Goal: Task Accomplishment & Management: Manage account settings

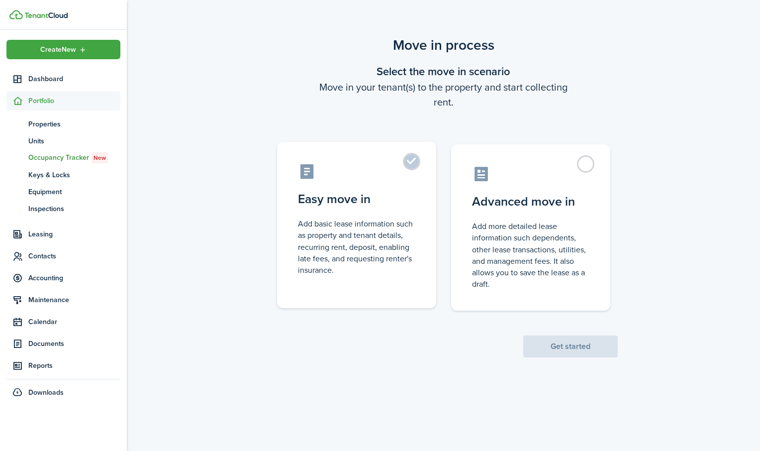
click at [413, 161] on label "Easy move in Add basic lease information such as property and tenant details, r…" at bounding box center [356, 225] width 159 height 166
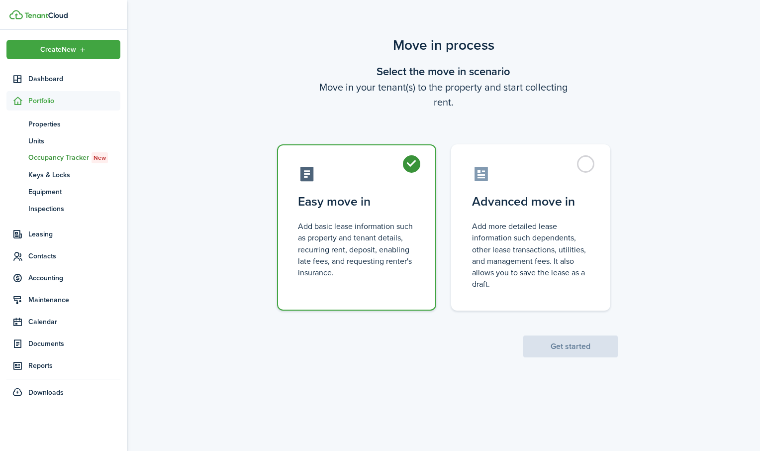
radio input "true"
click at [561, 345] on button "Get started" at bounding box center [571, 346] width 95 height 22
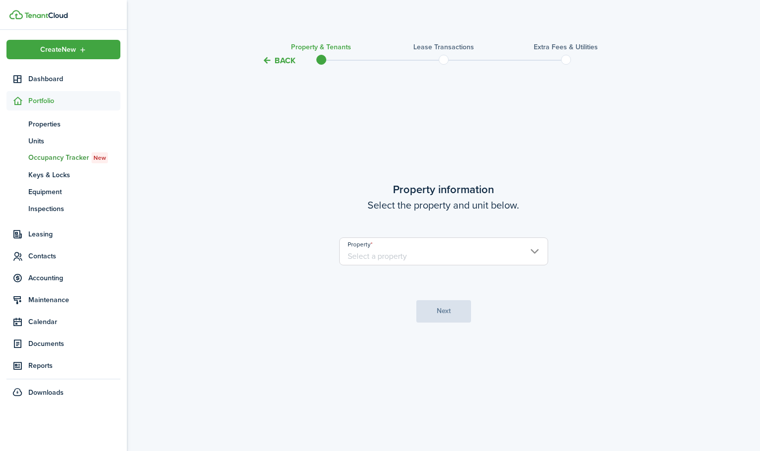
click at [521, 255] on input "Property" at bounding box center [443, 251] width 209 height 28
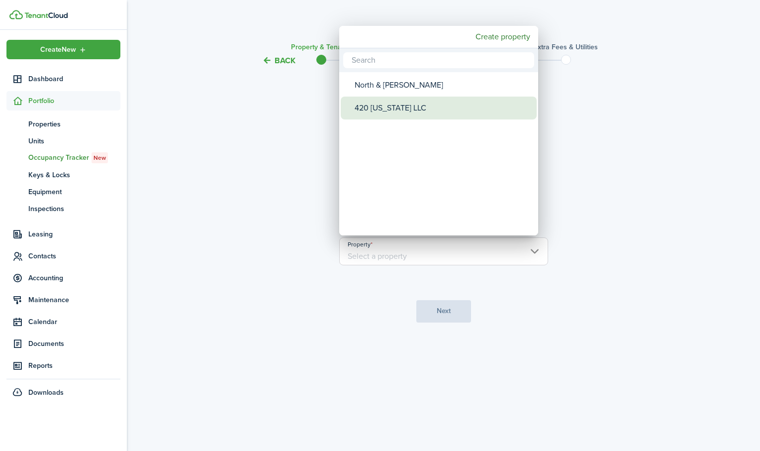
click at [381, 108] on div "420 [US_STATE] LLC" at bounding box center [443, 108] width 176 height 23
type input "420 [US_STATE] LLC"
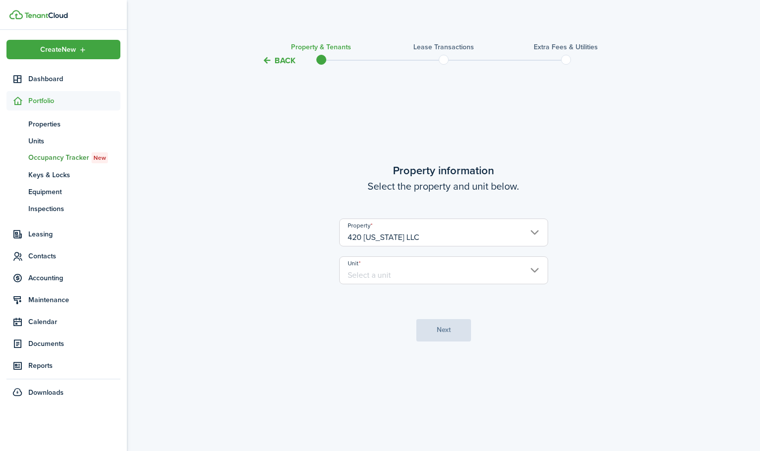
click at [403, 269] on input "Unit" at bounding box center [443, 270] width 209 height 28
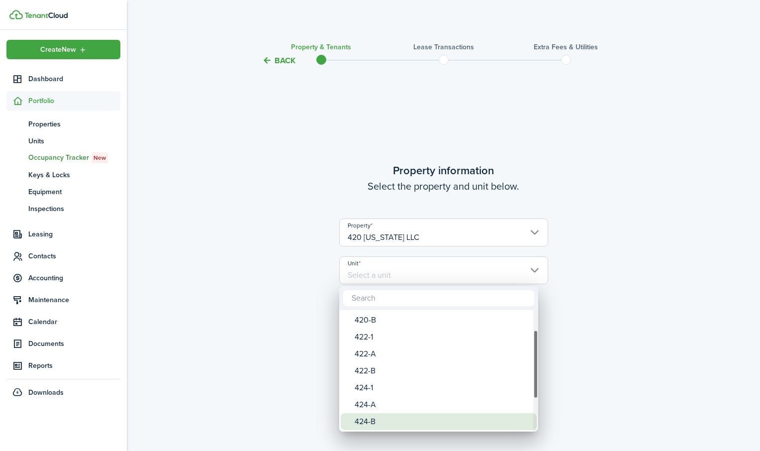
click at [375, 422] on div "424-B" at bounding box center [443, 421] width 176 height 17
type input "424-B"
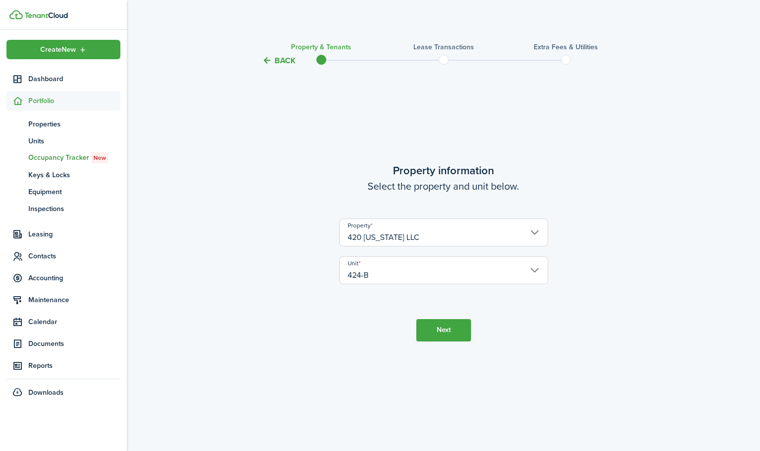
click at [443, 336] on button "Next" at bounding box center [444, 330] width 55 height 22
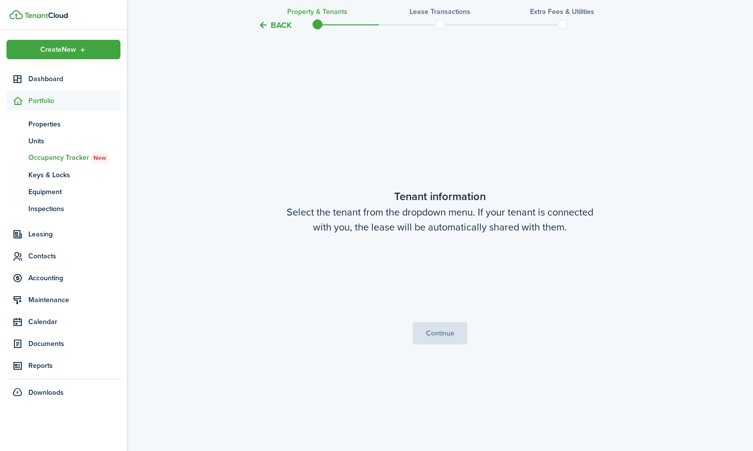
scroll to position [384, 0]
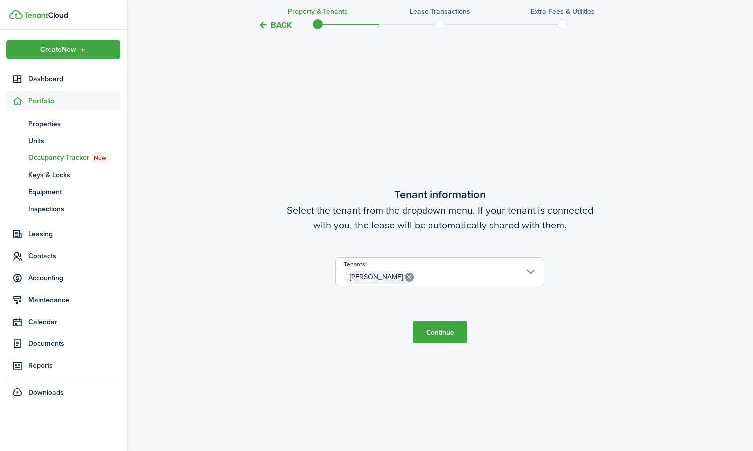
click at [443, 336] on button "Continue" at bounding box center [440, 332] width 55 height 22
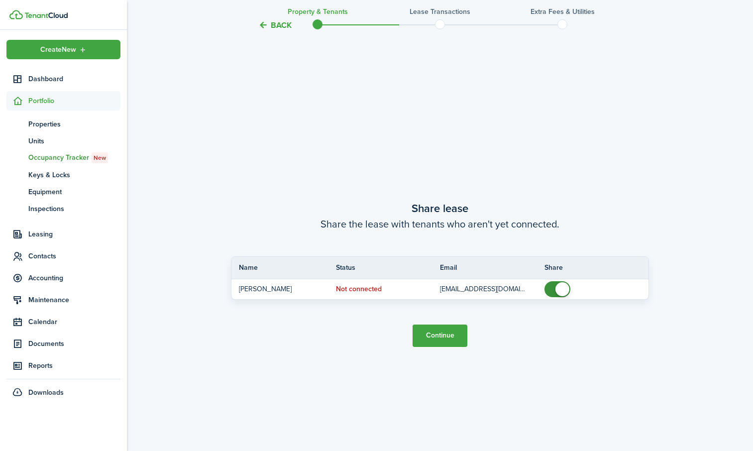
scroll to position [835, 0]
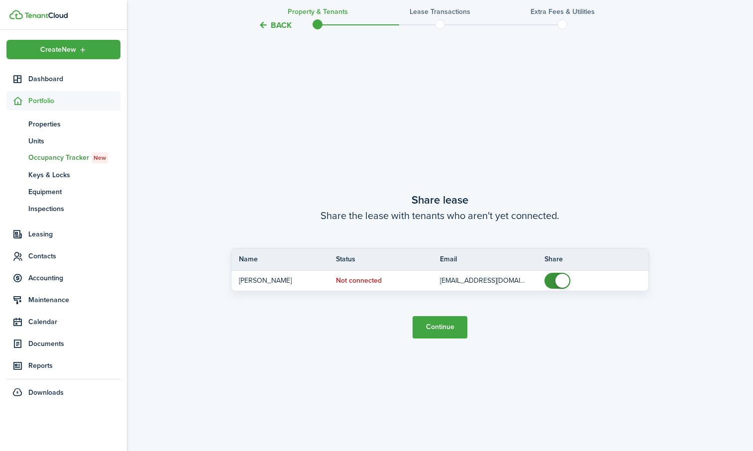
click at [439, 328] on button "Continue" at bounding box center [440, 327] width 55 height 22
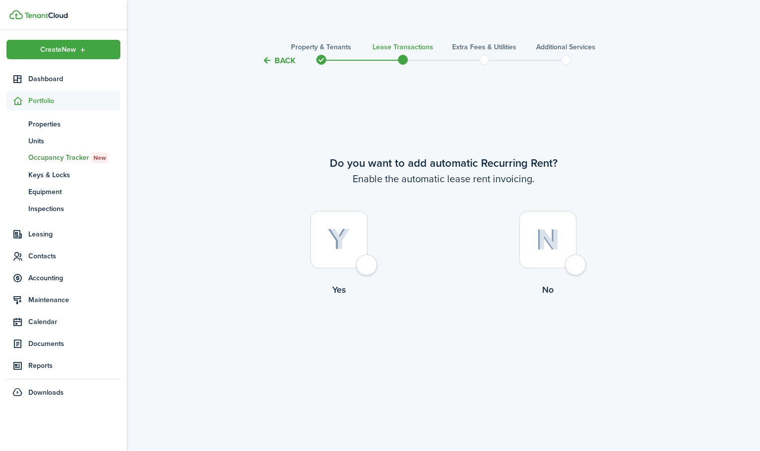
click at [367, 263] on div at bounding box center [339, 239] width 57 height 57
radio input "true"
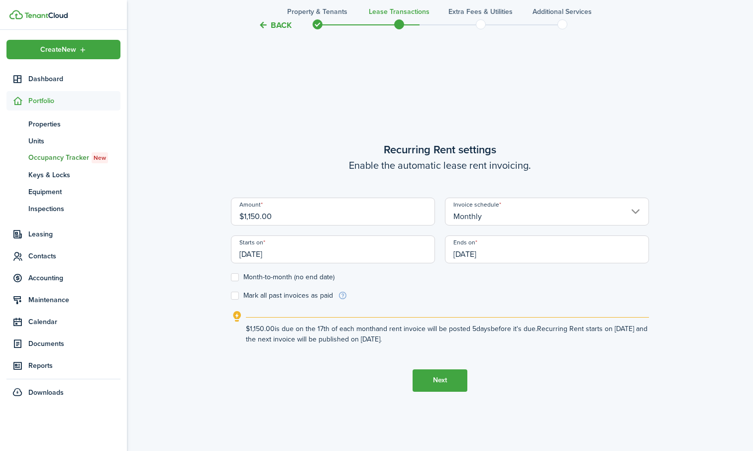
scroll to position [384, 0]
click at [374, 254] on input "[DATE]" at bounding box center [333, 248] width 204 height 28
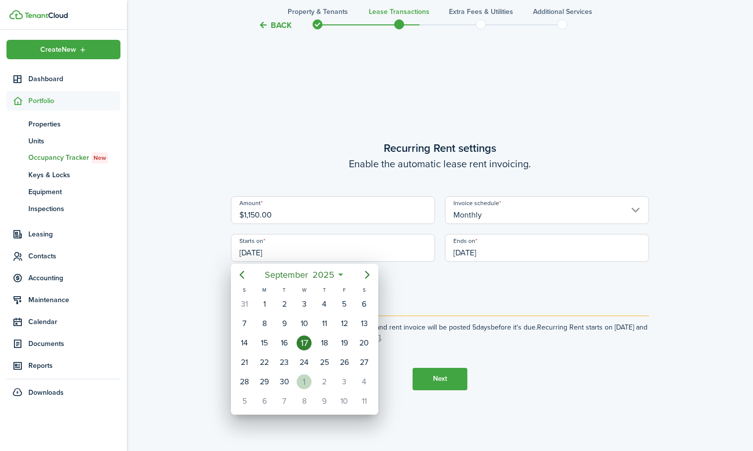
click at [301, 384] on div "1" at bounding box center [304, 381] width 15 height 15
type input "[DATE]"
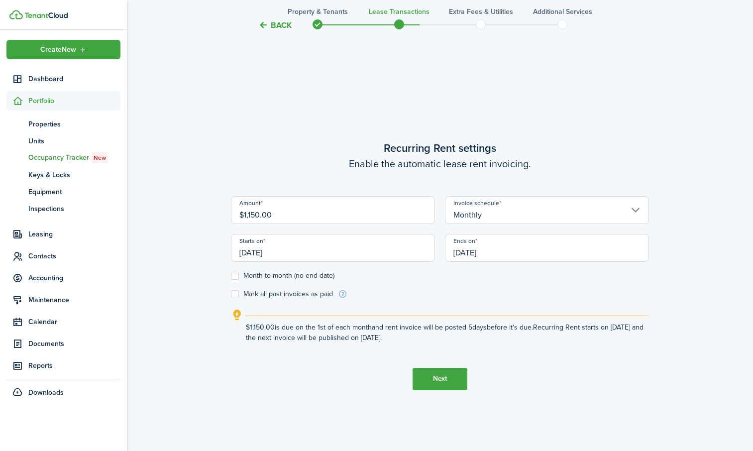
scroll to position [0, 0]
click at [240, 276] on label "Month-to-month (no end date)" at bounding box center [283, 276] width 104 height 8
click at [231, 276] on input "Month-to-month (no end date)" at bounding box center [230, 275] width 0 height 0
checkbox input "true"
click at [443, 383] on button "Next" at bounding box center [440, 379] width 55 height 22
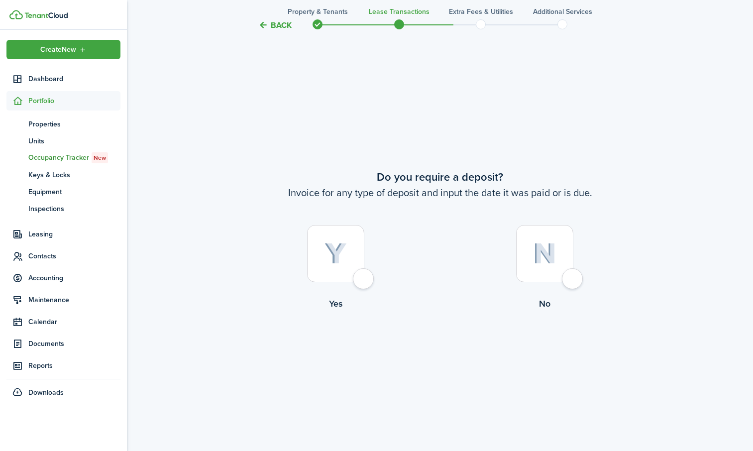
scroll to position [835, 0]
click at [573, 279] on div at bounding box center [544, 252] width 57 height 57
radio input "true"
click at [446, 353] on button "Continue" at bounding box center [440, 350] width 55 height 22
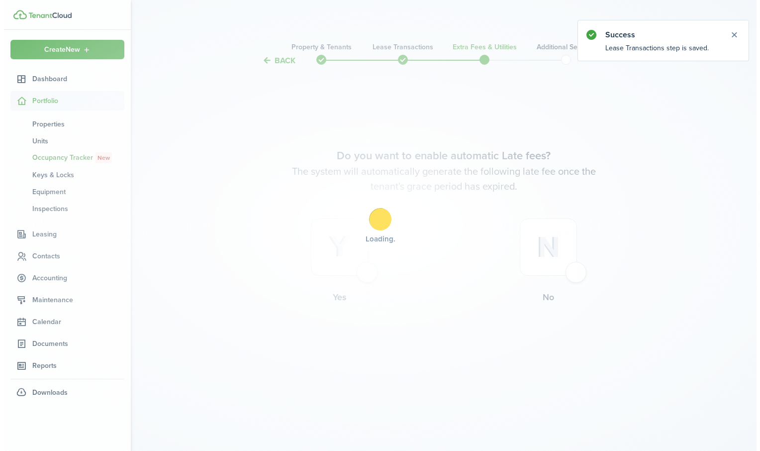
scroll to position [0, 0]
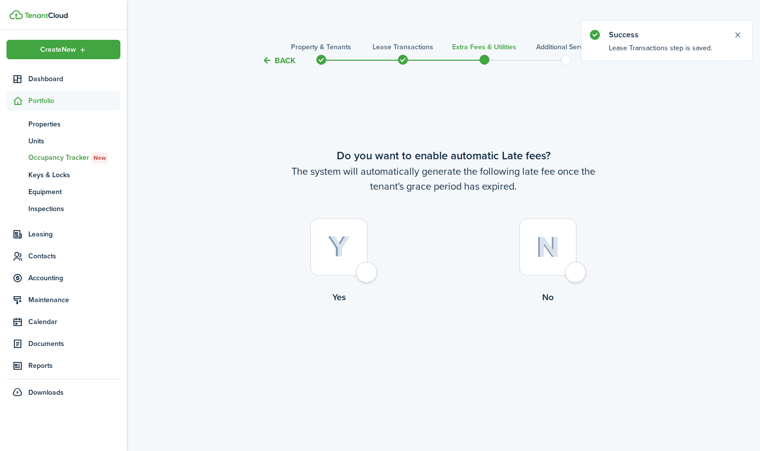
click at [368, 275] on div at bounding box center [339, 246] width 57 height 57
radio input "true"
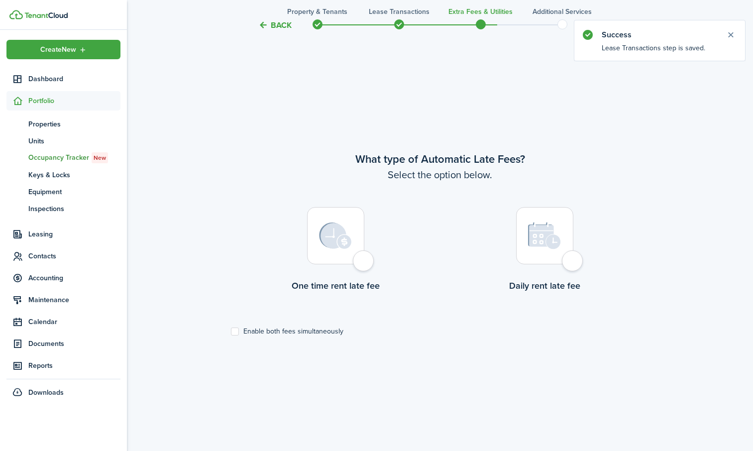
scroll to position [384, 0]
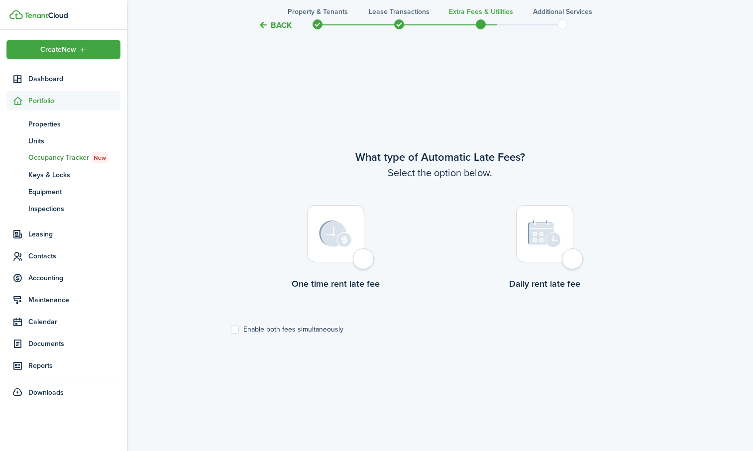
click at [364, 262] on div at bounding box center [335, 233] width 57 height 57
radio input "true"
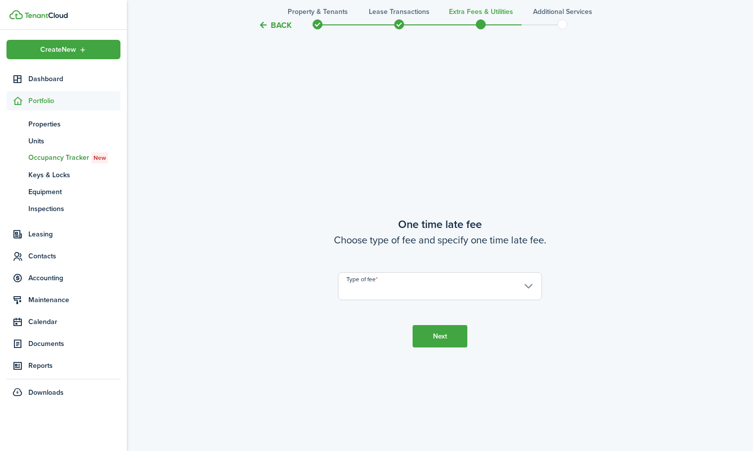
scroll to position [835, 0]
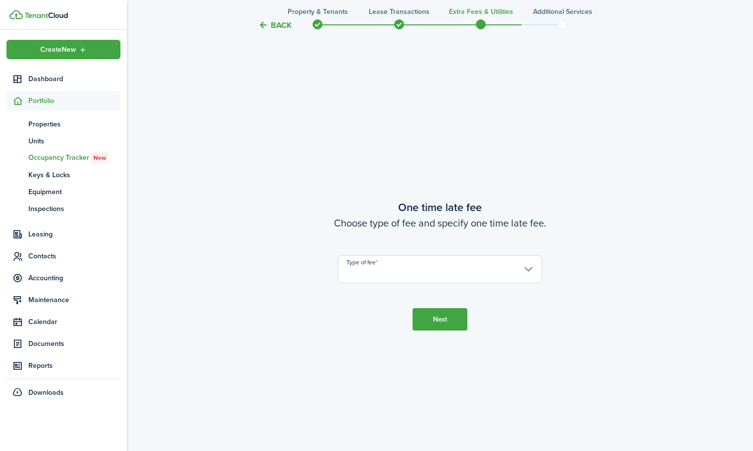
click at [367, 264] on input "Type of fee" at bounding box center [440, 269] width 204 height 28
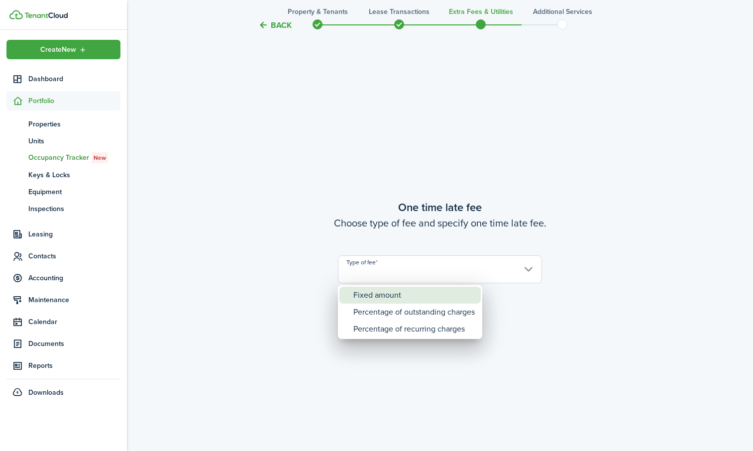
click at [365, 294] on div "Fixed amount" at bounding box center [413, 295] width 121 height 17
type input "Fixed amount"
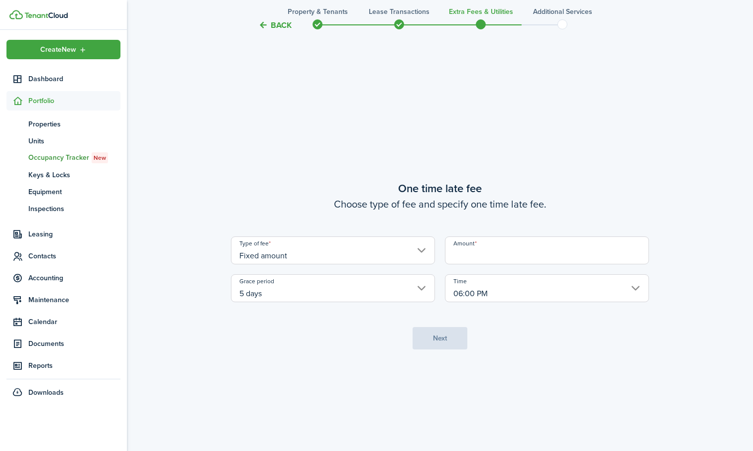
click at [606, 252] on input "Amount" at bounding box center [547, 250] width 204 height 28
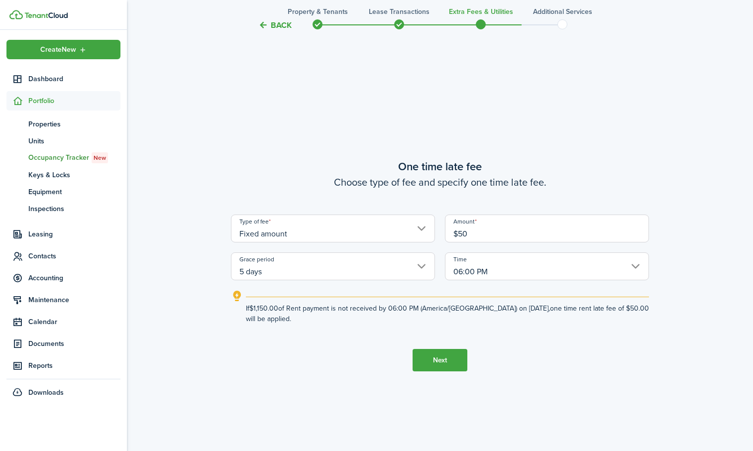
type input "$50.00"
click at [448, 352] on button "Next" at bounding box center [440, 360] width 55 height 22
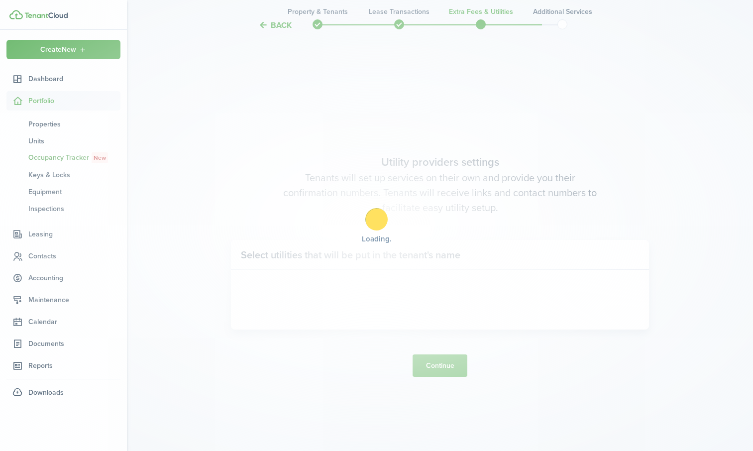
scroll to position [1286, 0]
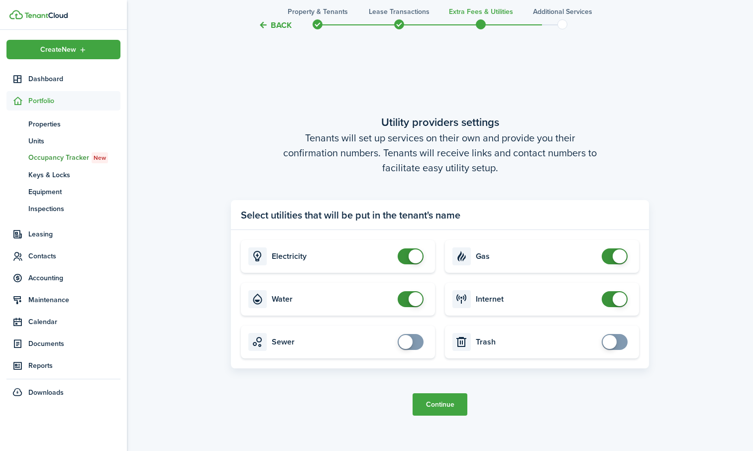
click at [436, 404] on button "Continue" at bounding box center [440, 404] width 55 height 22
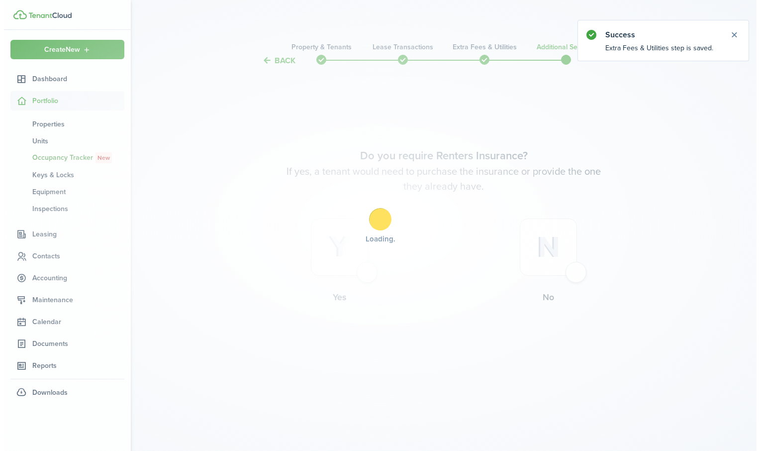
scroll to position [0, 0]
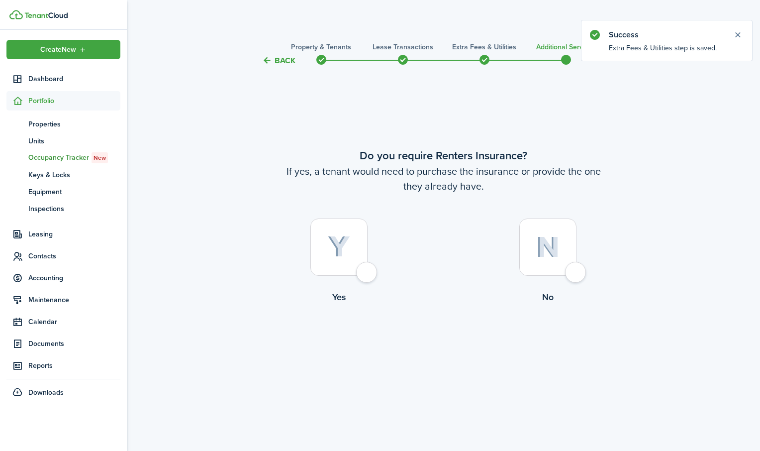
click at [362, 276] on div at bounding box center [339, 246] width 57 height 57
radio input "true"
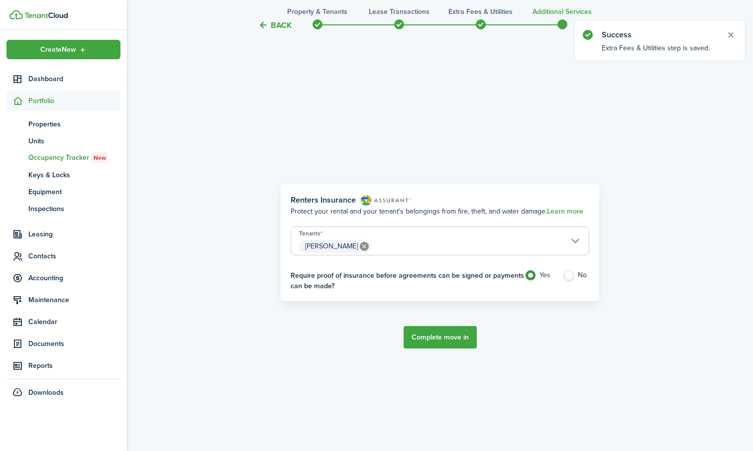
scroll to position [384, 0]
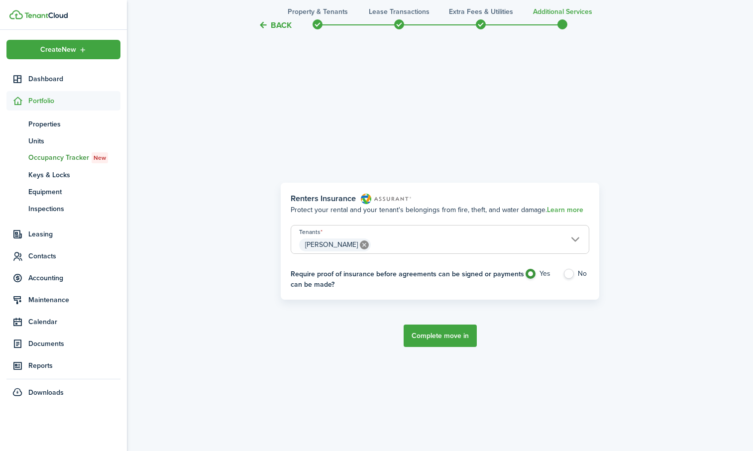
click at [566, 273] on label "No" at bounding box center [576, 276] width 26 height 15
radio input "false"
radio input "true"
click at [429, 343] on button "Complete move in" at bounding box center [440, 335] width 73 height 22
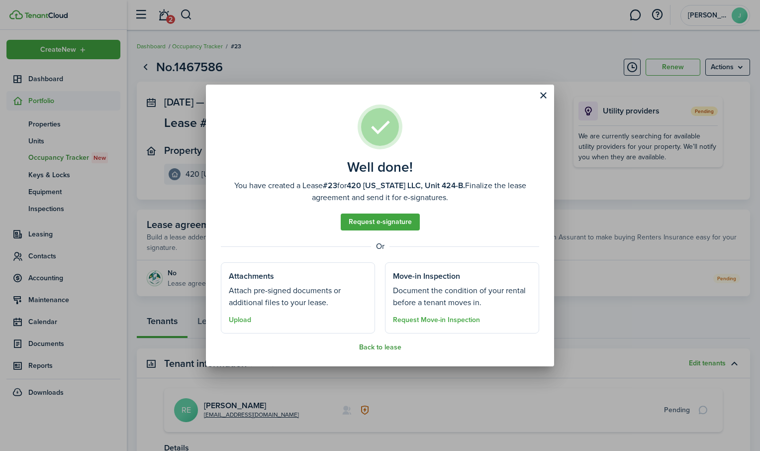
click at [379, 348] on button "Back to lease" at bounding box center [380, 347] width 42 height 8
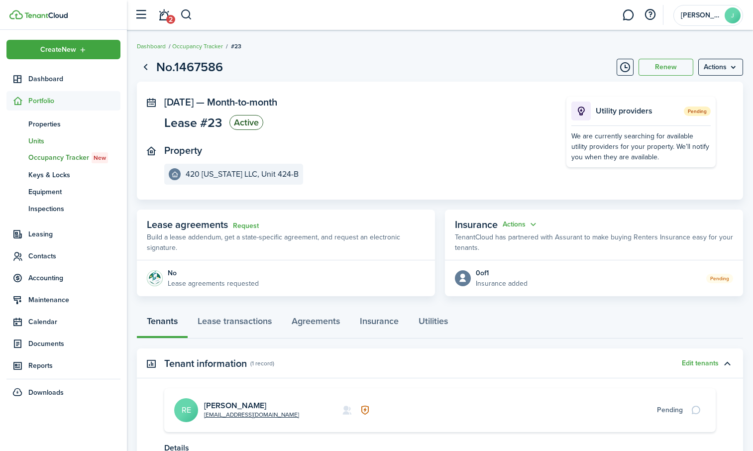
click at [31, 141] on span "Units" at bounding box center [74, 141] width 92 height 10
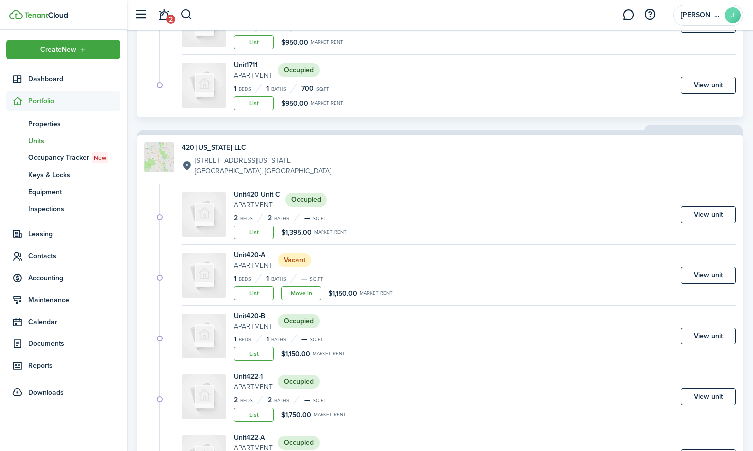
scroll to position [647, 0]
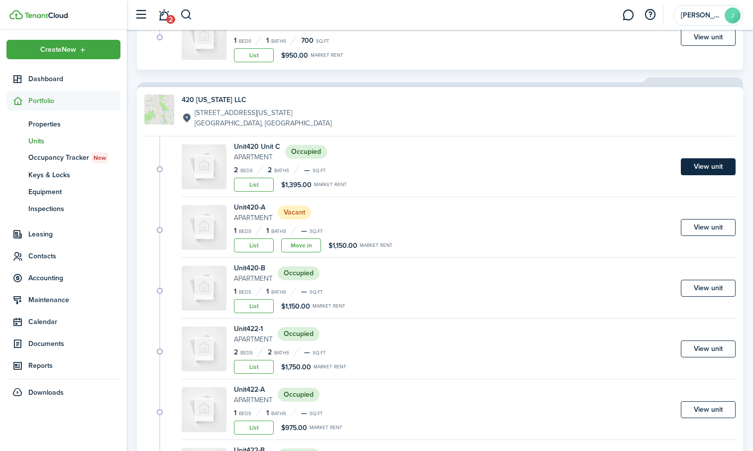
click at [717, 166] on link "View unit" at bounding box center [708, 166] width 55 height 17
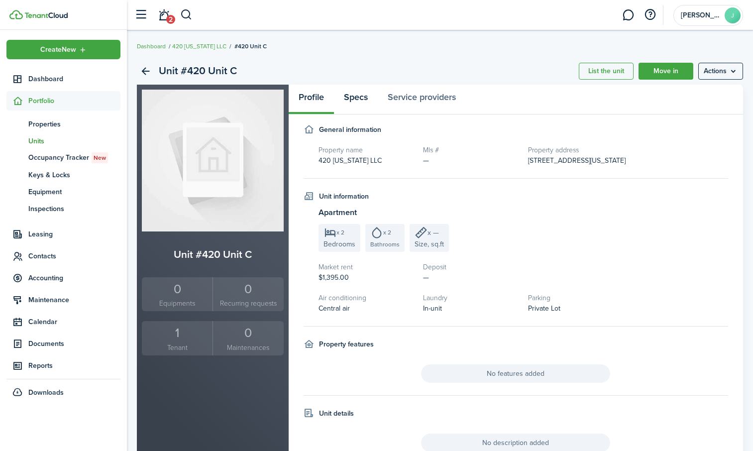
click at [351, 96] on link "Specs" at bounding box center [356, 100] width 44 height 30
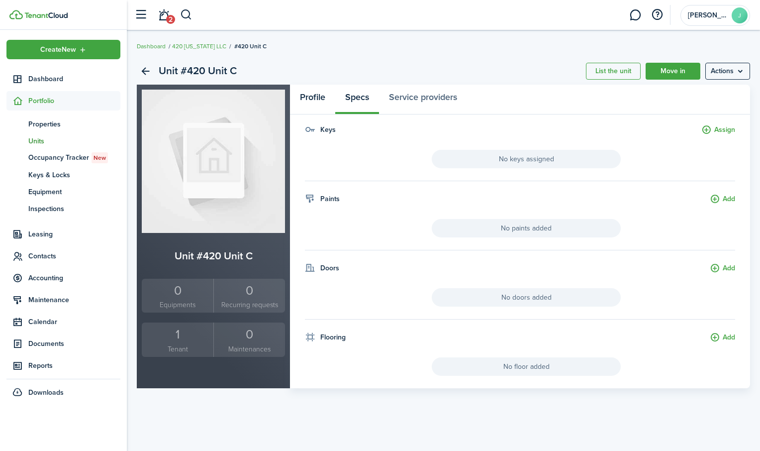
click at [321, 91] on link "Profile" at bounding box center [312, 100] width 45 height 30
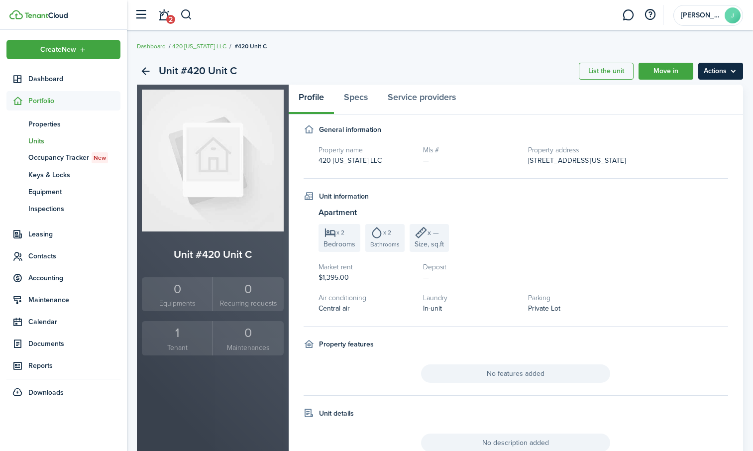
click at [728, 73] on menu-btn "Actions" at bounding box center [720, 71] width 45 height 17
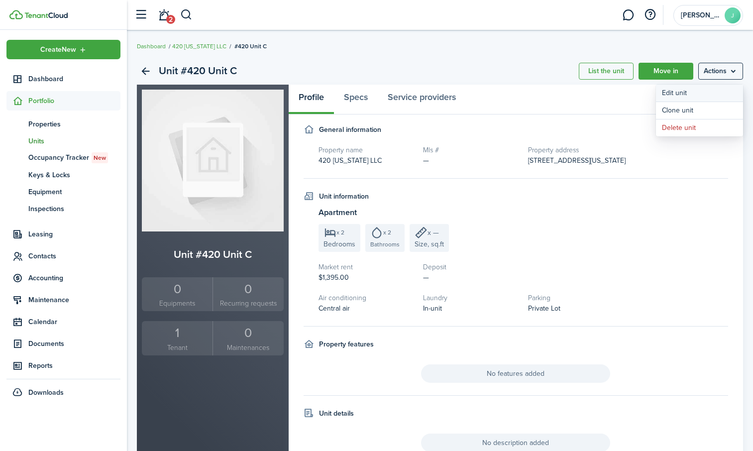
click at [699, 91] on link "Edit unit" at bounding box center [699, 93] width 87 height 17
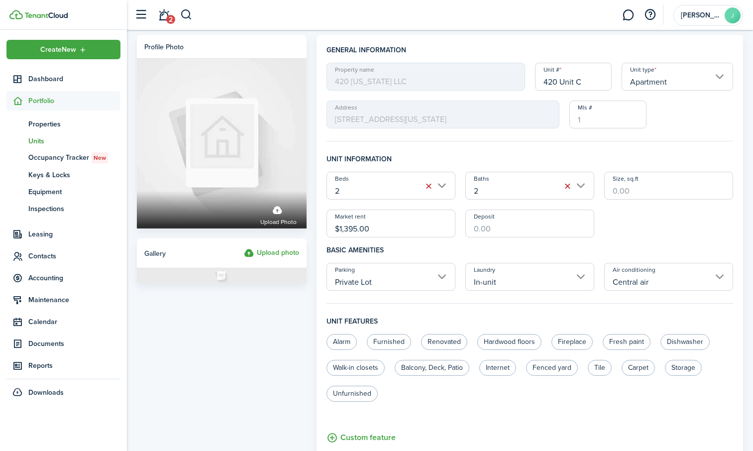
click at [560, 80] on input "420 Unit C" at bounding box center [573, 77] width 77 height 28
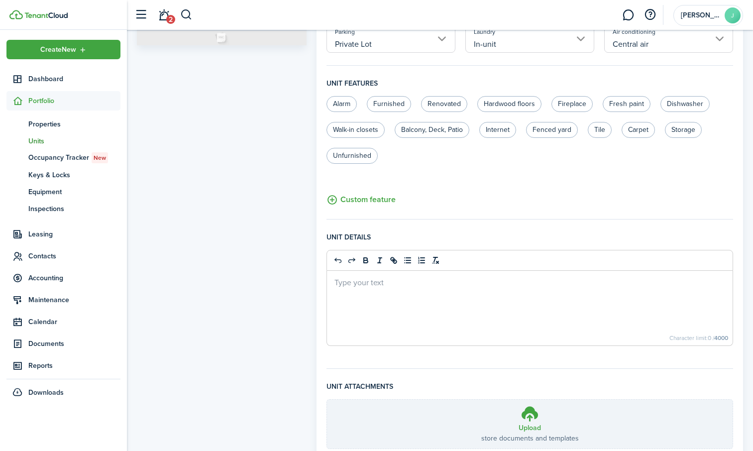
scroll to position [313, 0]
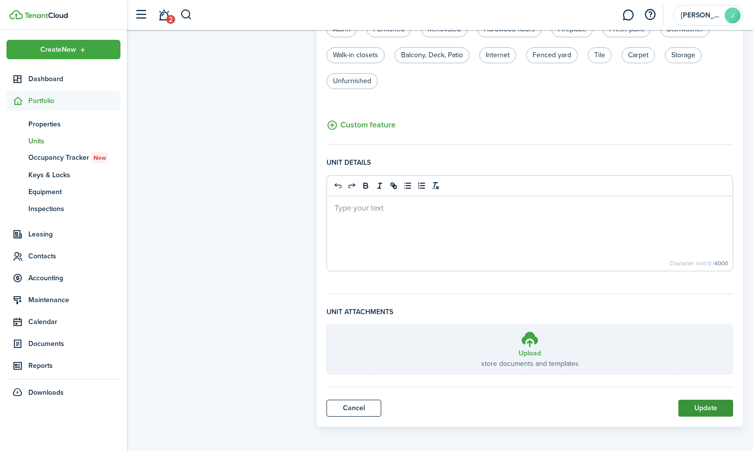
type input "[STREET_ADDRESS][US_STATE]"
click at [705, 410] on button "Update" at bounding box center [705, 408] width 55 height 17
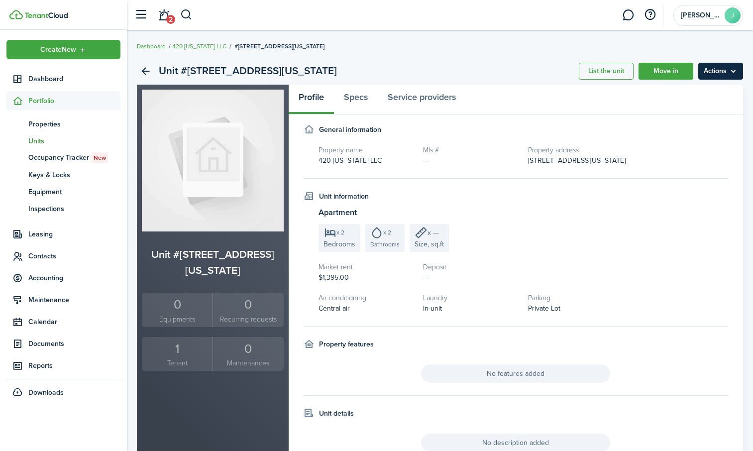
click at [726, 71] on menu-btn "Actions" at bounding box center [720, 71] width 45 height 17
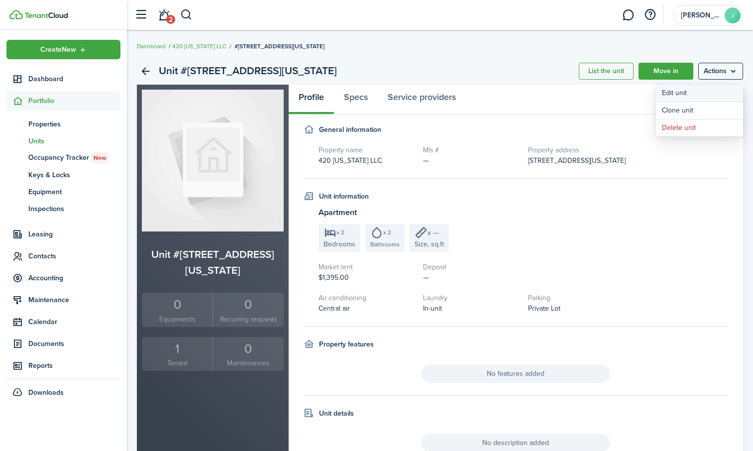
click at [689, 94] on link "Edit unit" at bounding box center [699, 93] width 87 height 17
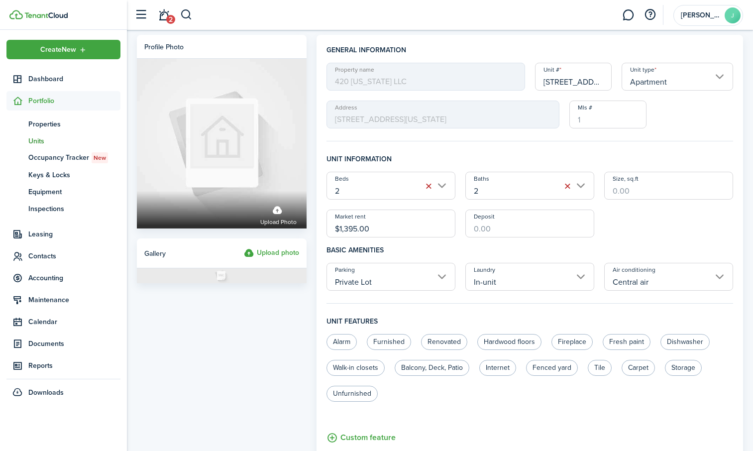
click at [590, 81] on input "[STREET_ADDRESS][US_STATE]" at bounding box center [573, 77] width 77 height 28
type input "C"
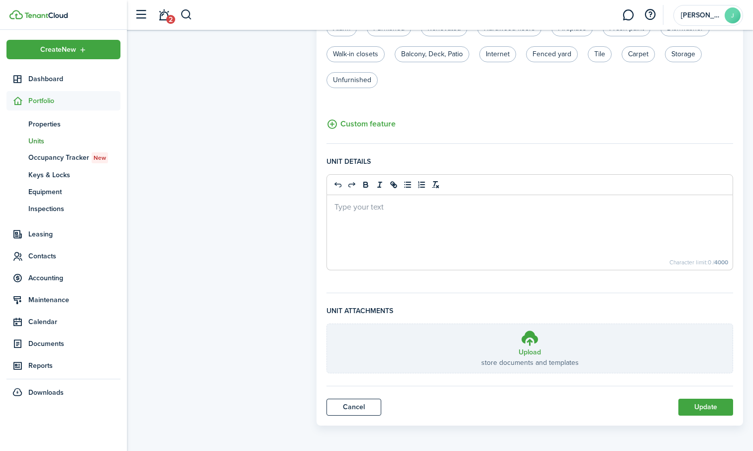
scroll to position [315, 0]
type input "420-1"
click at [706, 402] on button "Update" at bounding box center [705, 405] width 55 height 17
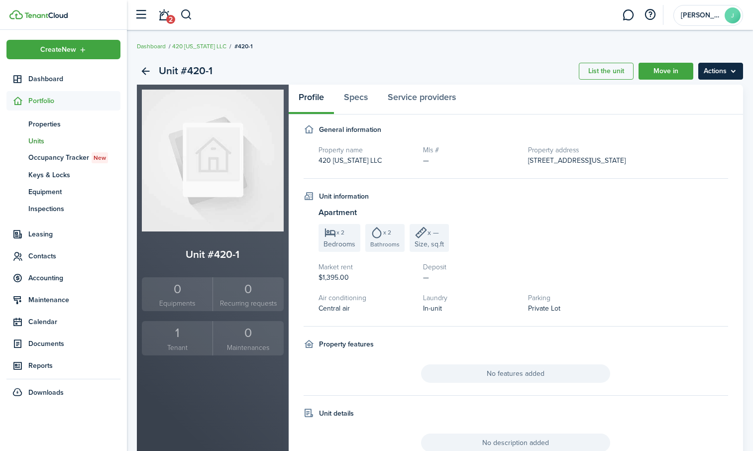
click at [724, 73] on menu-btn "Actions" at bounding box center [720, 71] width 45 height 17
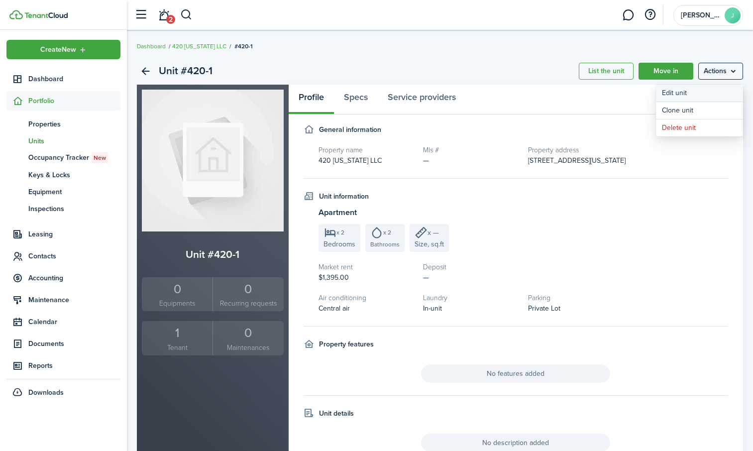
click at [703, 96] on link "Edit unit" at bounding box center [699, 93] width 87 height 17
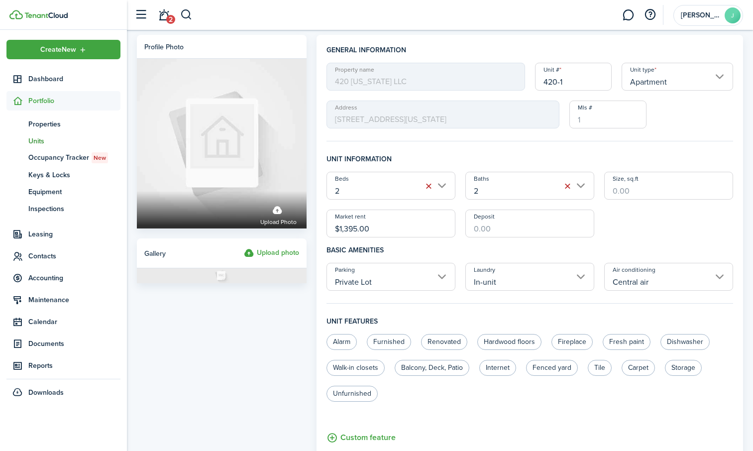
click at [566, 83] on input "420-1" at bounding box center [573, 77] width 77 height 28
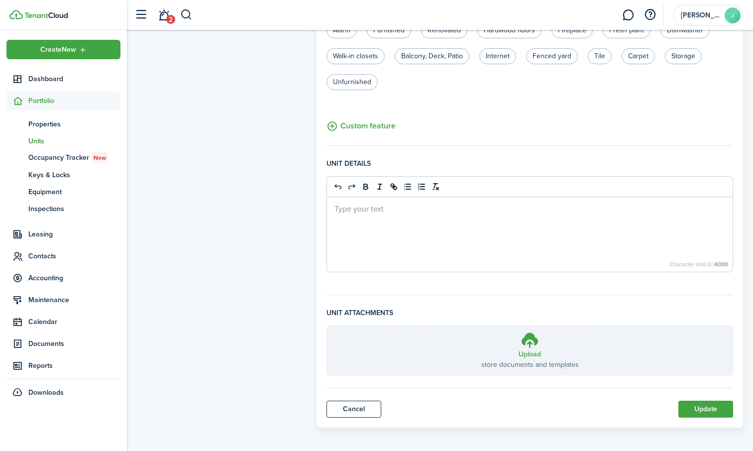
scroll to position [315, 0]
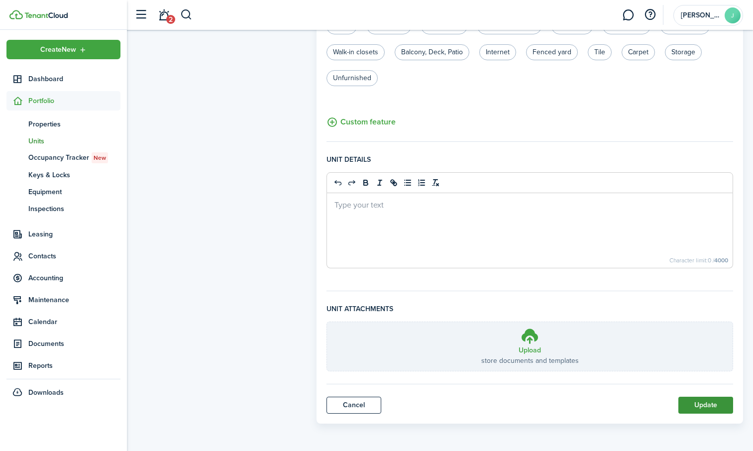
type input "420 C"
click at [711, 406] on button "Update" at bounding box center [705, 405] width 55 height 17
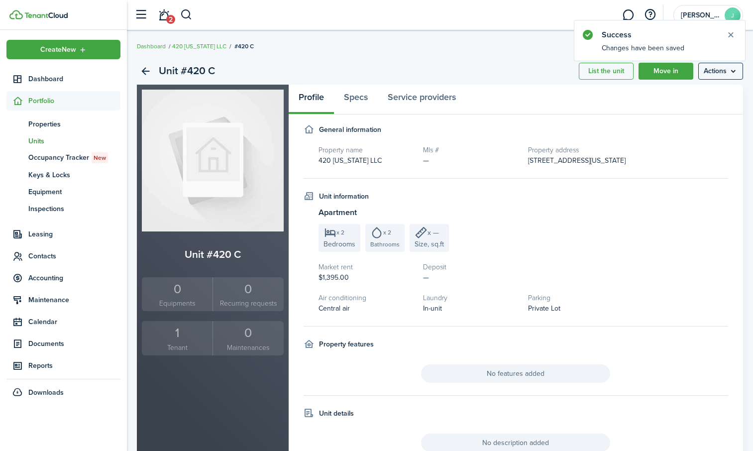
click at [30, 143] on span "Units" at bounding box center [74, 141] width 92 height 10
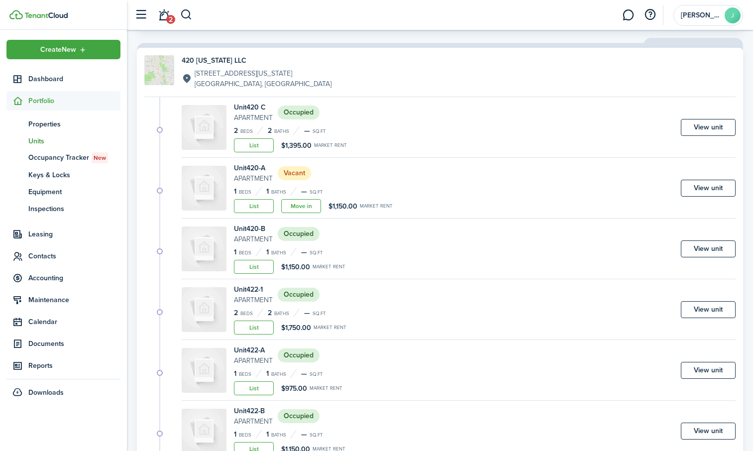
scroll to position [697, 0]
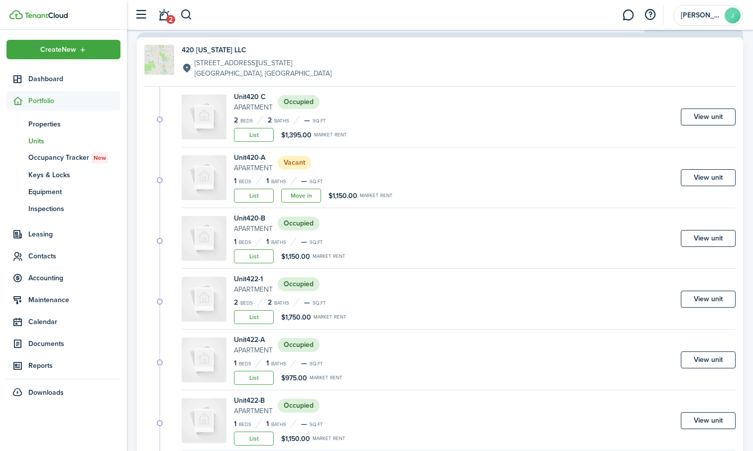
click at [43, 105] on span "Portfolio" at bounding box center [74, 101] width 92 height 10
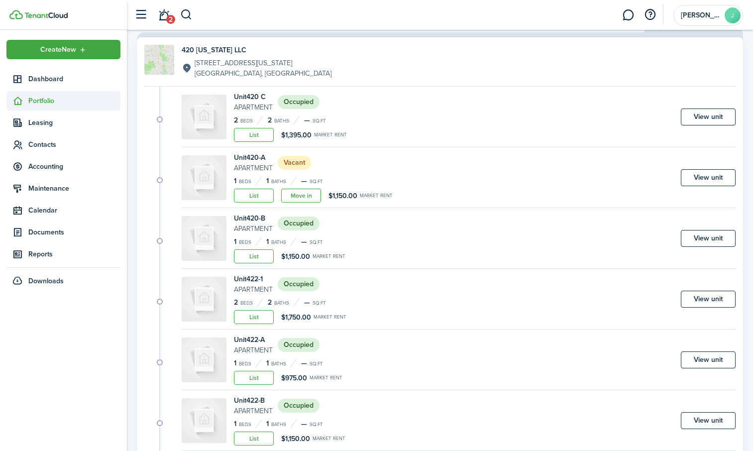
click at [43, 105] on span "Portfolio" at bounding box center [74, 101] width 92 height 10
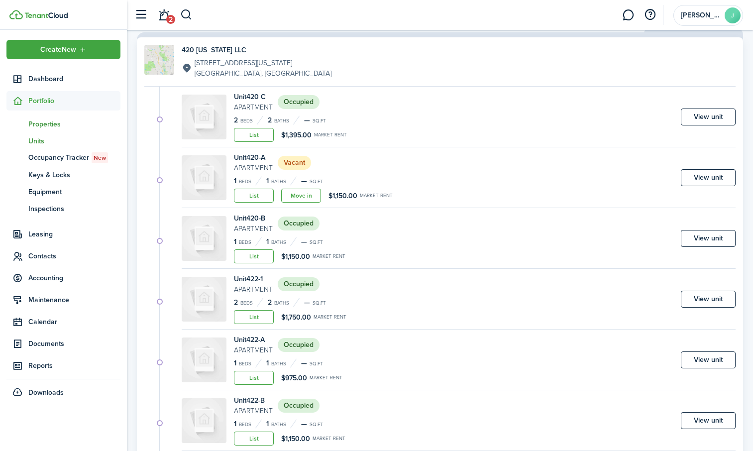
click at [36, 124] on span "Properties" at bounding box center [74, 124] width 92 height 10
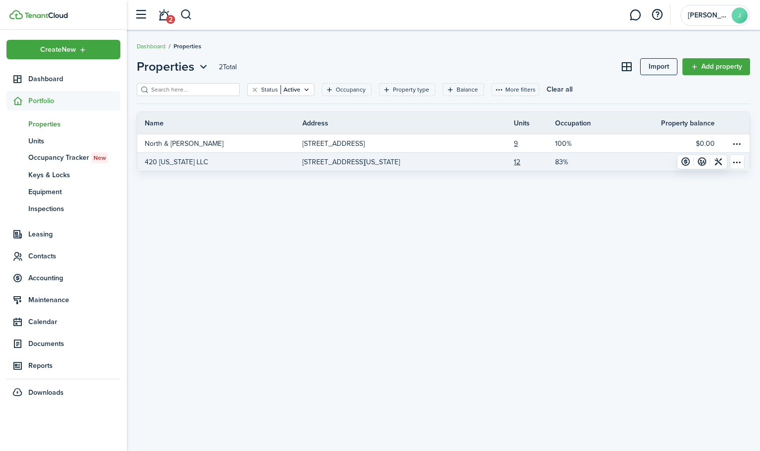
click at [216, 159] on link "420 [US_STATE] LLC" at bounding box center [219, 162] width 165 height 18
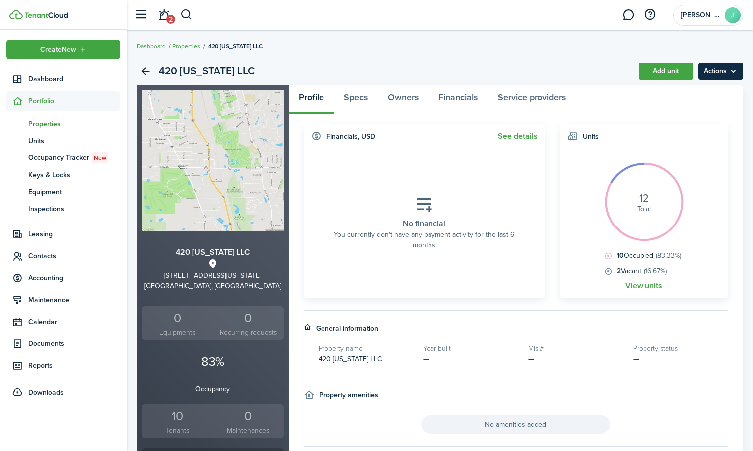
click at [709, 73] on menu-btn "Actions" at bounding box center [720, 71] width 45 height 17
click at [694, 91] on link "Edit property" at bounding box center [699, 93] width 87 height 17
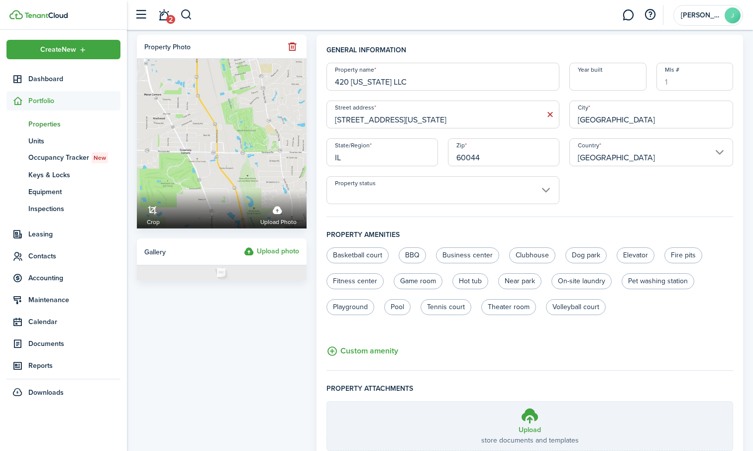
click at [351, 120] on input "[STREET_ADDRESS][US_STATE]" at bounding box center [442, 115] width 233 height 28
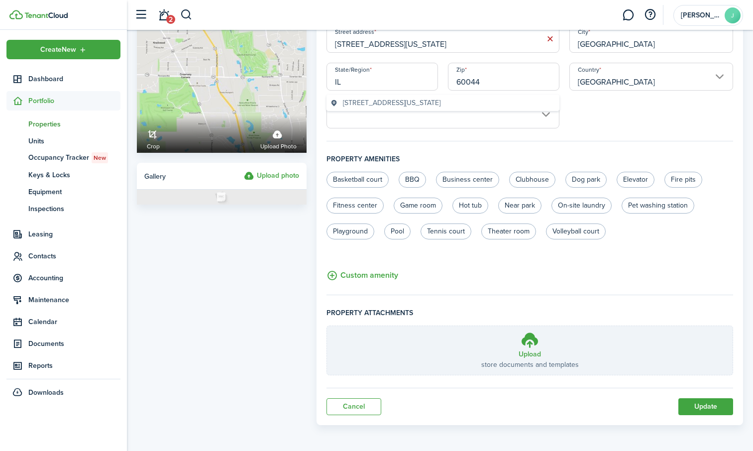
scroll to position [77, 0]
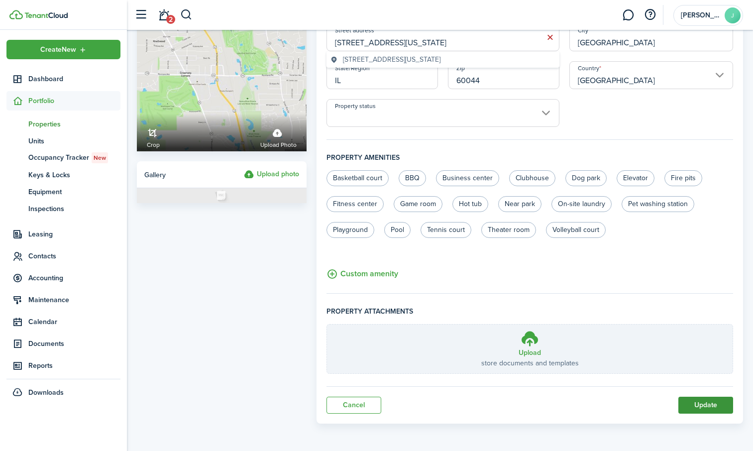
type input "[STREET_ADDRESS][US_STATE]"
click at [696, 407] on button "Update" at bounding box center [705, 405] width 55 height 17
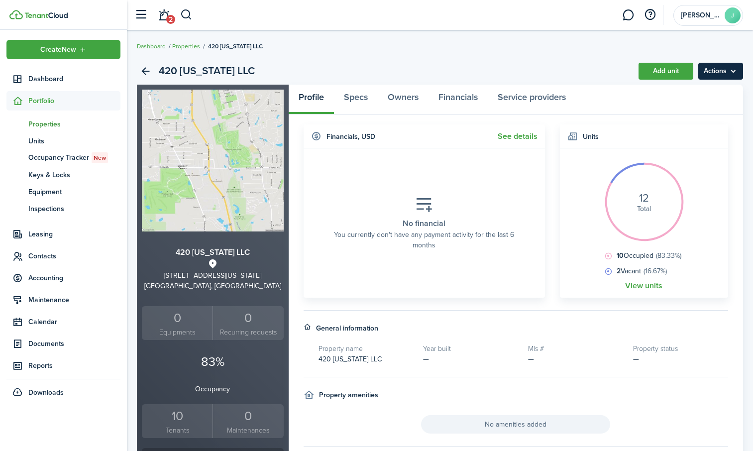
click at [719, 67] on menu-btn "Actions" at bounding box center [720, 71] width 45 height 17
click at [687, 91] on link "Edit property" at bounding box center [699, 93] width 87 height 17
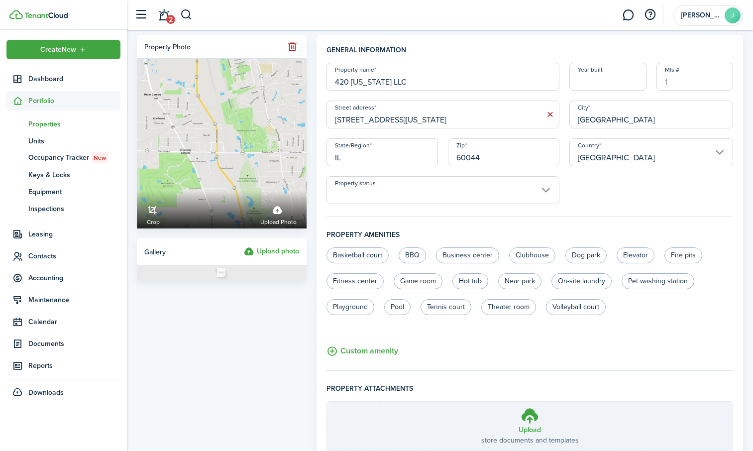
click at [373, 120] on input "[STREET_ADDRESS][US_STATE]" at bounding box center [442, 115] width 233 height 28
click at [373, 120] on input "420 - 426 WAvenue" at bounding box center [442, 115] width 233 height 28
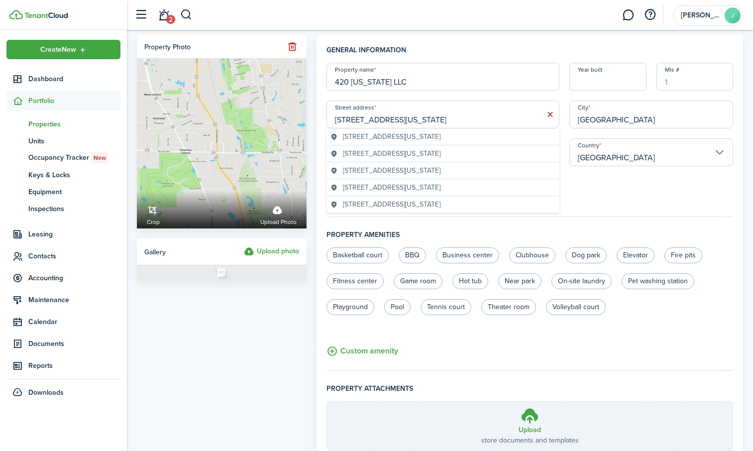
type input "[STREET_ADDRESS][US_STATE]"
click at [247, 325] on div "Property photo Crop Upload photo Gallery Upload photo" at bounding box center [222, 268] width 180 height 466
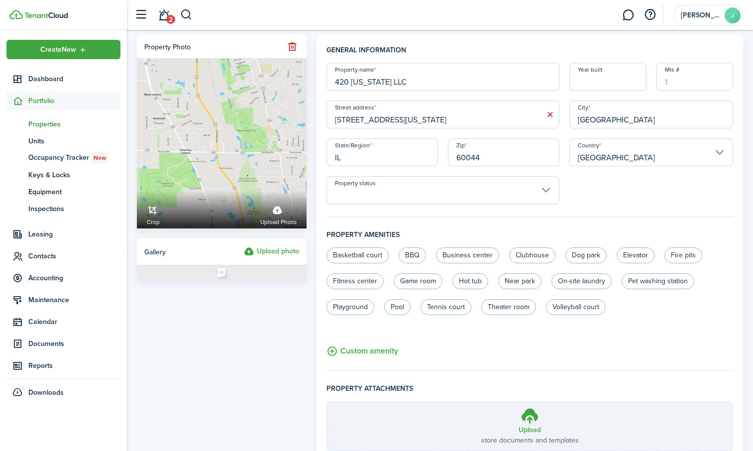
click at [548, 192] on input "Property status" at bounding box center [442, 190] width 233 height 28
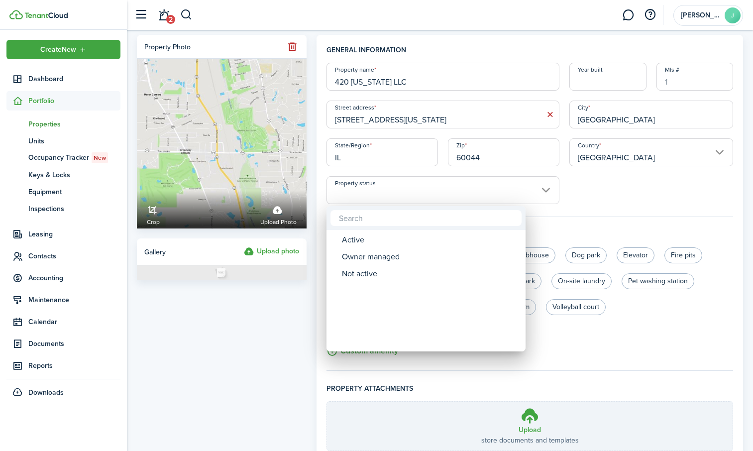
click at [548, 192] on div at bounding box center [376, 225] width 912 height 610
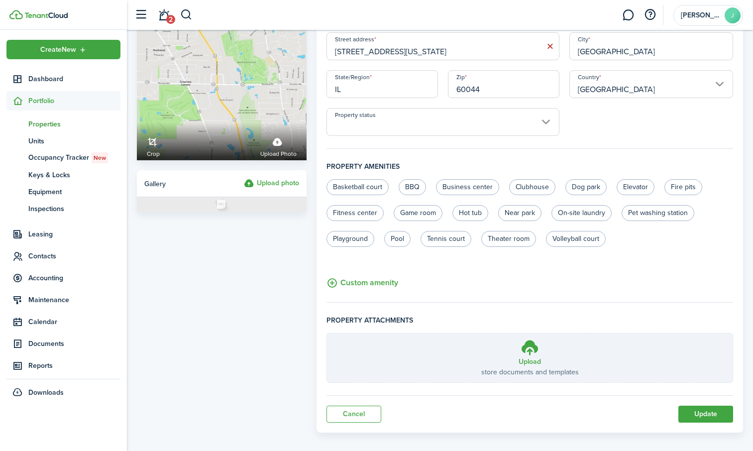
scroll to position [77, 0]
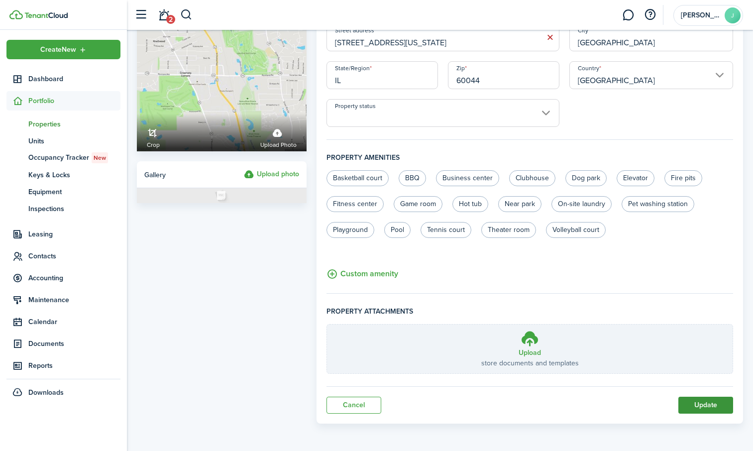
click at [698, 409] on button "Update" at bounding box center [705, 405] width 55 height 17
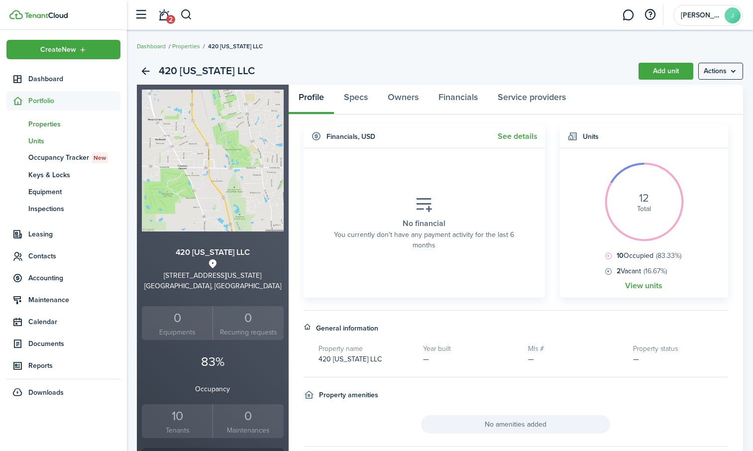
click at [34, 144] on span "Units" at bounding box center [74, 141] width 92 height 10
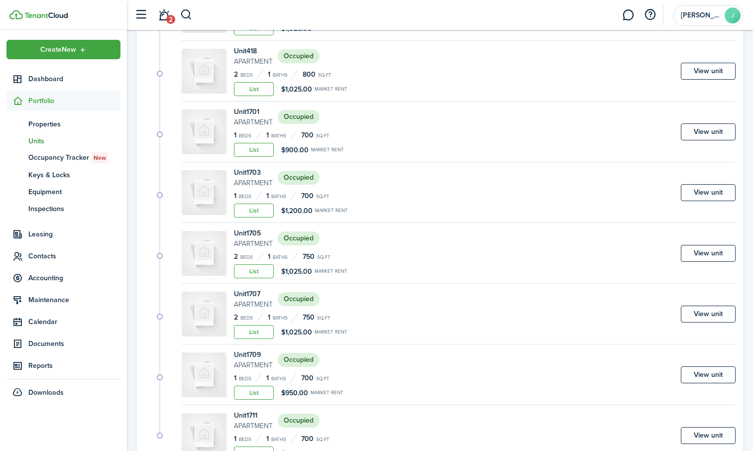
scroll to position [547, 0]
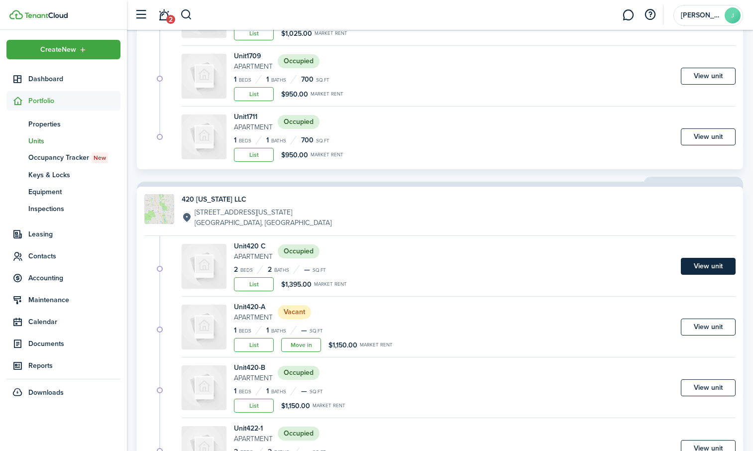
click at [709, 263] on link "View unit" at bounding box center [708, 266] width 55 height 17
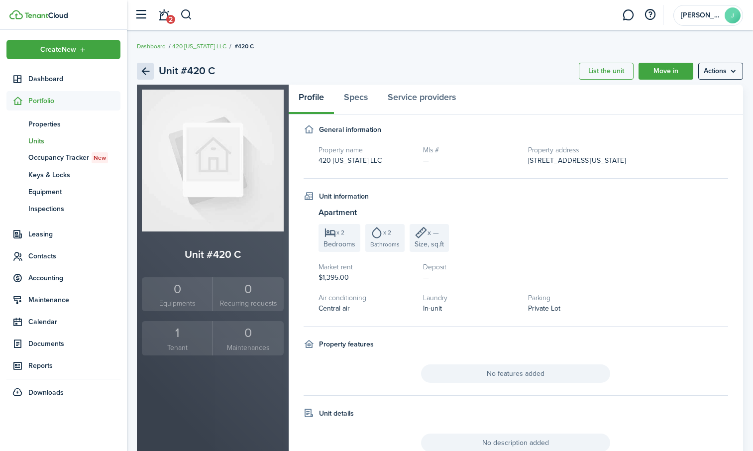
click at [147, 74] on link "Back" at bounding box center [145, 71] width 17 height 17
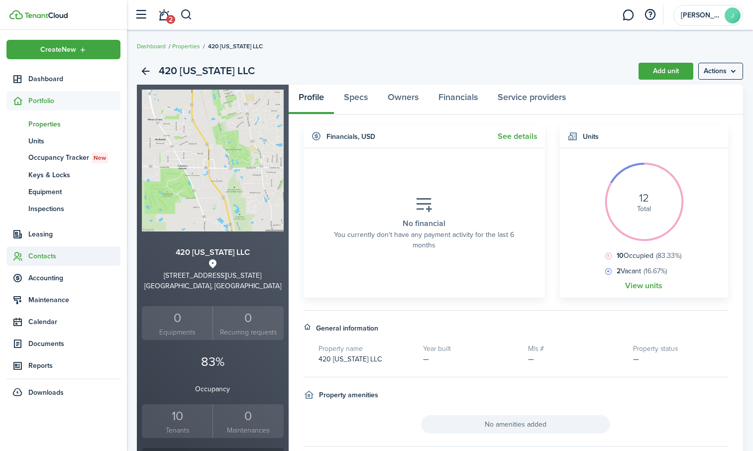
click at [38, 253] on span "Contacts" at bounding box center [74, 256] width 92 height 10
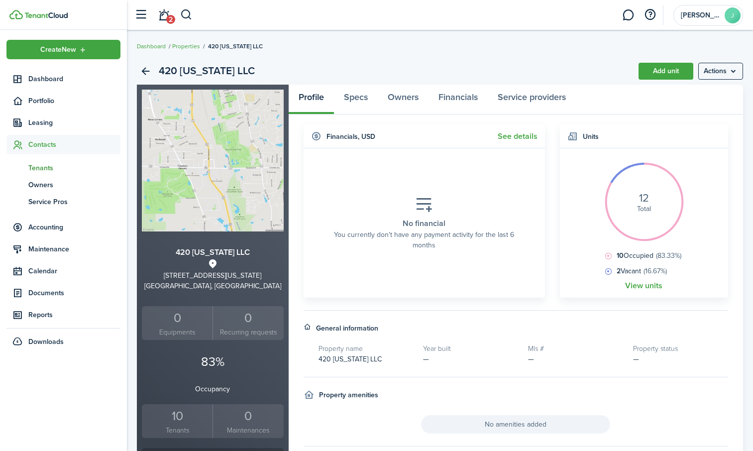
click at [60, 164] on span "Tenants" at bounding box center [74, 168] width 92 height 10
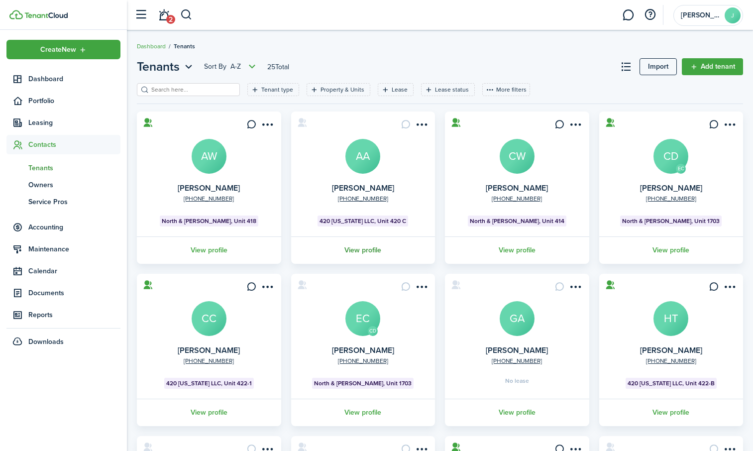
click at [358, 249] on link "View profile" at bounding box center [363, 249] width 147 height 27
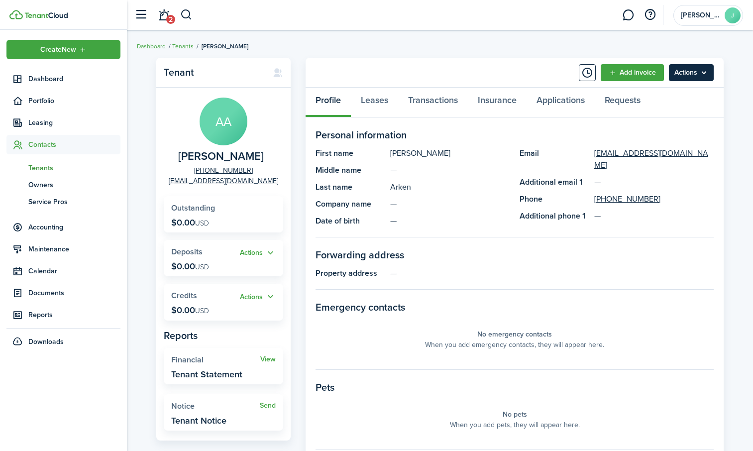
click at [695, 75] on menu-btn "Actions" at bounding box center [691, 72] width 45 height 17
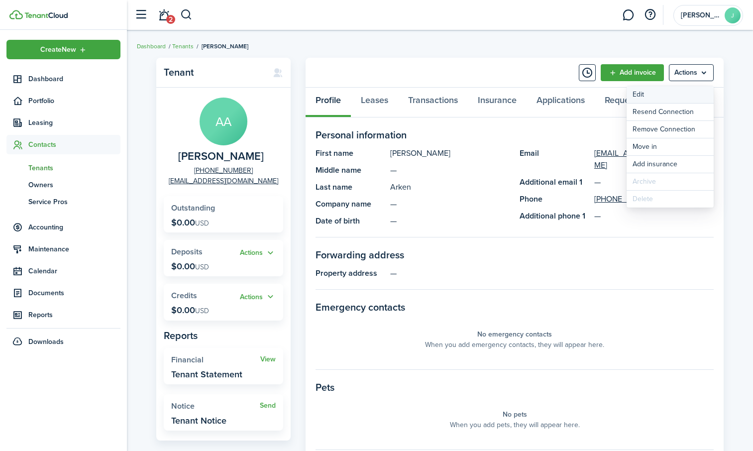
click at [668, 92] on link "Edit" at bounding box center [670, 94] width 87 height 17
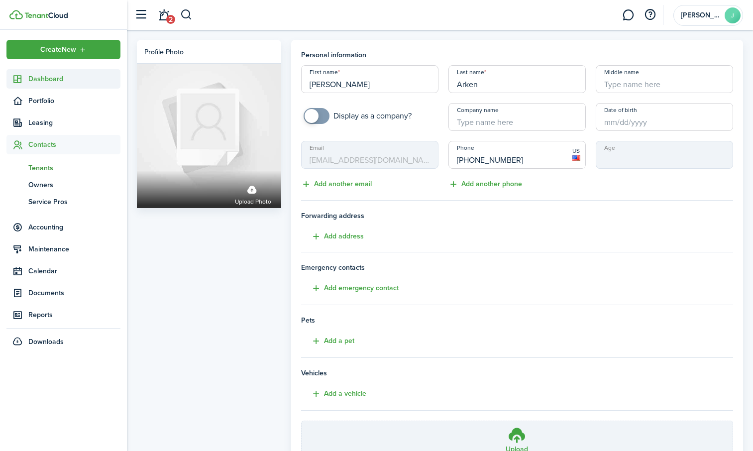
click at [51, 75] on span "Dashboard" at bounding box center [74, 79] width 92 height 10
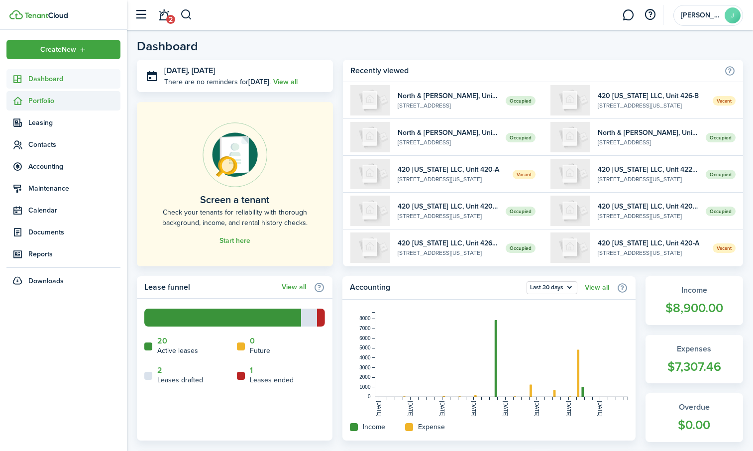
click at [48, 101] on span "Portfolio" at bounding box center [74, 101] width 92 height 10
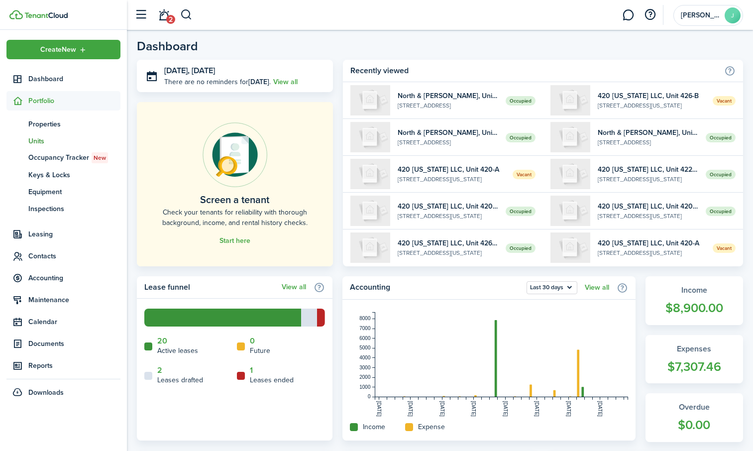
click at [33, 136] on span "Units" at bounding box center [74, 141] width 92 height 10
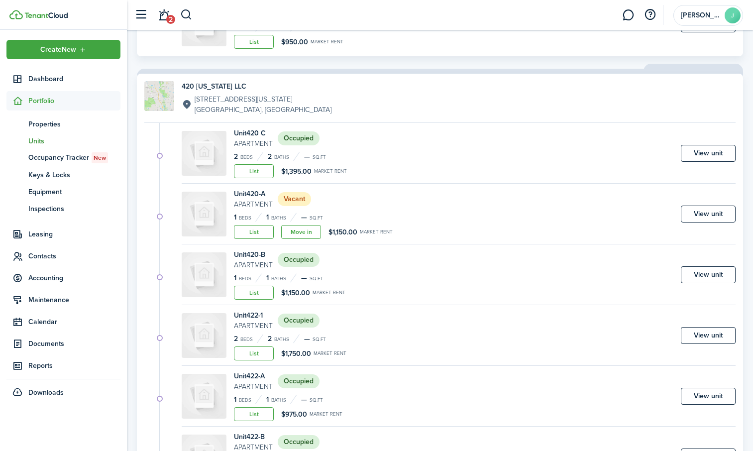
scroll to position [697, 0]
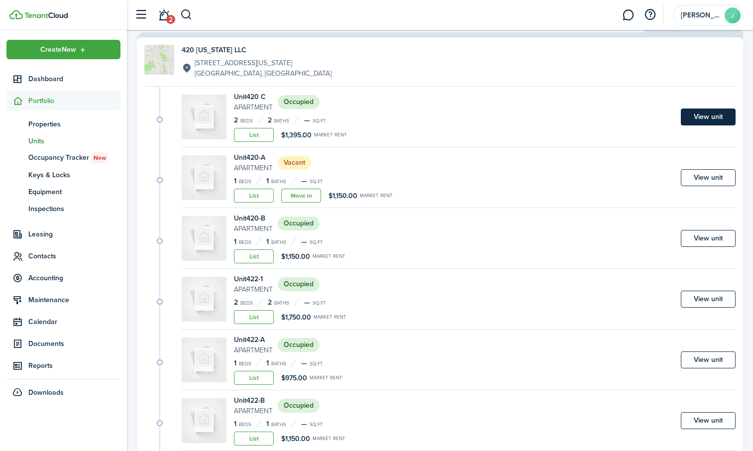
click at [700, 114] on link "View unit" at bounding box center [708, 116] width 55 height 17
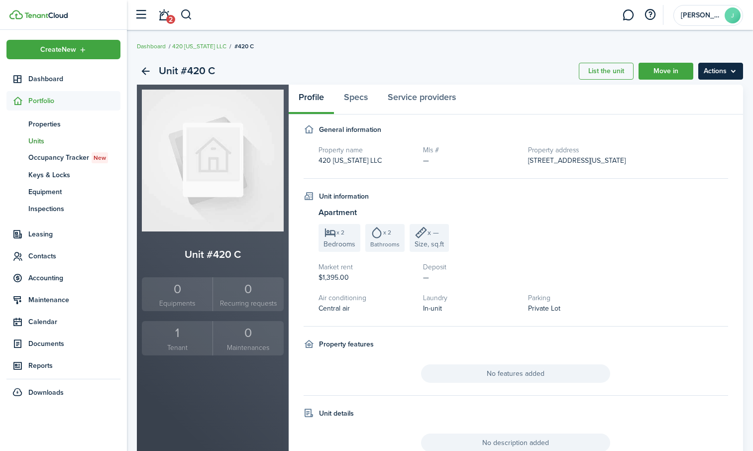
click at [724, 70] on menu-btn "Actions" at bounding box center [720, 71] width 45 height 17
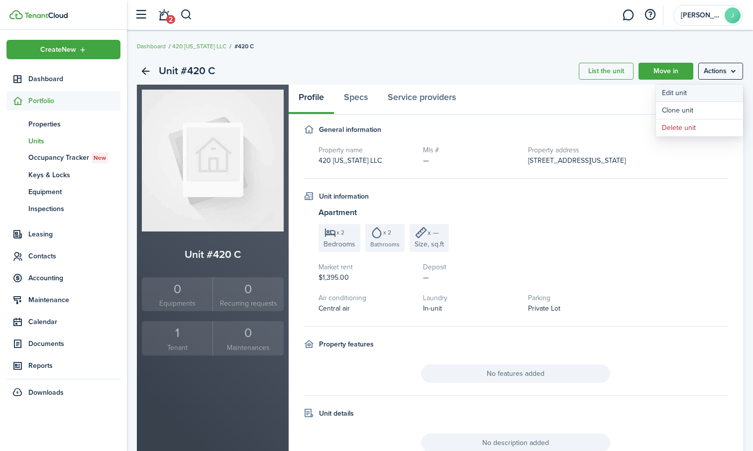
click at [694, 92] on link "Edit unit" at bounding box center [699, 93] width 87 height 17
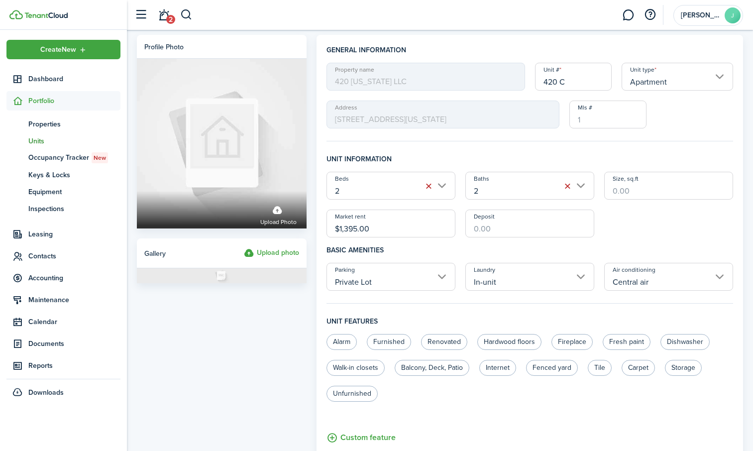
click at [561, 81] on input "420 C" at bounding box center [573, 77] width 77 height 28
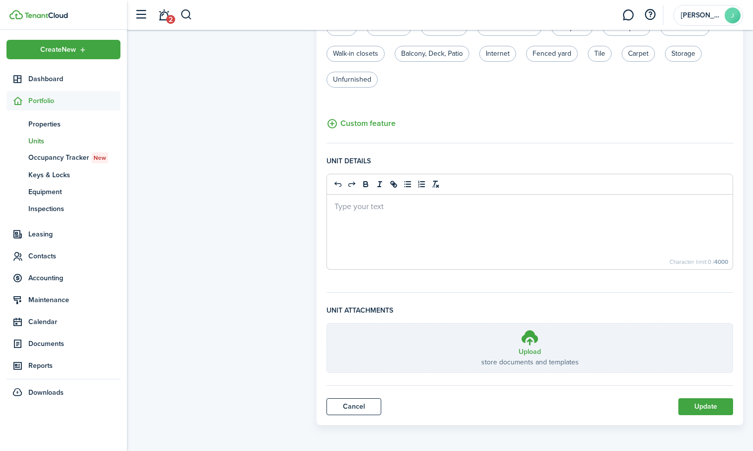
scroll to position [315, 0]
type input "420 [US_STATE] Unit CC"
click at [701, 400] on button "Update" at bounding box center [705, 405] width 55 height 17
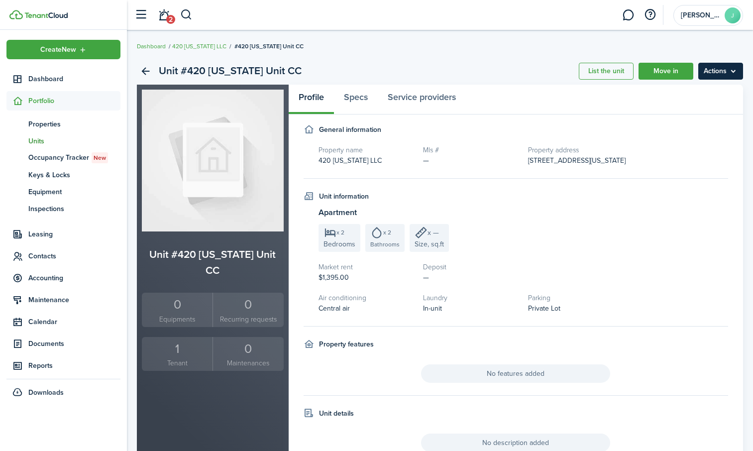
click at [723, 70] on menu-btn "Actions" at bounding box center [720, 71] width 45 height 17
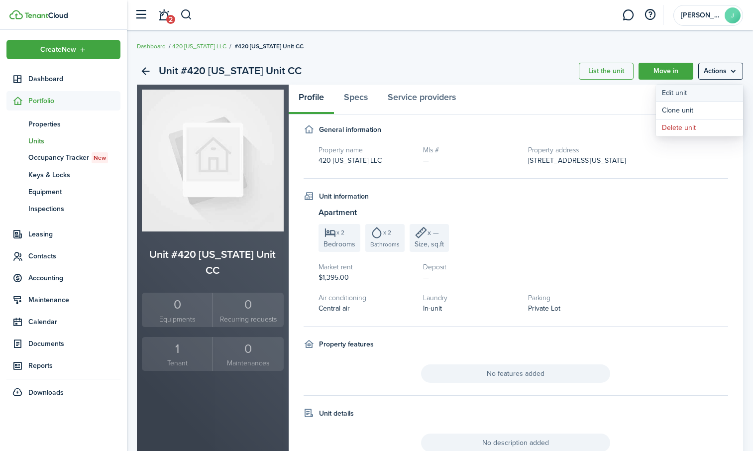
click at [705, 95] on link "Edit unit" at bounding box center [699, 93] width 87 height 17
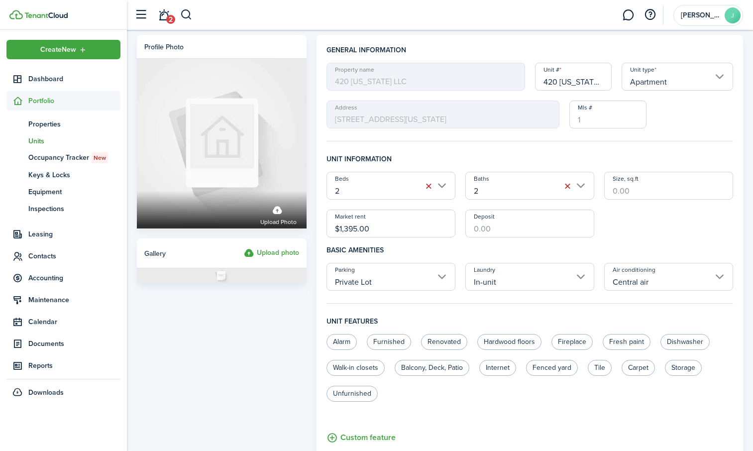
click at [596, 81] on input "420 [US_STATE] Unit CC" at bounding box center [573, 77] width 77 height 28
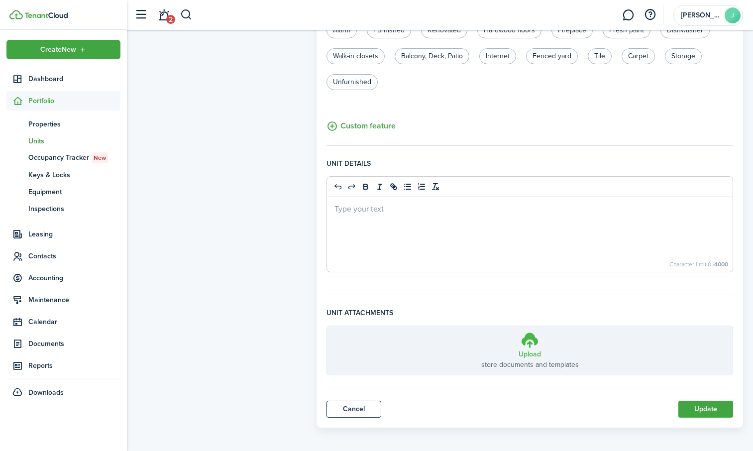
scroll to position [315, 0]
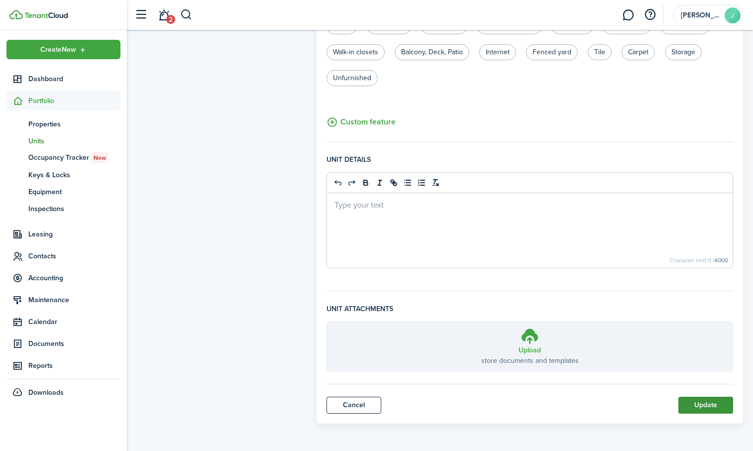
type input "[STREET_ADDRESS][US_STATE]"
click at [704, 408] on button "Update" at bounding box center [705, 405] width 55 height 17
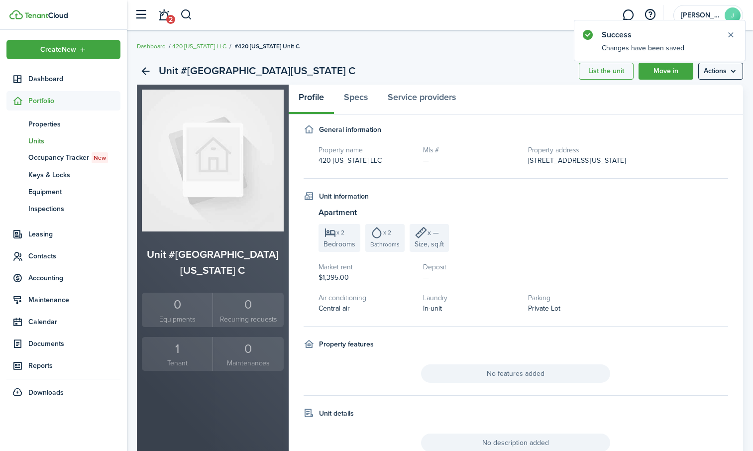
click at [42, 136] on span "Units" at bounding box center [74, 141] width 92 height 10
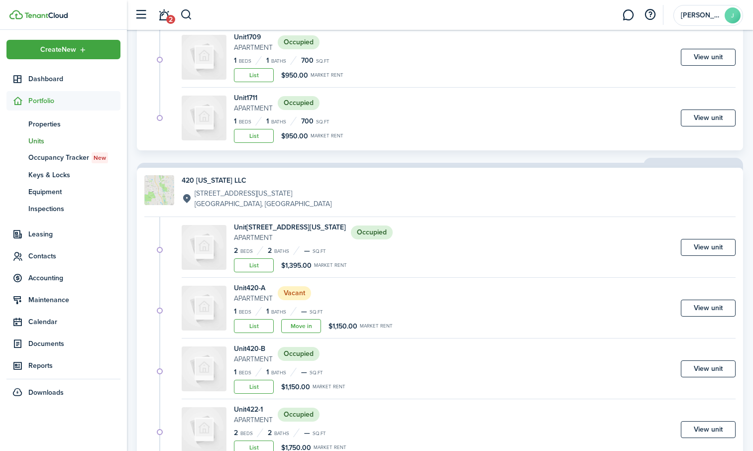
scroll to position [597, 0]
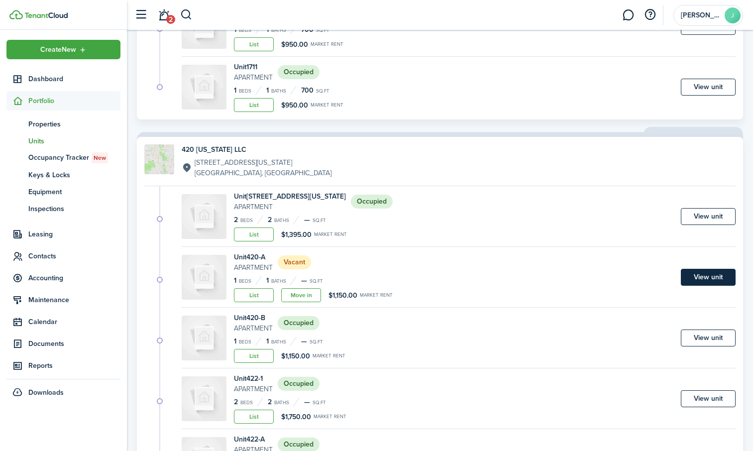
click at [724, 276] on link "View unit" at bounding box center [708, 277] width 55 height 17
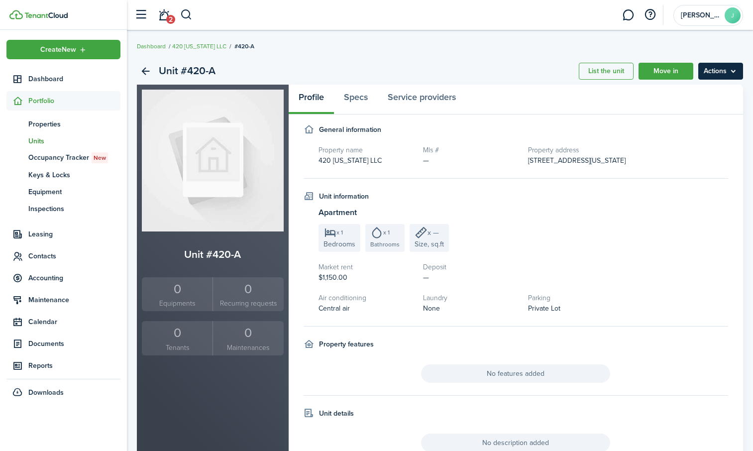
click at [718, 75] on menu-btn "Actions" at bounding box center [720, 71] width 45 height 17
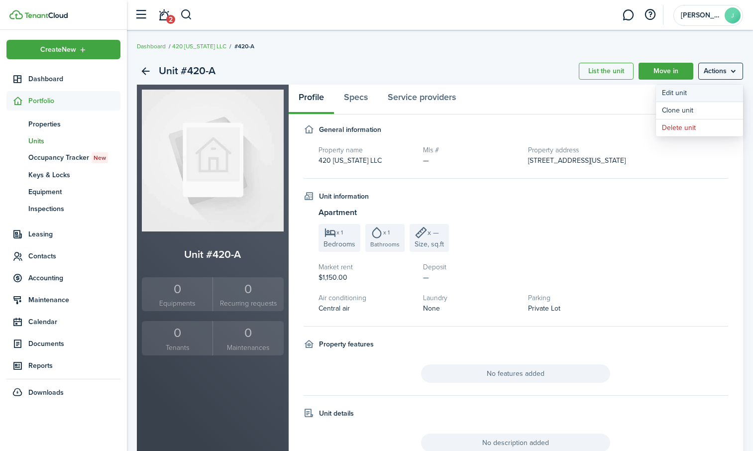
click at [700, 89] on link "Edit unit" at bounding box center [699, 93] width 87 height 17
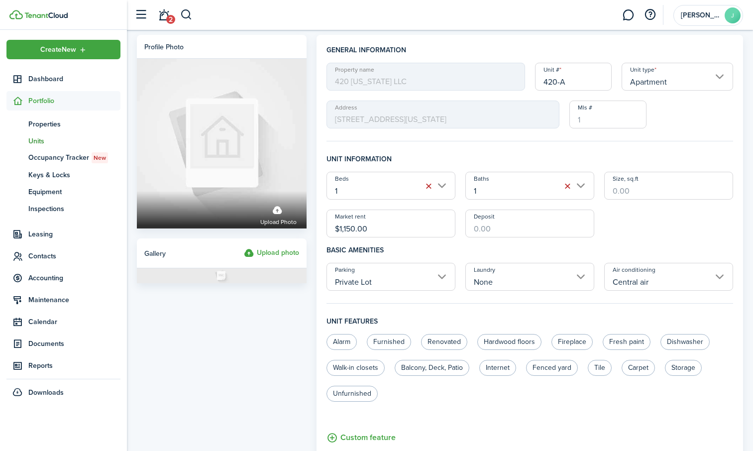
click at [576, 83] on input "420-A" at bounding box center [573, 77] width 77 height 28
click at [576, 83] on input "420-" at bounding box center [573, 77] width 77 height 28
click at [576, 83] on input "420" at bounding box center [573, 77] width 77 height 28
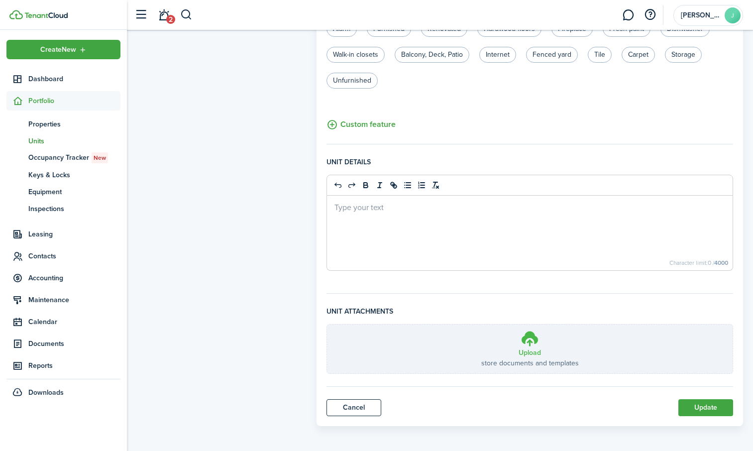
scroll to position [315, 0]
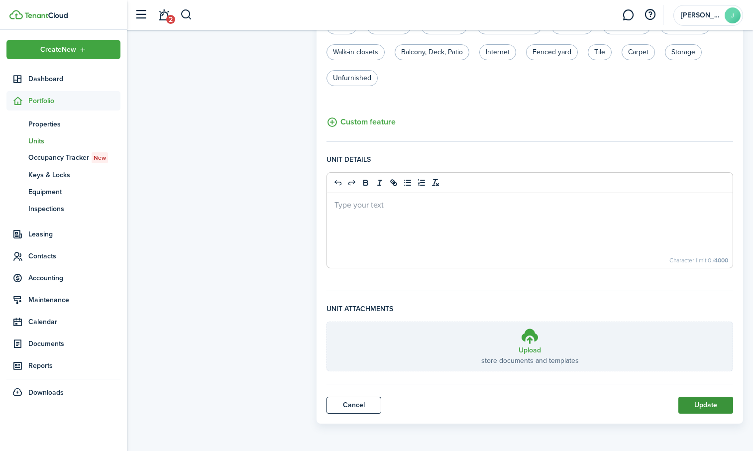
type input "[STREET_ADDRESS][US_STATE]"
click at [703, 404] on button "Update" at bounding box center [705, 405] width 55 height 17
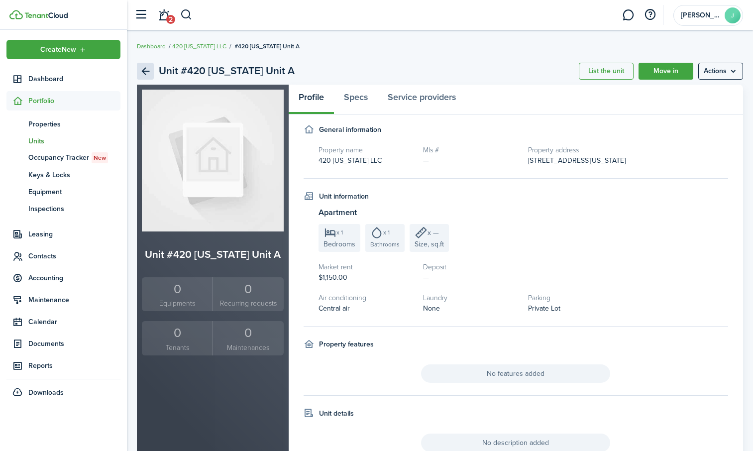
click at [142, 71] on link "Back" at bounding box center [145, 71] width 17 height 17
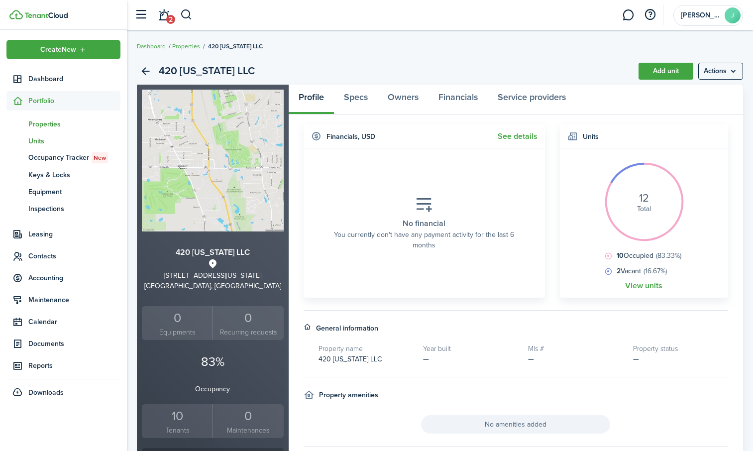
click at [36, 135] on link "un Units" at bounding box center [63, 140] width 114 height 17
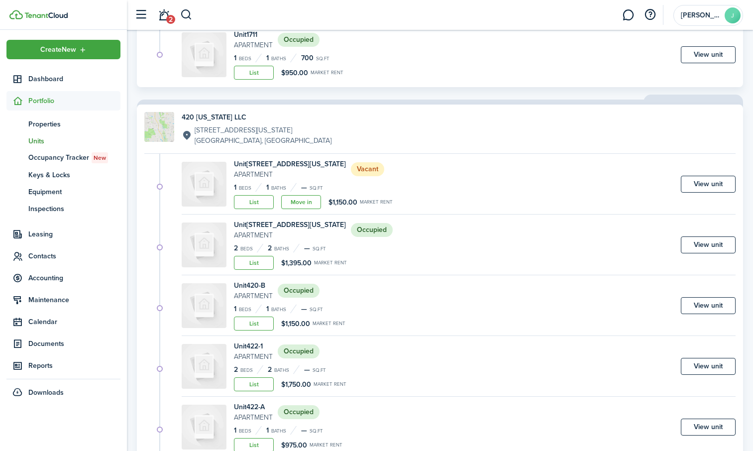
scroll to position [647, 0]
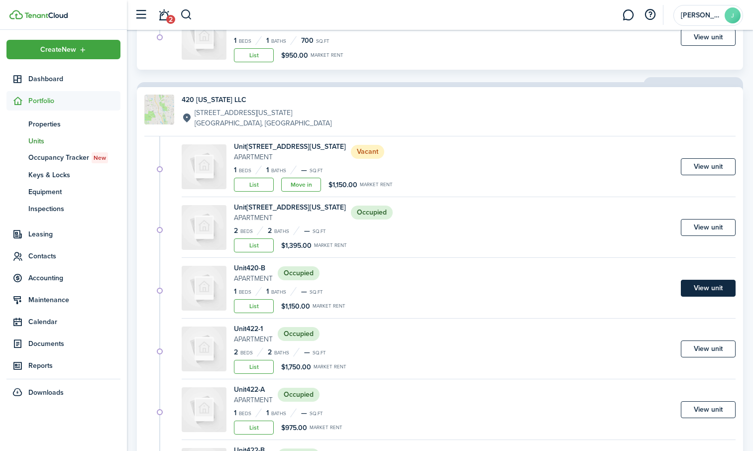
click at [712, 286] on link "View unit" at bounding box center [708, 288] width 55 height 17
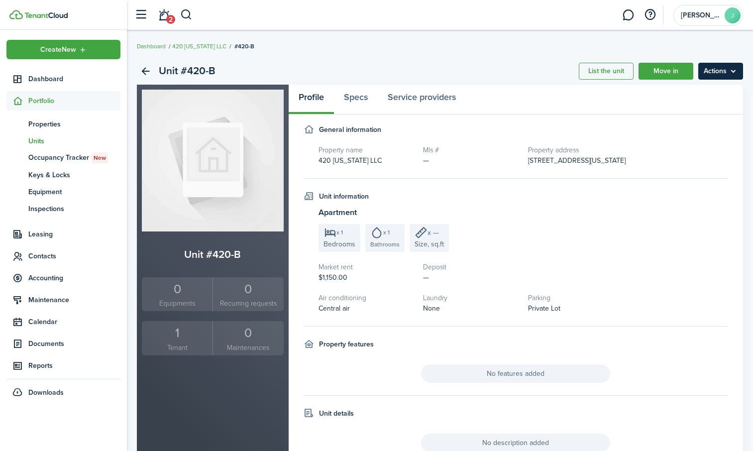
click at [720, 70] on menu-btn "Actions" at bounding box center [720, 71] width 45 height 17
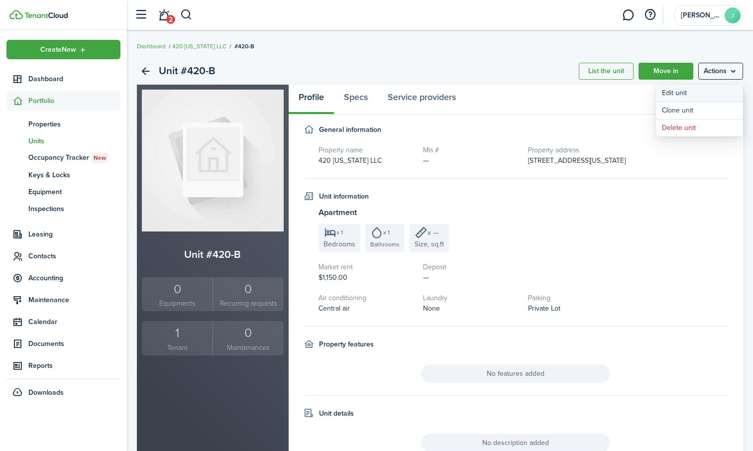
click at [707, 93] on link "Edit unit" at bounding box center [699, 93] width 87 height 17
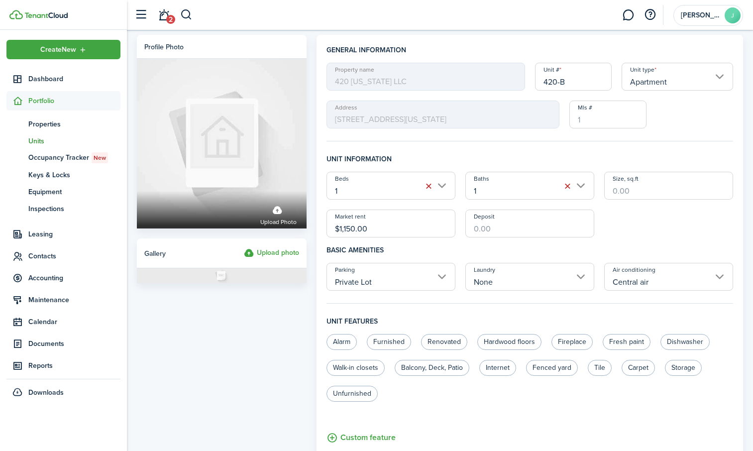
click at [574, 84] on input "420-B" at bounding box center [573, 77] width 77 height 28
click at [571, 80] on input "420" at bounding box center [573, 77] width 77 height 28
type input "[STREET_ADDRESS][US_STATE]"
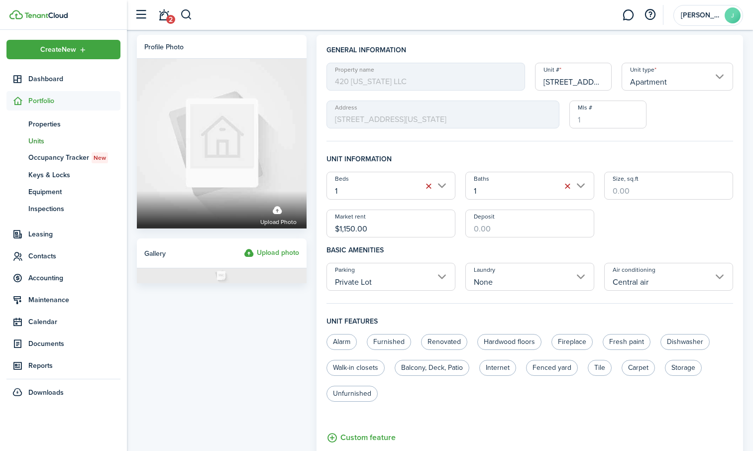
click at [543, 38] on panel-main "General information Property name 420 [US_STATE] LLC Unit # [GEOGRAPHIC_DATA][U…" at bounding box center [529, 387] width 426 height 704
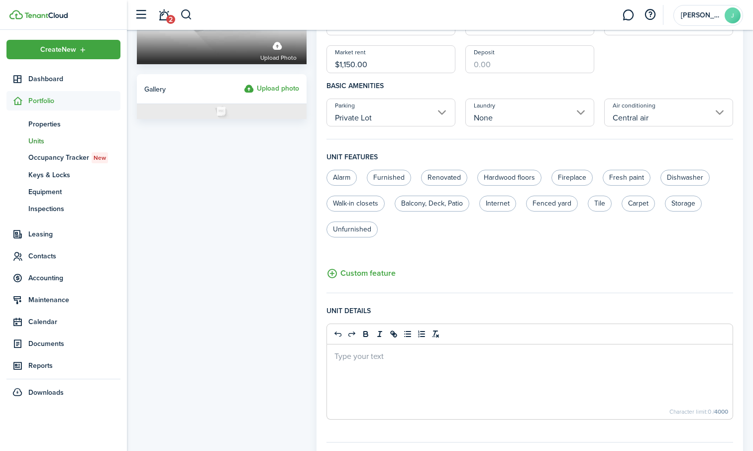
scroll to position [299, 0]
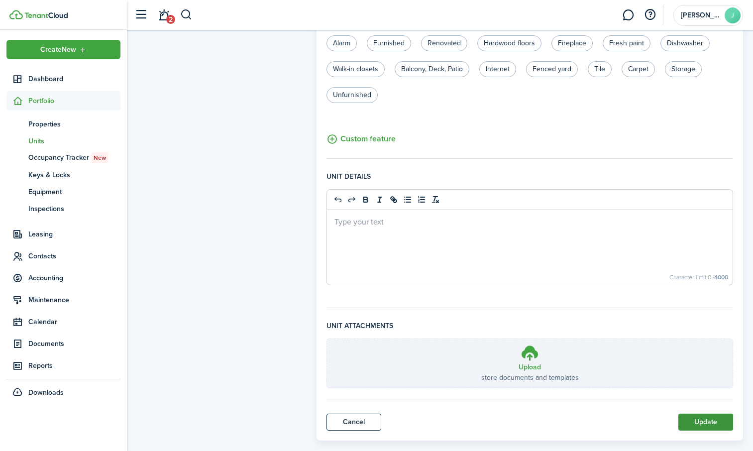
click at [713, 418] on button "Update" at bounding box center [705, 422] width 55 height 17
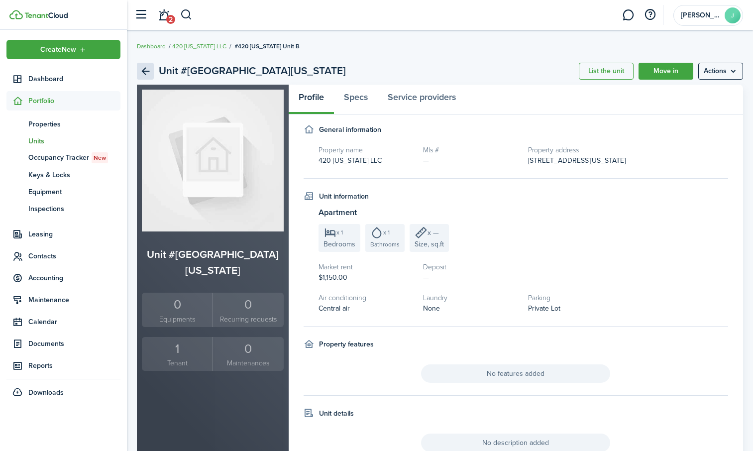
click at [149, 70] on link "Back" at bounding box center [145, 71] width 17 height 17
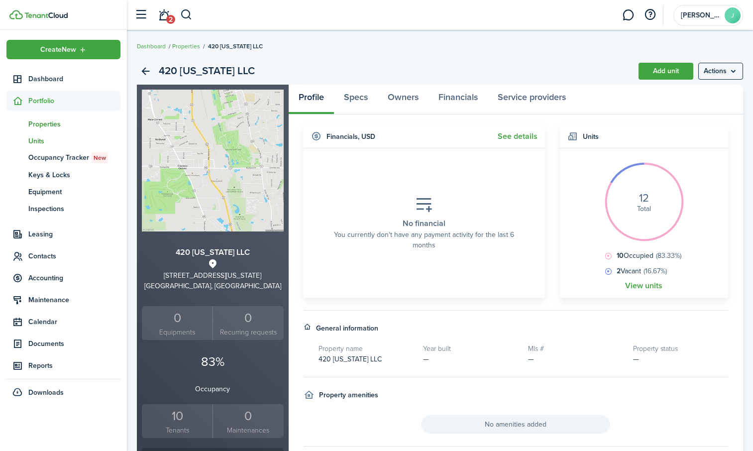
click at [36, 138] on span "Units" at bounding box center [74, 141] width 92 height 10
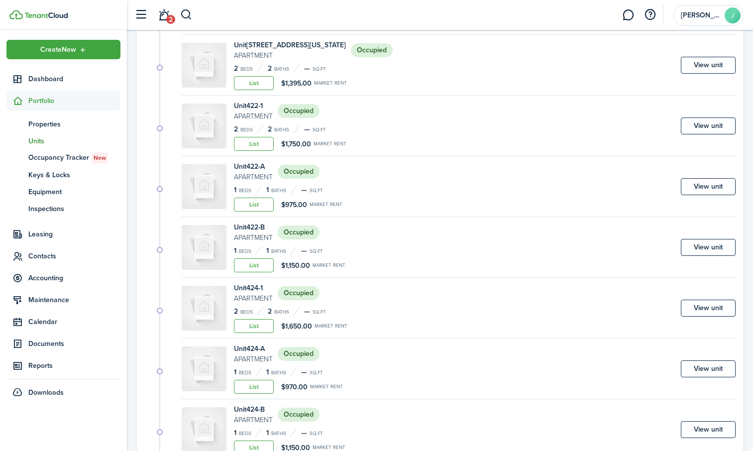
scroll to position [896, 0]
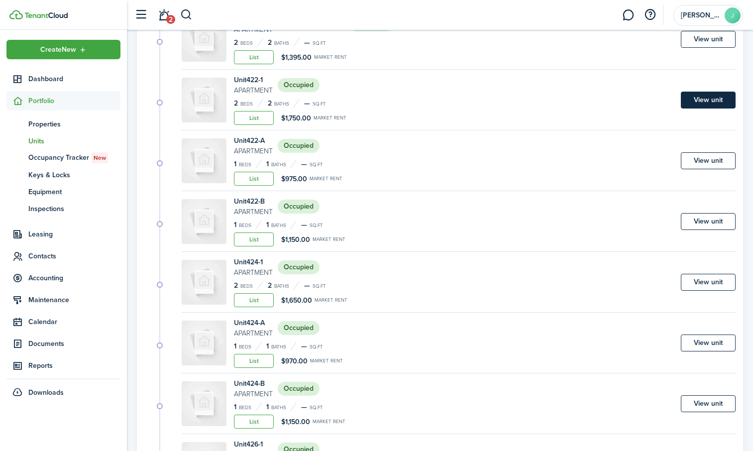
click at [713, 105] on link "View unit" at bounding box center [708, 100] width 55 height 17
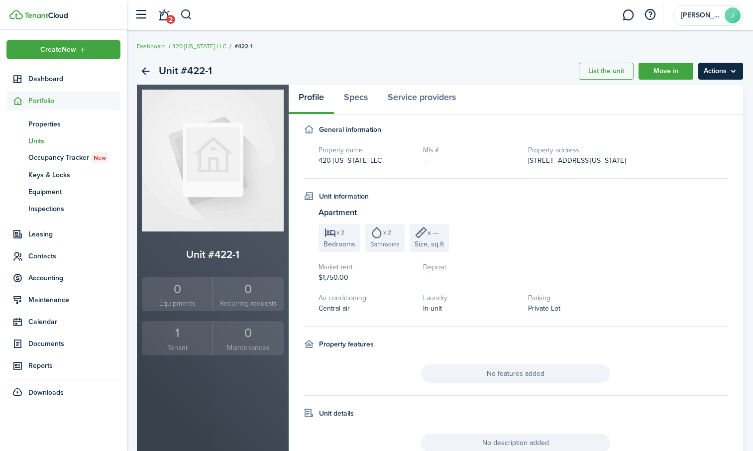
click at [729, 73] on menu-btn "Actions" at bounding box center [720, 71] width 45 height 17
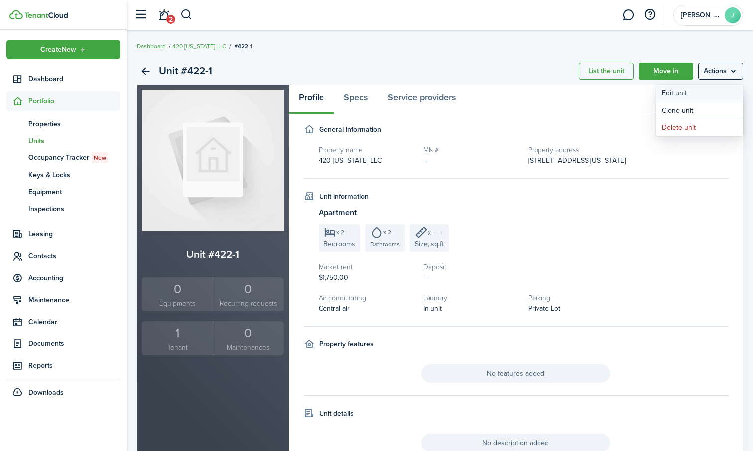
click at [691, 89] on link "Edit unit" at bounding box center [699, 93] width 87 height 17
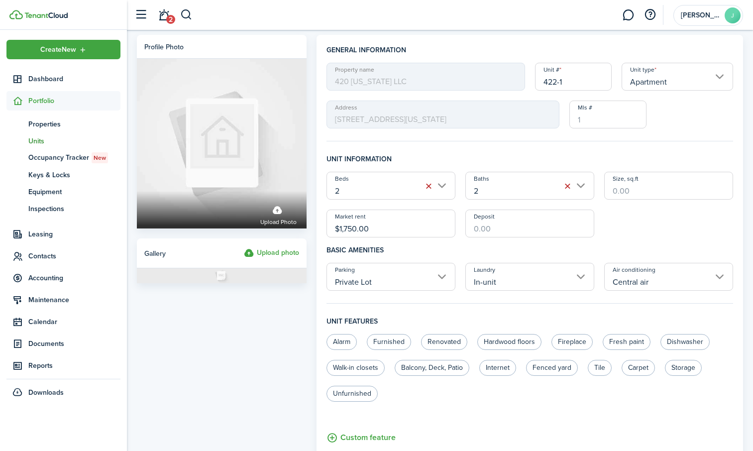
click at [573, 81] on input "422-1" at bounding box center [573, 77] width 77 height 28
drag, startPoint x: 573, startPoint y: 81, endPoint x: 568, endPoint y: 74, distance: 7.9
click at [568, 74] on input "422" at bounding box center [573, 77] width 77 height 28
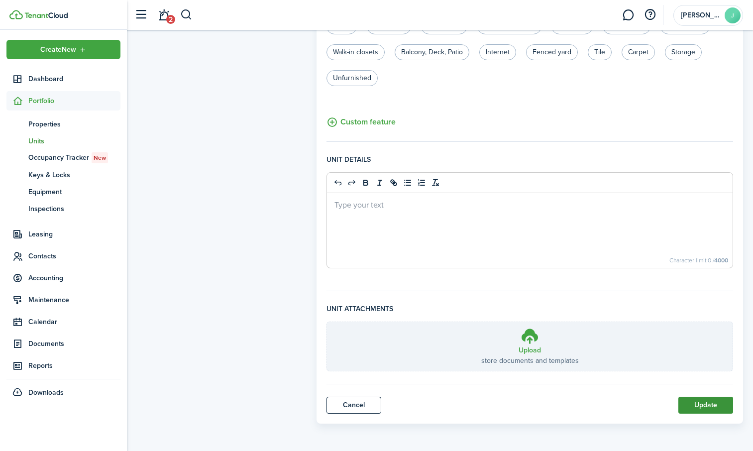
click at [708, 405] on button "Update" at bounding box center [705, 405] width 55 height 17
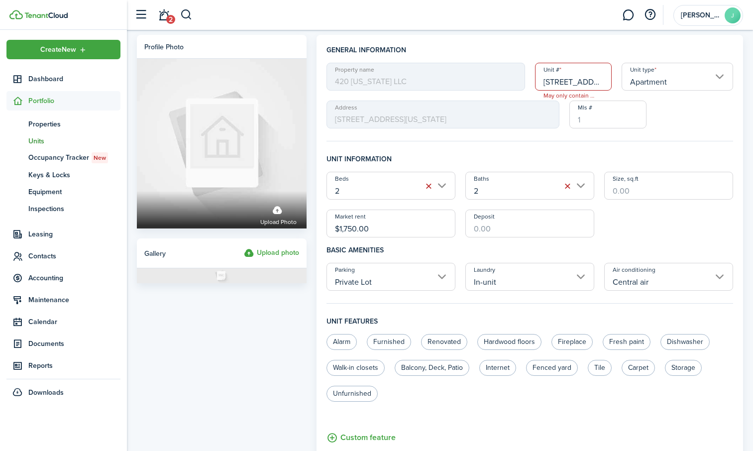
drag, startPoint x: 554, startPoint y: 80, endPoint x: 567, endPoint y: 73, distance: 14.0
click at [567, 73] on input "[STREET_ADDRESS][US_STATE]" at bounding box center [573, 77] width 77 height 28
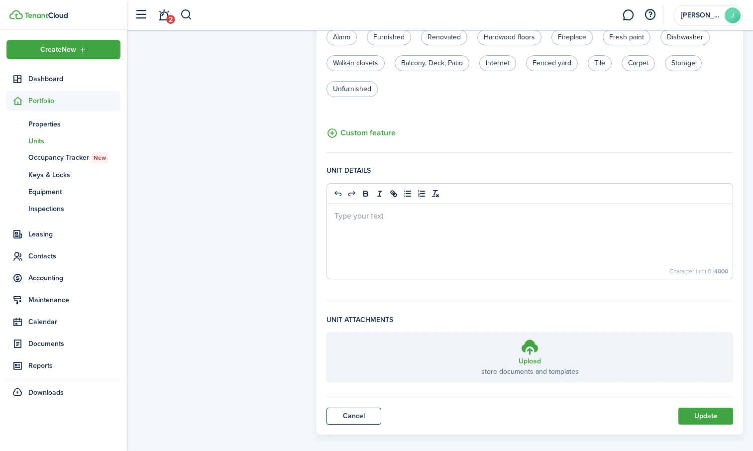
scroll to position [315, 0]
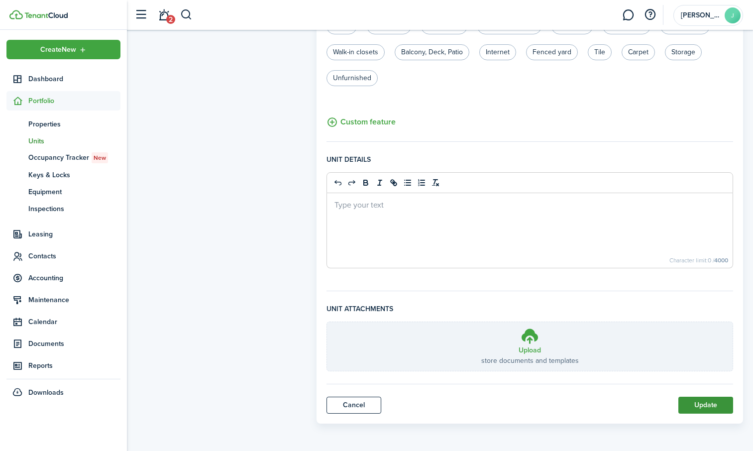
type input "[STREET_ADDRESS][US_STATE]"
click at [708, 403] on button "Update" at bounding box center [705, 405] width 55 height 17
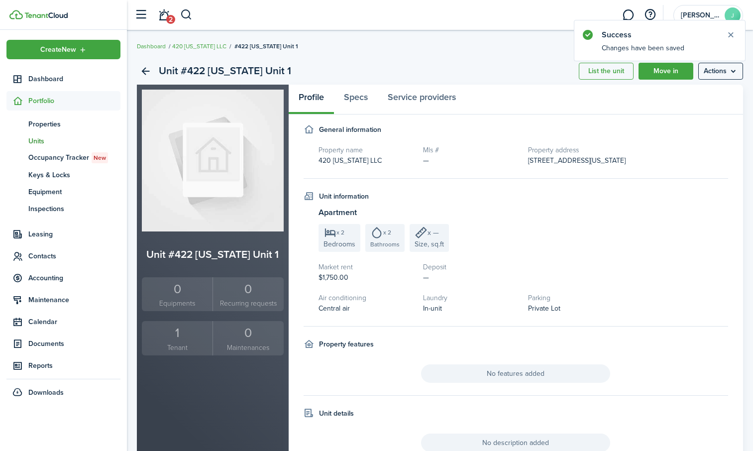
click at [42, 143] on span "Units" at bounding box center [74, 141] width 92 height 10
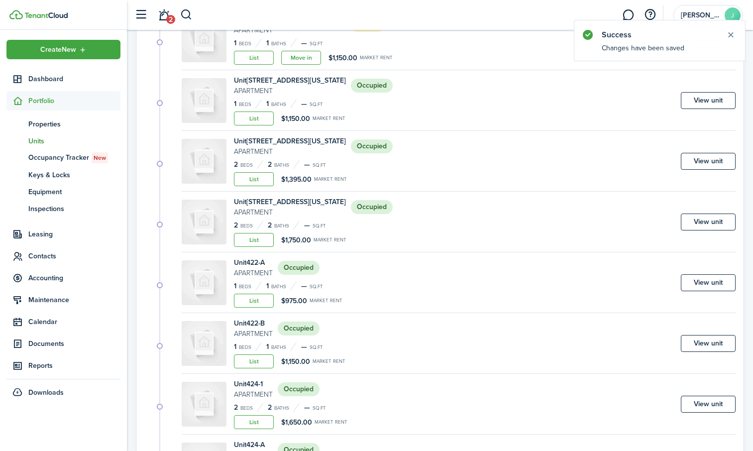
scroll to position [846, 0]
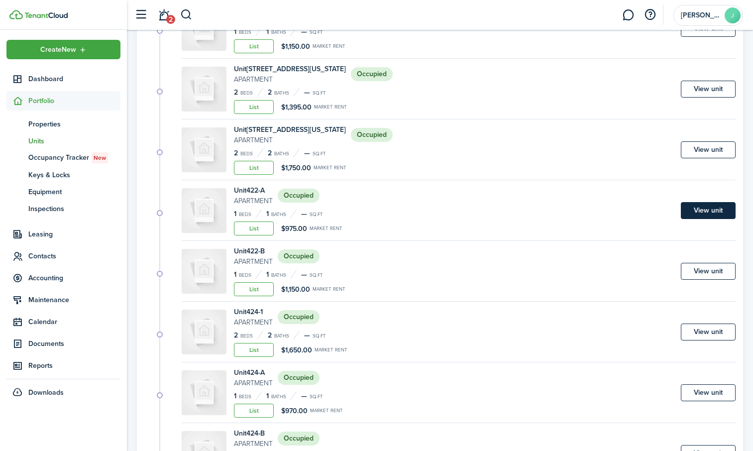
click at [703, 210] on link "View unit" at bounding box center [708, 210] width 55 height 17
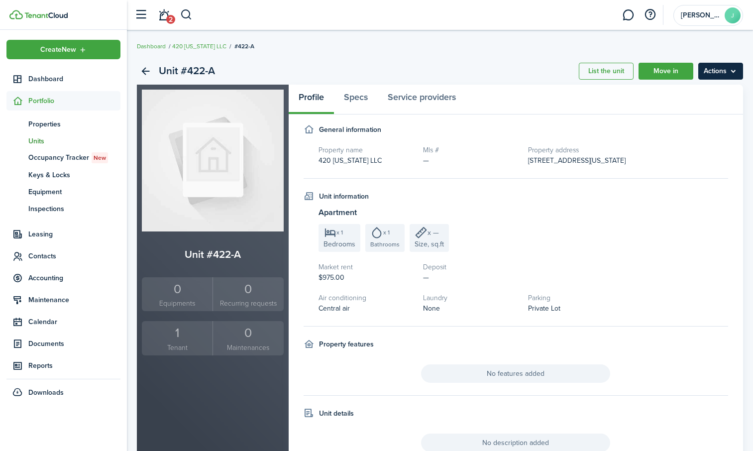
click at [718, 74] on menu-btn "Actions" at bounding box center [720, 71] width 45 height 17
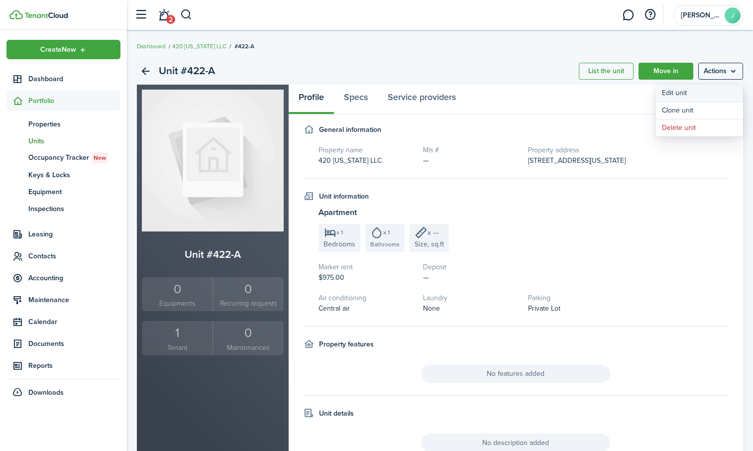
click at [704, 90] on link "Edit unit" at bounding box center [699, 93] width 87 height 17
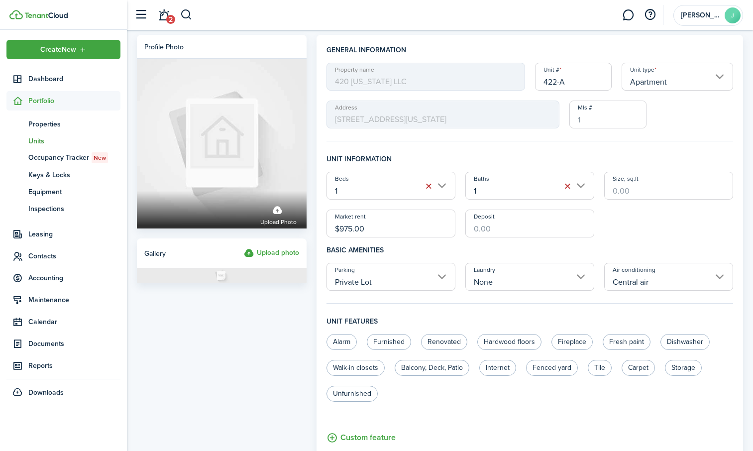
click at [583, 79] on input "422-A" at bounding box center [573, 77] width 77 height 28
click at [577, 82] on input "422" at bounding box center [573, 77] width 77 height 28
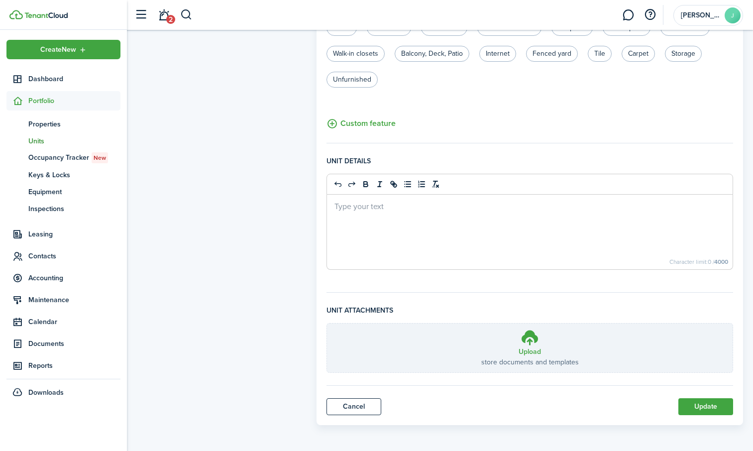
scroll to position [315, 0]
type input "422 [US_STATE] Unit A"
click at [708, 407] on button "Update" at bounding box center [705, 405] width 55 height 17
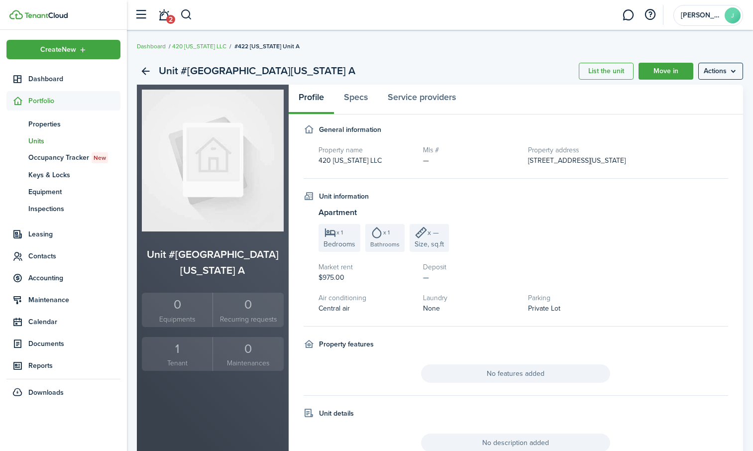
click at [45, 139] on span "Units" at bounding box center [74, 141] width 92 height 10
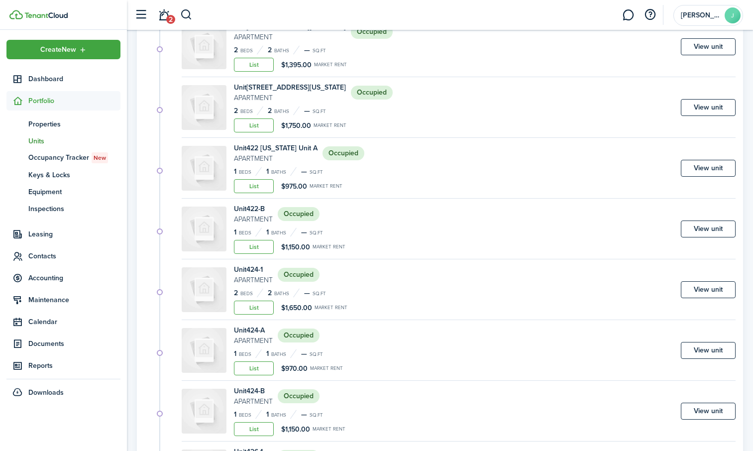
scroll to position [896, 0]
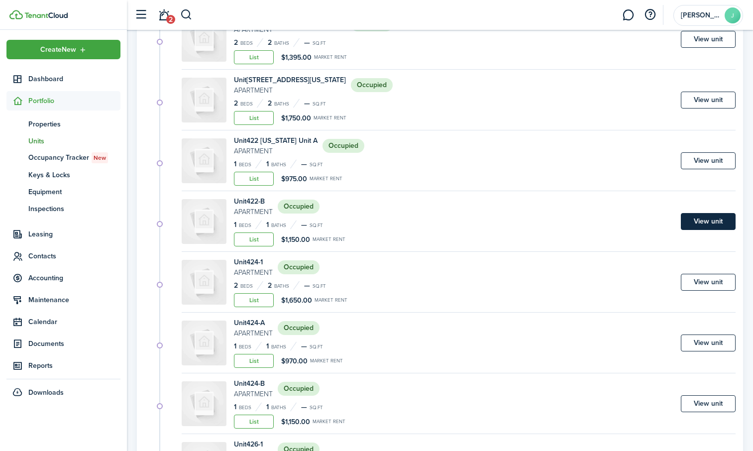
click at [711, 223] on link "View unit" at bounding box center [708, 221] width 55 height 17
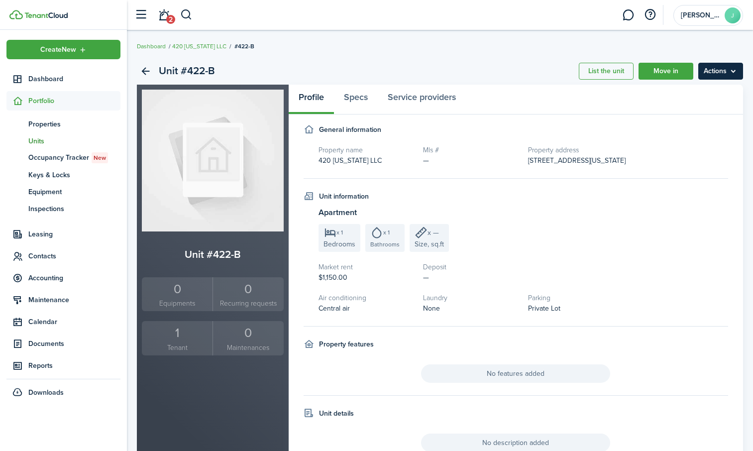
click at [723, 74] on menu-btn "Actions" at bounding box center [720, 71] width 45 height 17
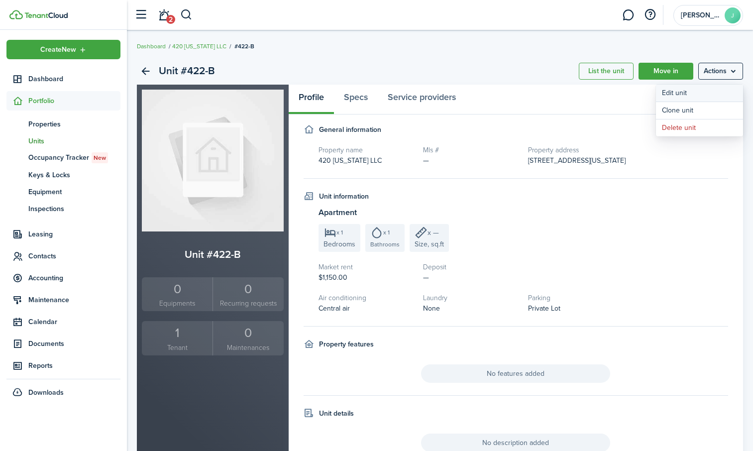
click at [697, 93] on link "Edit unit" at bounding box center [699, 93] width 87 height 17
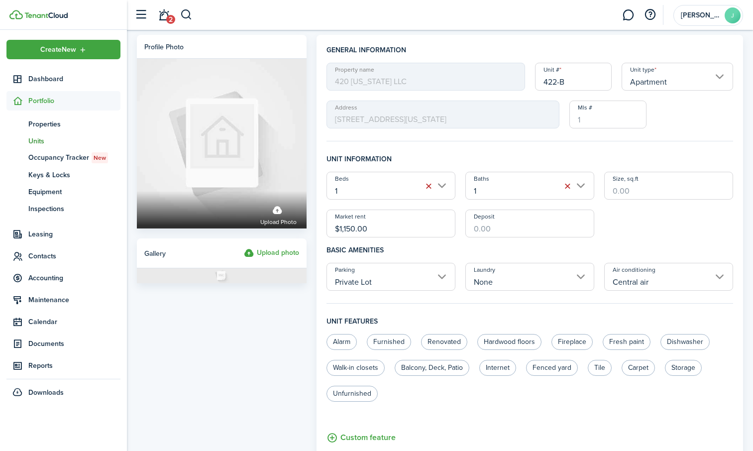
click at [585, 81] on input "422-B" at bounding box center [573, 77] width 77 height 28
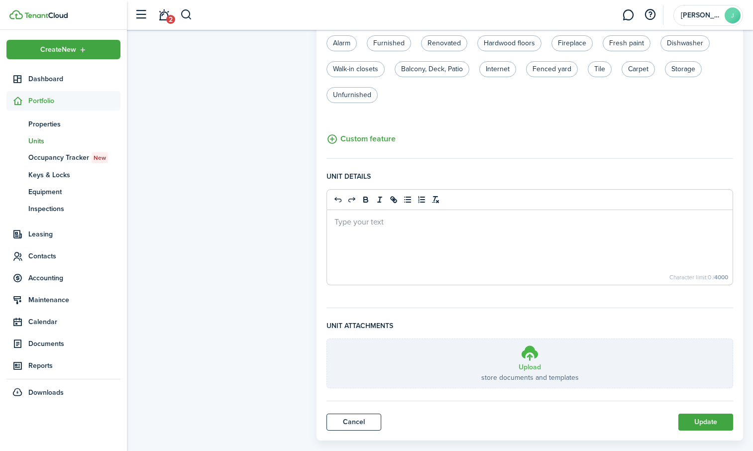
scroll to position [315, 0]
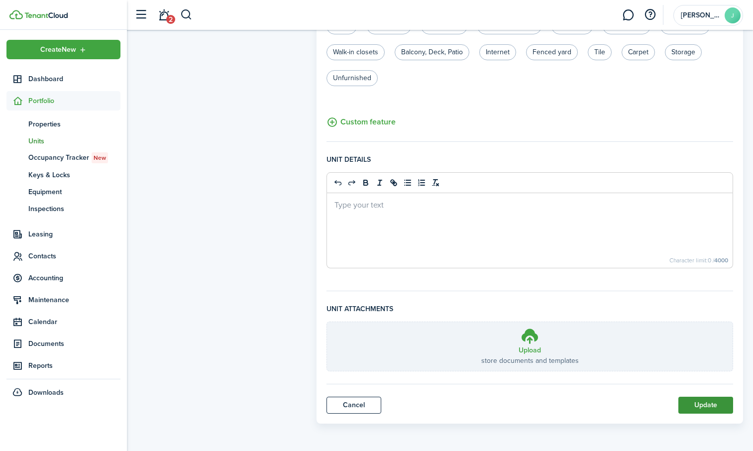
type input "422 [US_STATE] Unit B"
click at [704, 398] on button "Update" at bounding box center [705, 405] width 55 height 17
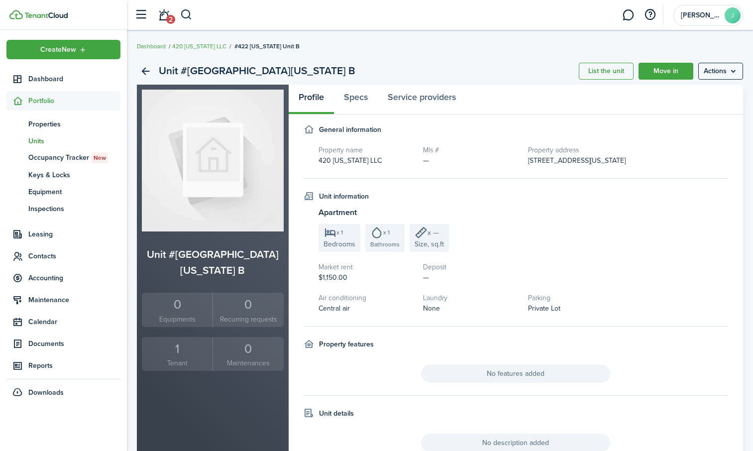
click at [49, 141] on span "Units" at bounding box center [74, 141] width 92 height 10
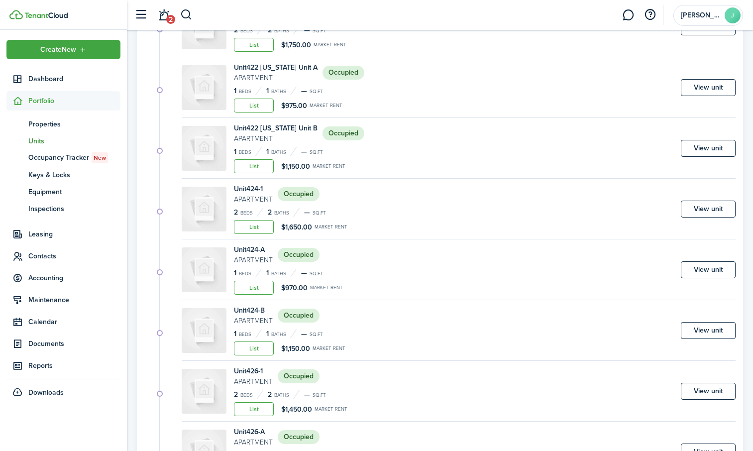
scroll to position [1045, 0]
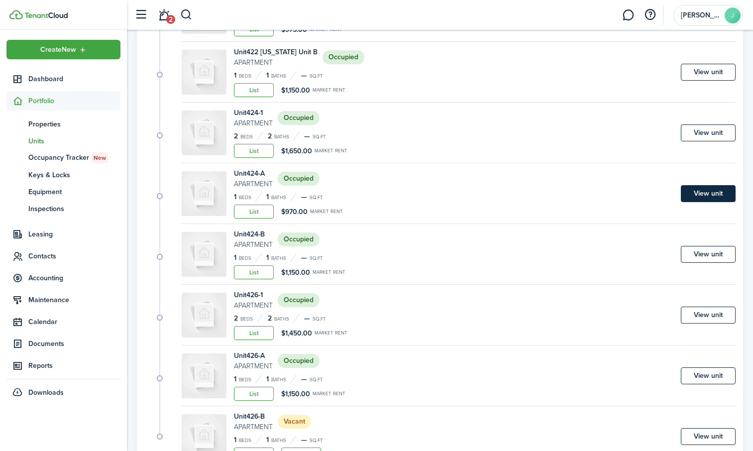
click at [710, 187] on link "View unit" at bounding box center [708, 193] width 55 height 17
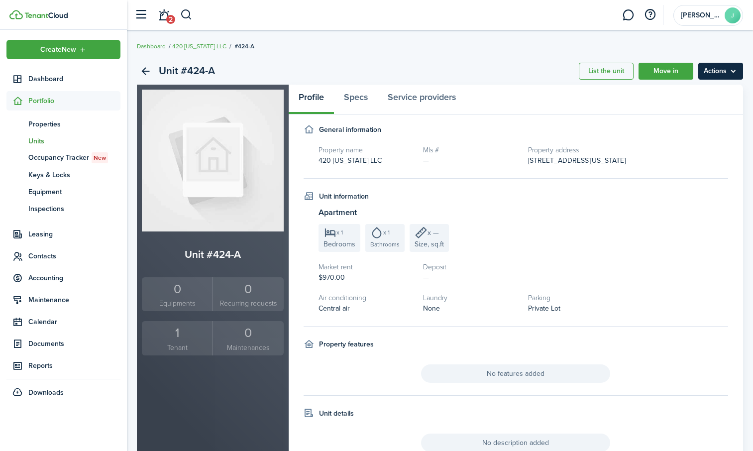
click at [722, 74] on menu-btn "Actions" at bounding box center [720, 71] width 45 height 17
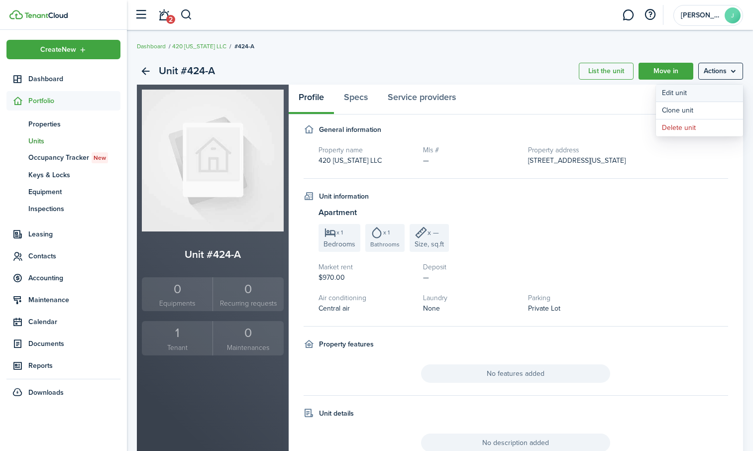
click at [685, 94] on link "Edit unit" at bounding box center [699, 93] width 87 height 17
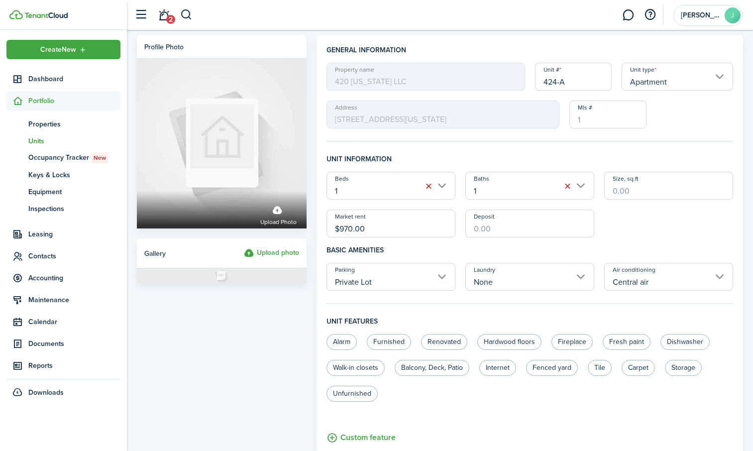
click at [574, 83] on input "424-A" at bounding box center [573, 77] width 77 height 28
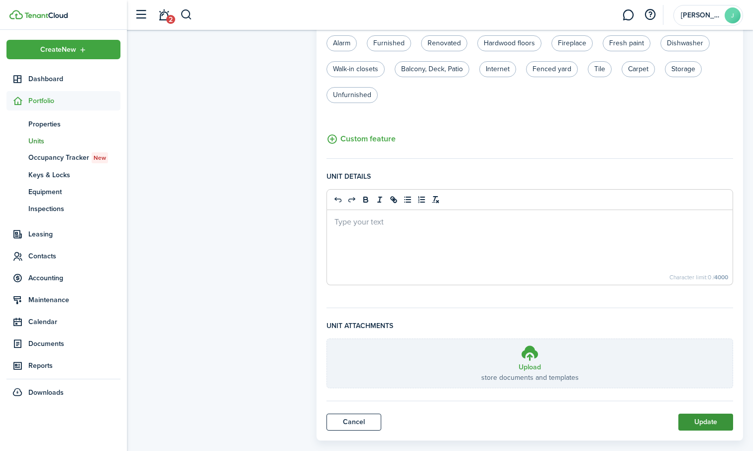
type input "424 [US_STATE] Unit A"
click at [722, 424] on button "Update" at bounding box center [705, 422] width 55 height 17
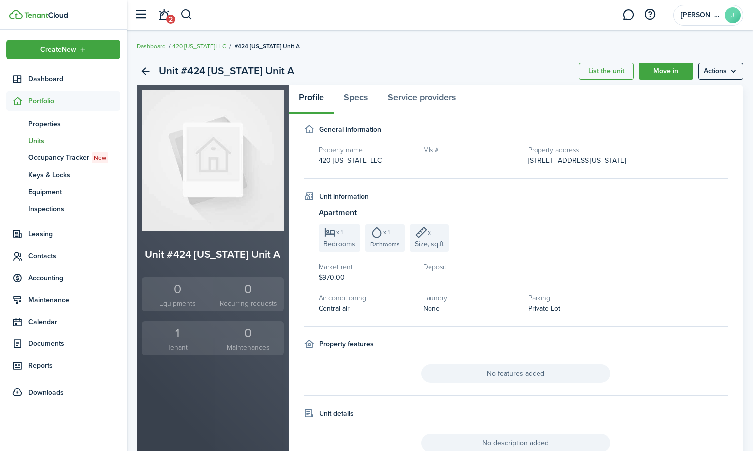
click at [40, 139] on span "Units" at bounding box center [74, 141] width 92 height 10
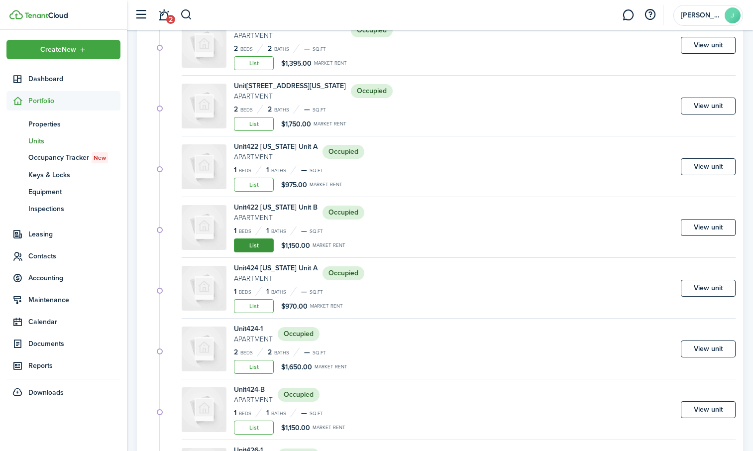
scroll to position [1045, 0]
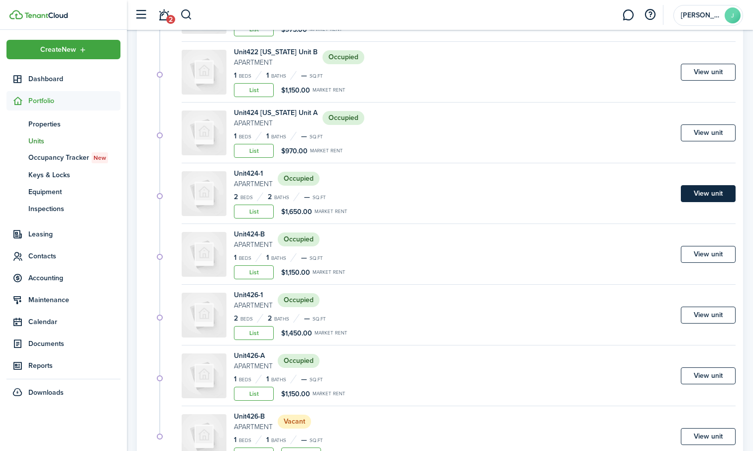
click at [703, 193] on link "View unit" at bounding box center [708, 193] width 55 height 17
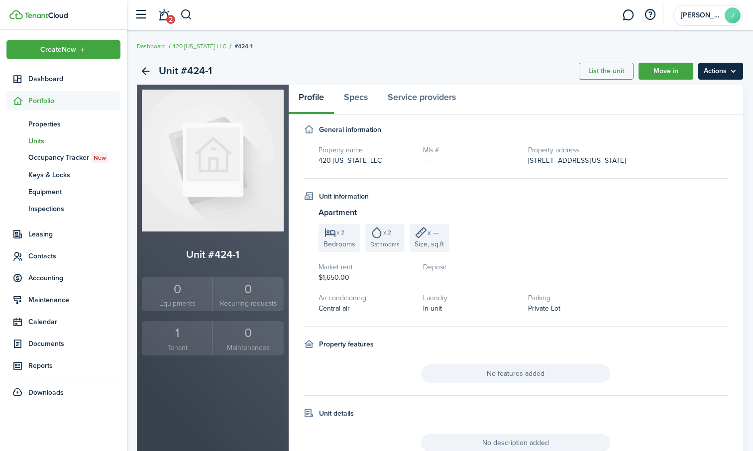
click at [725, 71] on menu-btn "Actions" at bounding box center [720, 71] width 45 height 17
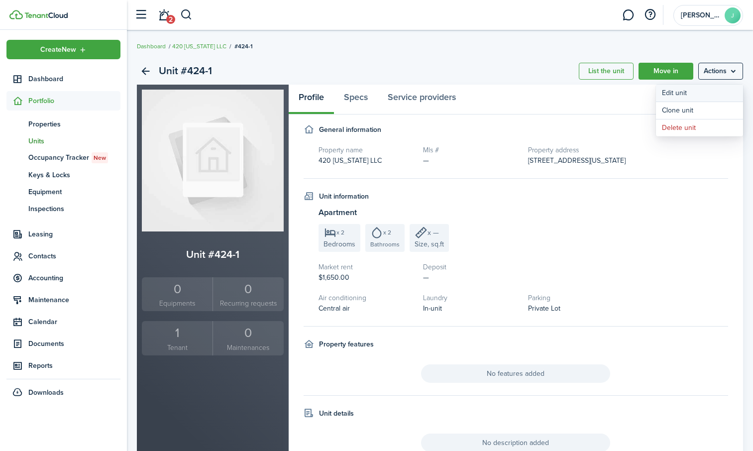
click at [700, 95] on link "Edit unit" at bounding box center [699, 93] width 87 height 17
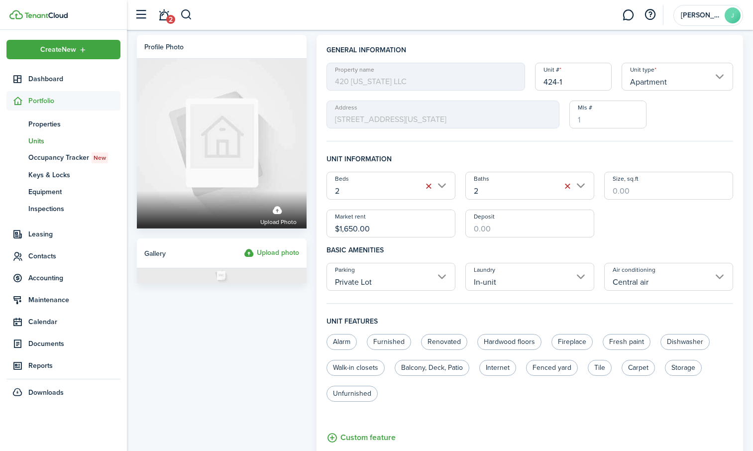
click at [564, 82] on input "424-1" at bounding box center [573, 77] width 77 height 28
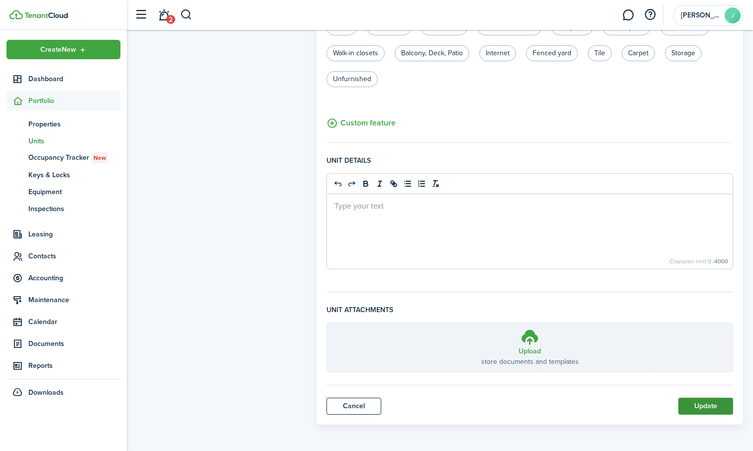
scroll to position [315, 0]
type input "424 [US_STATE] Unit A"
click at [707, 405] on button "Update" at bounding box center [705, 405] width 55 height 17
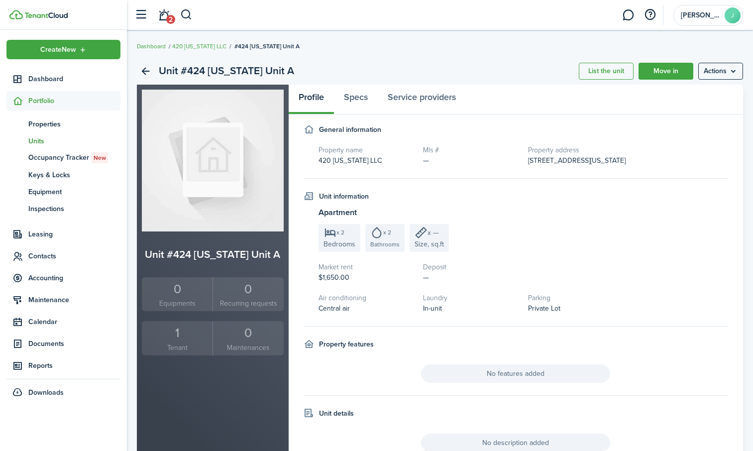
click at [40, 140] on span "Units" at bounding box center [74, 141] width 92 height 10
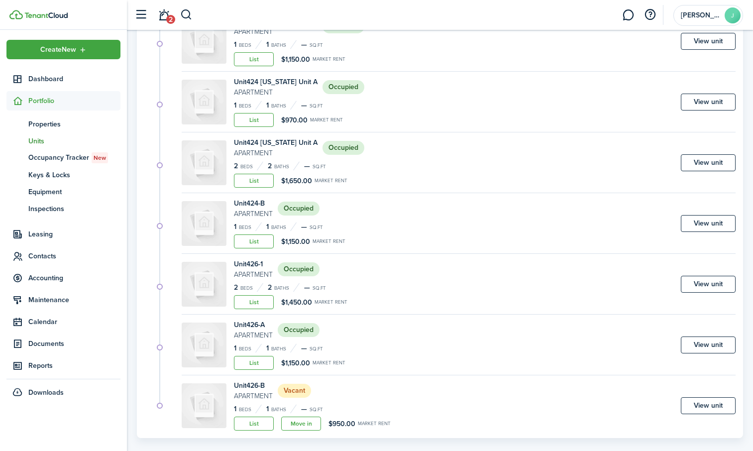
scroll to position [1090, 0]
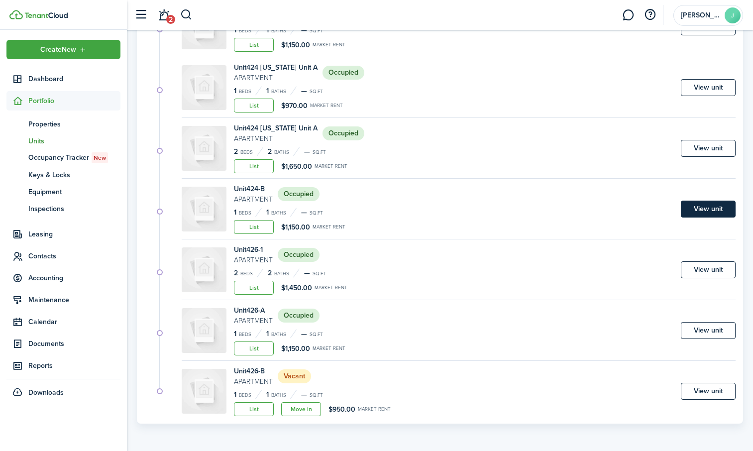
click at [705, 210] on link "View unit" at bounding box center [708, 209] width 55 height 17
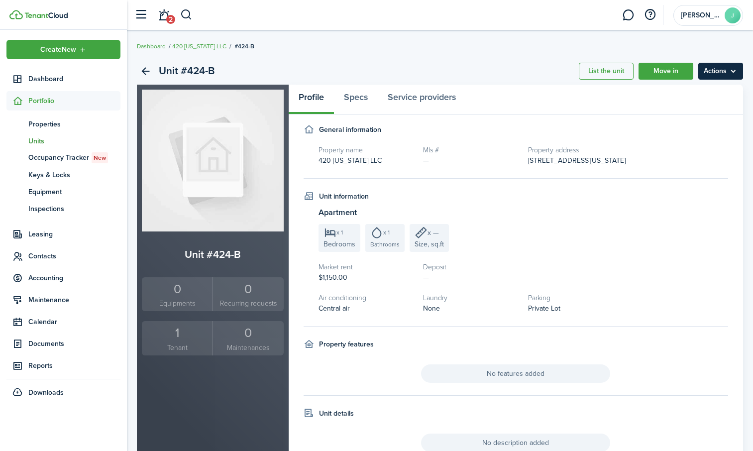
click at [710, 69] on menu-btn "Actions" at bounding box center [720, 71] width 45 height 17
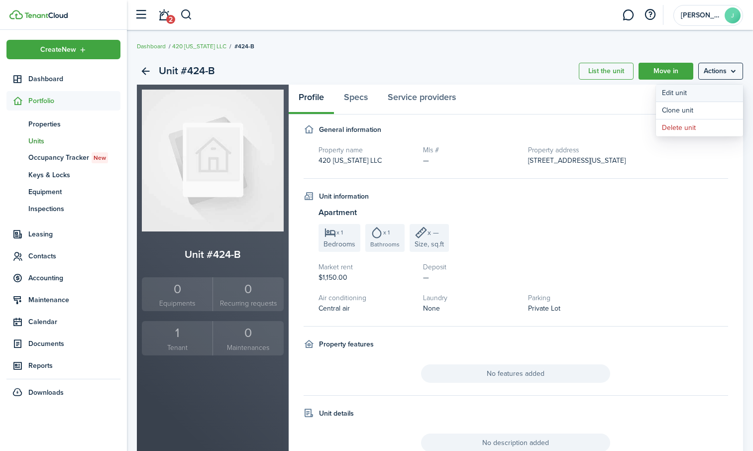
click at [686, 94] on link "Edit unit" at bounding box center [699, 93] width 87 height 17
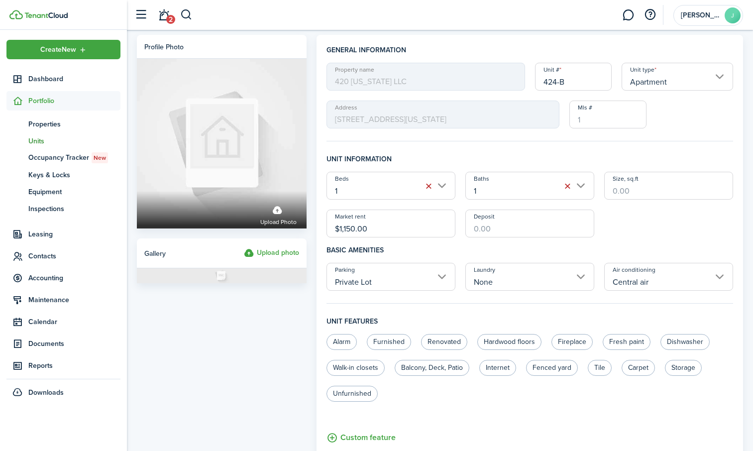
click at [574, 82] on input "424-B" at bounding box center [573, 77] width 77 height 28
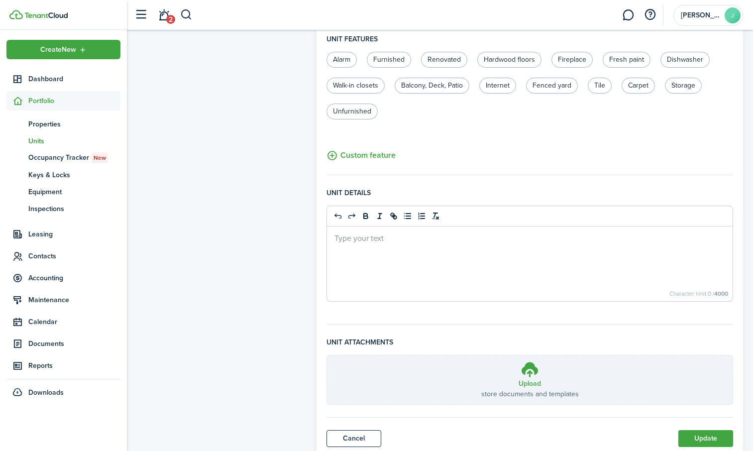
scroll to position [315, 0]
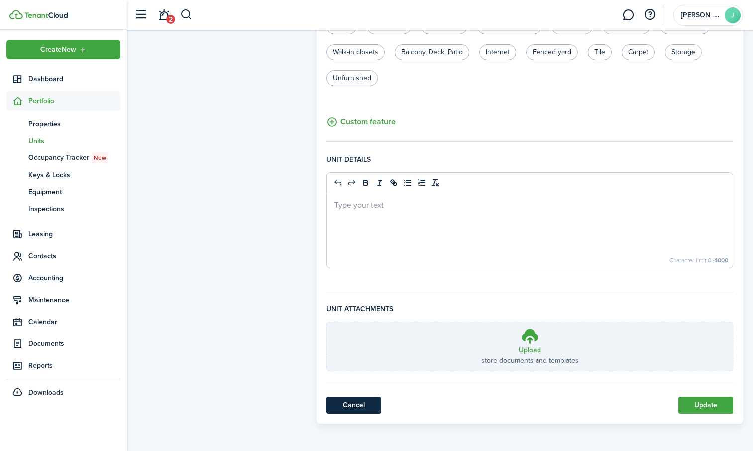
type input "424 [US_STATE] Y"
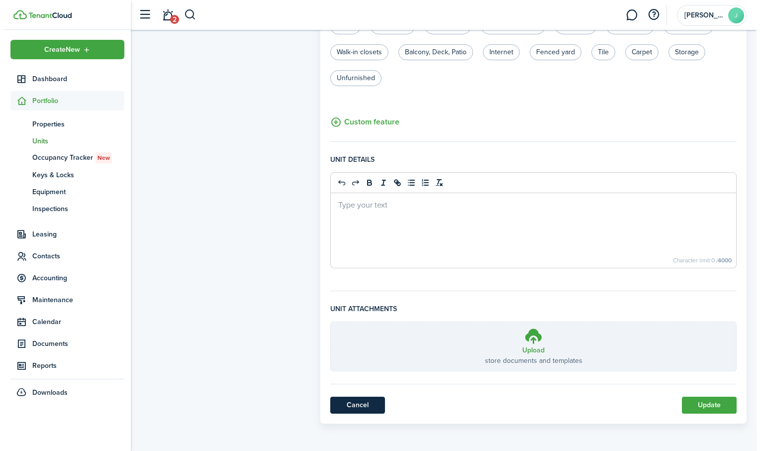
scroll to position [0, 0]
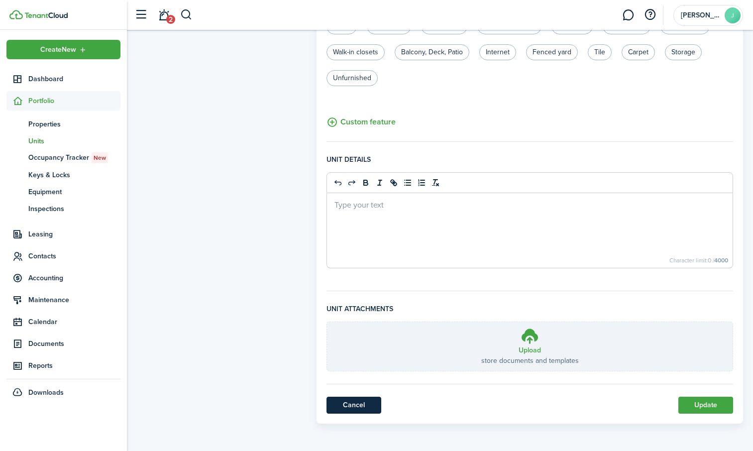
click at [364, 403] on link "Cancel" at bounding box center [353, 405] width 55 height 17
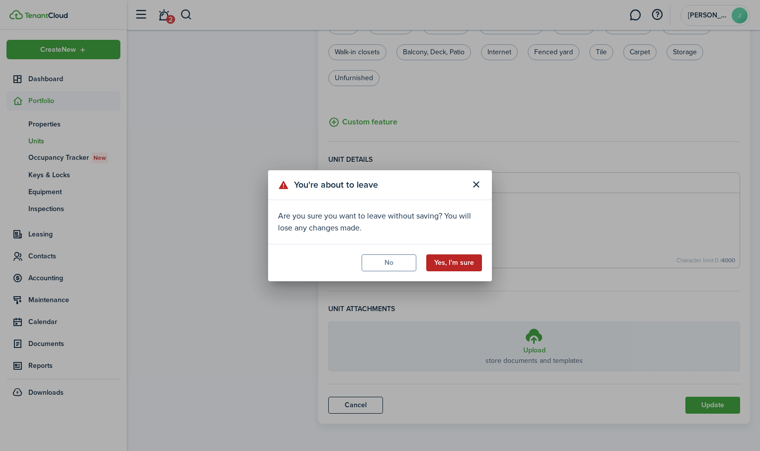
click at [453, 267] on button "Yes, I'm sure" at bounding box center [454, 262] width 56 height 17
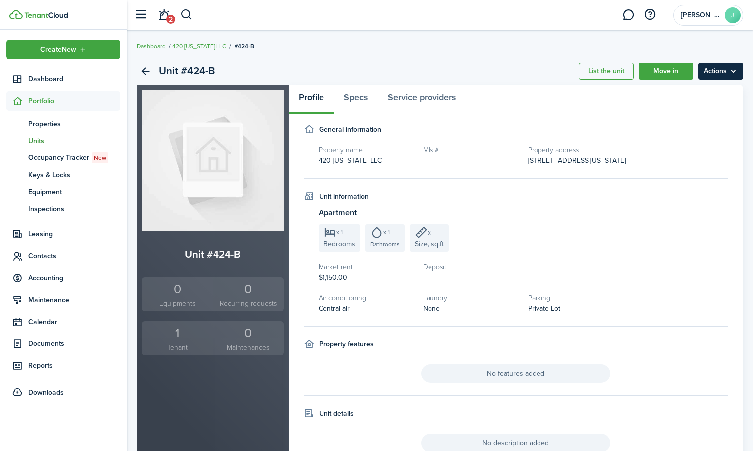
click at [724, 74] on menu-btn "Actions" at bounding box center [720, 71] width 45 height 17
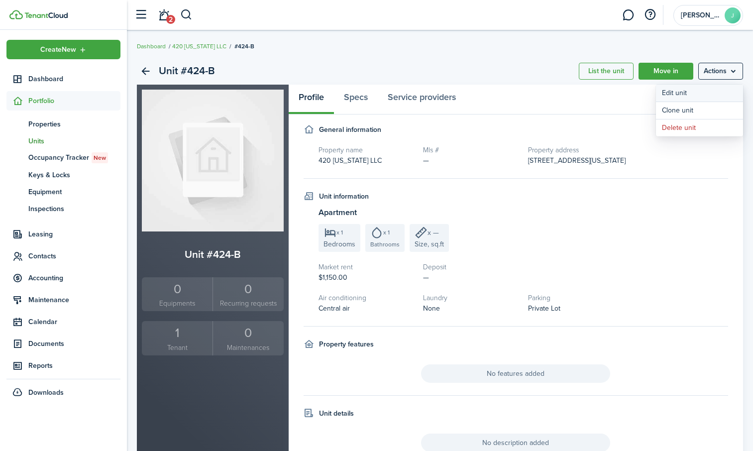
click at [695, 89] on link "Edit unit" at bounding box center [699, 93] width 87 height 17
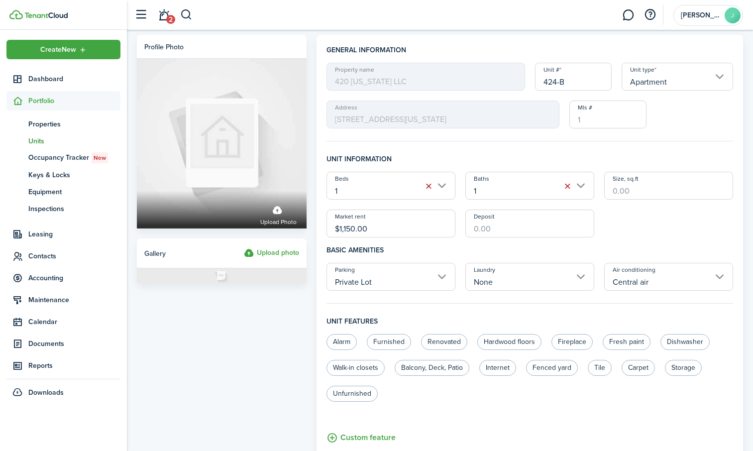
click at [576, 79] on input "424-B" at bounding box center [573, 77] width 77 height 28
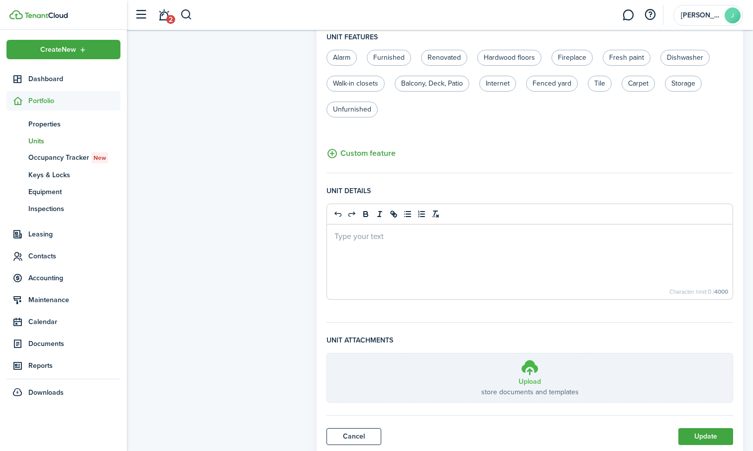
scroll to position [315, 0]
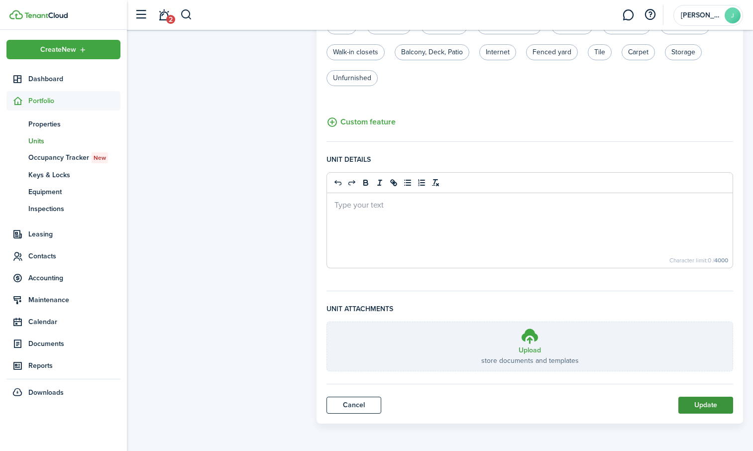
type input "424 [US_STATE] Unit B"
click at [690, 406] on button "Update" at bounding box center [705, 405] width 55 height 17
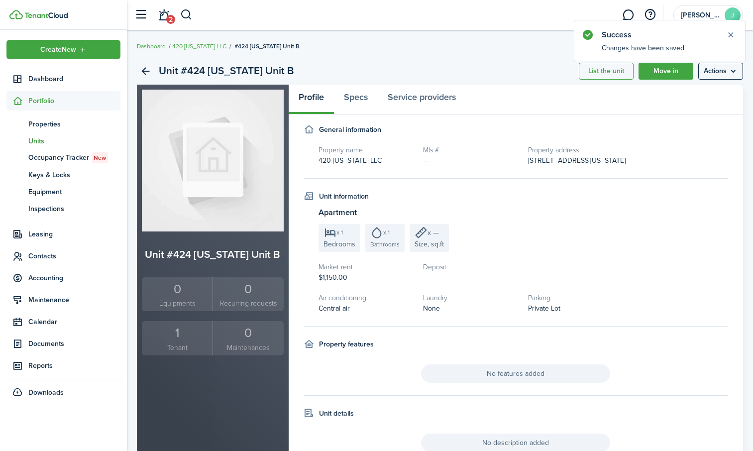
click at [185, 336] on div "1" at bounding box center [177, 332] width 66 height 19
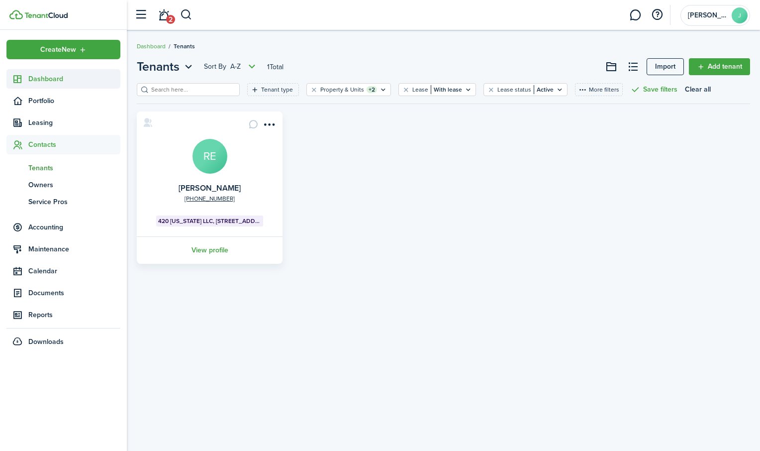
click at [59, 77] on span "Dashboard" at bounding box center [74, 79] width 92 height 10
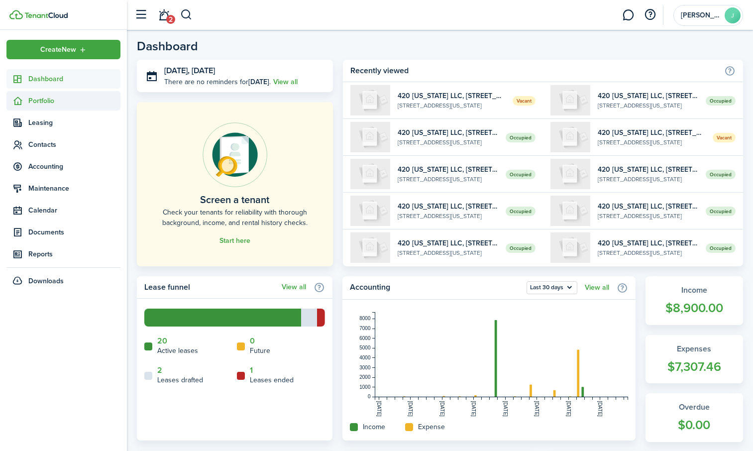
click at [40, 102] on span "Portfolio" at bounding box center [74, 101] width 92 height 10
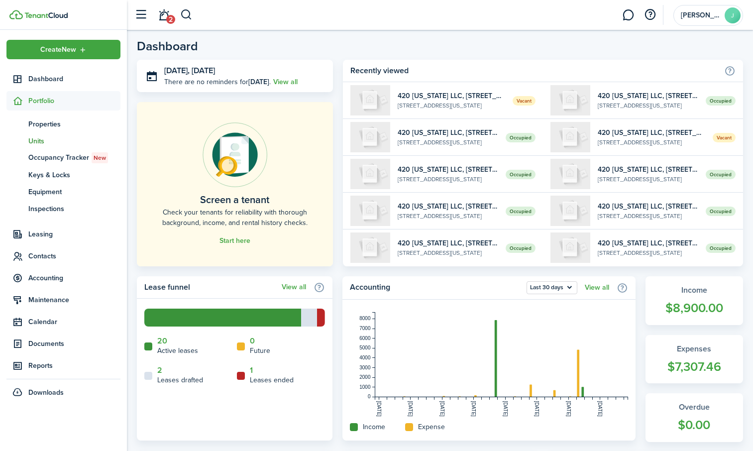
click at [39, 143] on span "Units" at bounding box center [74, 141] width 92 height 10
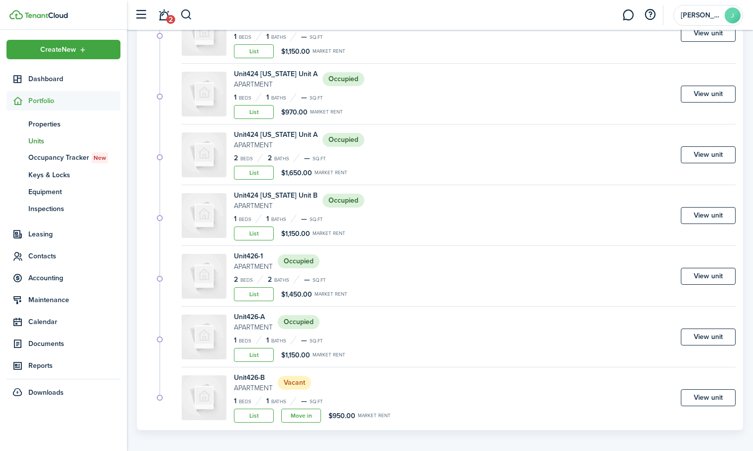
scroll to position [1090, 0]
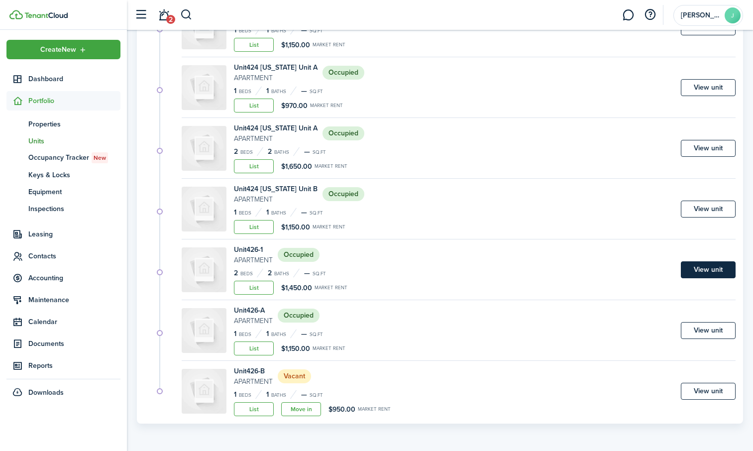
click at [694, 275] on link "View unit" at bounding box center [708, 269] width 55 height 17
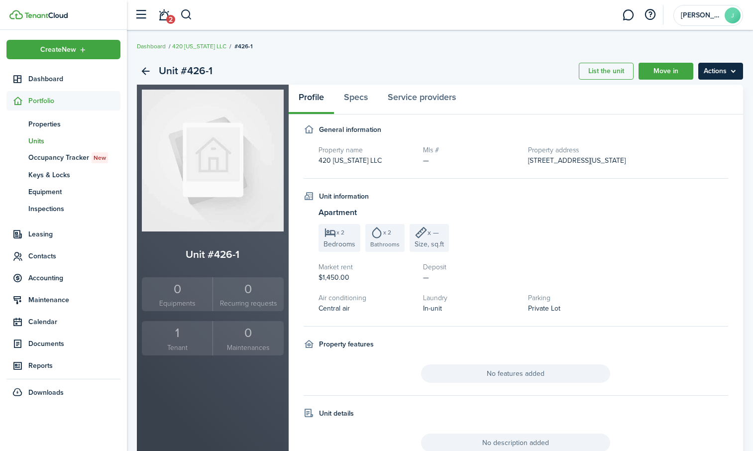
click at [735, 68] on menu-btn "Actions" at bounding box center [720, 71] width 45 height 17
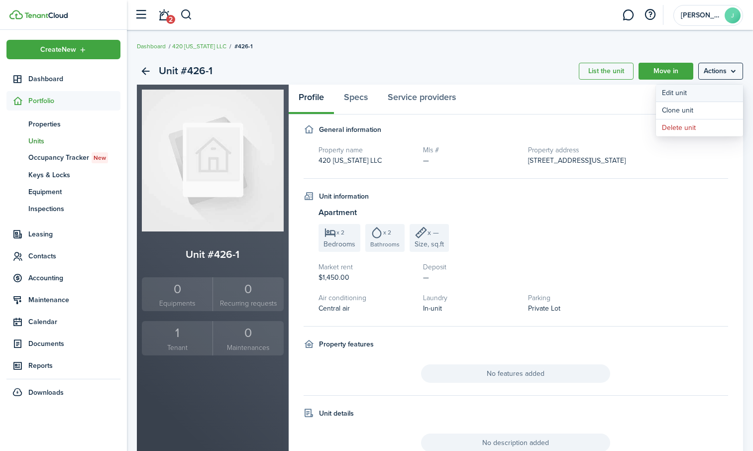
click at [717, 92] on link "Edit unit" at bounding box center [699, 93] width 87 height 17
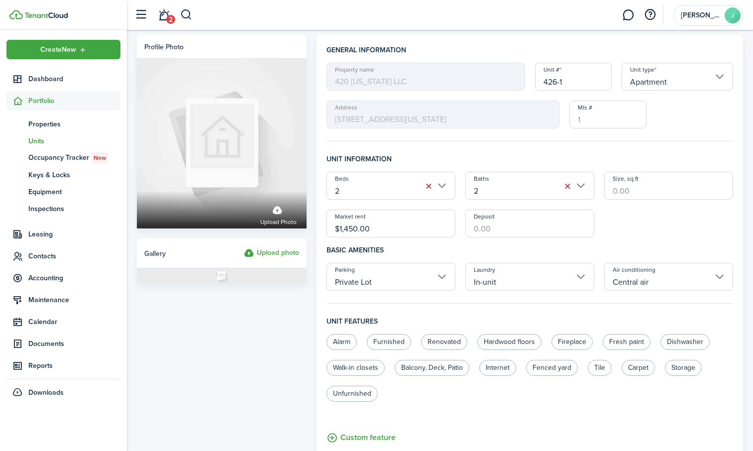
click at [574, 82] on input "426-1" at bounding box center [573, 77] width 77 height 28
type input "[STREET_ADDRESS][US_STATE]"
click at [242, 372] on div "Profile photo Upload photo Gallery Upload photo" at bounding box center [222, 387] width 180 height 704
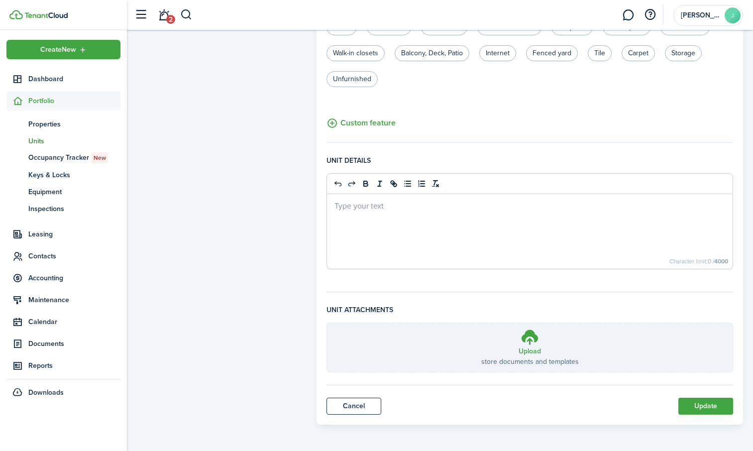
scroll to position [315, 0]
click at [709, 401] on button "Update" at bounding box center [705, 405] width 55 height 17
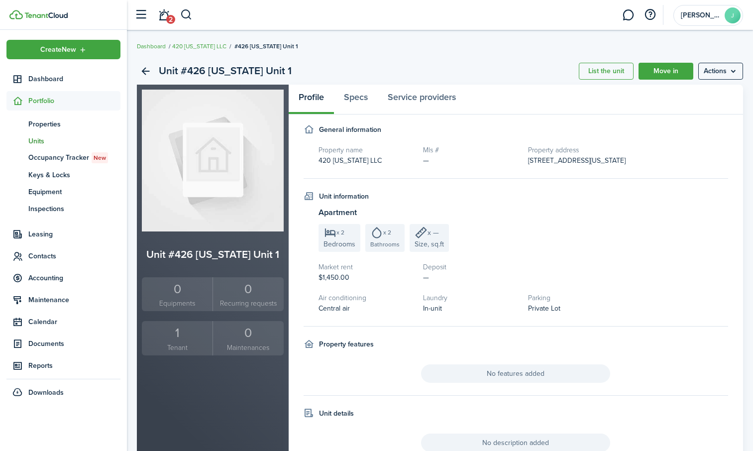
click at [46, 139] on span "Units" at bounding box center [74, 141] width 92 height 10
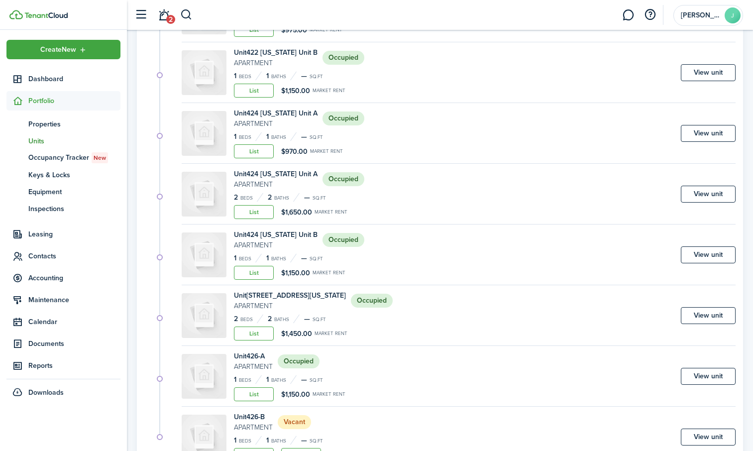
scroll to position [1090, 0]
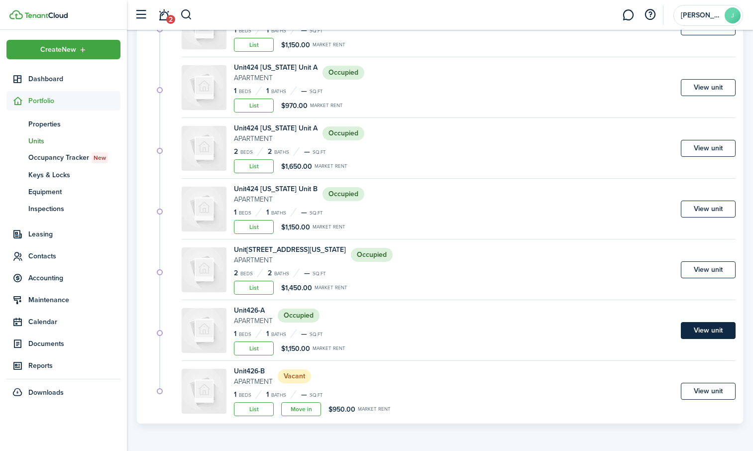
click at [706, 333] on link "View unit" at bounding box center [708, 330] width 55 height 17
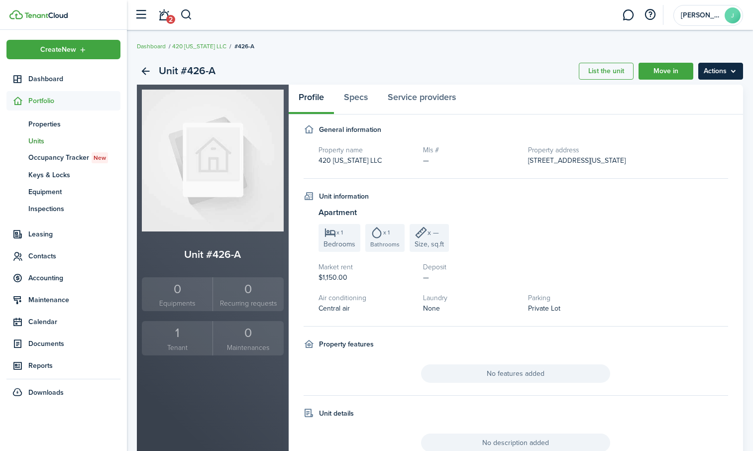
click at [713, 74] on menu-btn "Actions" at bounding box center [720, 71] width 45 height 17
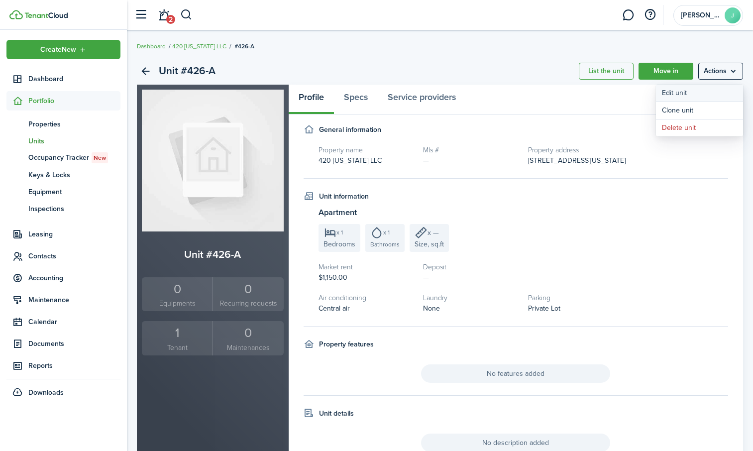
click at [692, 88] on link "Edit unit" at bounding box center [699, 93] width 87 height 17
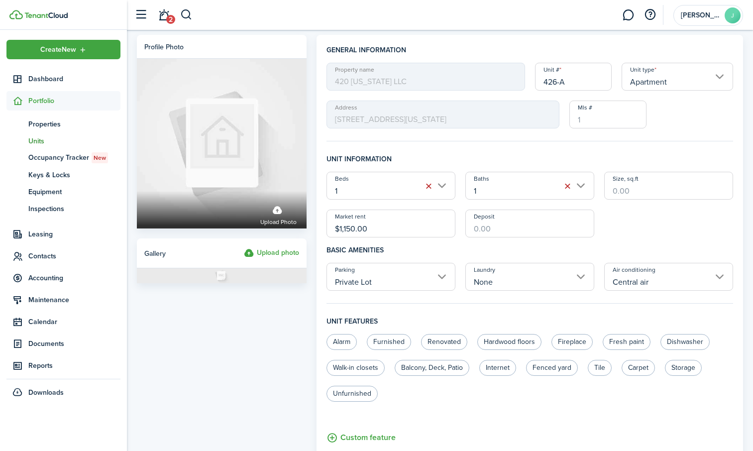
click at [583, 82] on input "426-A" at bounding box center [573, 77] width 77 height 28
click at [583, 82] on input "426" at bounding box center [573, 77] width 77 height 28
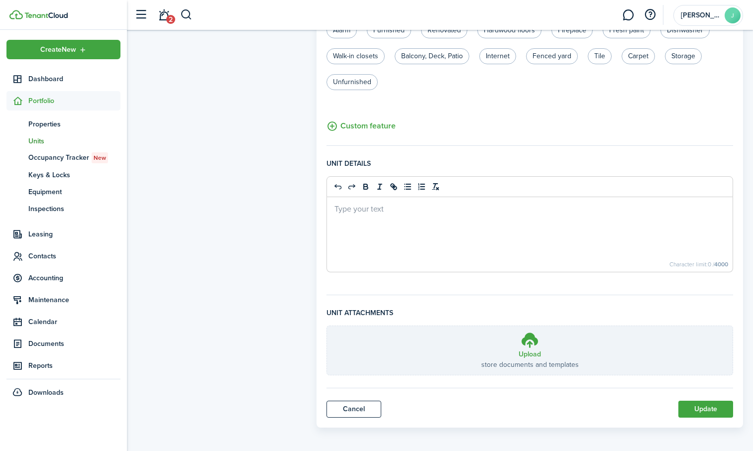
scroll to position [315, 0]
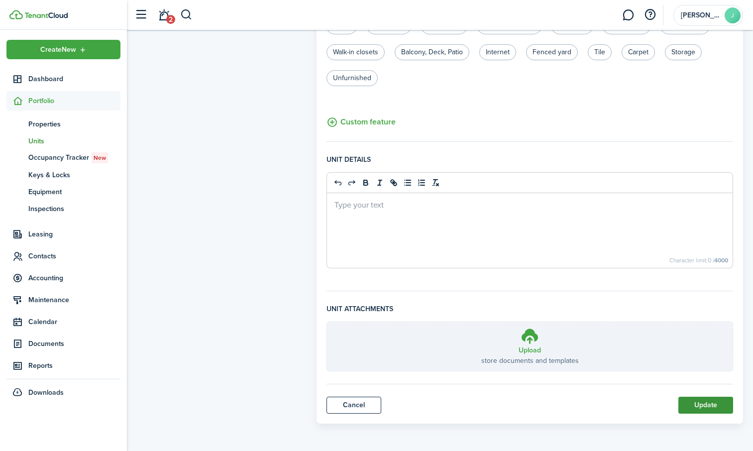
type input "[STREET_ADDRESS][US_STATE]"
click at [705, 403] on button "Update" at bounding box center [705, 405] width 55 height 17
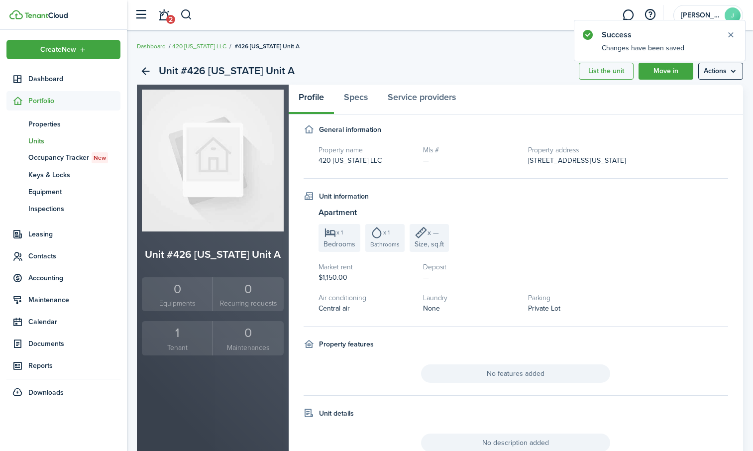
click at [185, 341] on div "1" at bounding box center [177, 332] width 66 height 19
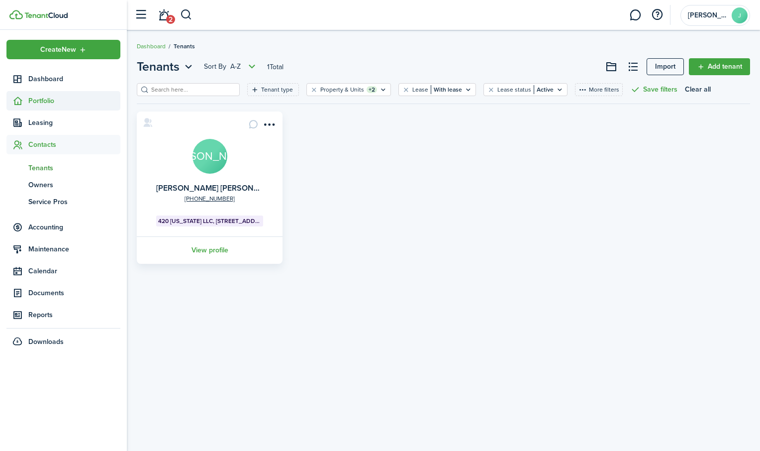
click at [50, 101] on span "Portfolio" at bounding box center [74, 101] width 92 height 10
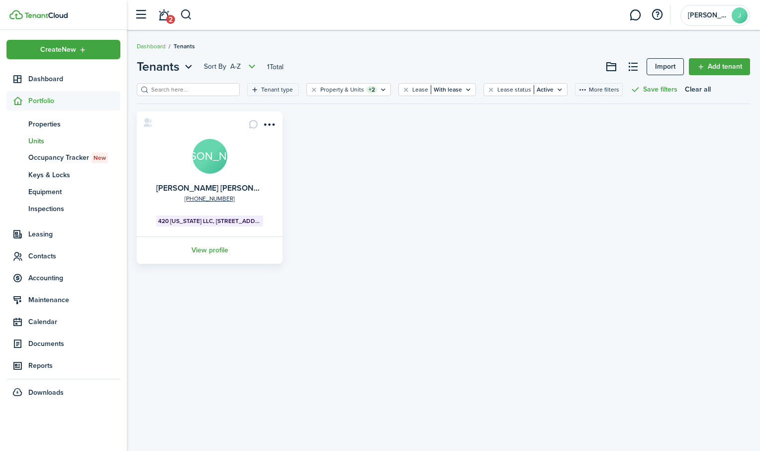
click at [51, 138] on span "Units" at bounding box center [74, 141] width 92 height 10
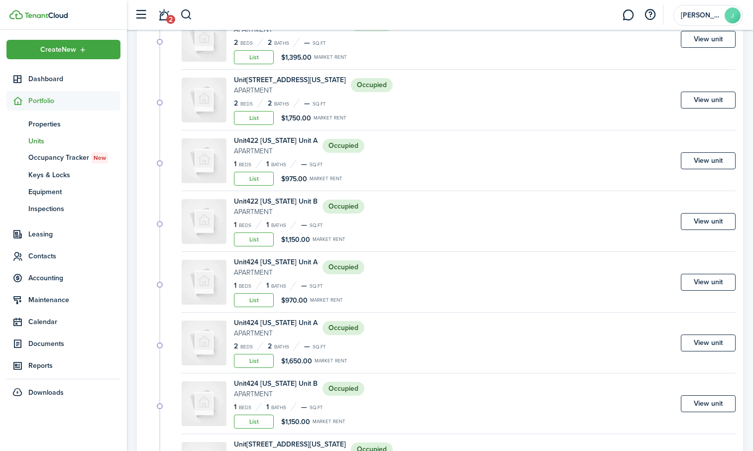
scroll to position [1090, 0]
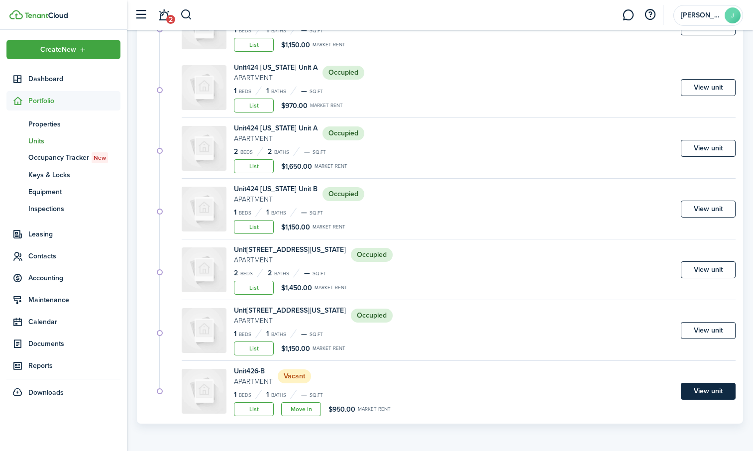
click at [711, 395] on link "View unit" at bounding box center [708, 391] width 55 height 17
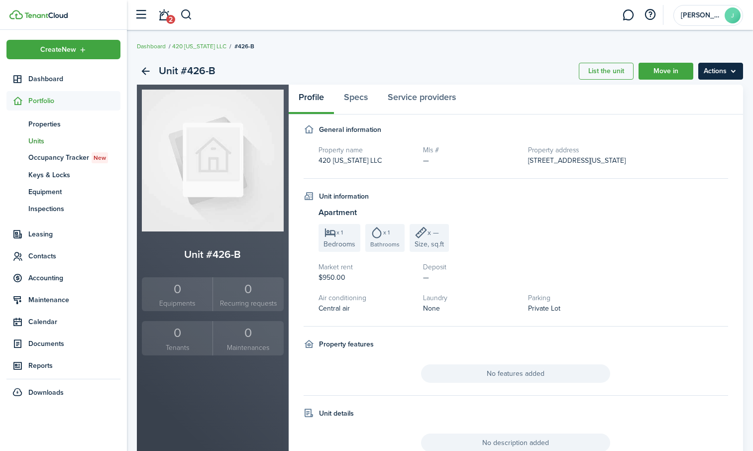
click at [710, 75] on menu-btn "Actions" at bounding box center [720, 71] width 45 height 17
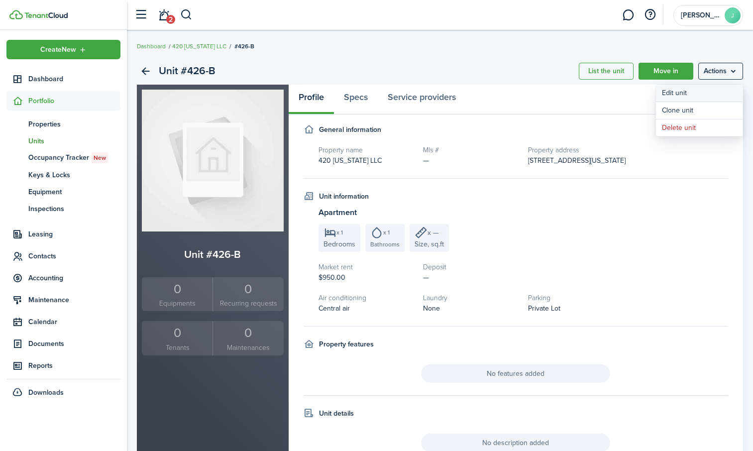
click at [696, 92] on link "Edit unit" at bounding box center [699, 93] width 87 height 17
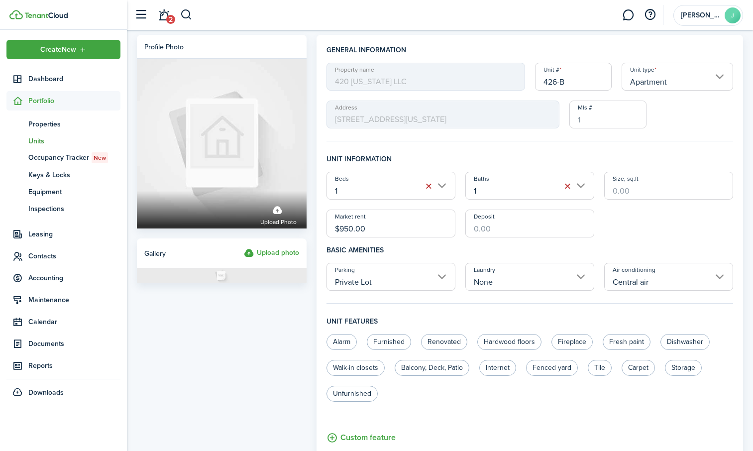
click at [586, 78] on input "426-B" at bounding box center [573, 77] width 77 height 28
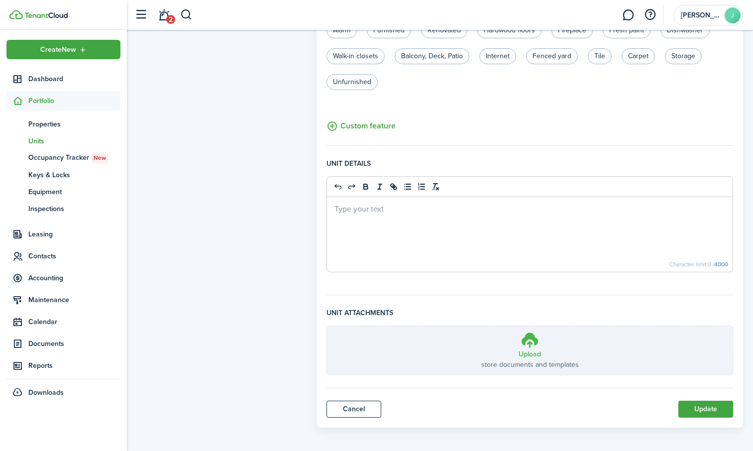
scroll to position [315, 0]
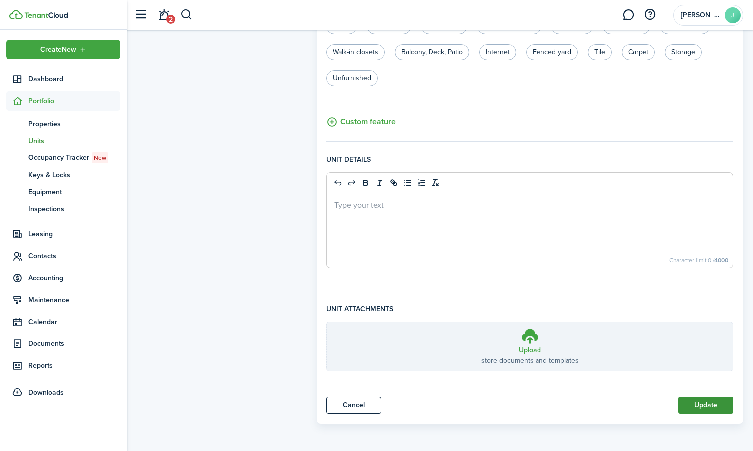
type input "[STREET_ADDRESS][US_STATE]"
click at [700, 402] on button "Update" at bounding box center [705, 405] width 55 height 17
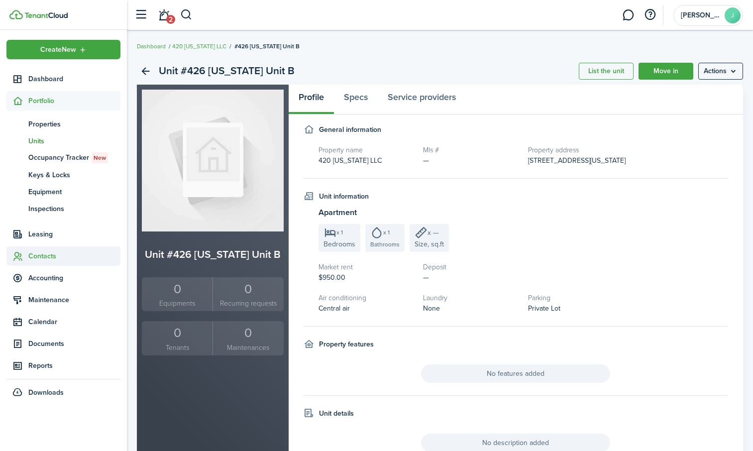
click at [36, 256] on span "Contacts" at bounding box center [74, 256] width 92 height 10
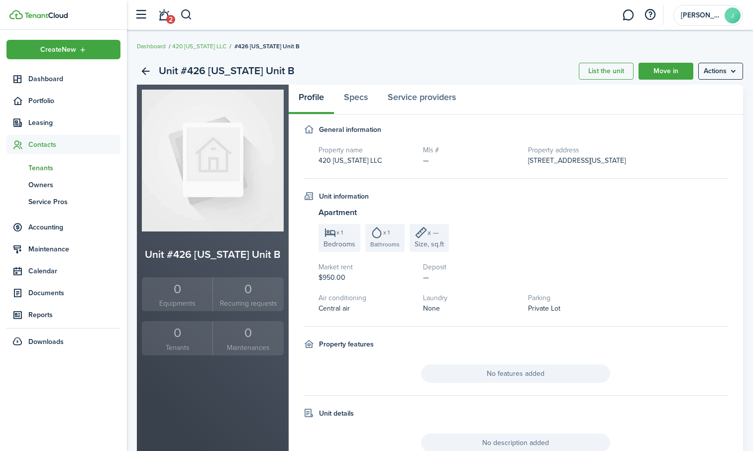
click at [41, 166] on span "Tenants" at bounding box center [74, 168] width 92 height 10
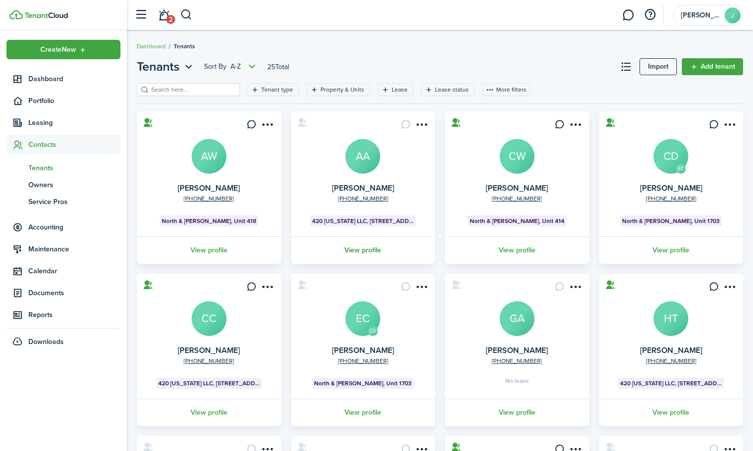
click at [358, 248] on link "View profile" at bounding box center [363, 249] width 147 height 27
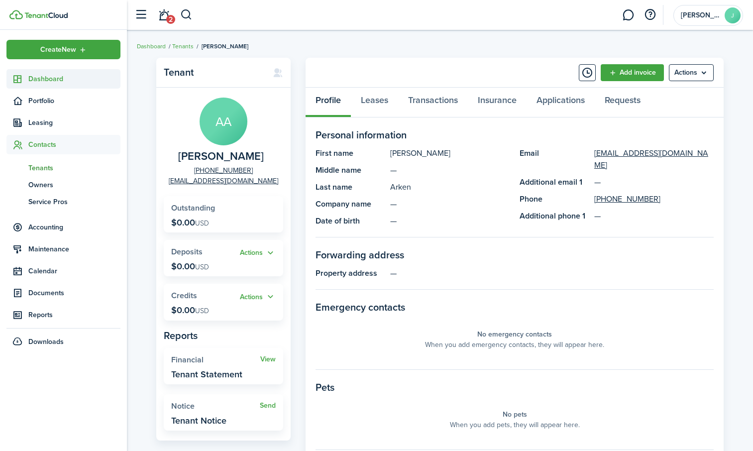
click at [37, 77] on span "Dashboard" at bounding box center [74, 79] width 92 height 10
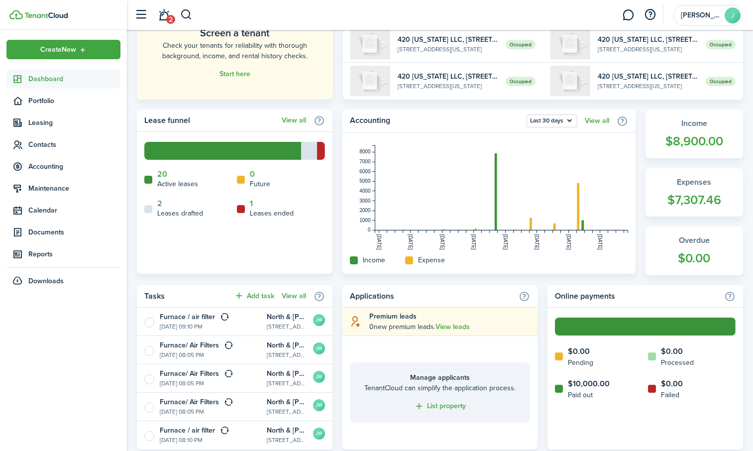
scroll to position [149, 0]
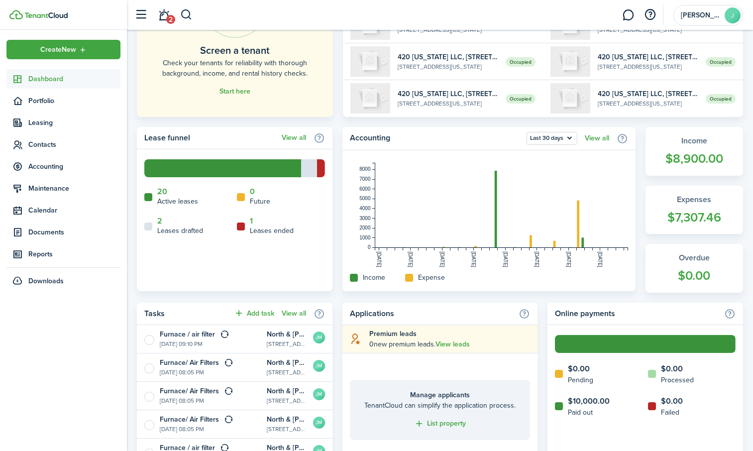
click at [35, 80] on span "Dashboard" at bounding box center [74, 79] width 92 height 10
click at [45, 101] on span "Portfolio" at bounding box center [74, 101] width 92 height 10
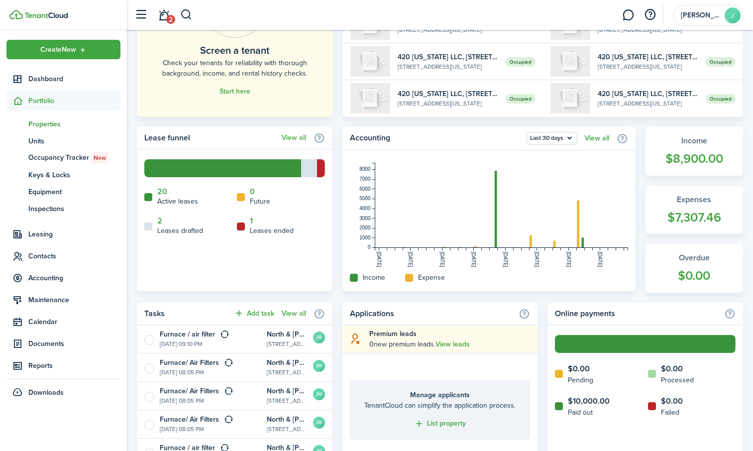
click at [48, 120] on span "Properties" at bounding box center [74, 124] width 92 height 10
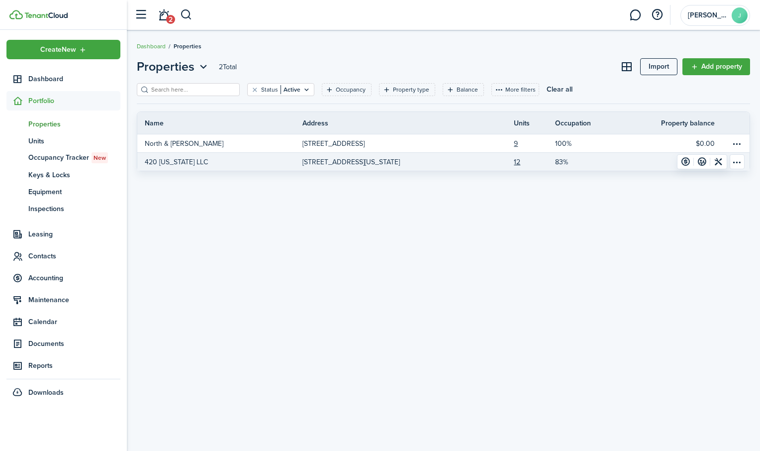
click at [211, 159] on link "420 [US_STATE] LLC" at bounding box center [219, 162] width 165 height 18
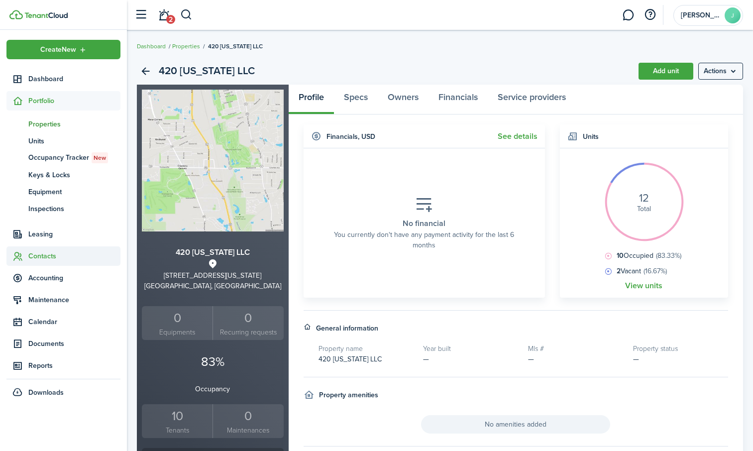
click at [41, 257] on span "Contacts" at bounding box center [74, 256] width 92 height 10
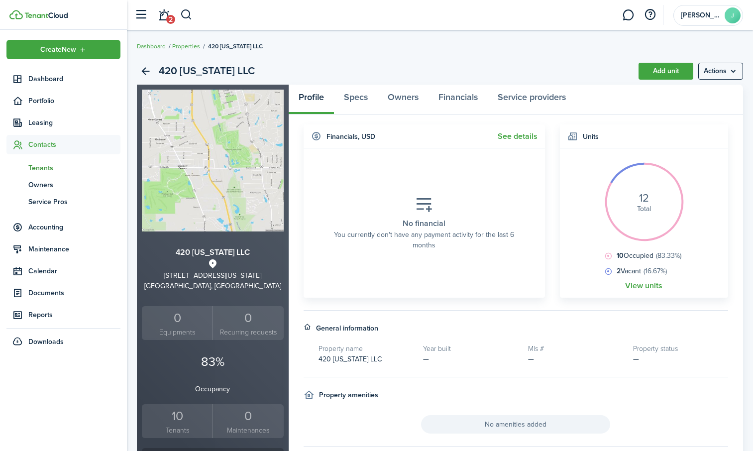
click at [34, 163] on span "Tenants" at bounding box center [74, 168] width 92 height 10
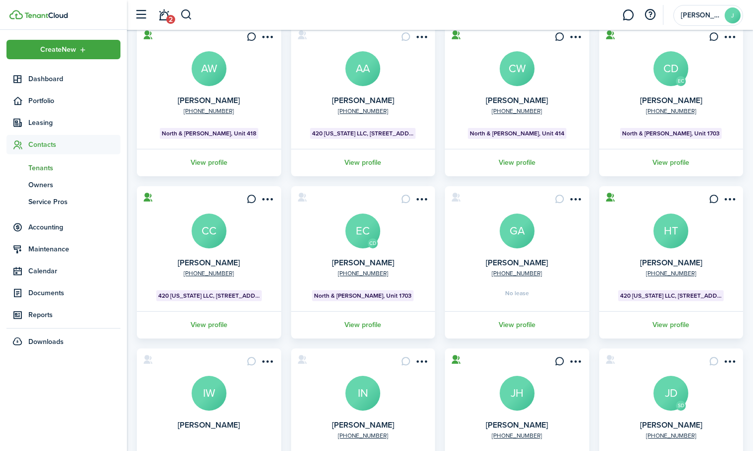
scroll to position [100, 0]
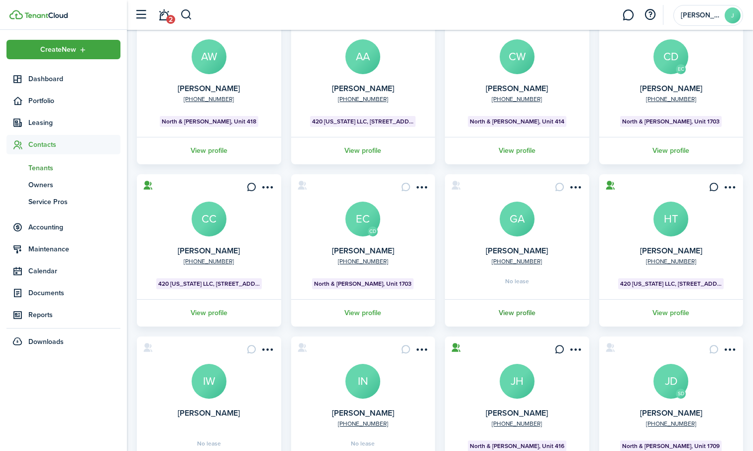
click at [523, 315] on link "View profile" at bounding box center [516, 312] width 147 height 27
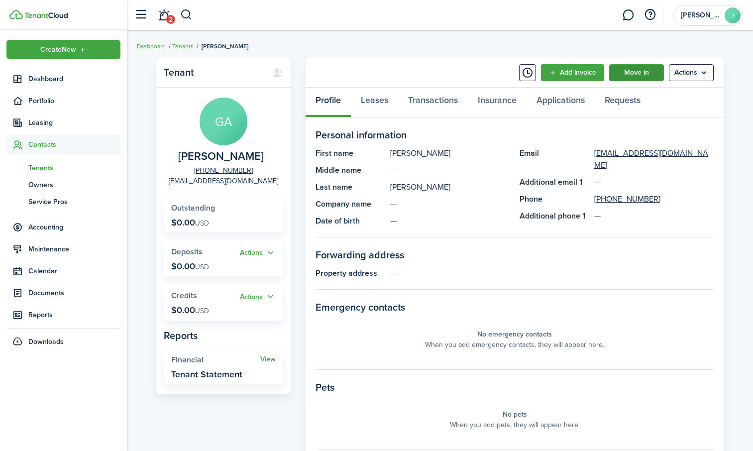
click at [636, 74] on link "Move in" at bounding box center [636, 72] width 55 height 17
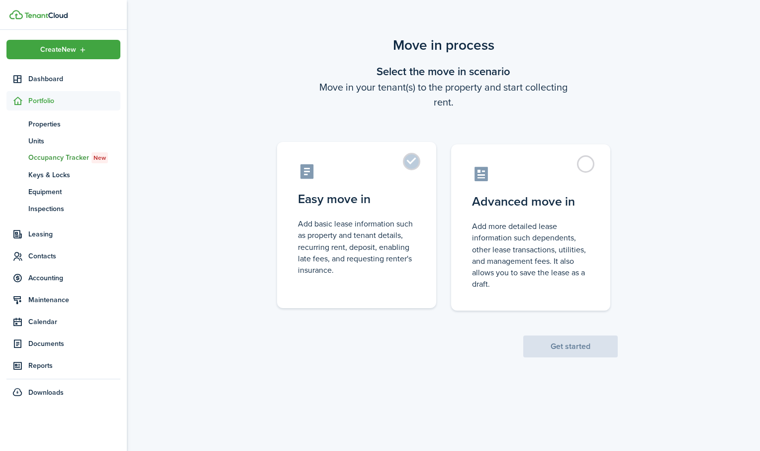
click at [415, 161] on label "Easy move in Add basic lease information such as property and tenant details, r…" at bounding box center [356, 225] width 159 height 166
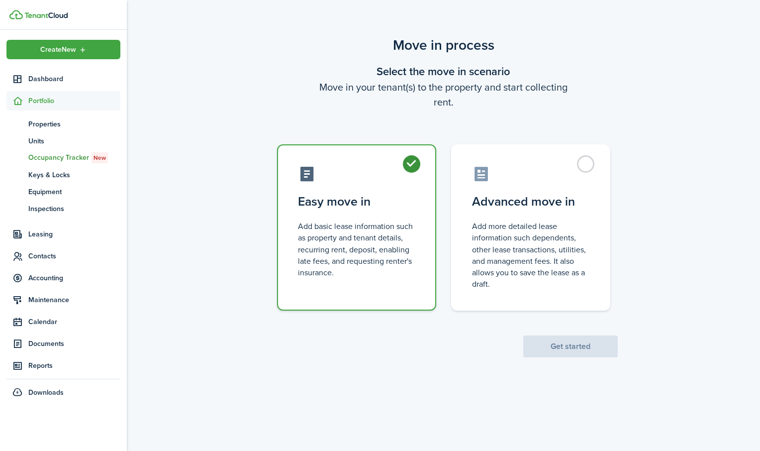
radio input "true"
click at [558, 336] on button "Get started" at bounding box center [571, 346] width 95 height 22
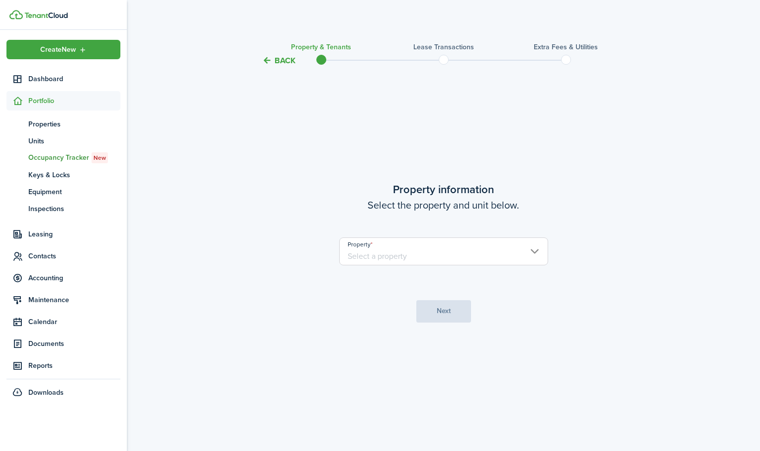
click at [497, 255] on input "Property" at bounding box center [443, 251] width 209 height 28
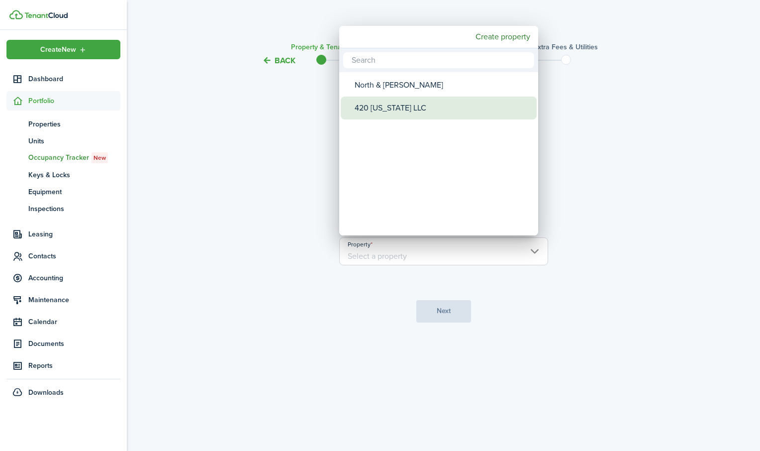
click at [403, 109] on div "420 [US_STATE] LLC" at bounding box center [443, 108] width 176 height 23
type input "420 [US_STATE] LLC"
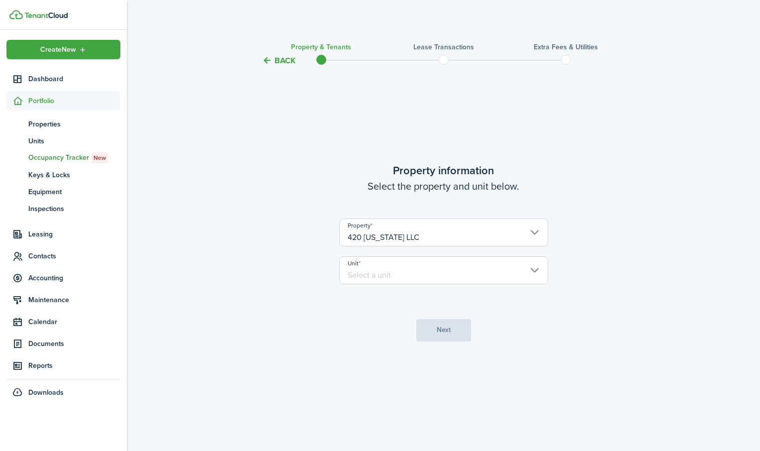
click at [450, 272] on input "Unit" at bounding box center [443, 270] width 209 height 28
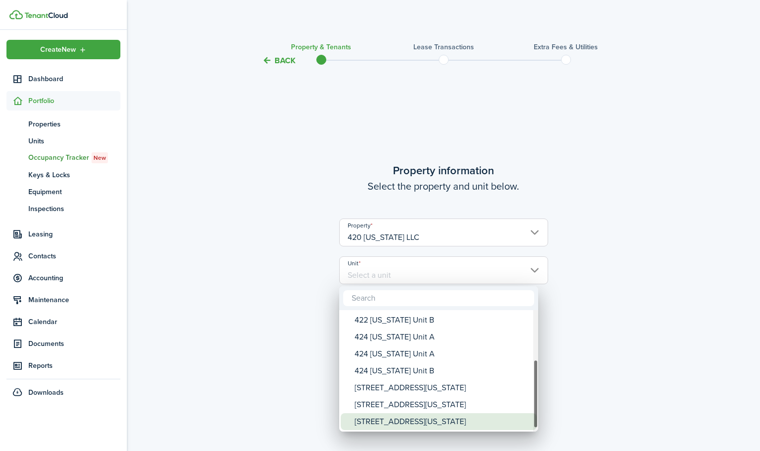
click at [428, 422] on div "[STREET_ADDRESS][US_STATE]" at bounding box center [443, 421] width 176 height 17
type input "[STREET_ADDRESS][US_STATE]"
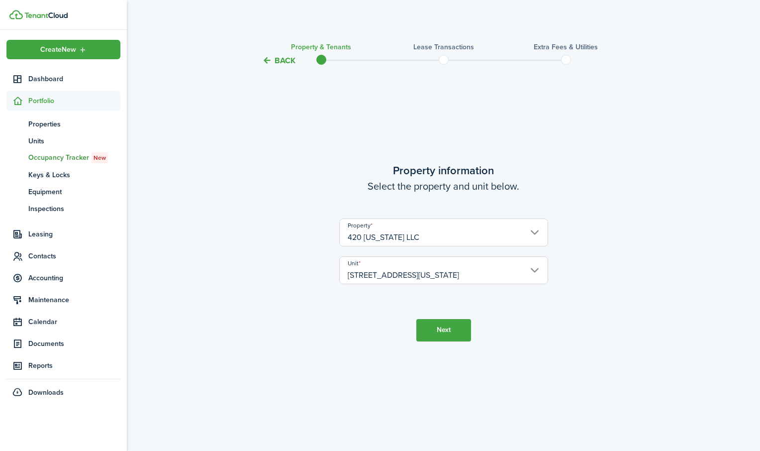
click at [428, 332] on button "Next" at bounding box center [444, 330] width 55 height 22
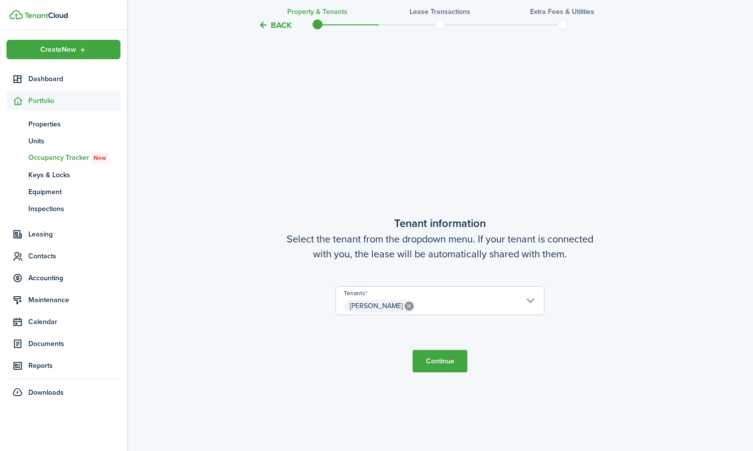
scroll to position [384, 0]
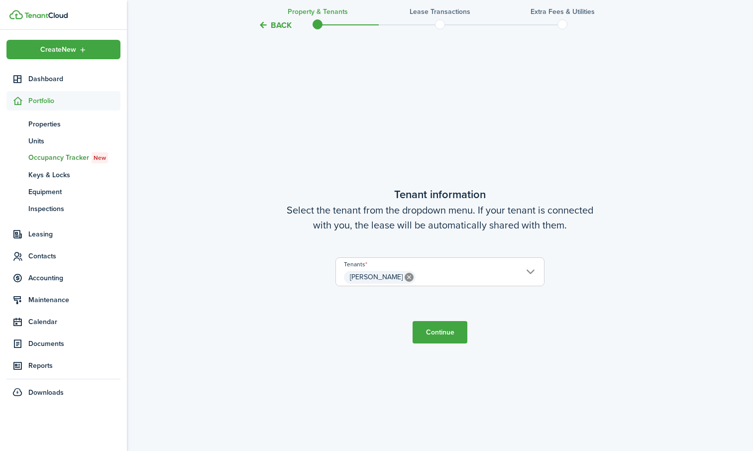
click at [428, 331] on button "Continue" at bounding box center [440, 332] width 55 height 22
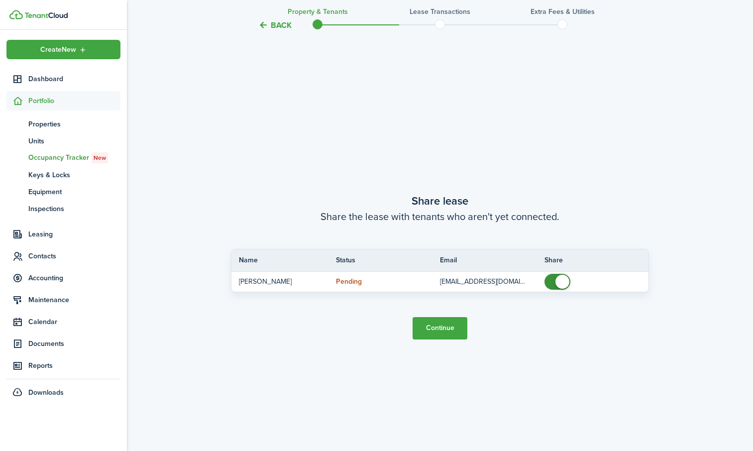
scroll to position [835, 0]
click at [428, 331] on button "Continue" at bounding box center [440, 327] width 55 height 22
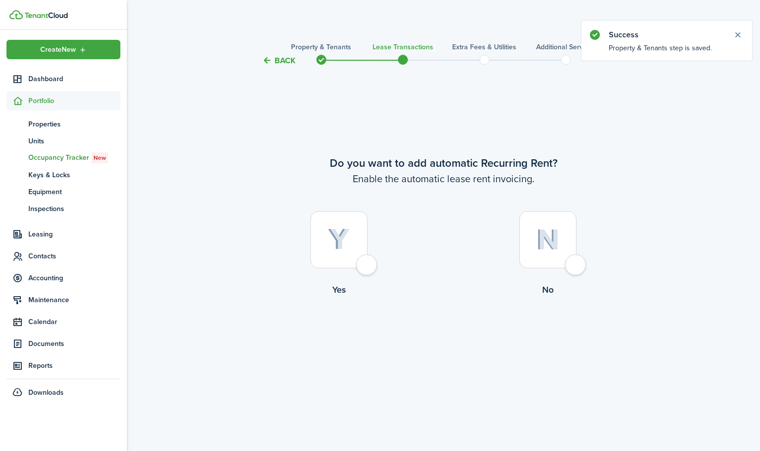
click at [366, 263] on div at bounding box center [339, 239] width 57 height 57
radio input "true"
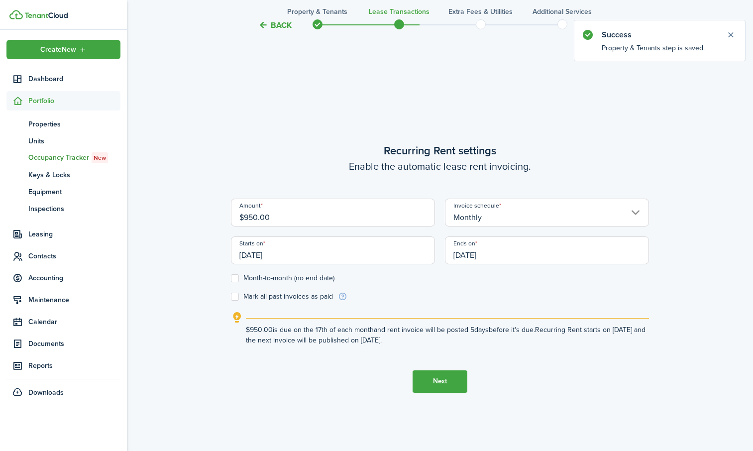
scroll to position [384, 0]
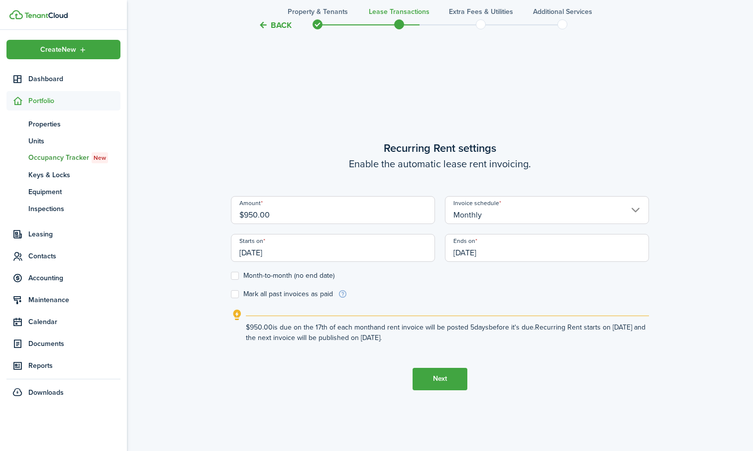
click at [344, 259] on input "[DATE]" at bounding box center [333, 248] width 204 height 28
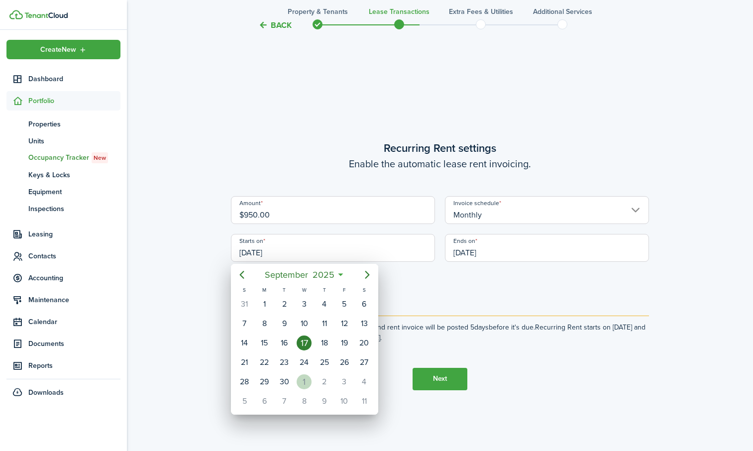
click at [305, 384] on div "1" at bounding box center [304, 381] width 15 height 15
type input "[DATE]"
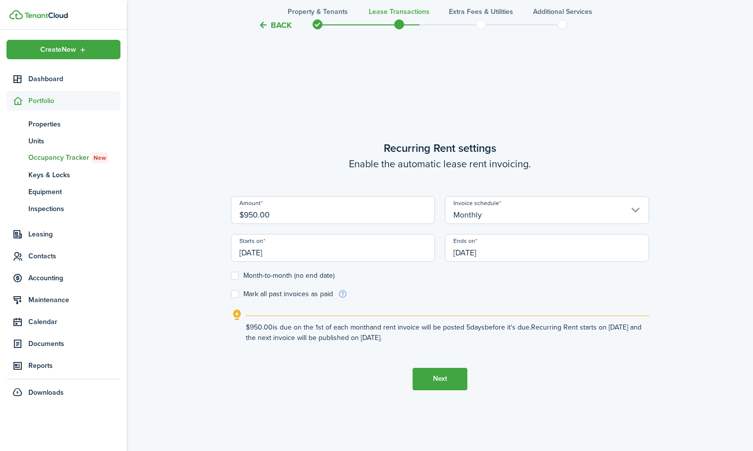
scroll to position [0, 0]
click at [235, 277] on label "Month-to-month (no end date)" at bounding box center [283, 276] width 104 height 8
click at [231, 276] on input "Month-to-month (no end date)" at bounding box center [230, 275] width 0 height 0
checkbox input "true"
click at [426, 379] on button "Next" at bounding box center [440, 379] width 55 height 22
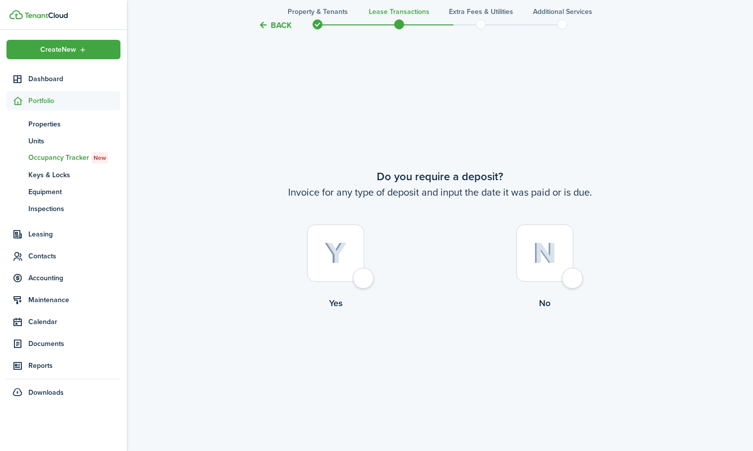
scroll to position [835, 0]
click at [573, 275] on div at bounding box center [544, 252] width 57 height 57
radio input "true"
click at [458, 350] on button "Continue" at bounding box center [440, 350] width 55 height 22
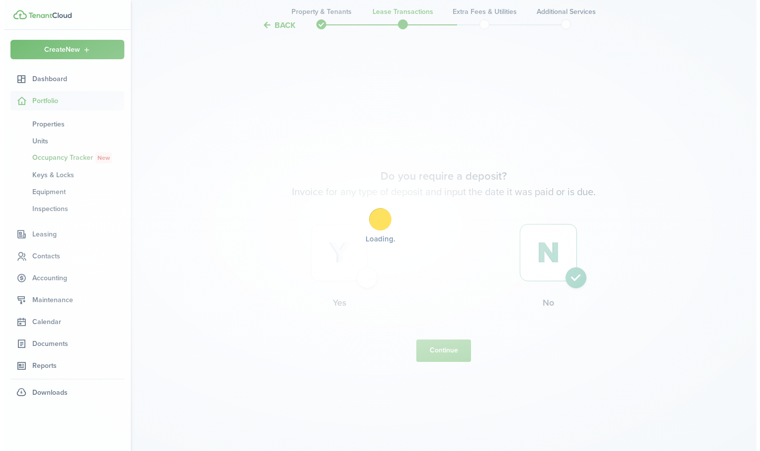
scroll to position [0, 0]
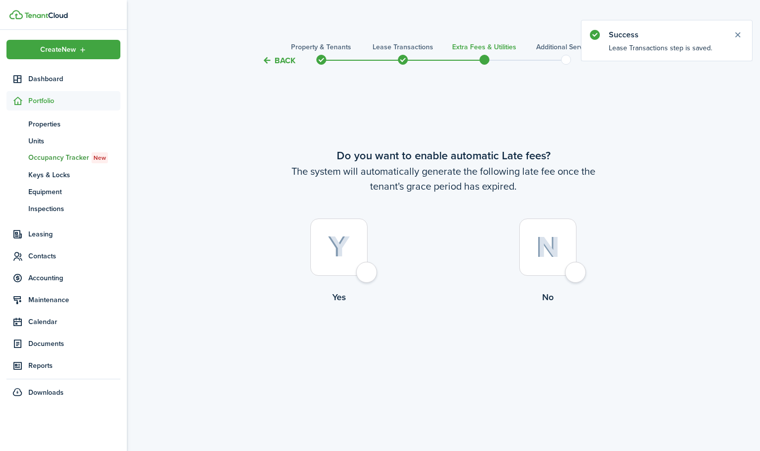
click at [365, 275] on div at bounding box center [339, 246] width 57 height 57
radio input "true"
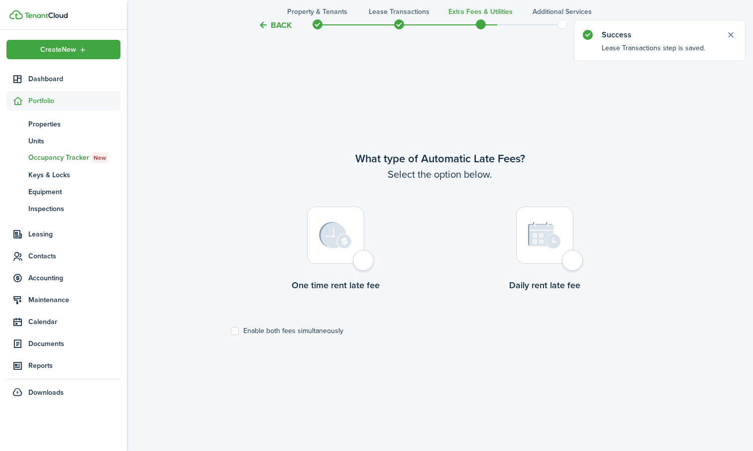
scroll to position [384, 0]
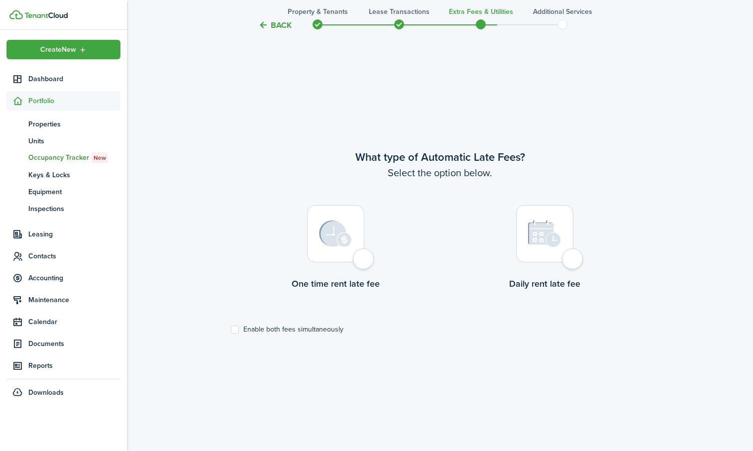
click at [366, 271] on label "One time rent late fee" at bounding box center [335, 250] width 209 height 90
radio input "true"
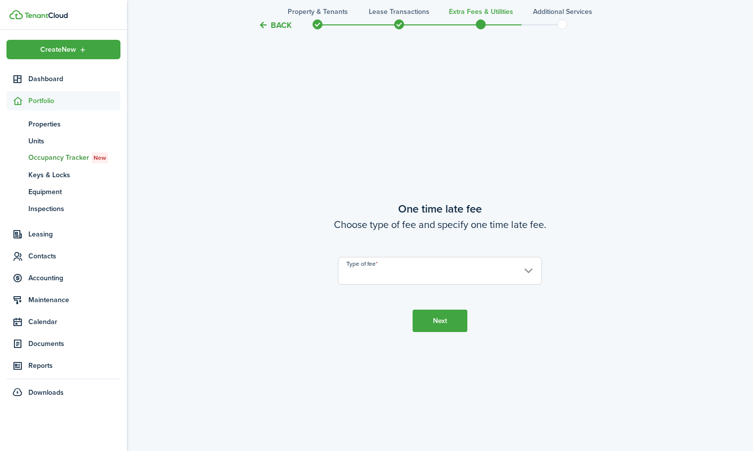
scroll to position [835, 0]
click at [474, 274] on input "Type of fee" at bounding box center [440, 269] width 204 height 28
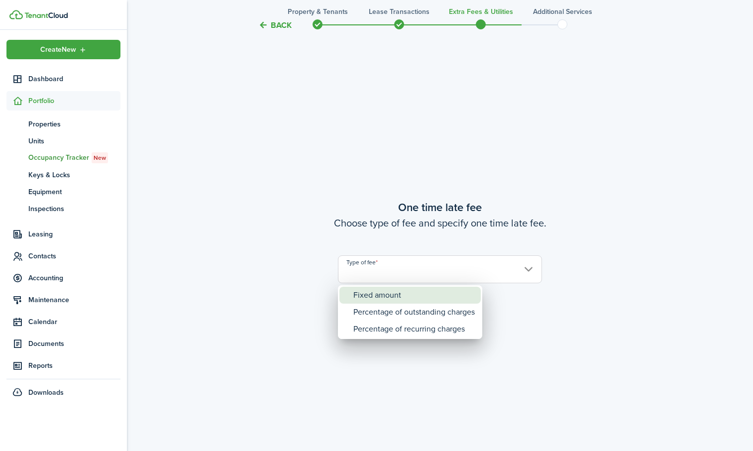
click at [426, 295] on div "Fixed amount" at bounding box center [413, 295] width 121 height 17
type input "Fixed amount"
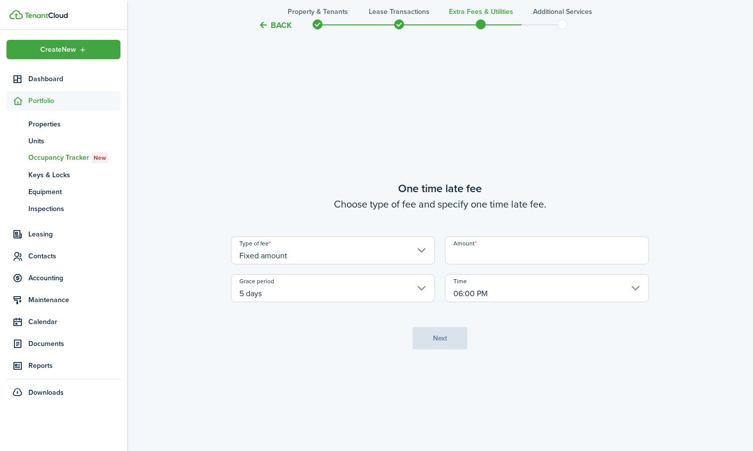
click at [505, 256] on input "Amount" at bounding box center [547, 250] width 204 height 28
type input "$50.00"
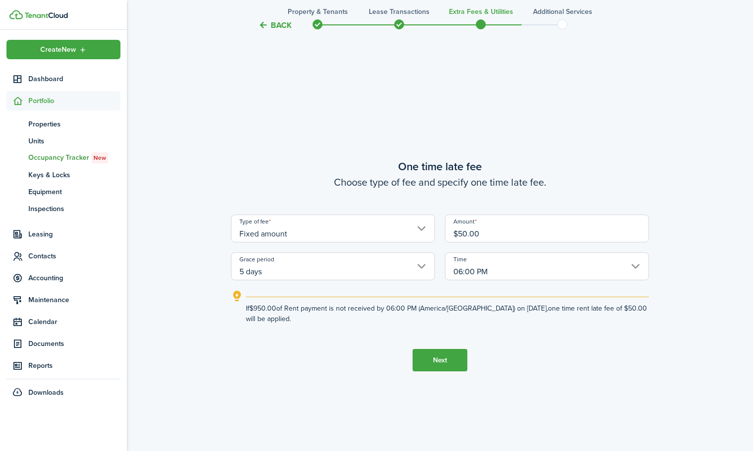
click at [448, 360] on button "Next" at bounding box center [440, 360] width 55 height 22
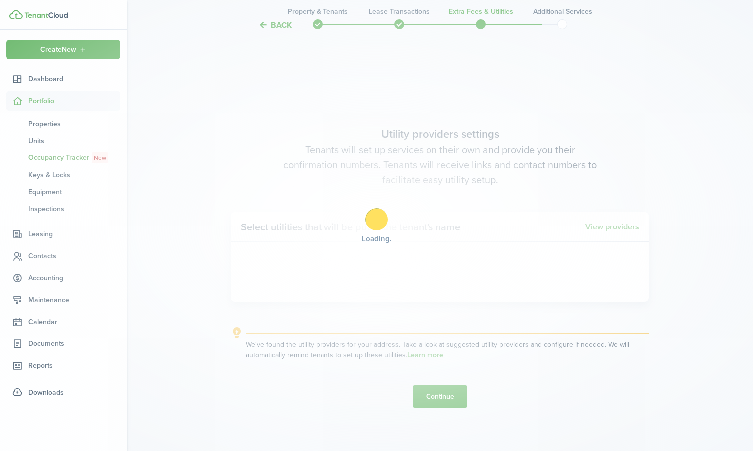
scroll to position [1286, 0]
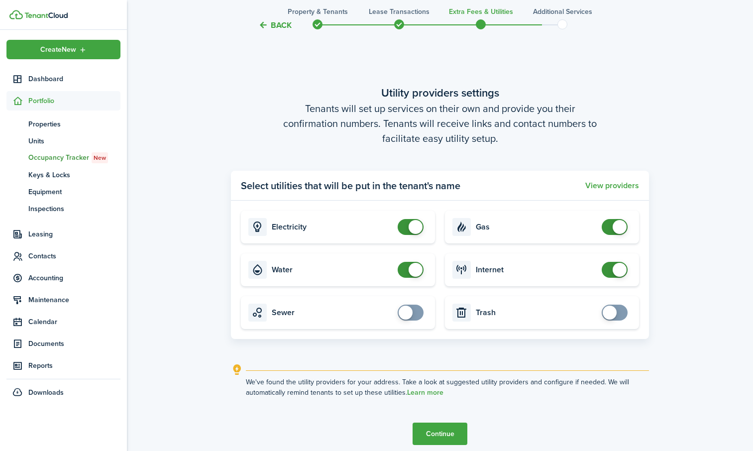
click at [441, 434] on button "Continue" at bounding box center [440, 433] width 55 height 22
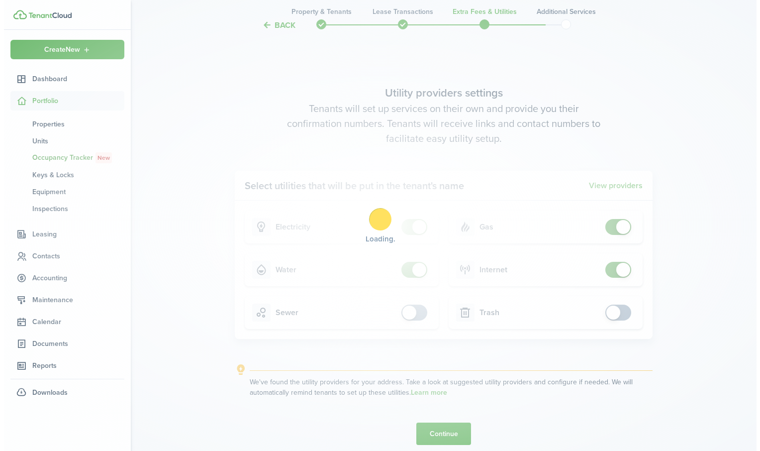
scroll to position [0, 0]
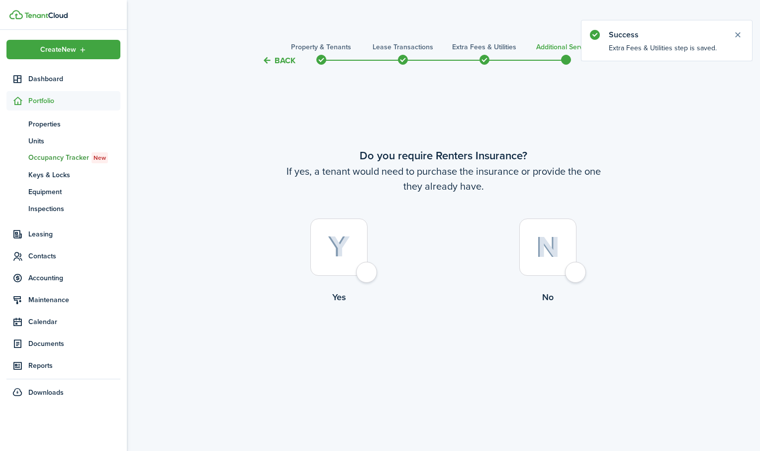
click at [376, 279] on label "Yes" at bounding box center [339, 263] width 209 height 90
radio input "true"
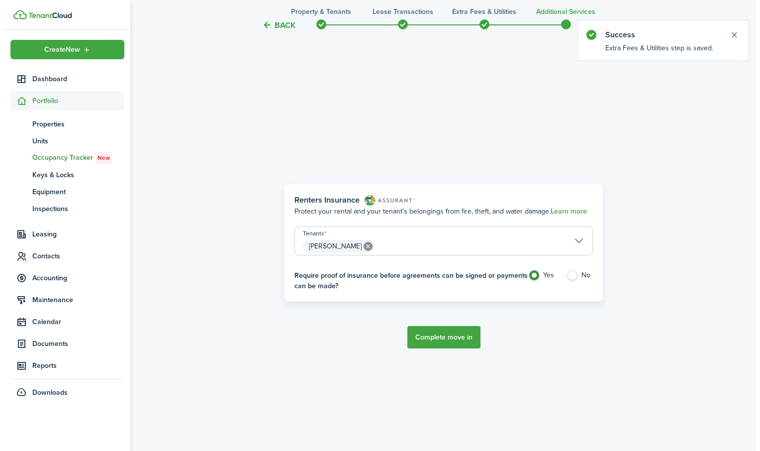
scroll to position [384, 0]
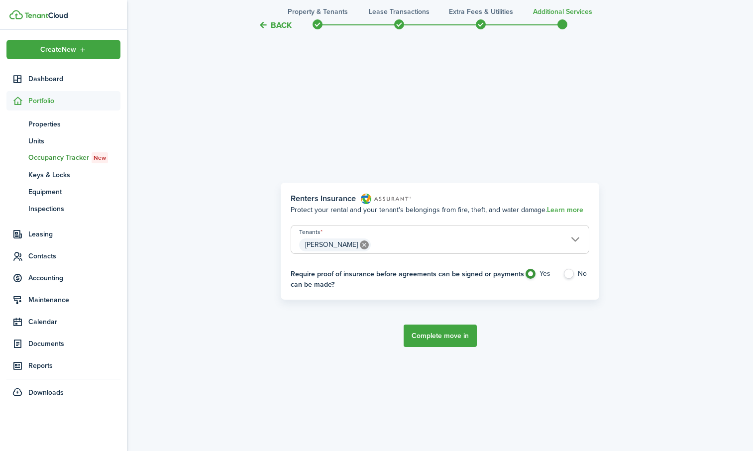
click at [566, 275] on label "No" at bounding box center [576, 276] width 26 height 15
radio input "false"
radio input "true"
click at [432, 337] on button "Complete move in" at bounding box center [440, 335] width 73 height 22
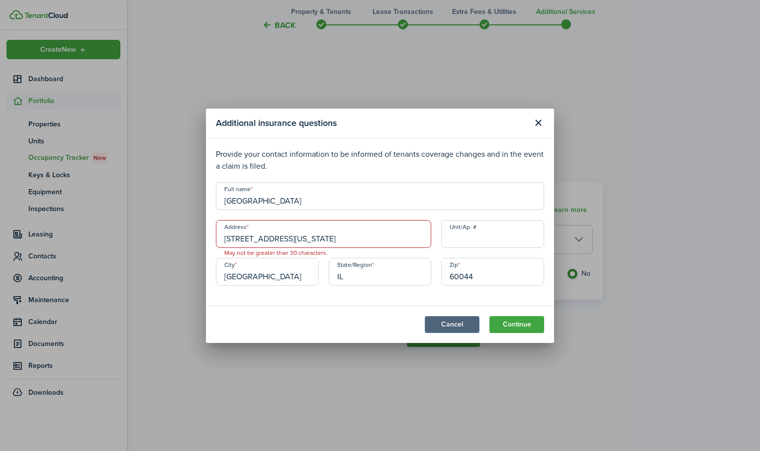
click at [452, 326] on button "Cancel" at bounding box center [452, 324] width 55 height 17
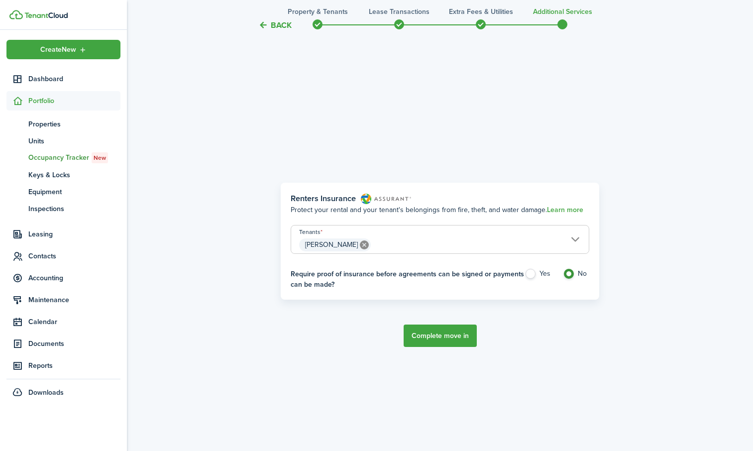
click at [532, 277] on label "Yes" at bounding box center [538, 276] width 28 height 15
radio input "true"
click at [445, 339] on button "Complete move in" at bounding box center [440, 335] width 73 height 22
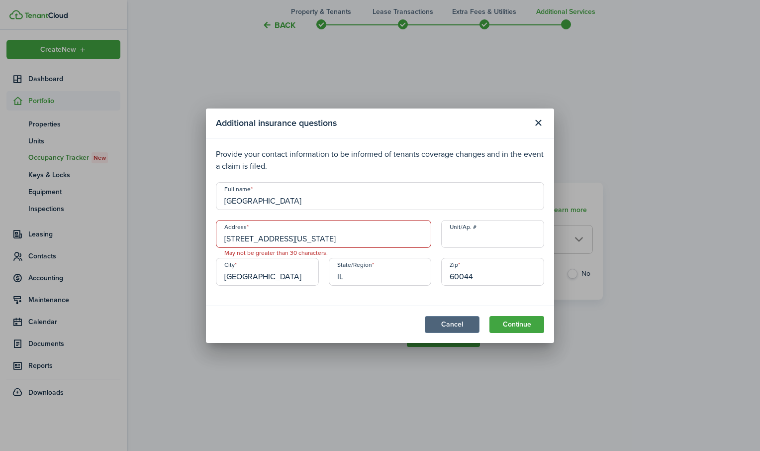
click at [455, 330] on button "Cancel" at bounding box center [452, 324] width 55 height 17
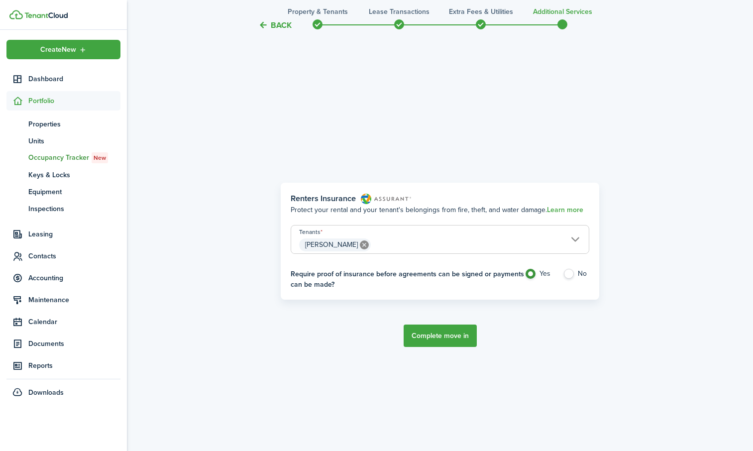
click at [36, 100] on span "Portfolio" at bounding box center [74, 101] width 92 height 10
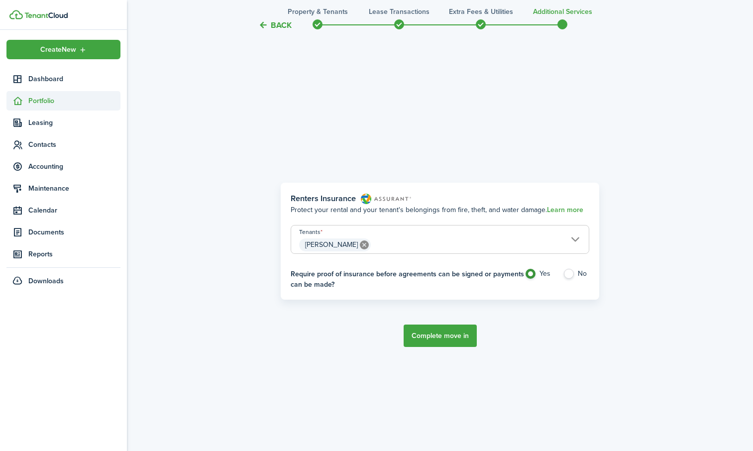
click at [36, 100] on span "Portfolio" at bounding box center [74, 101] width 92 height 10
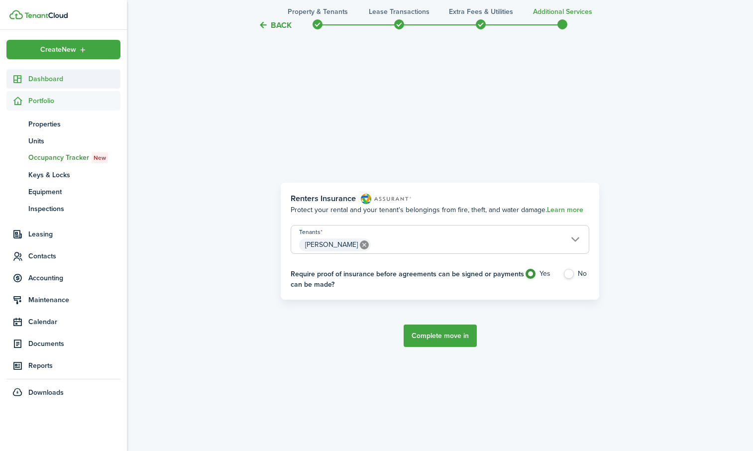
click at [46, 75] on span "Dashboard" at bounding box center [74, 79] width 92 height 10
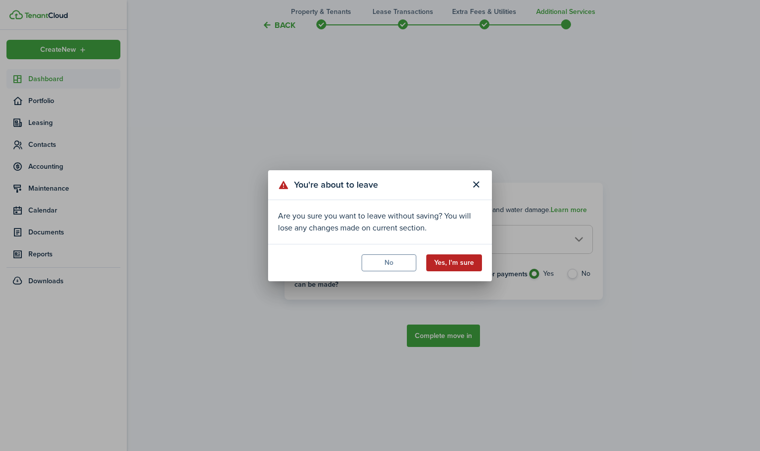
click at [443, 265] on button "Yes, I'm sure" at bounding box center [454, 262] width 56 height 17
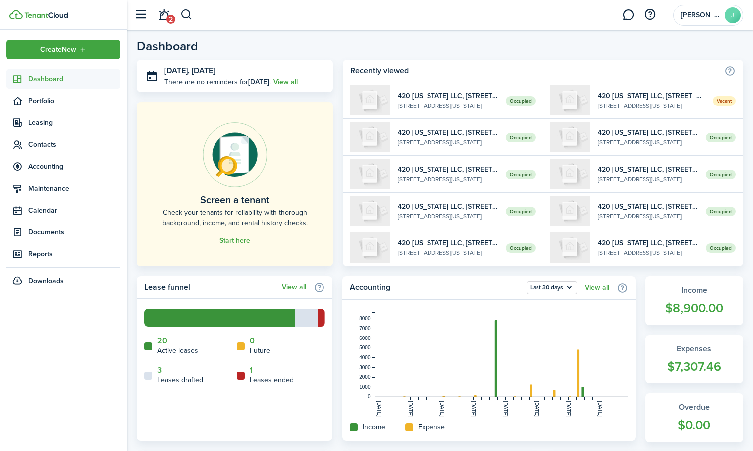
click at [47, 73] on link "Dashboard" at bounding box center [63, 78] width 114 height 19
click at [45, 77] on span "Dashboard" at bounding box center [74, 79] width 92 height 10
click at [165, 19] on link "2" at bounding box center [163, 14] width 19 height 25
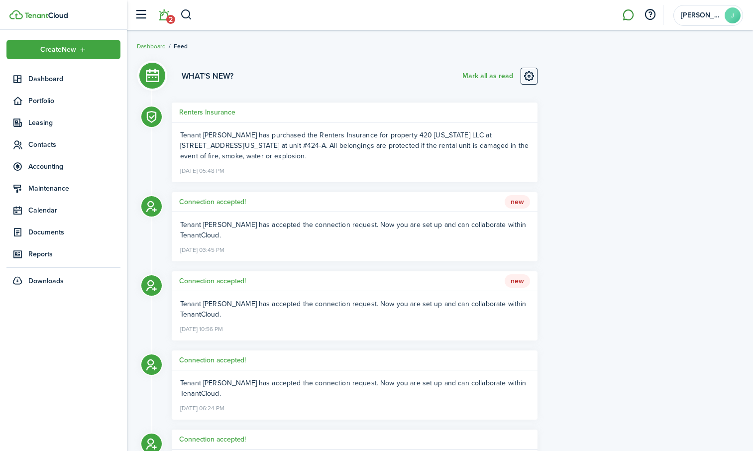
click at [628, 10] on link at bounding box center [628, 14] width 19 height 25
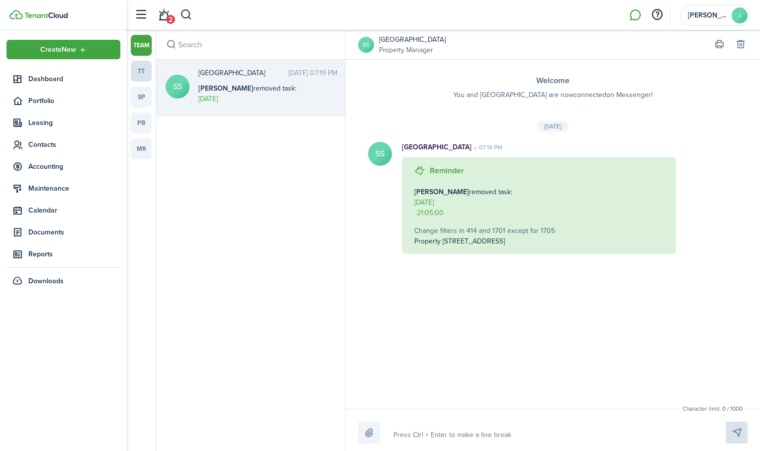
click at [145, 70] on link "tt" at bounding box center [141, 71] width 21 height 21
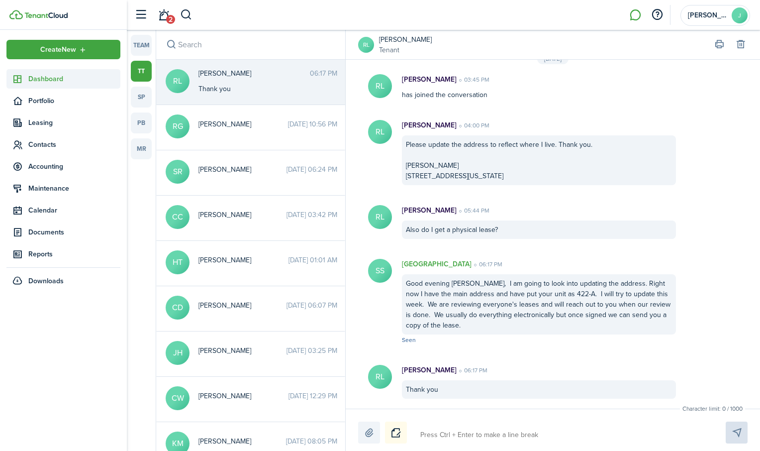
click at [58, 78] on span "Dashboard" at bounding box center [74, 79] width 92 height 10
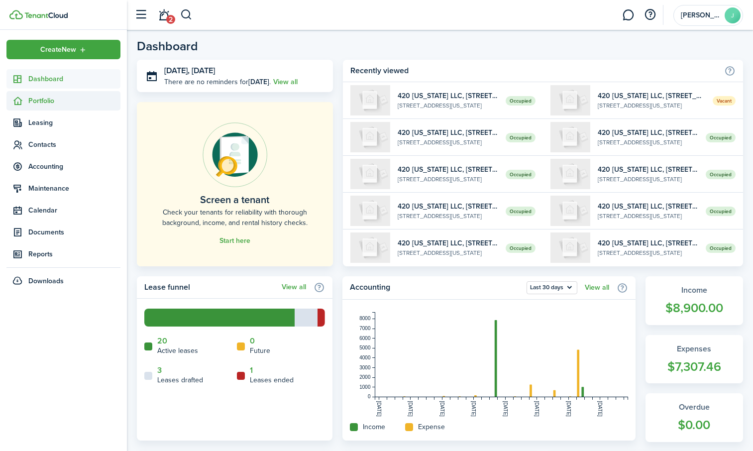
click at [40, 96] on span "Portfolio" at bounding box center [74, 101] width 92 height 10
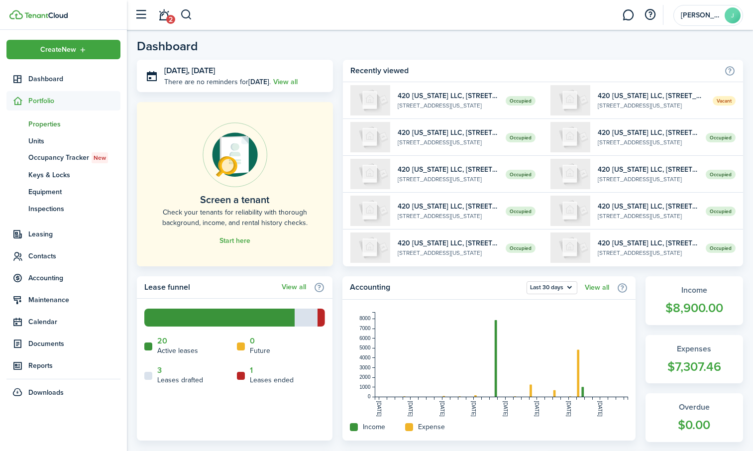
click at [38, 119] on span "Properties" at bounding box center [74, 124] width 92 height 10
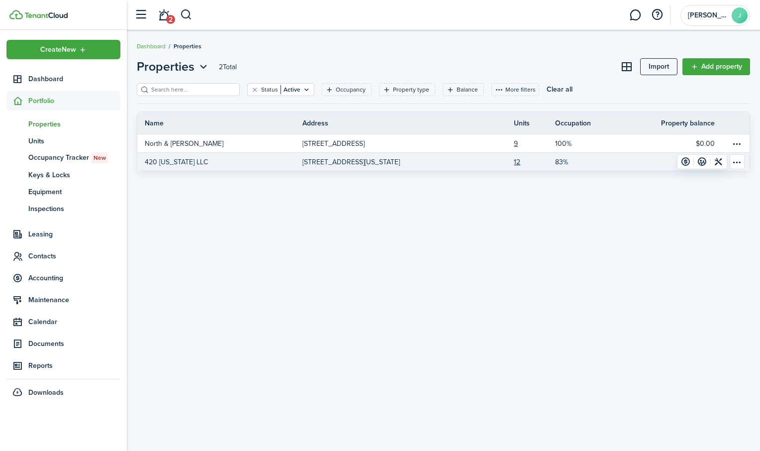
click at [182, 164] on p "420 [US_STATE] LLC" at bounding box center [176, 162] width 63 height 10
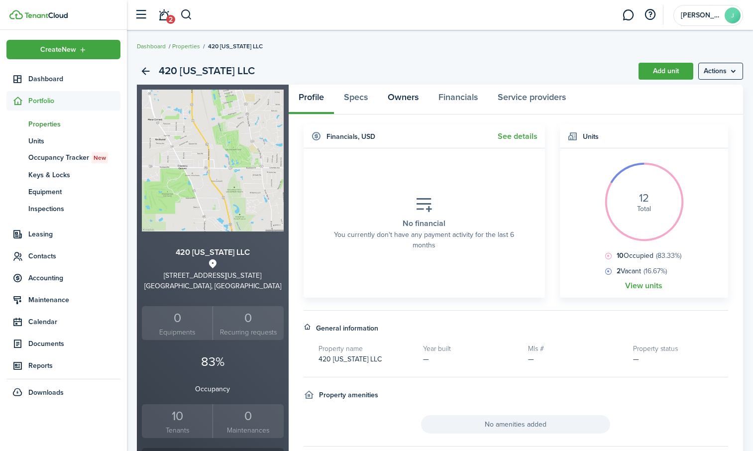
click at [402, 96] on link "Owners" at bounding box center [403, 100] width 51 height 30
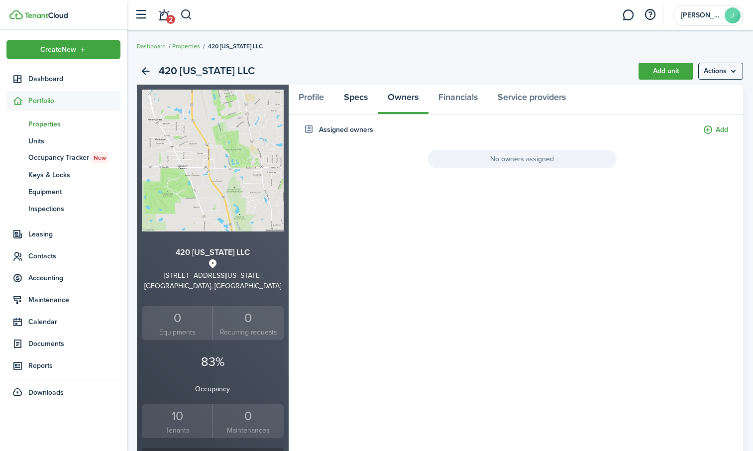
click at [349, 99] on link "Specs" at bounding box center [356, 100] width 44 height 30
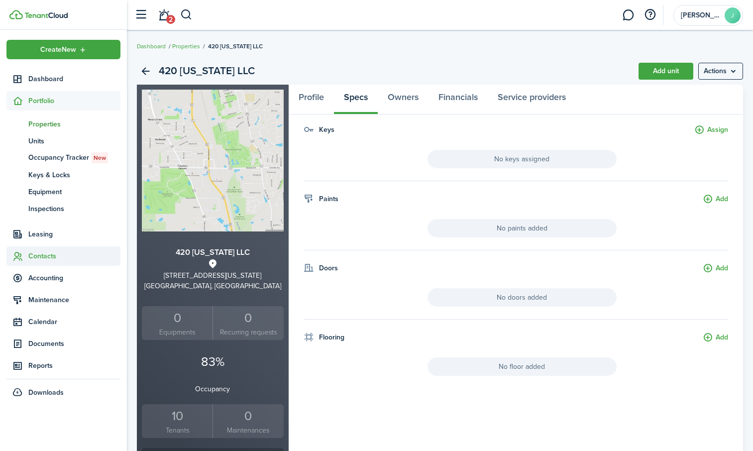
click at [40, 253] on span "Contacts" at bounding box center [74, 256] width 92 height 10
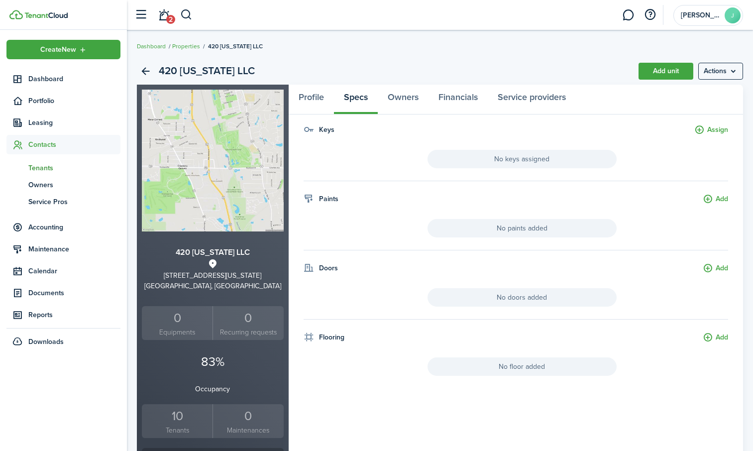
click at [41, 166] on span "Tenants" at bounding box center [74, 168] width 92 height 10
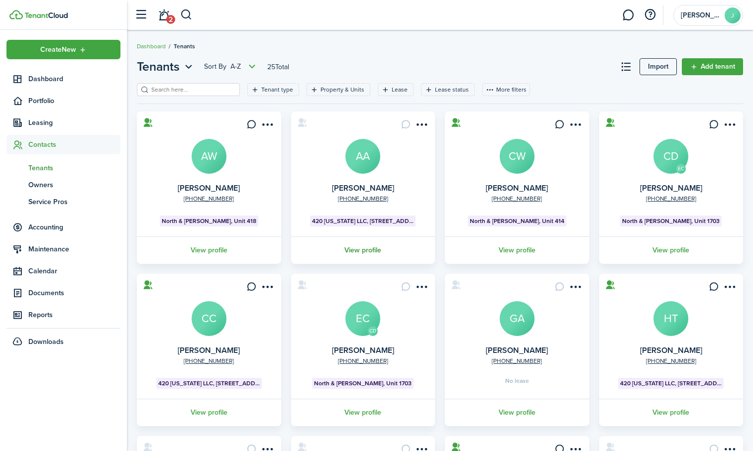
click at [362, 251] on link "View profile" at bounding box center [363, 249] width 147 height 27
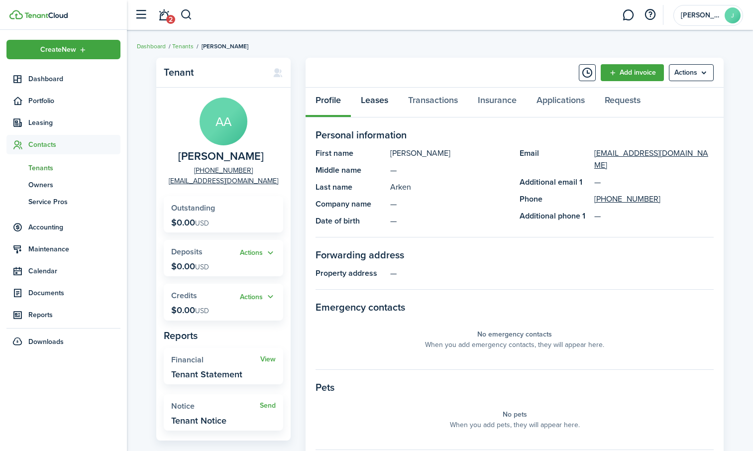
click at [375, 102] on link "Leases" at bounding box center [374, 103] width 47 height 30
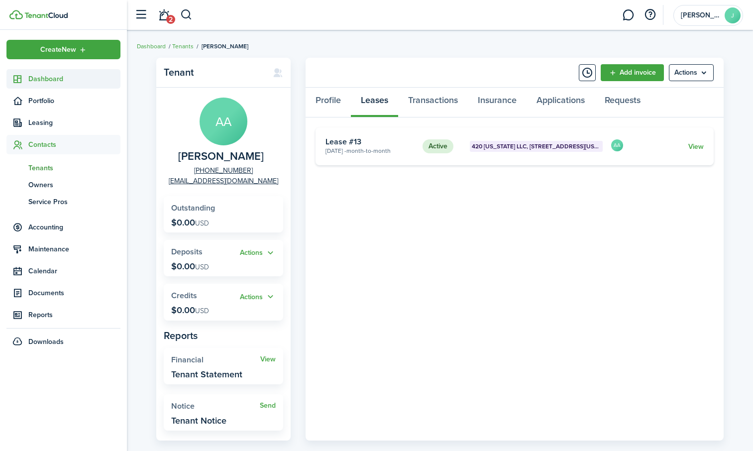
click at [60, 70] on link "Dashboard" at bounding box center [63, 78] width 114 height 19
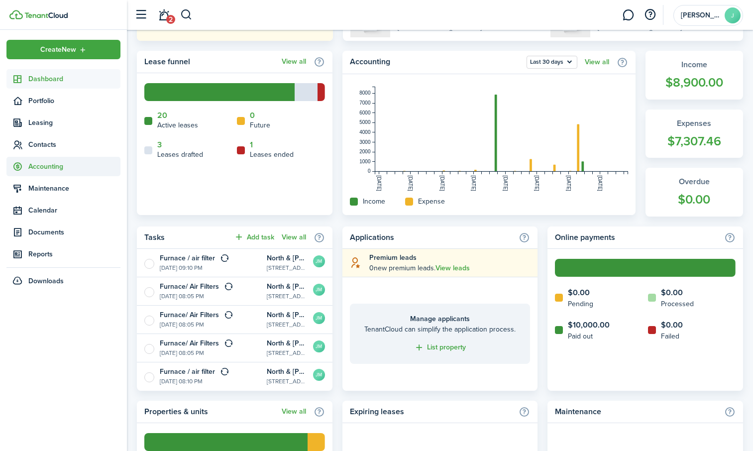
scroll to position [249, 0]
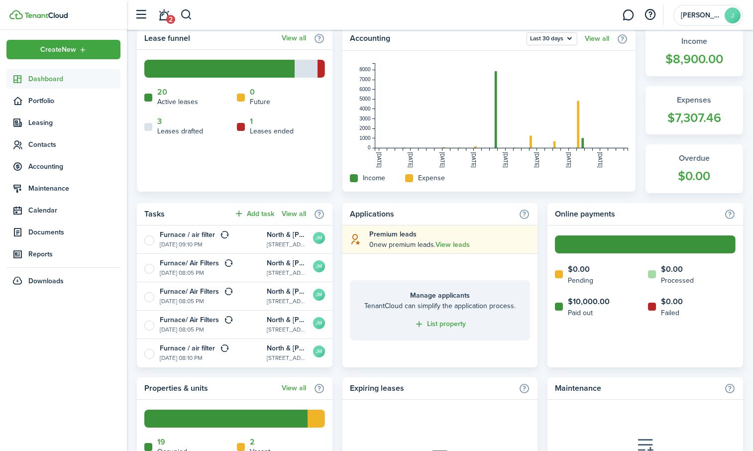
click at [166, 122] on home-widget-legend-item "3 Leases drafted" at bounding box center [188, 126] width 88 height 19
click at [47, 126] on span "Leasing" at bounding box center [74, 122] width 92 height 10
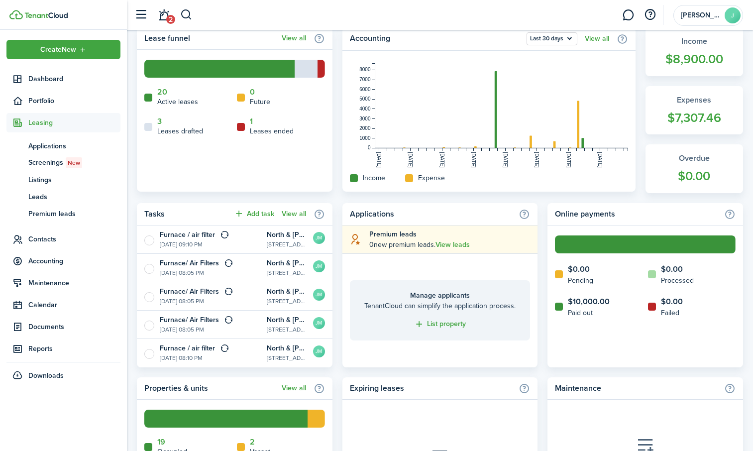
click at [47, 126] on span "Leasing" at bounding box center [74, 122] width 92 height 10
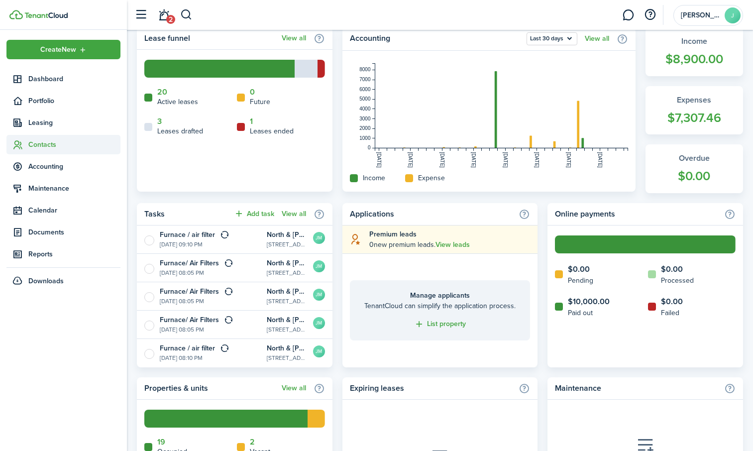
click at [41, 141] on span "Contacts" at bounding box center [74, 144] width 92 height 10
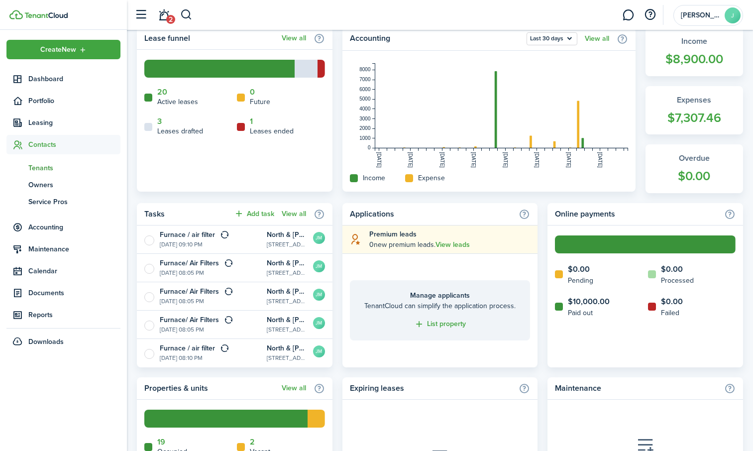
click at [41, 169] on span "Tenants" at bounding box center [74, 168] width 92 height 10
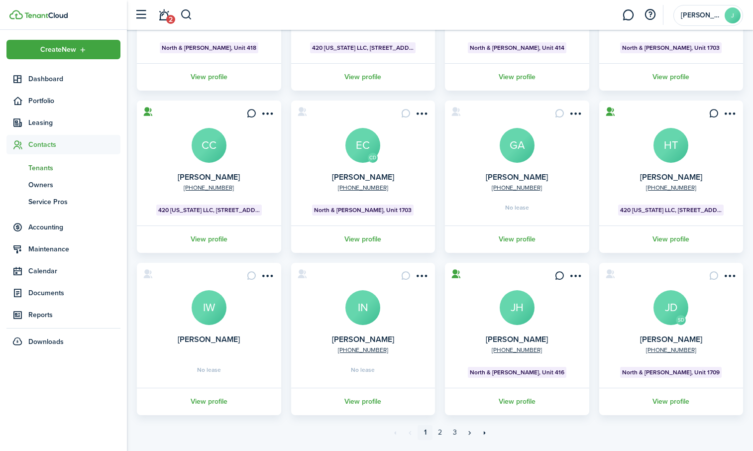
scroll to position [200, 0]
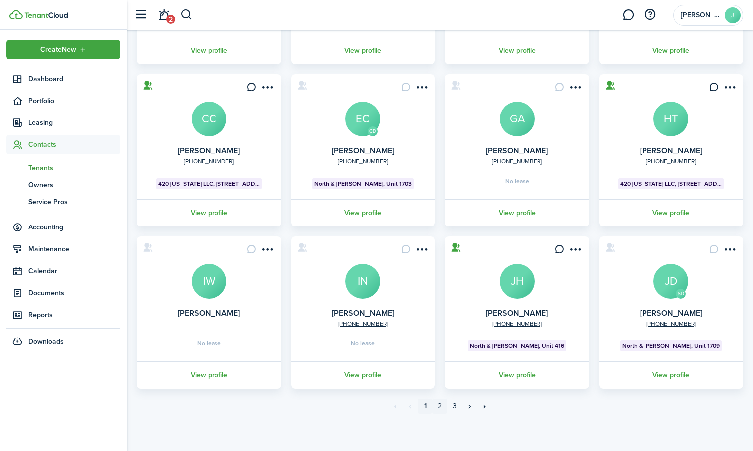
click at [442, 404] on link "2" at bounding box center [439, 406] width 15 height 15
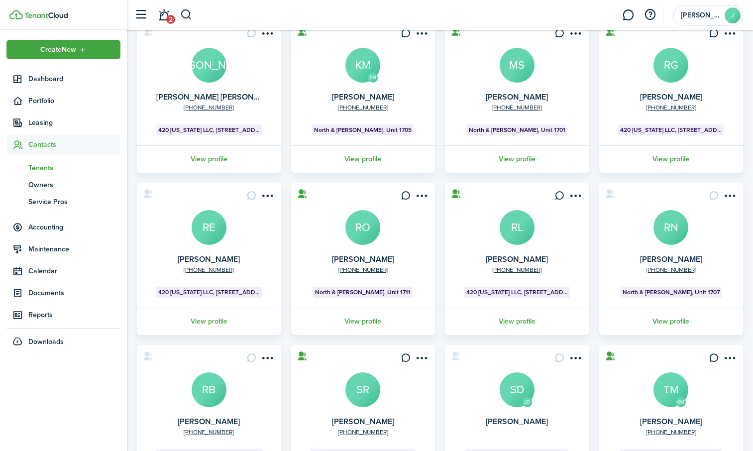
scroll to position [100, 0]
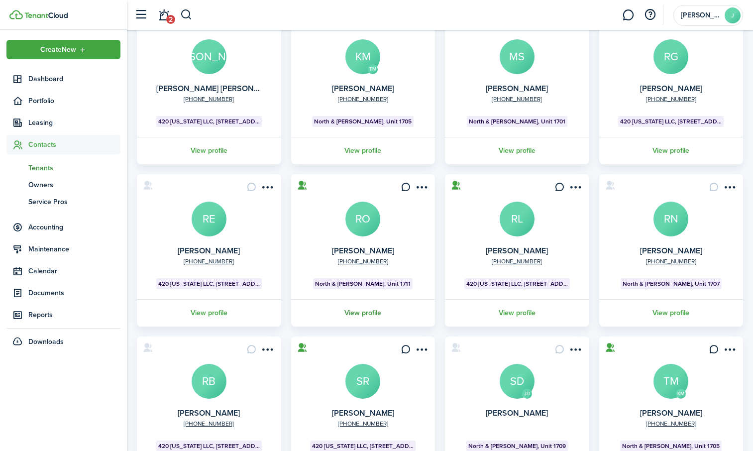
click at [370, 310] on link "View profile" at bounding box center [363, 312] width 147 height 27
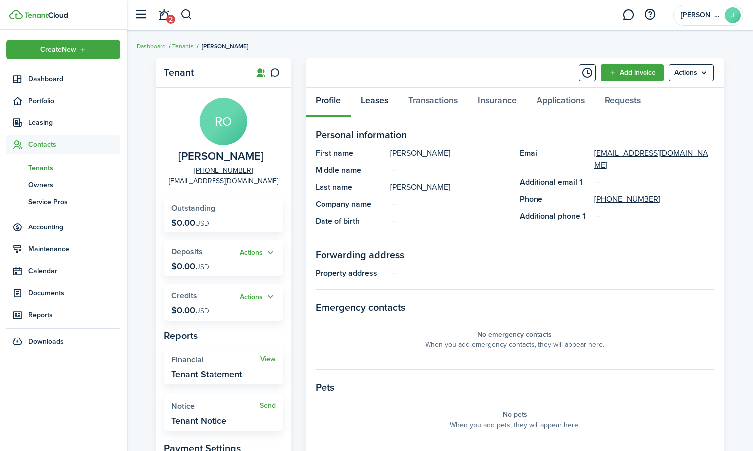
click at [376, 98] on link "Leases" at bounding box center [374, 103] width 47 height 30
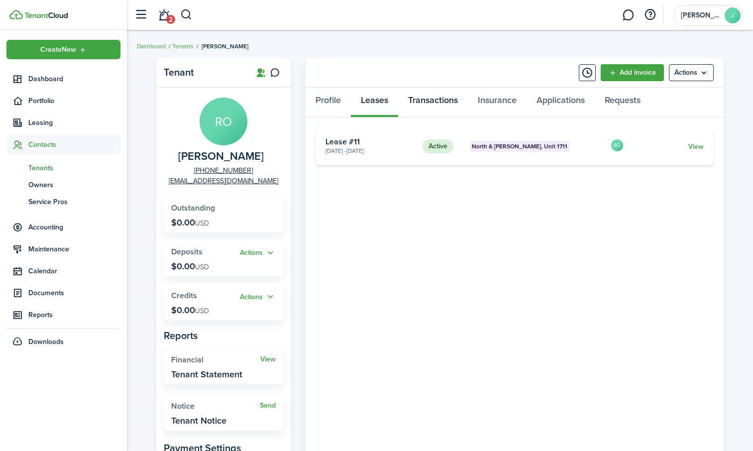
click at [442, 98] on link "Transactions" at bounding box center [433, 103] width 70 height 30
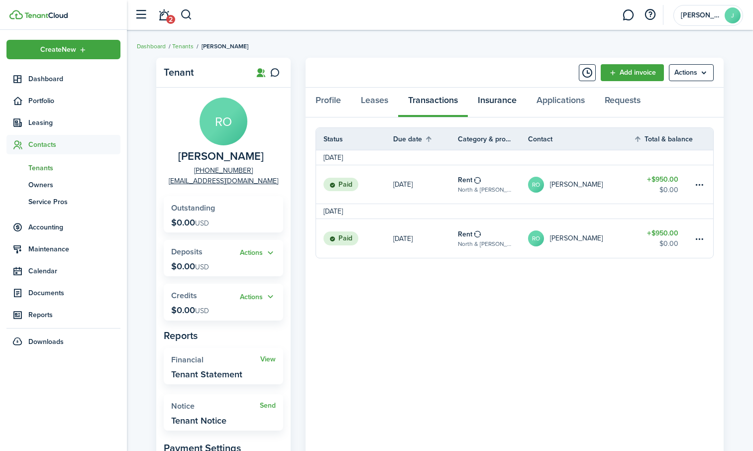
click at [507, 102] on link "Insurance" at bounding box center [497, 103] width 59 height 30
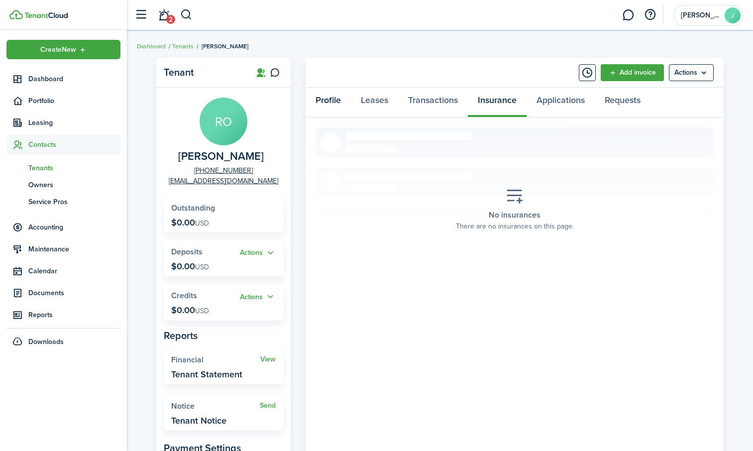
click at [327, 102] on link "Profile" at bounding box center [328, 103] width 45 height 30
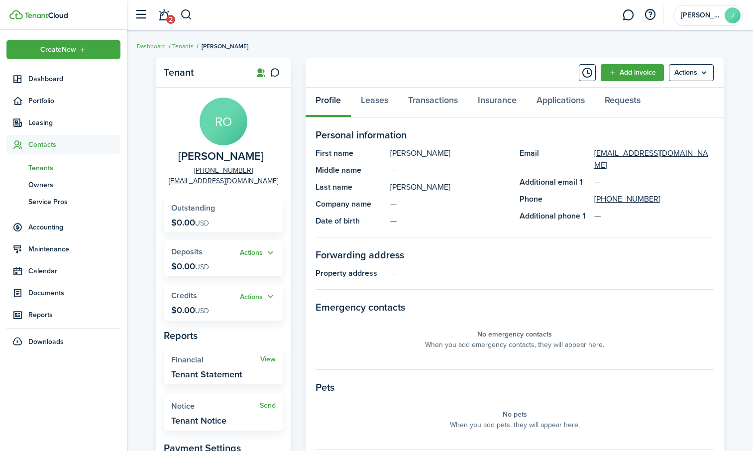
click at [50, 166] on span "Tenants" at bounding box center [74, 168] width 92 height 10
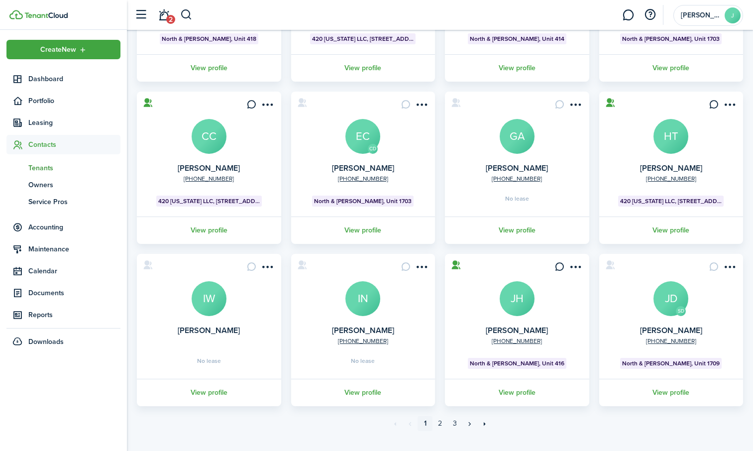
scroll to position [200, 0]
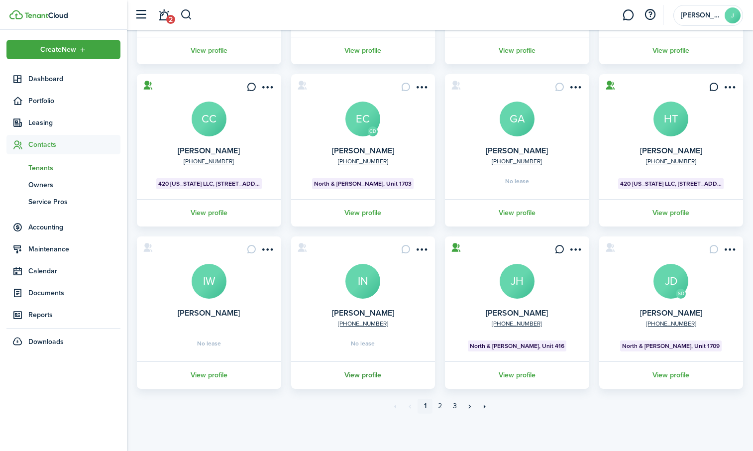
click at [360, 376] on link "View profile" at bounding box center [363, 374] width 147 height 27
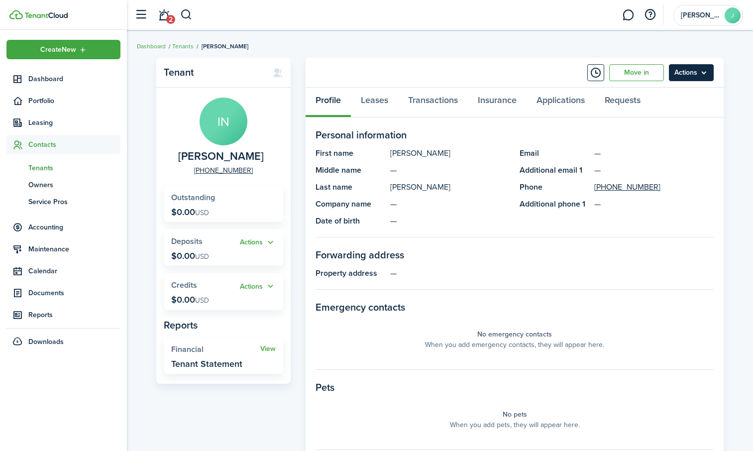
click at [691, 69] on menu-btn "Actions" at bounding box center [691, 72] width 45 height 17
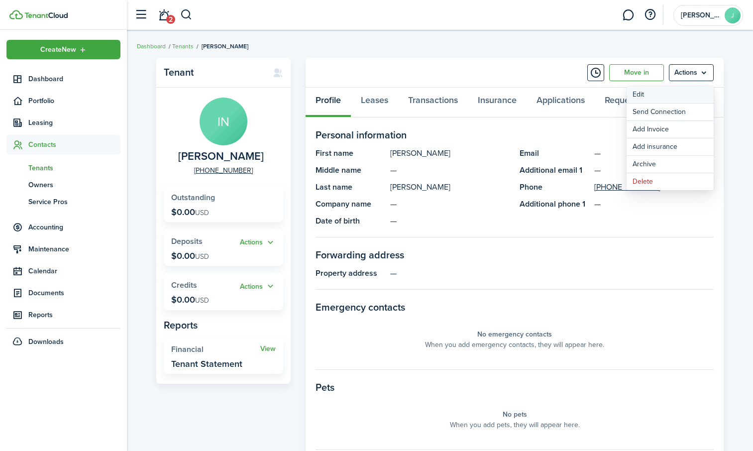
click at [658, 99] on link "Edit" at bounding box center [670, 94] width 87 height 17
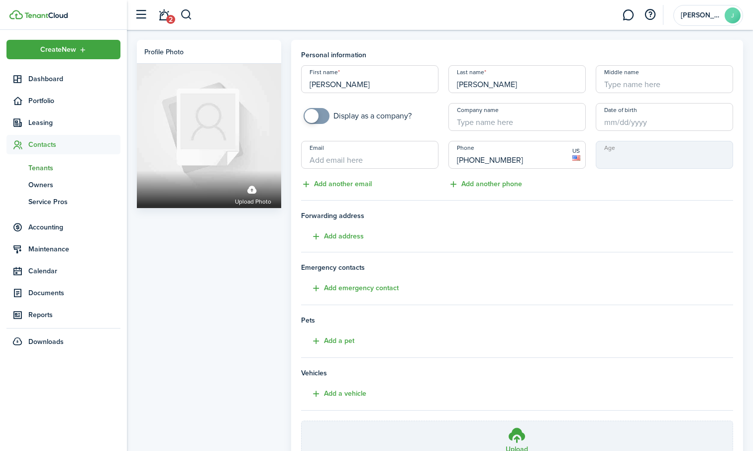
click at [363, 85] on input "[PERSON_NAME]" at bounding box center [369, 79] width 137 height 28
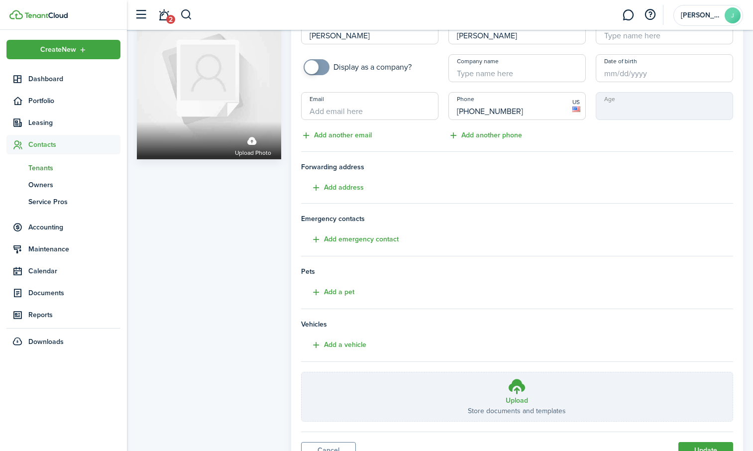
scroll to position [94, 0]
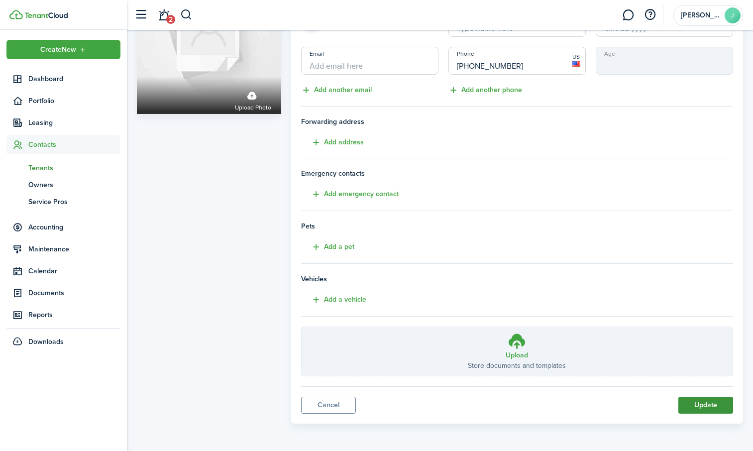
type input "[PERSON_NAME]"
click at [711, 405] on button "Update" at bounding box center [705, 405] width 55 height 17
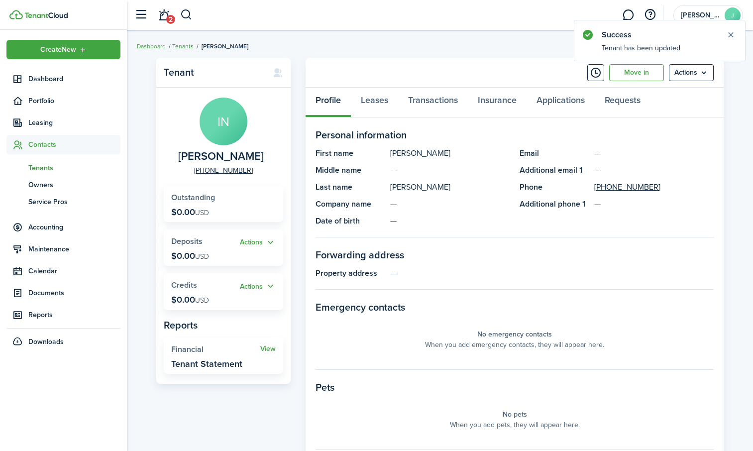
click at [41, 167] on span "Tenants" at bounding box center [74, 168] width 92 height 10
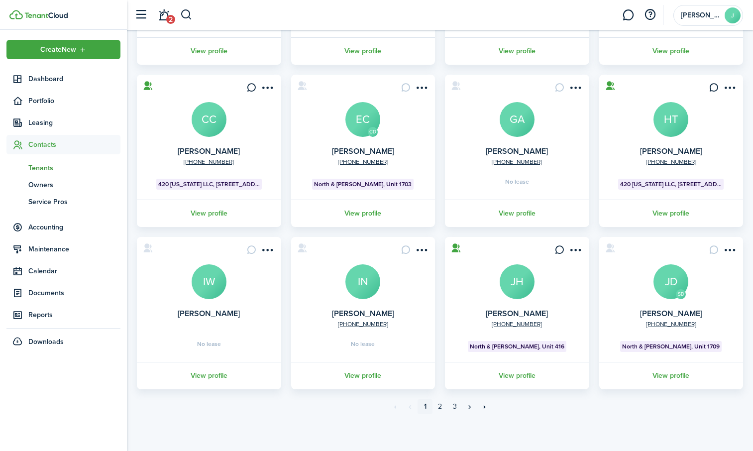
scroll to position [200, 0]
click at [438, 405] on link "2" at bounding box center [439, 406] width 15 height 15
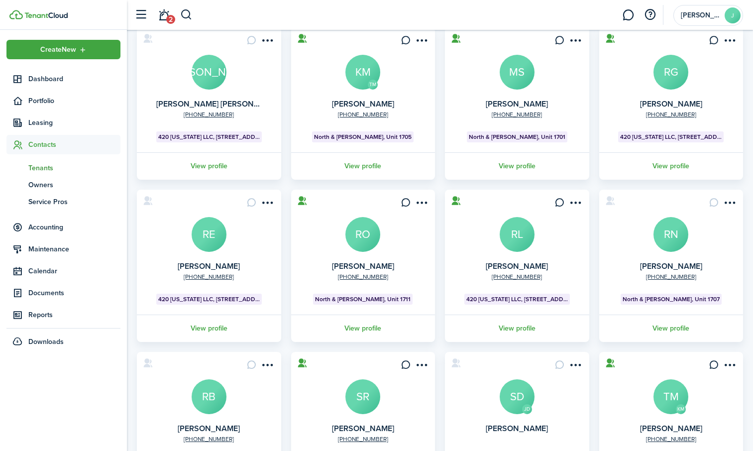
scroll to position [200, 0]
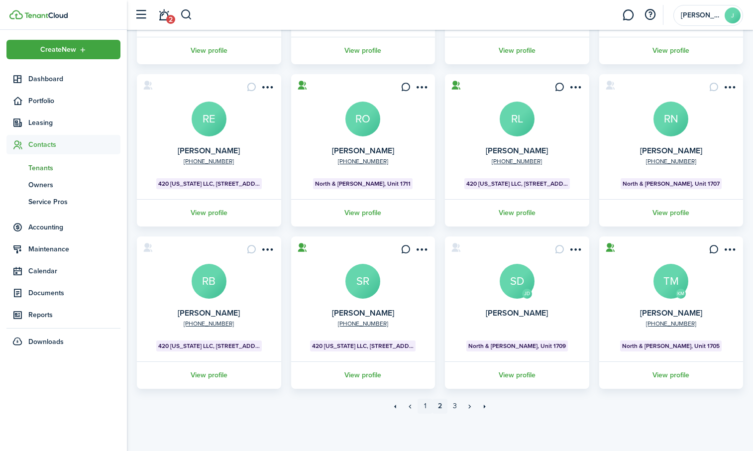
click at [425, 407] on link "1" at bounding box center [425, 406] width 15 height 15
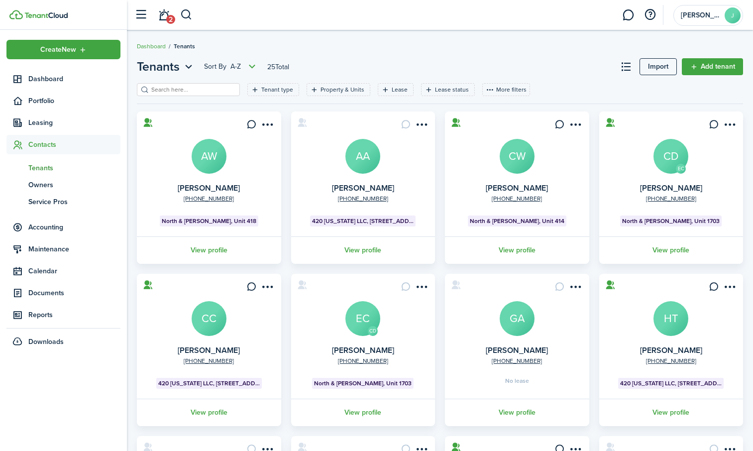
click at [390, 219] on span "420 [US_STATE] LLC, [STREET_ADDRESS][US_STATE]" at bounding box center [363, 220] width 102 height 9
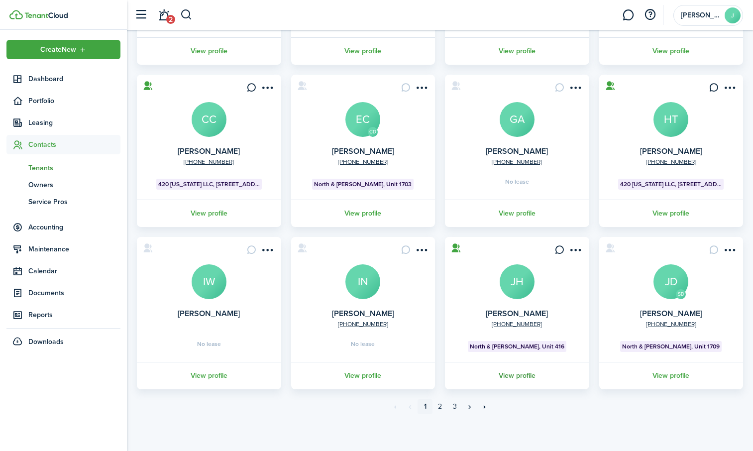
scroll to position [200, 0]
click at [440, 405] on link "2" at bounding box center [439, 406] width 15 height 15
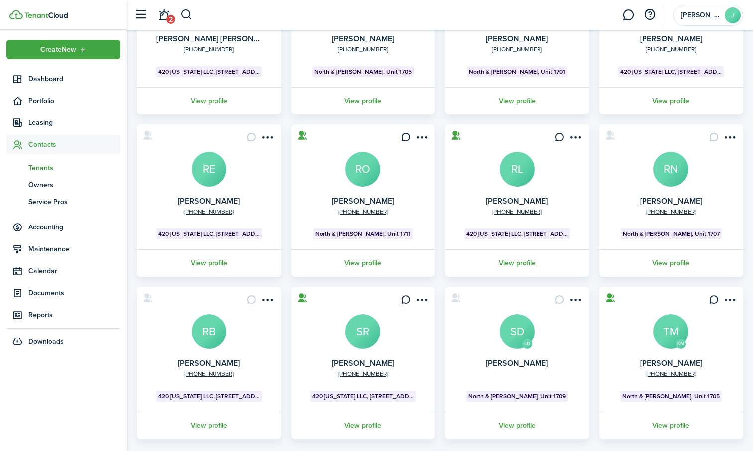
scroll to position [200, 0]
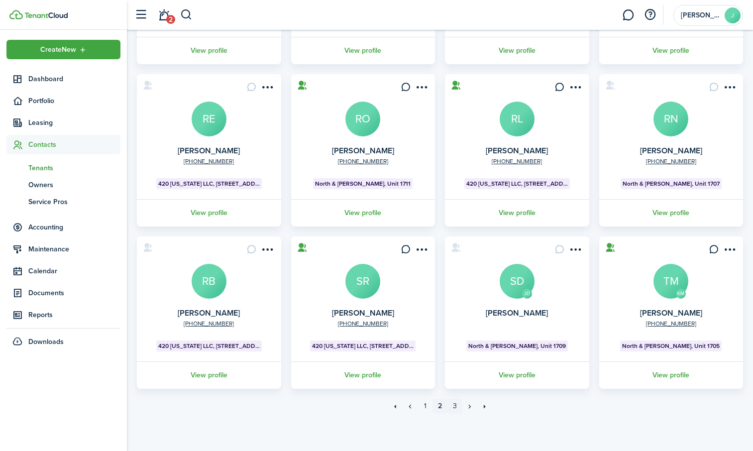
click at [457, 408] on link "3" at bounding box center [454, 406] width 15 height 15
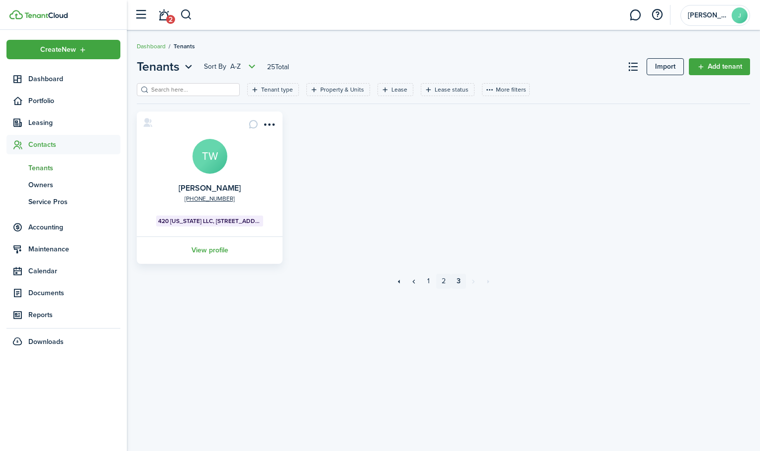
click at [443, 277] on link "2" at bounding box center [443, 281] width 15 height 15
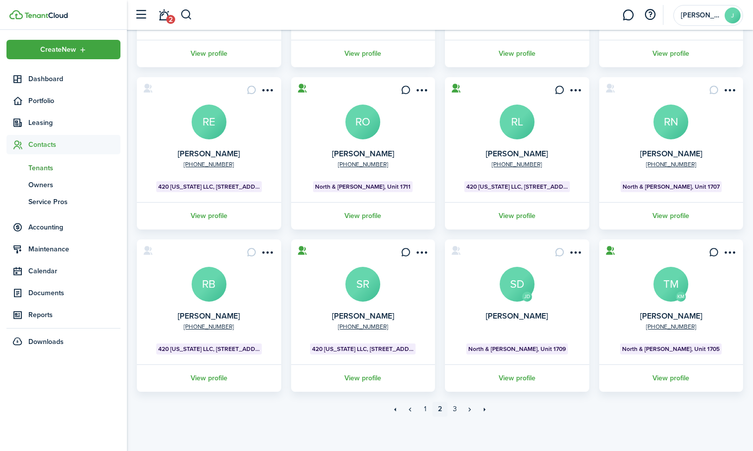
scroll to position [200, 0]
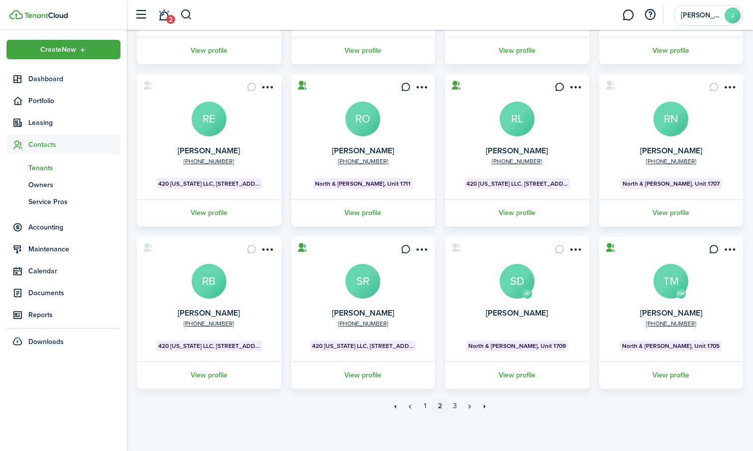
click at [440, 404] on link "2" at bounding box center [439, 406] width 15 height 15
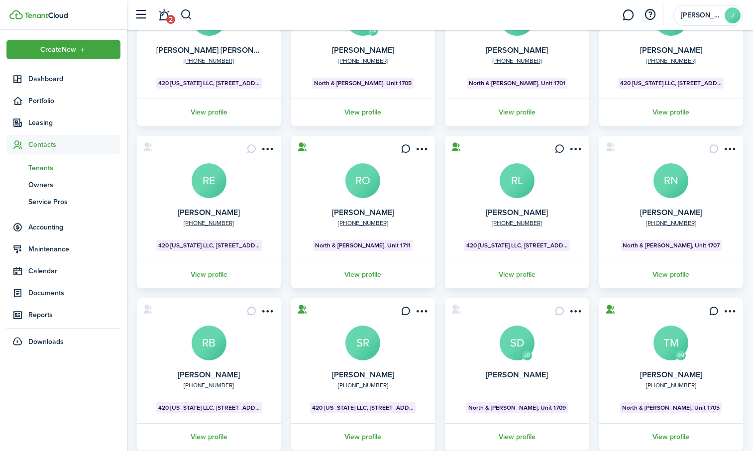
scroll to position [50, 0]
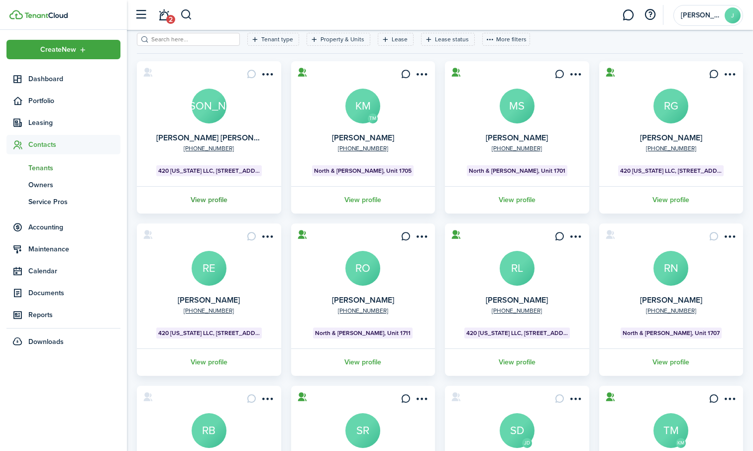
click at [210, 199] on link "View profile" at bounding box center [208, 199] width 147 height 27
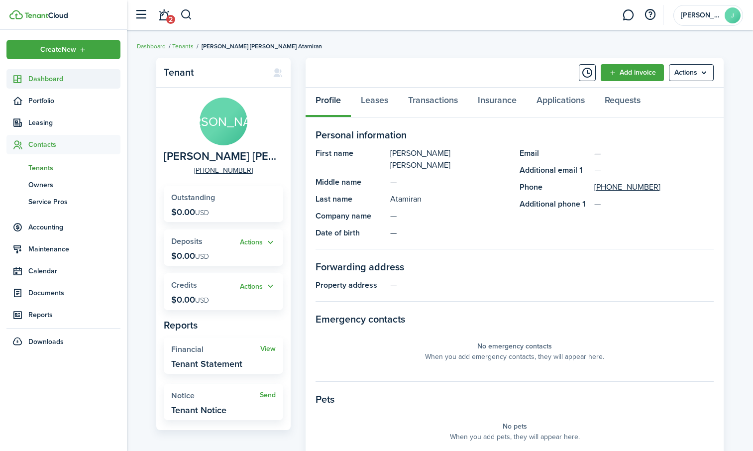
click at [43, 76] on span "Dashboard" at bounding box center [74, 79] width 92 height 10
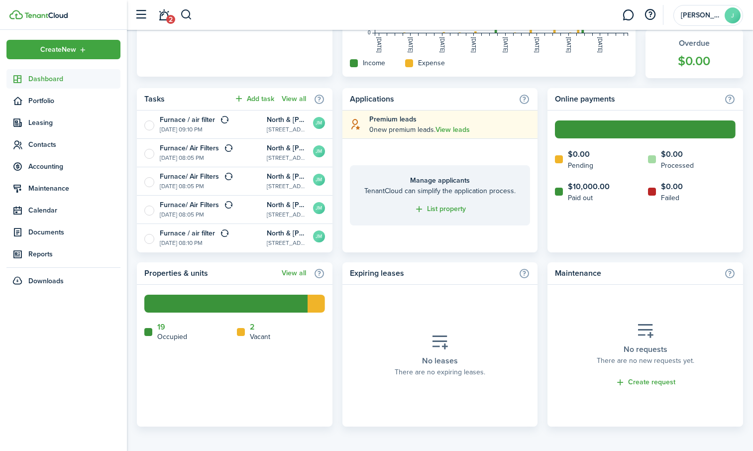
scroll to position [367, 0]
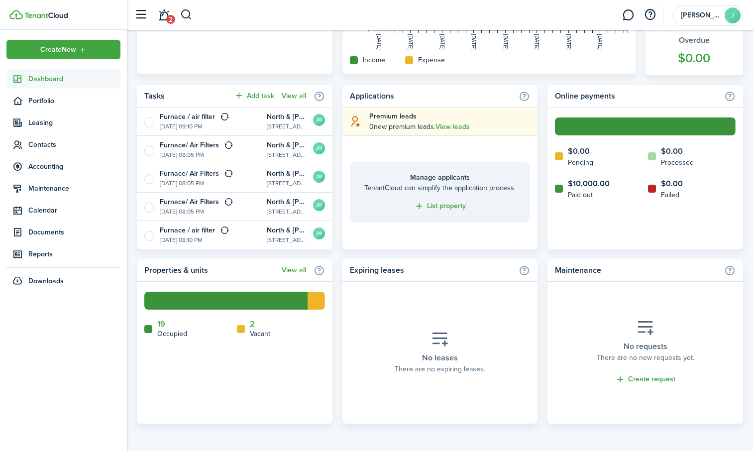
click at [256, 327] on home-widget-legend-item "2 Vacant" at bounding box center [281, 328] width 88 height 19
click at [166, 331] on home-widget-title "Occupied" at bounding box center [172, 333] width 30 height 10
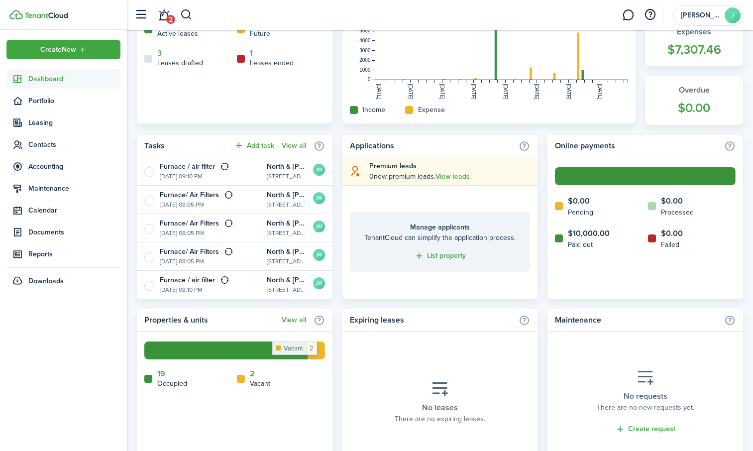
click at [317, 353] on rect at bounding box center [316, 350] width 17 height 18
click at [258, 380] on home-widget-title "Vacant" at bounding box center [260, 383] width 20 height 10
click at [241, 378] on icon at bounding box center [241, 379] width 8 height 8
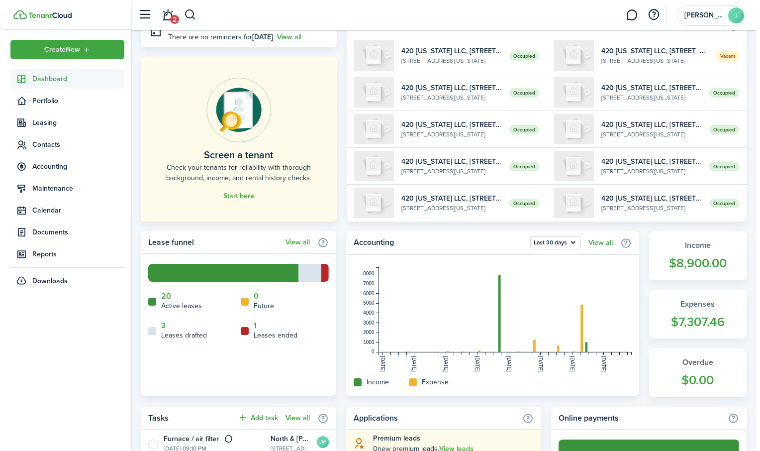
scroll to position [0, 0]
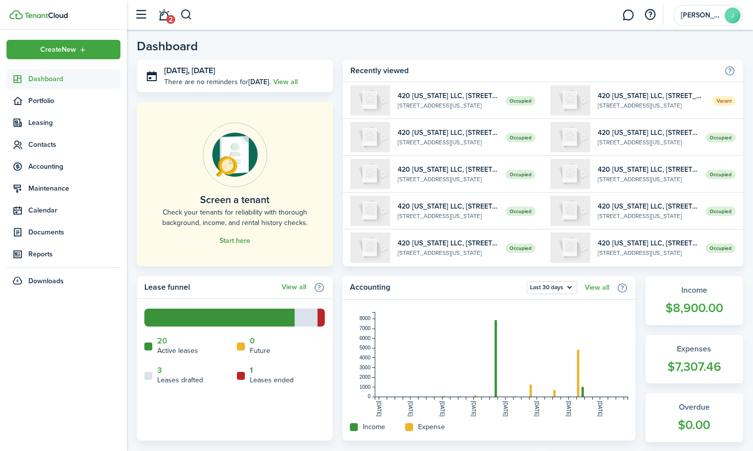
click at [252, 370] on link "1" at bounding box center [251, 370] width 3 height 9
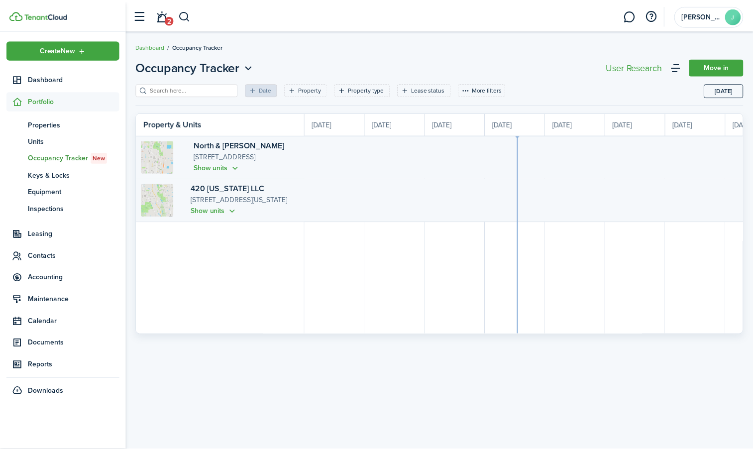
scroll to position [0, 182]
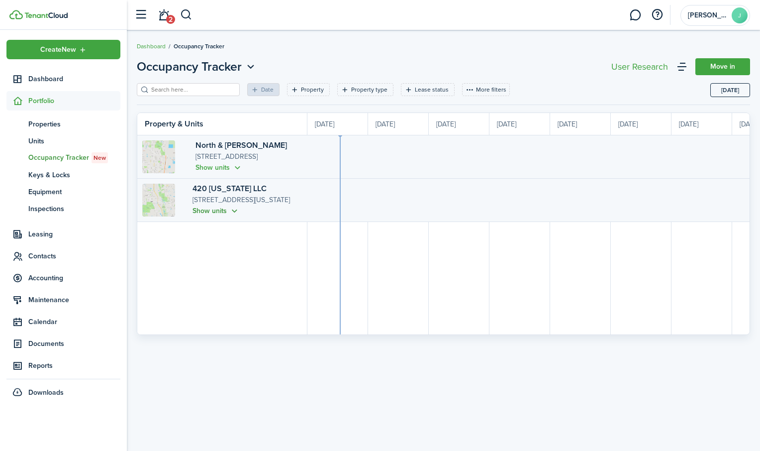
click at [205, 211] on button "Show units" at bounding box center [216, 210] width 47 height 11
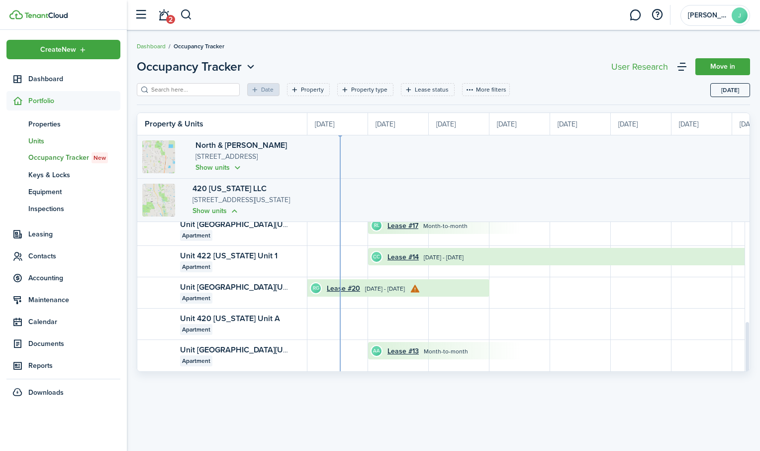
click at [43, 139] on span "Units" at bounding box center [74, 141] width 92 height 10
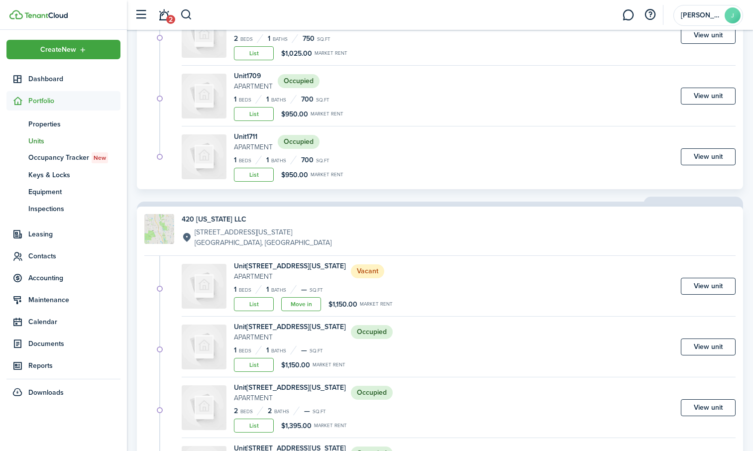
scroll to position [647, 0]
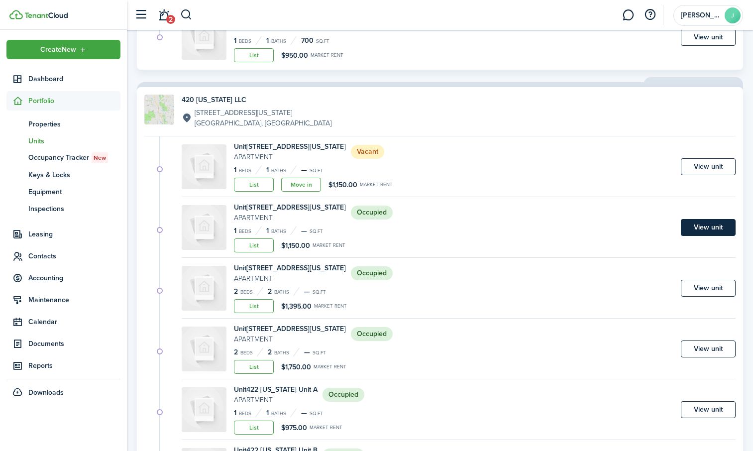
click at [710, 220] on link "View unit" at bounding box center [708, 227] width 55 height 17
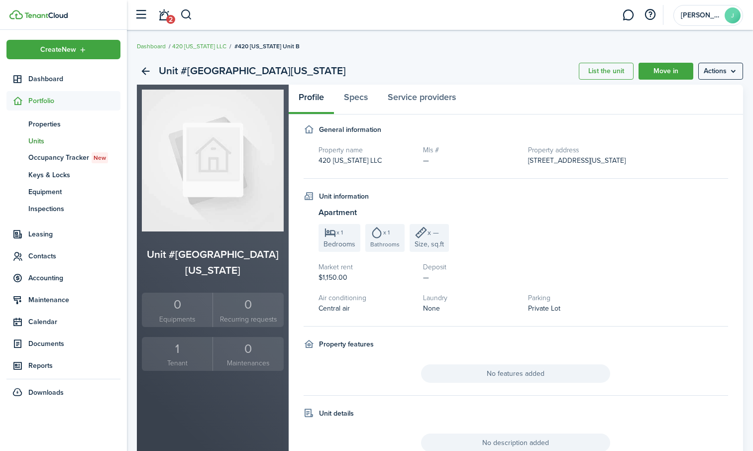
click at [182, 339] on div "1" at bounding box center [177, 348] width 66 height 19
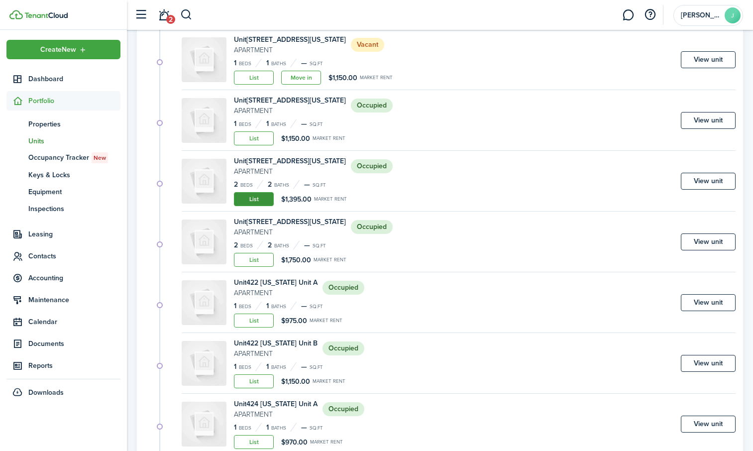
scroll to position [697, 0]
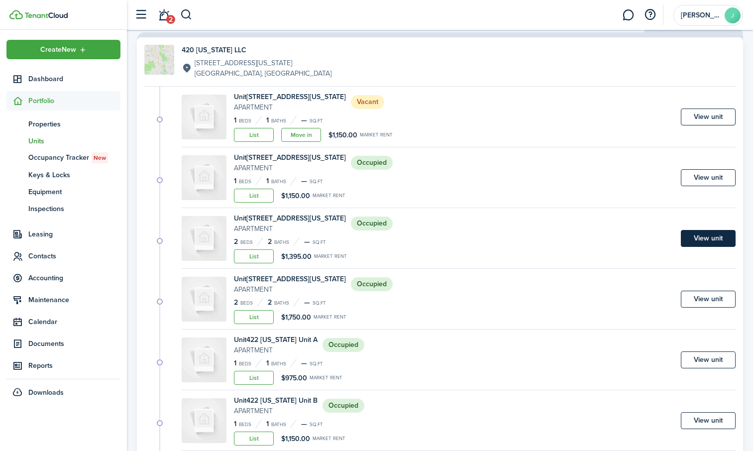
click at [714, 236] on link "View unit" at bounding box center [708, 238] width 55 height 17
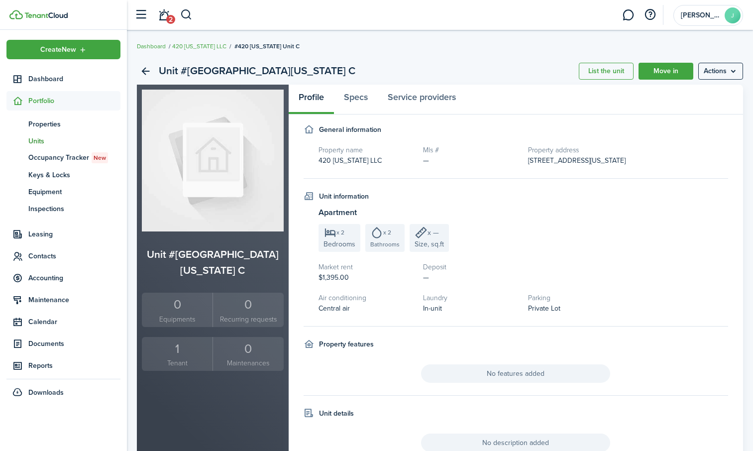
click at [167, 339] on div "1" at bounding box center [177, 348] width 66 height 19
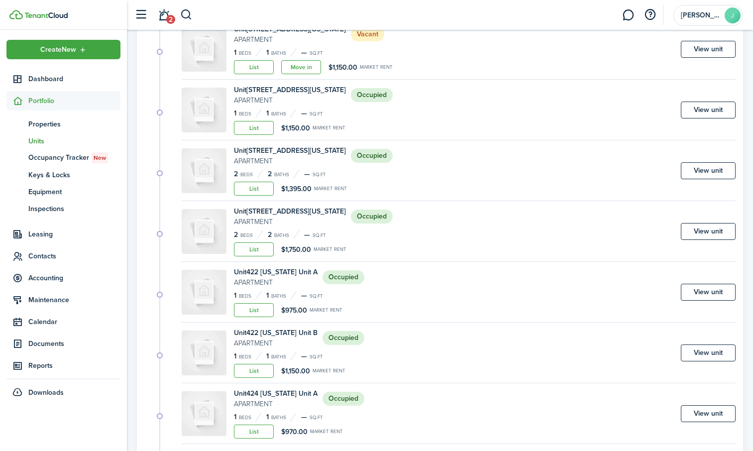
scroll to position [796, 0]
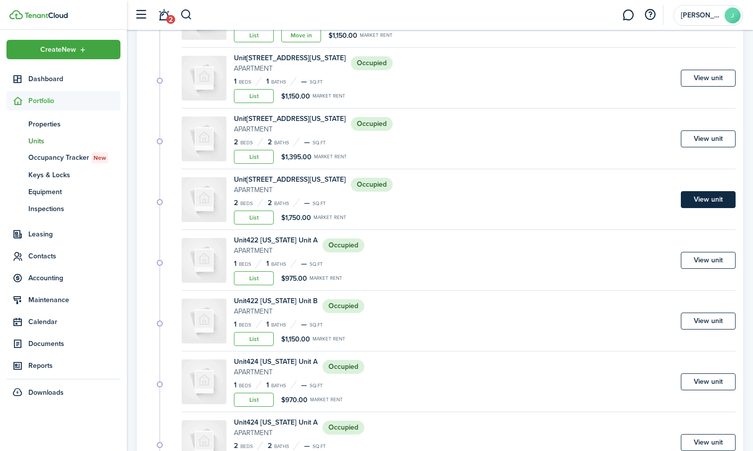
click at [717, 199] on link "View unit" at bounding box center [708, 199] width 55 height 17
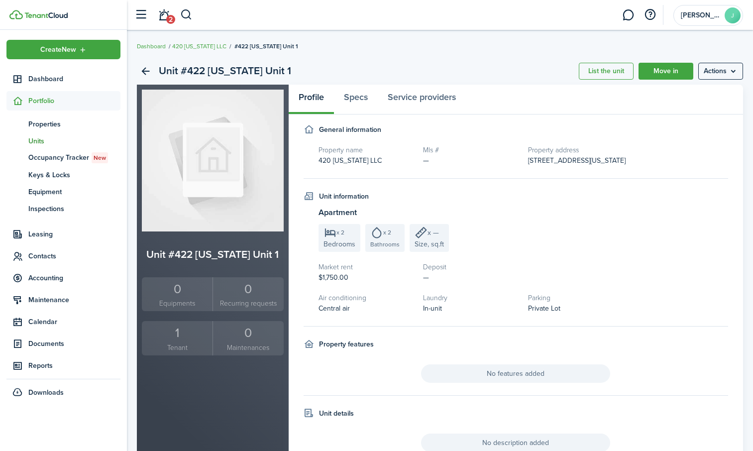
click at [186, 335] on div "1" at bounding box center [177, 332] width 66 height 19
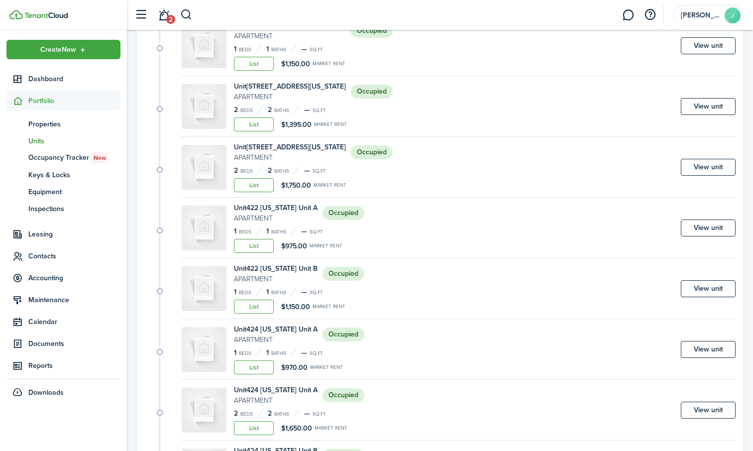
scroll to position [846, 0]
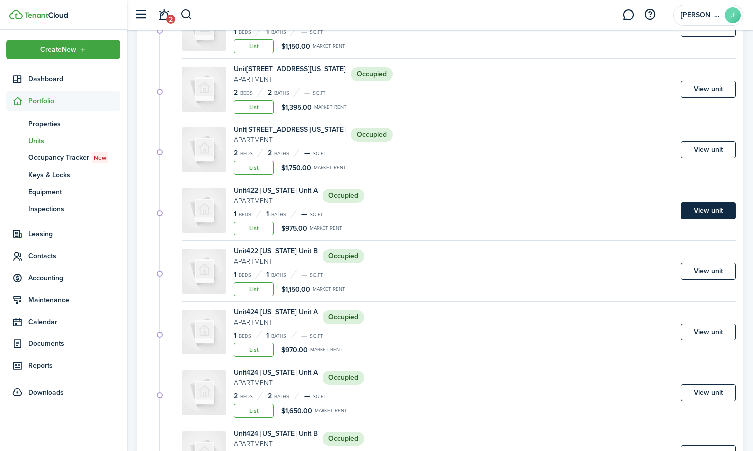
click at [715, 208] on link "View unit" at bounding box center [708, 210] width 55 height 17
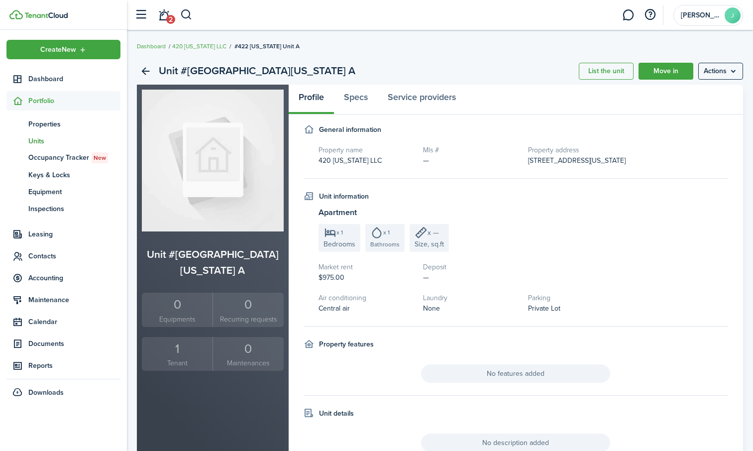
click at [189, 339] on div "1" at bounding box center [177, 348] width 66 height 19
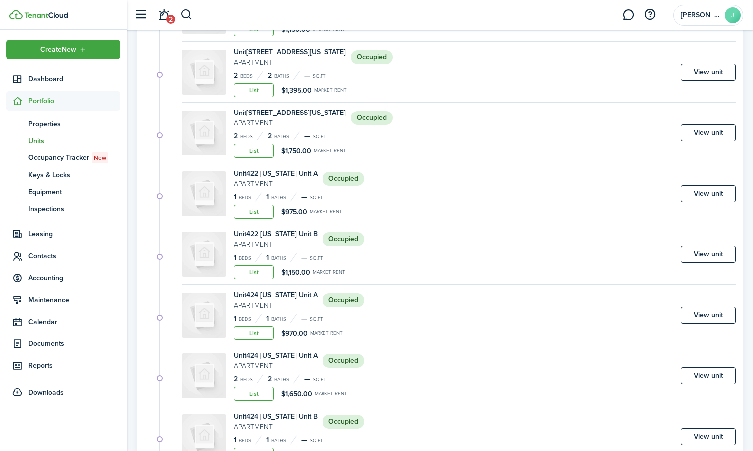
scroll to position [841, 0]
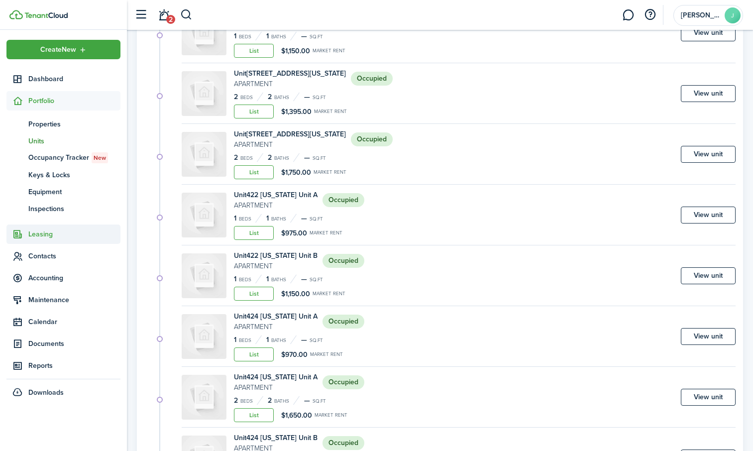
click at [37, 232] on span "Leasing" at bounding box center [74, 234] width 92 height 10
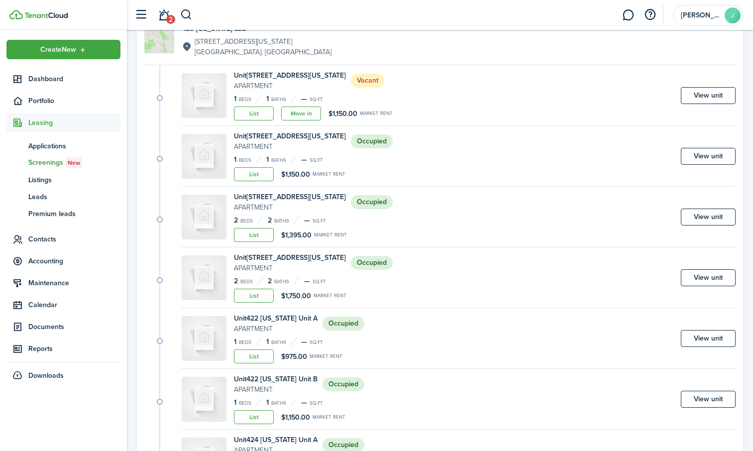
scroll to position [692, 0]
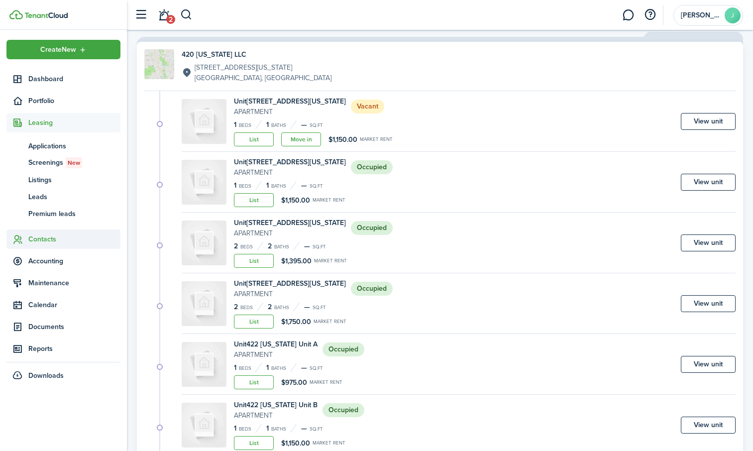
click at [46, 233] on span "Contacts" at bounding box center [63, 238] width 114 height 19
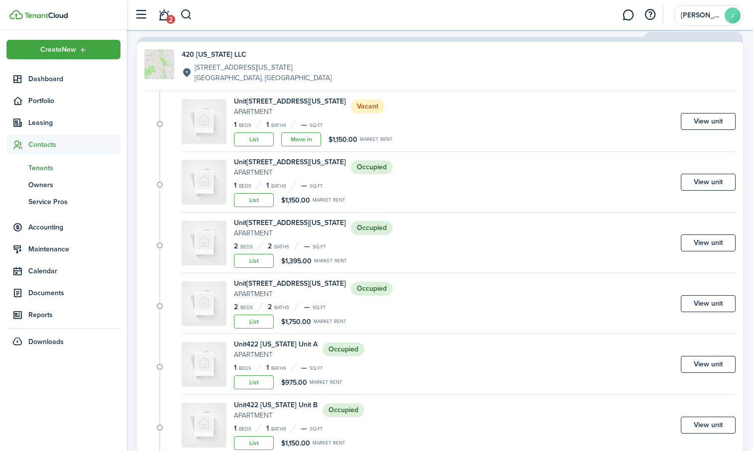
click at [51, 172] on span "Tenants" at bounding box center [74, 168] width 92 height 10
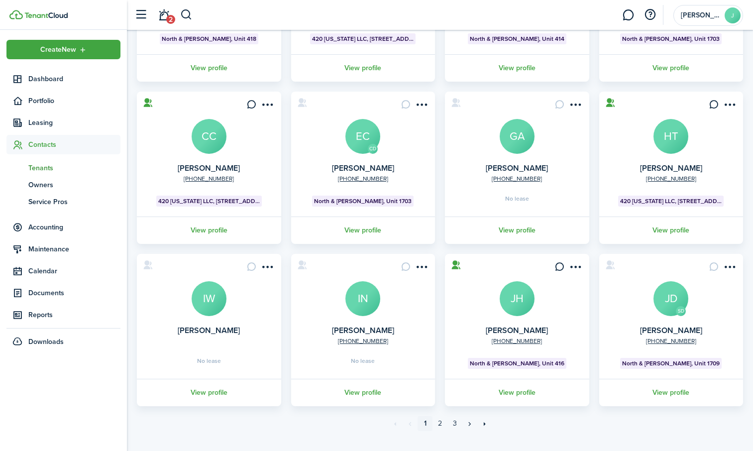
scroll to position [200, 0]
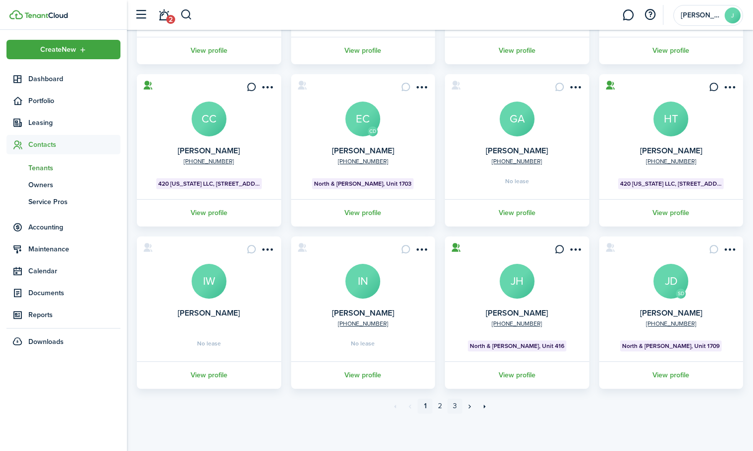
click at [453, 407] on link "3" at bounding box center [454, 406] width 15 height 15
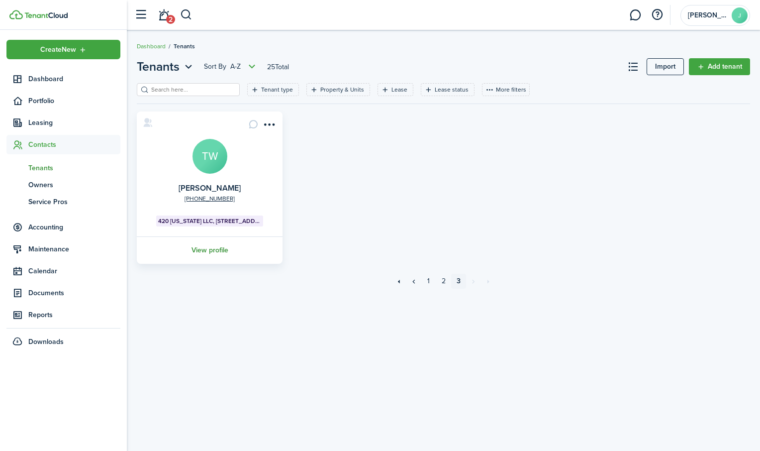
click at [214, 253] on link "View profile" at bounding box center [209, 249] width 149 height 27
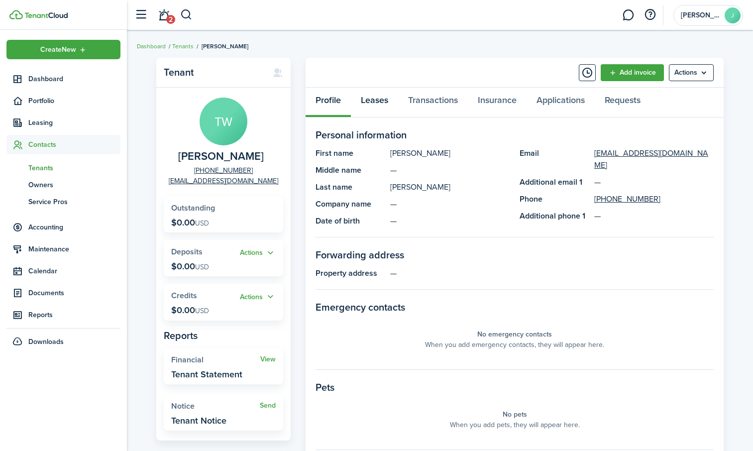
click at [370, 103] on link "Leases" at bounding box center [374, 103] width 47 height 30
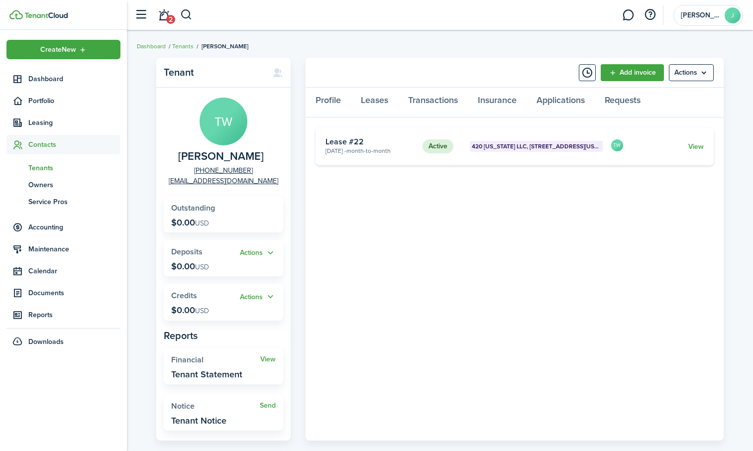
click at [43, 169] on span "Tenants" at bounding box center [74, 168] width 92 height 10
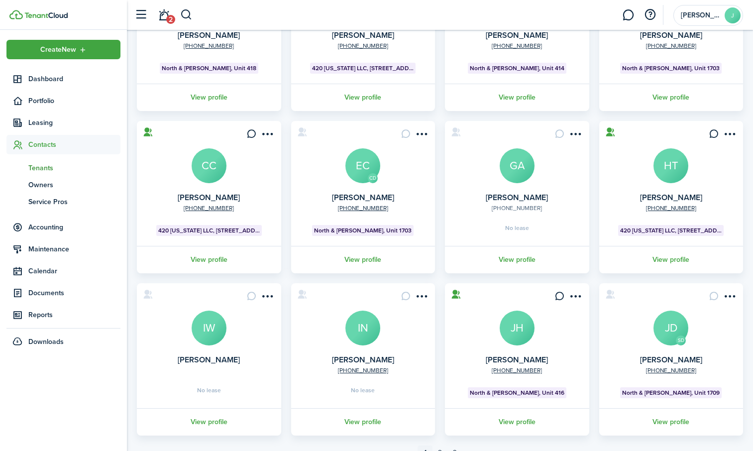
scroll to position [200, 0]
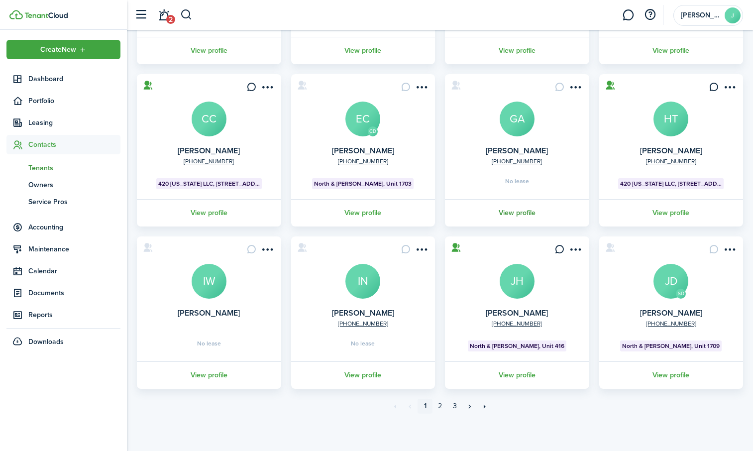
click at [510, 211] on link "View profile" at bounding box center [516, 212] width 147 height 27
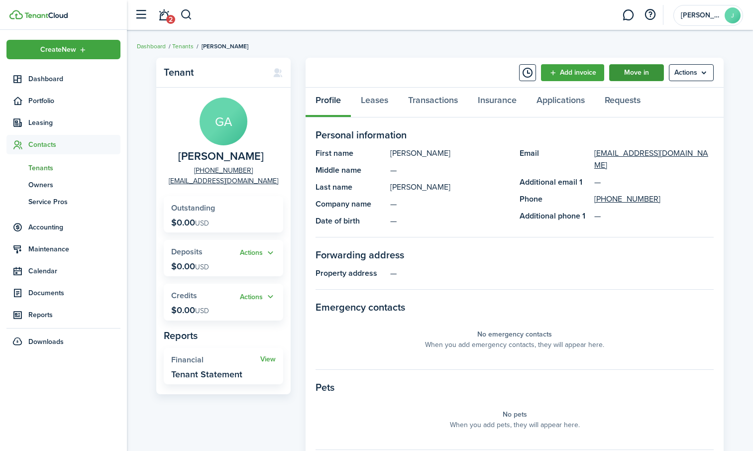
click at [637, 74] on link "Move in" at bounding box center [636, 72] width 55 height 17
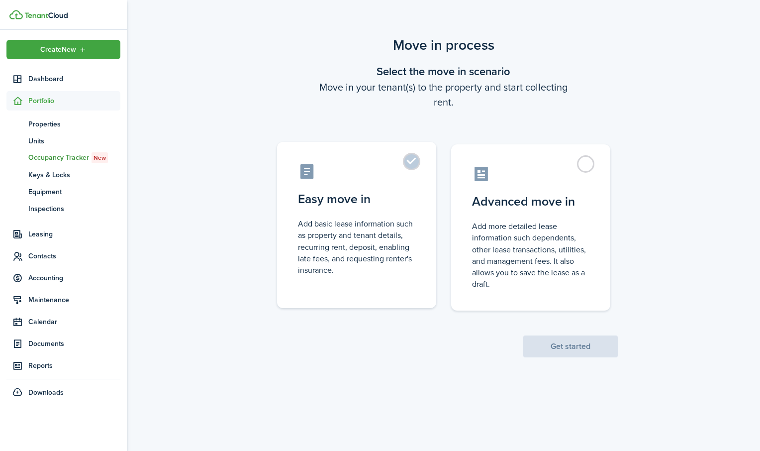
click at [409, 162] on label "Easy move in Add basic lease information such as property and tenant details, r…" at bounding box center [356, 225] width 159 height 166
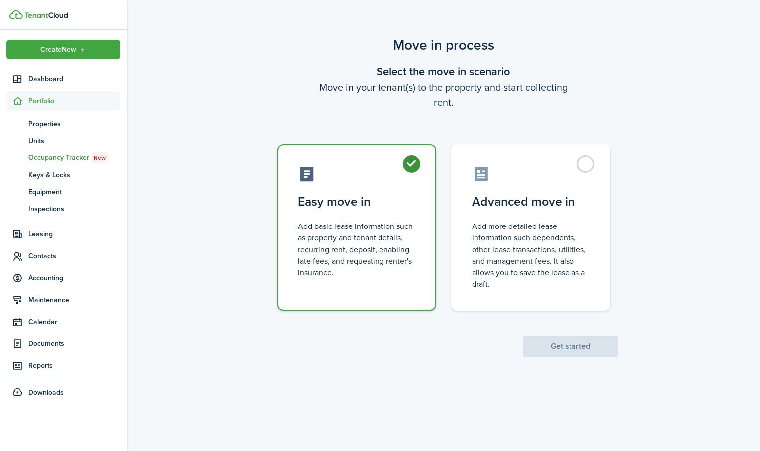
radio input "true"
click at [556, 347] on button "Get started" at bounding box center [571, 346] width 95 height 22
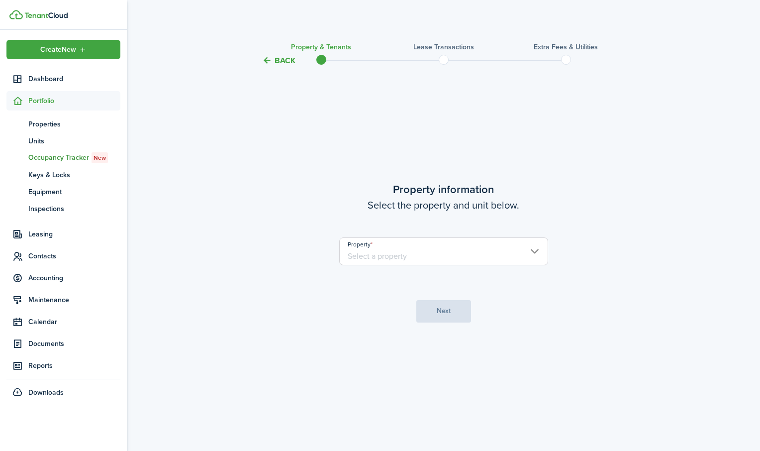
click at [473, 261] on input "Property" at bounding box center [443, 251] width 209 height 28
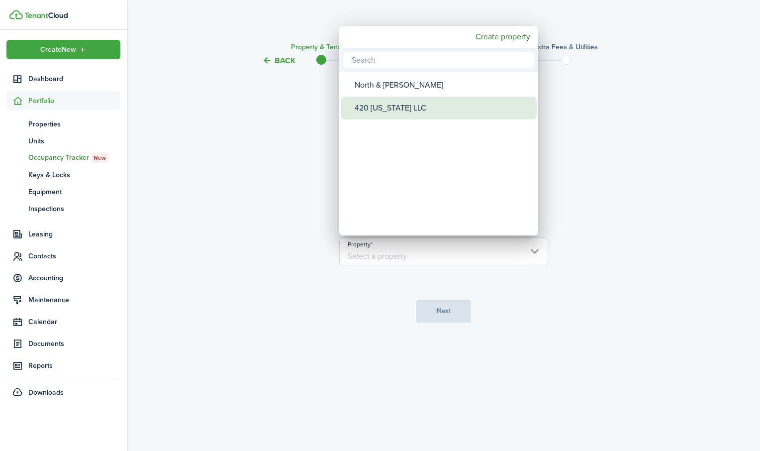
click at [395, 111] on div "420 [US_STATE] LLC" at bounding box center [443, 108] width 176 height 23
type input "420 [US_STATE] LLC"
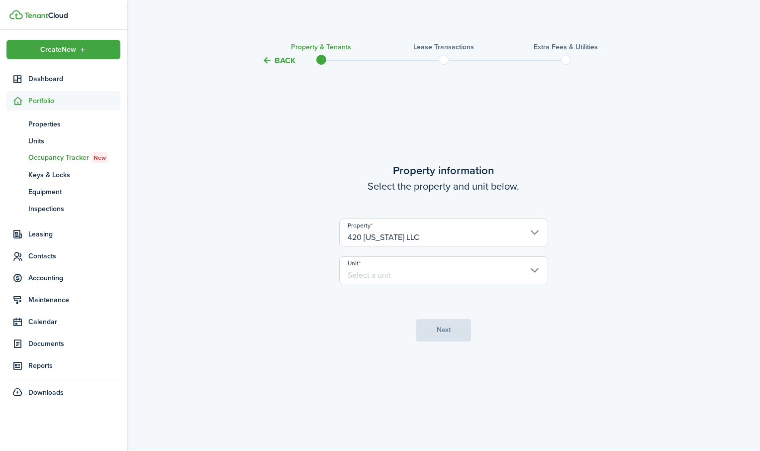
click at [412, 274] on input "Unit" at bounding box center [443, 270] width 209 height 28
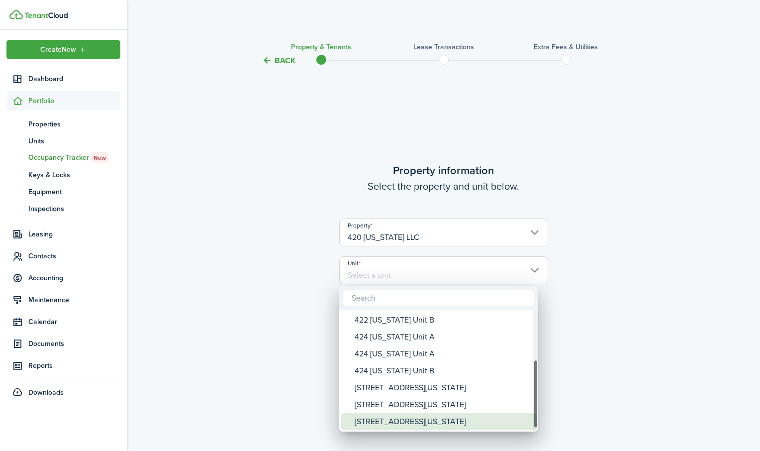
click at [423, 417] on div "[STREET_ADDRESS][US_STATE]" at bounding box center [443, 421] width 176 height 17
type input "[STREET_ADDRESS][US_STATE]"
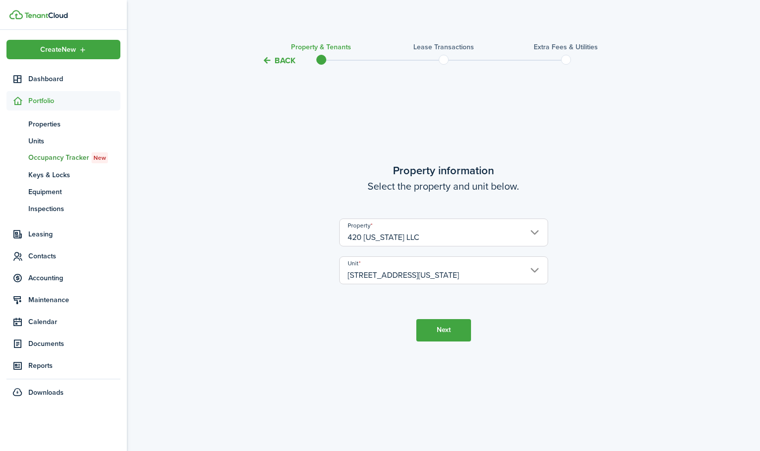
click at [440, 334] on button "Next" at bounding box center [444, 330] width 55 height 22
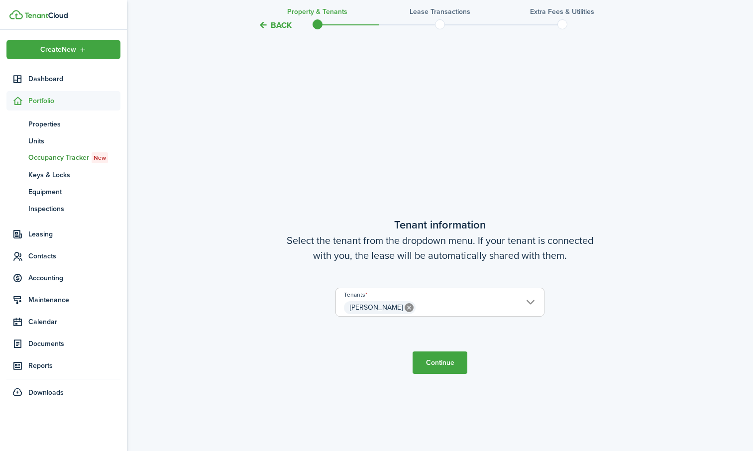
scroll to position [384, 0]
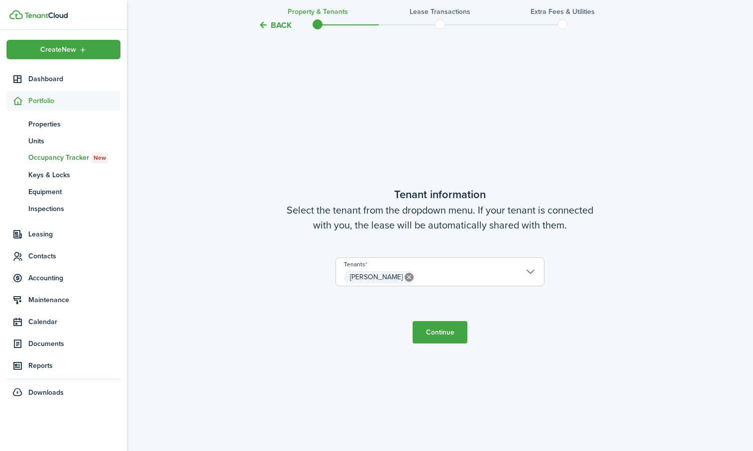
click at [435, 339] on button "Continue" at bounding box center [440, 332] width 55 height 22
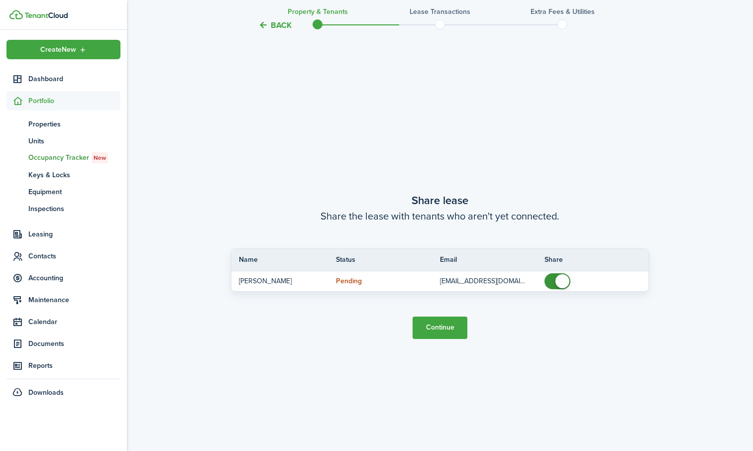
scroll to position [835, 0]
click at [447, 326] on button "Continue" at bounding box center [440, 327] width 55 height 22
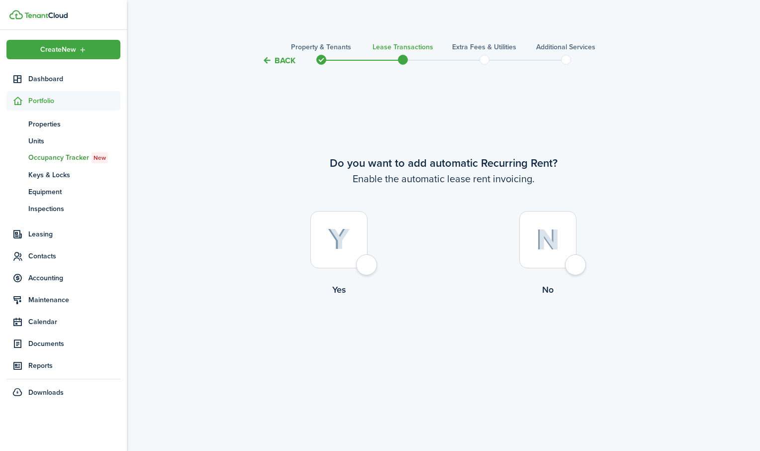
click at [368, 267] on div at bounding box center [339, 239] width 57 height 57
radio input "true"
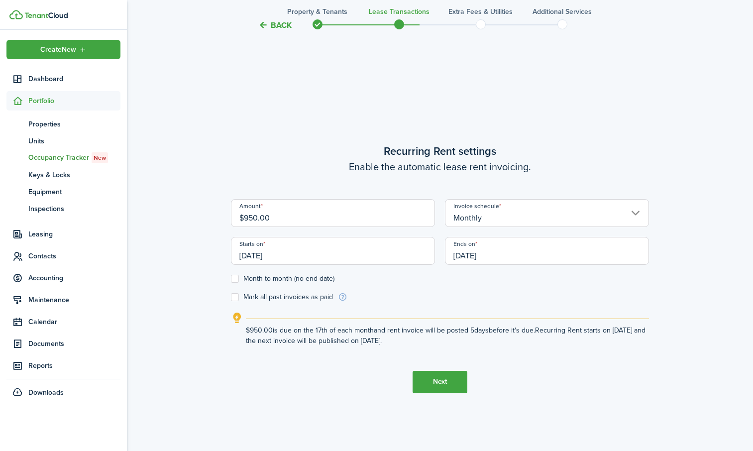
scroll to position [384, 0]
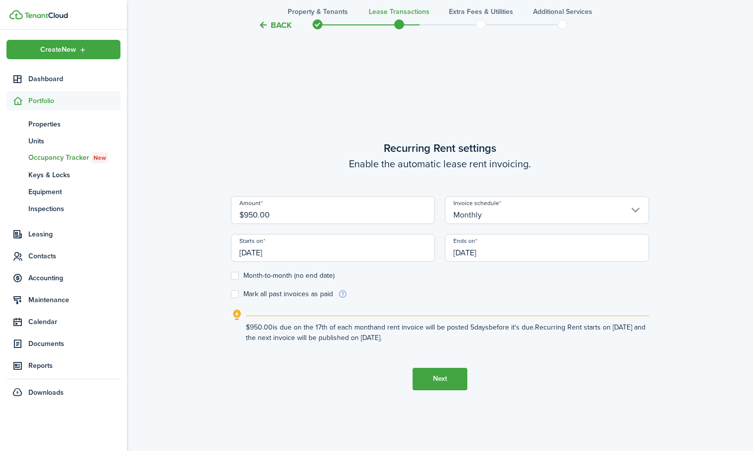
click at [395, 246] on input "[DATE]" at bounding box center [333, 248] width 204 height 28
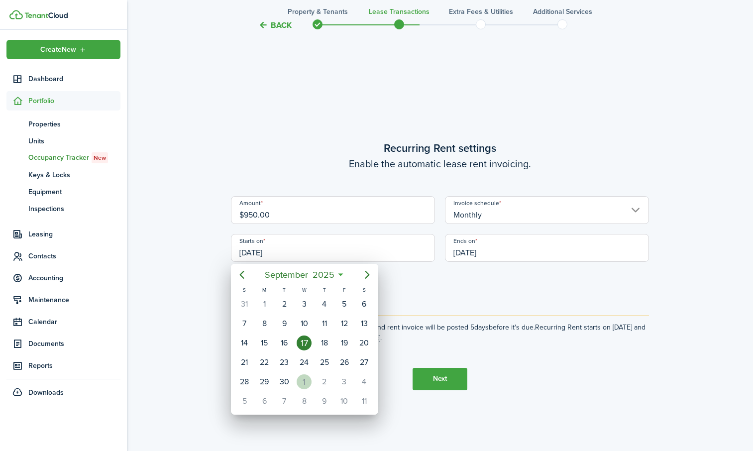
click at [306, 382] on div "1" at bounding box center [304, 381] width 15 height 15
type input "[DATE]"
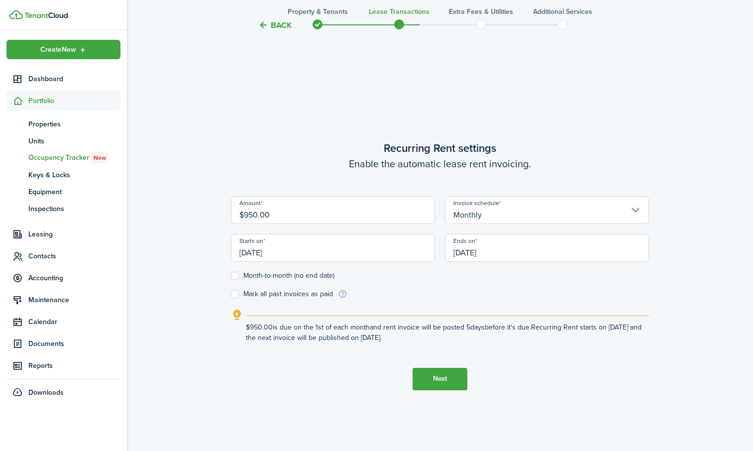
click at [233, 275] on label "Month-to-month (no end date)" at bounding box center [283, 276] width 104 height 8
click at [231, 275] on input "Month-to-month (no end date)" at bounding box center [230, 275] width 0 height 0
checkbox input "true"
click at [431, 382] on button "Next" at bounding box center [440, 379] width 55 height 22
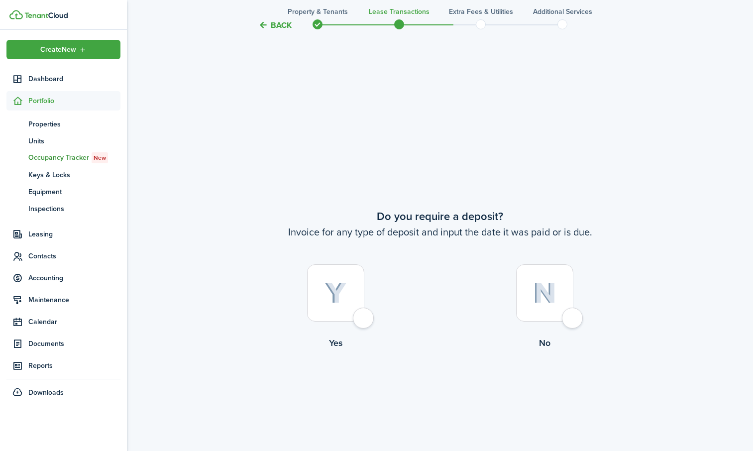
scroll to position [835, 0]
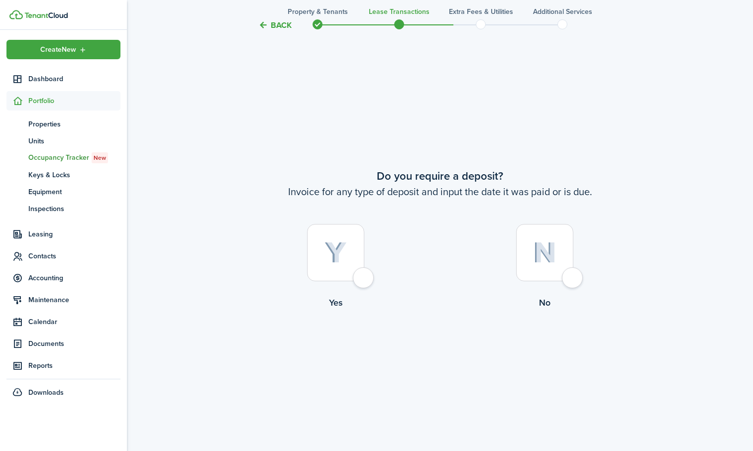
click at [573, 274] on div at bounding box center [544, 252] width 57 height 57
radio input "true"
click at [436, 351] on button "Continue" at bounding box center [440, 350] width 55 height 22
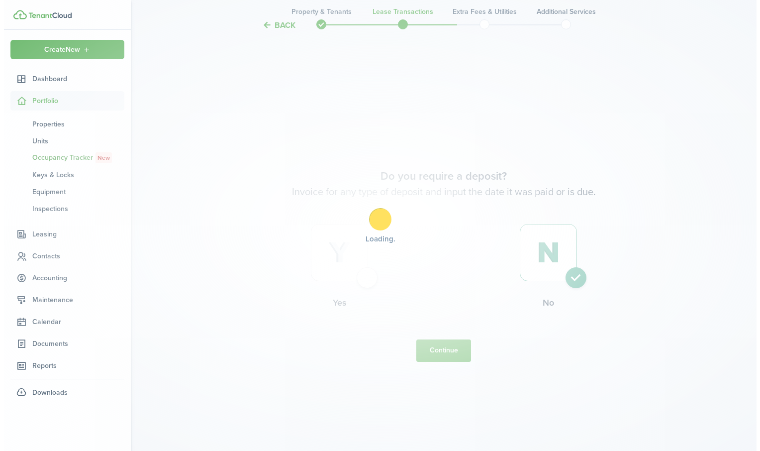
scroll to position [0, 0]
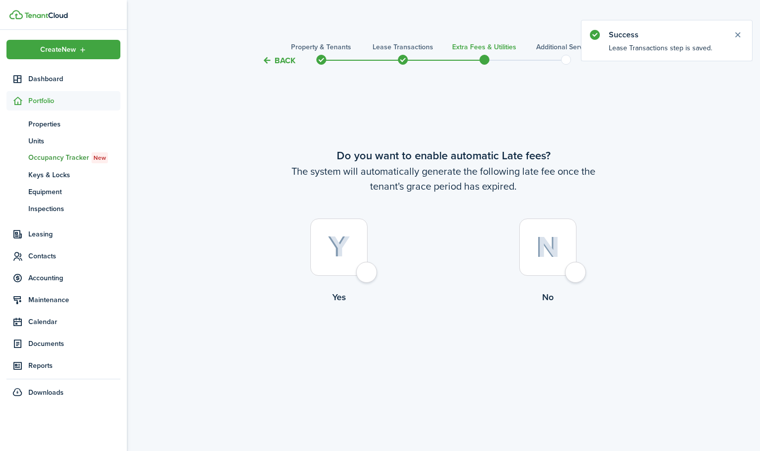
click at [368, 272] on div at bounding box center [339, 246] width 57 height 57
radio input "true"
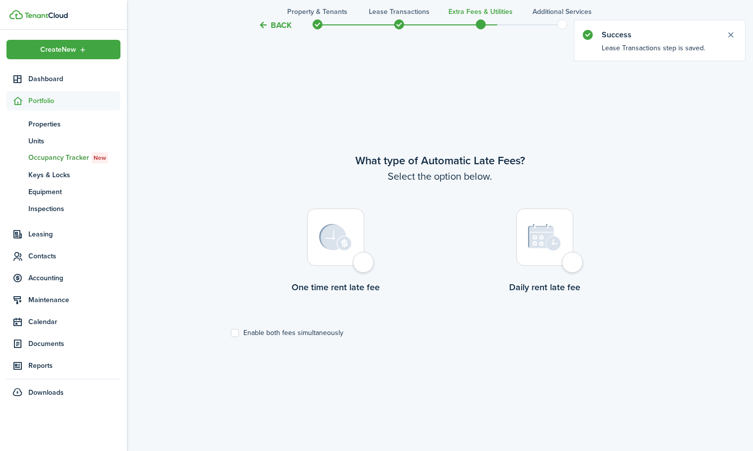
scroll to position [384, 0]
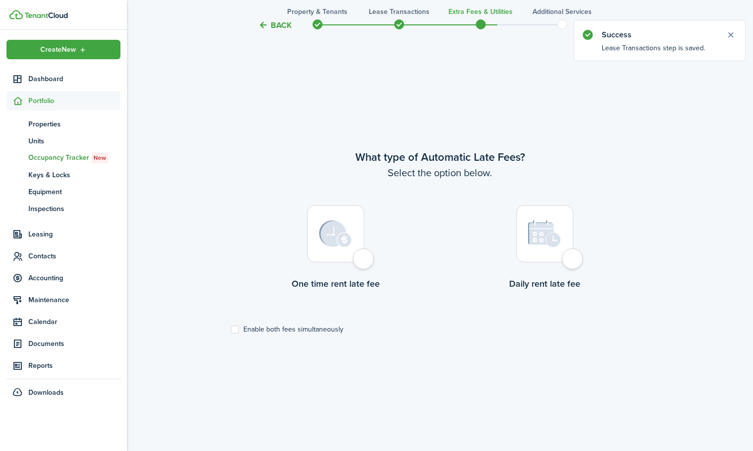
click at [358, 261] on div at bounding box center [335, 233] width 57 height 57
radio input "true"
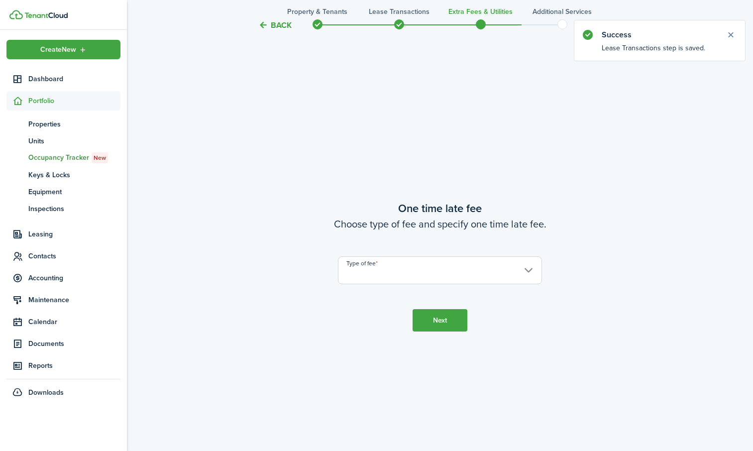
scroll to position [835, 0]
click at [376, 271] on input "Type of fee" at bounding box center [440, 269] width 204 height 28
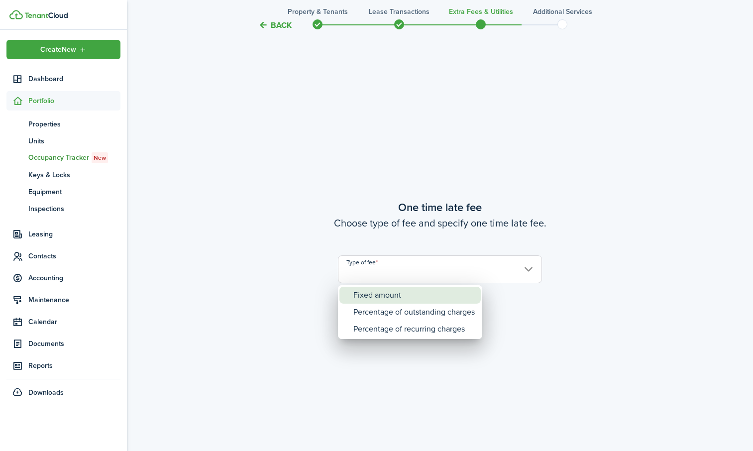
click at [374, 296] on div "Fixed amount" at bounding box center [413, 295] width 121 height 17
type input "Fixed amount"
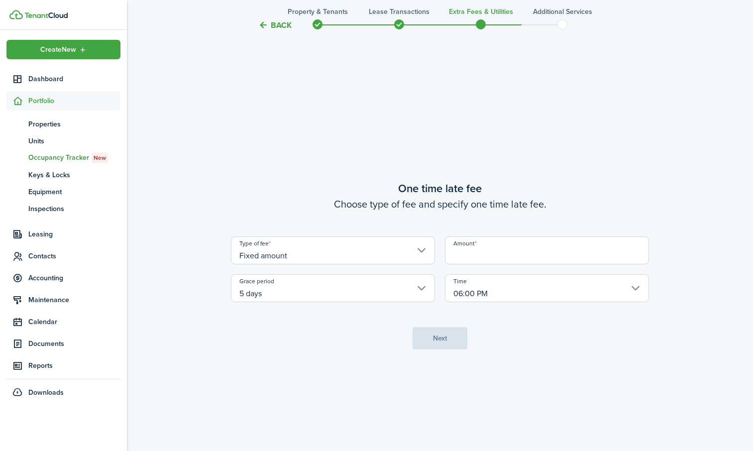
click at [484, 247] on input "Amount" at bounding box center [547, 250] width 204 height 28
type input "$50.00"
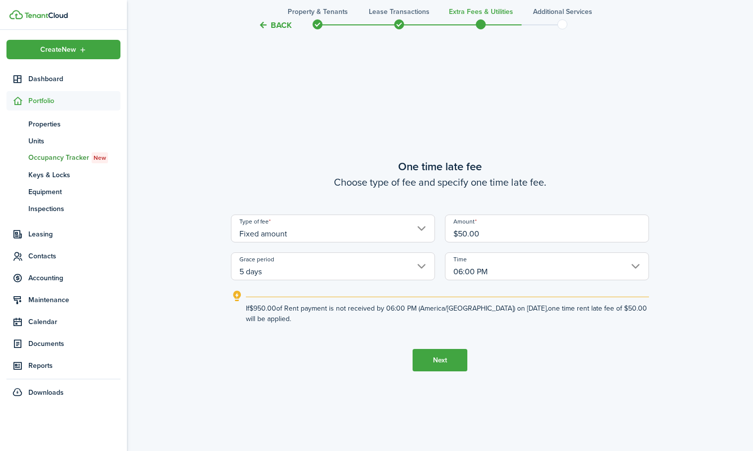
click at [429, 355] on button "Next" at bounding box center [440, 360] width 55 height 22
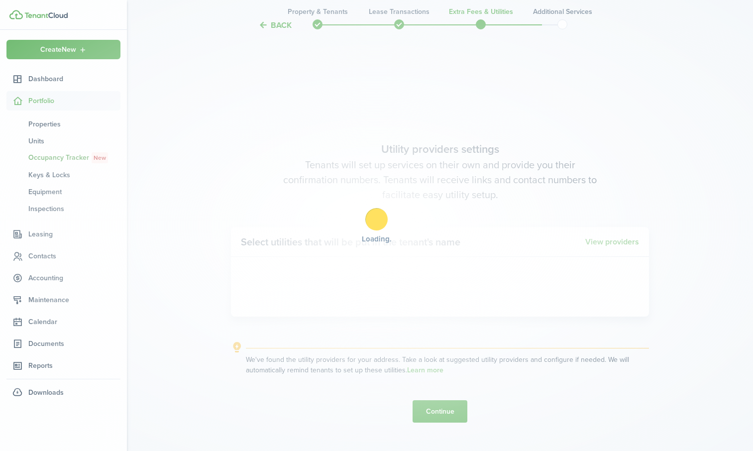
scroll to position [1286, 0]
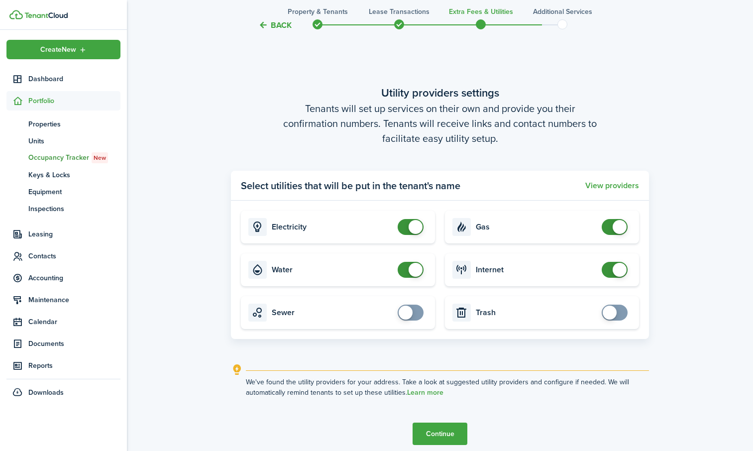
click at [441, 439] on button "Continue" at bounding box center [440, 433] width 55 height 22
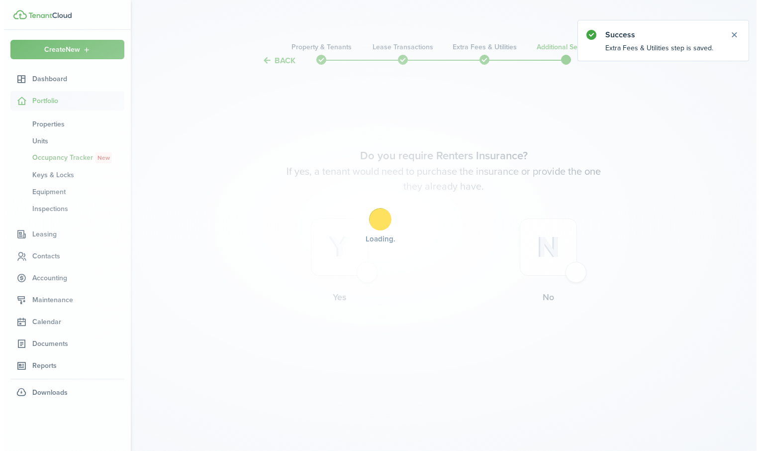
scroll to position [0, 0]
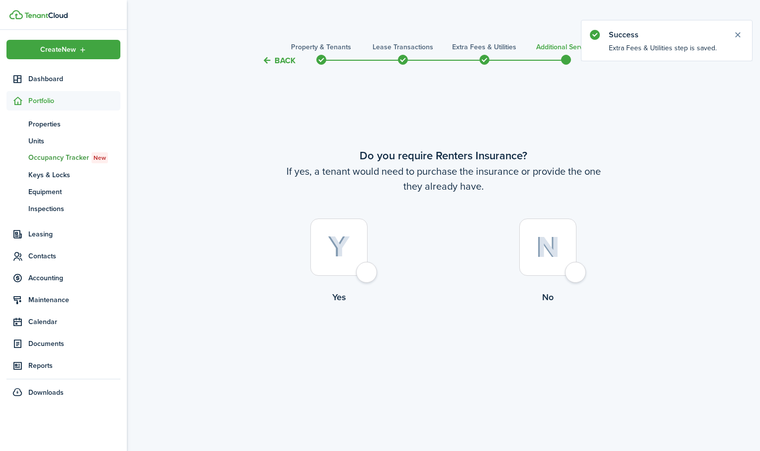
click at [368, 273] on div at bounding box center [339, 246] width 57 height 57
radio input "true"
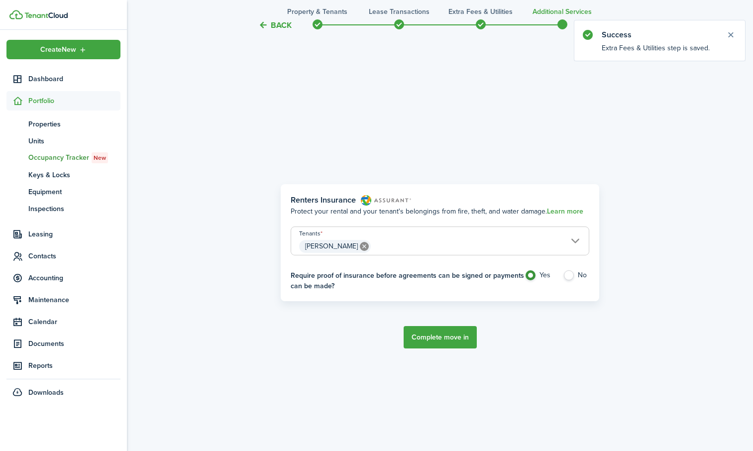
scroll to position [384, 0]
click at [433, 341] on button "Complete move in" at bounding box center [440, 335] width 73 height 22
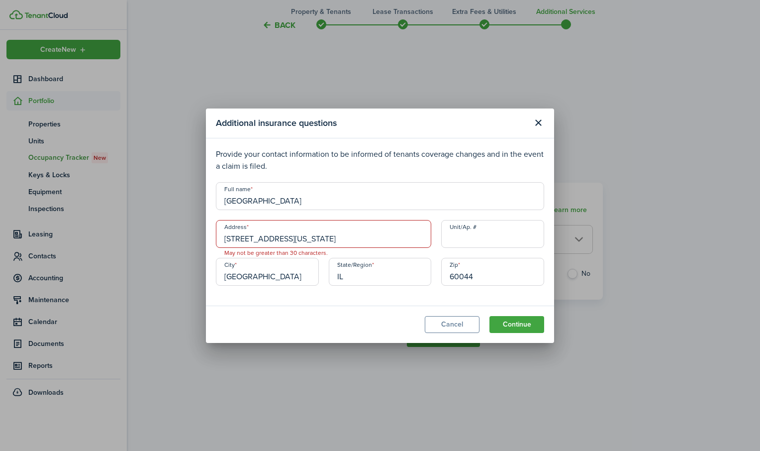
click at [245, 238] on input "[STREET_ADDRESS][US_STATE]" at bounding box center [323, 234] width 215 height 28
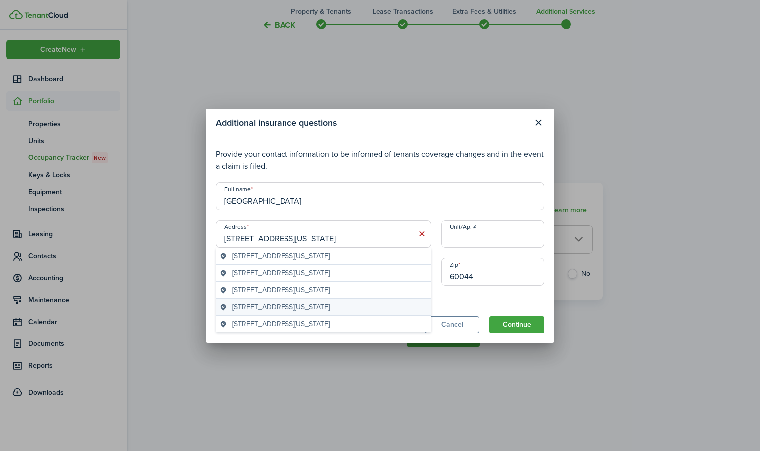
click at [239, 311] on span "426 West Washington Avenue, Lake Bluff, IL, USA" at bounding box center [281, 307] width 98 height 10
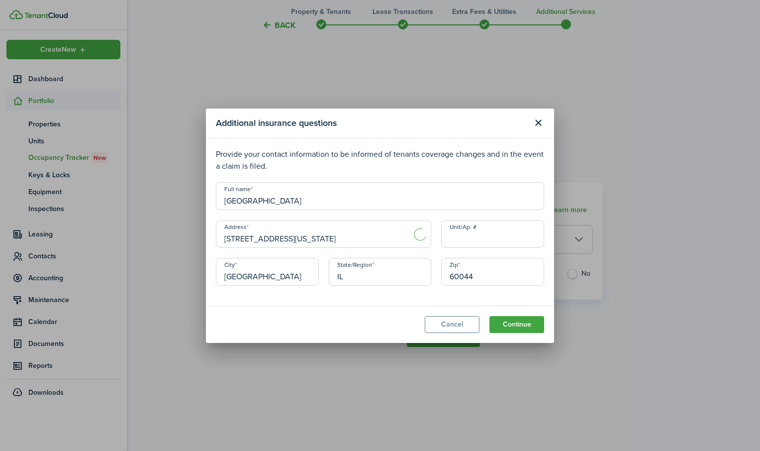
type input "426 W Washington Ave"
click at [278, 202] on input "[GEOGRAPHIC_DATA]" at bounding box center [380, 196] width 328 height 28
click at [474, 329] on button "Cancel" at bounding box center [452, 324] width 55 height 17
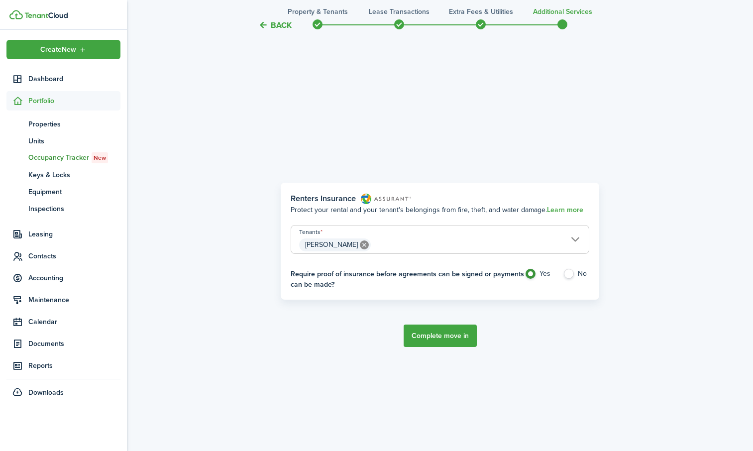
click at [438, 344] on button "Complete move in" at bounding box center [440, 335] width 73 height 22
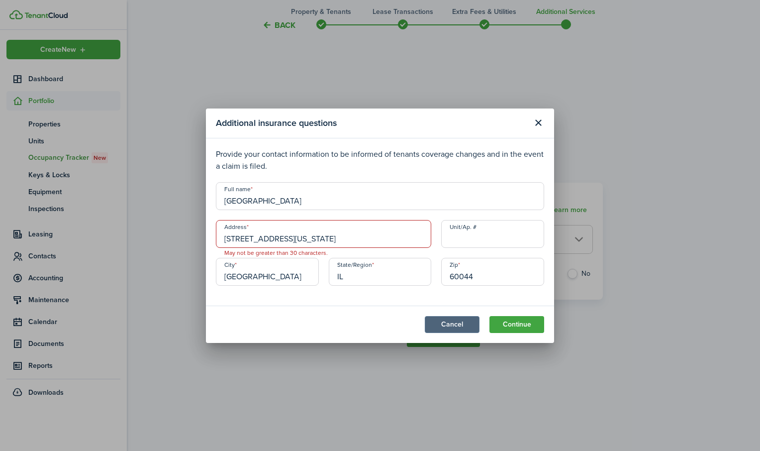
click at [454, 326] on button "Cancel" at bounding box center [452, 324] width 55 height 17
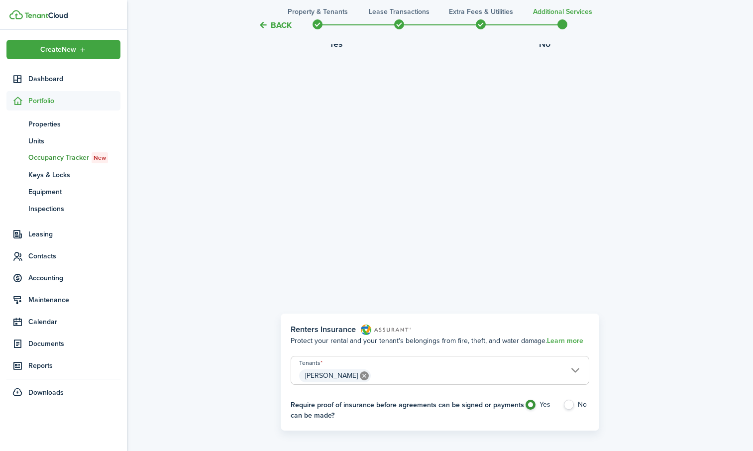
scroll to position [252, 0]
click at [287, 22] on button "Back" at bounding box center [274, 25] width 33 height 10
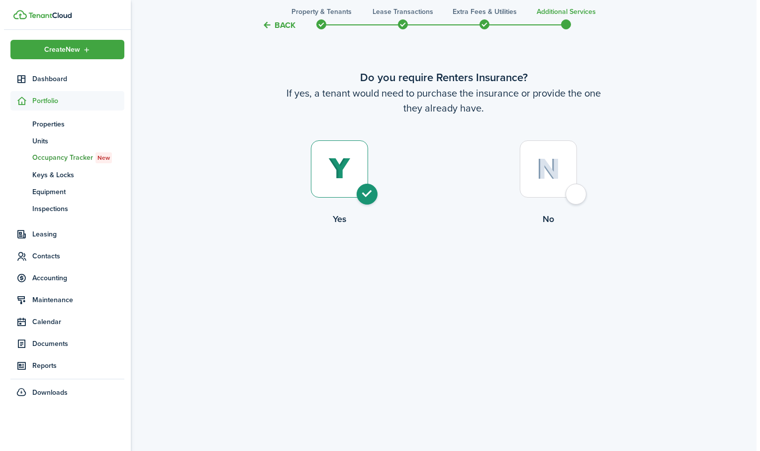
scroll to position [0, 0]
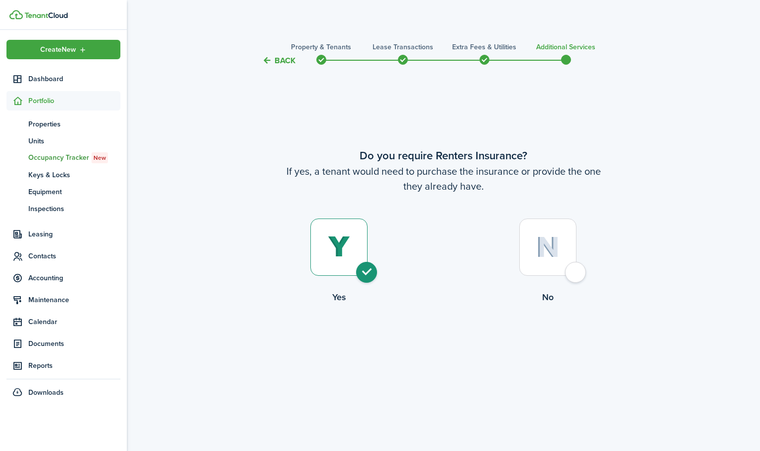
click at [287, 60] on button "Back" at bounding box center [278, 60] width 33 height 10
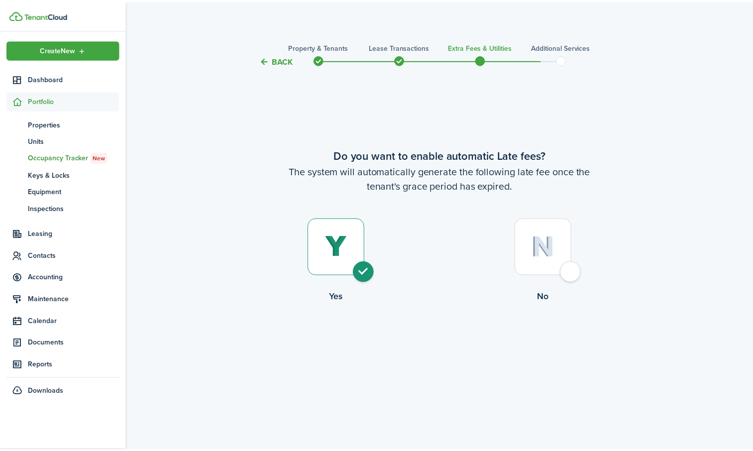
scroll to position [1286, 0]
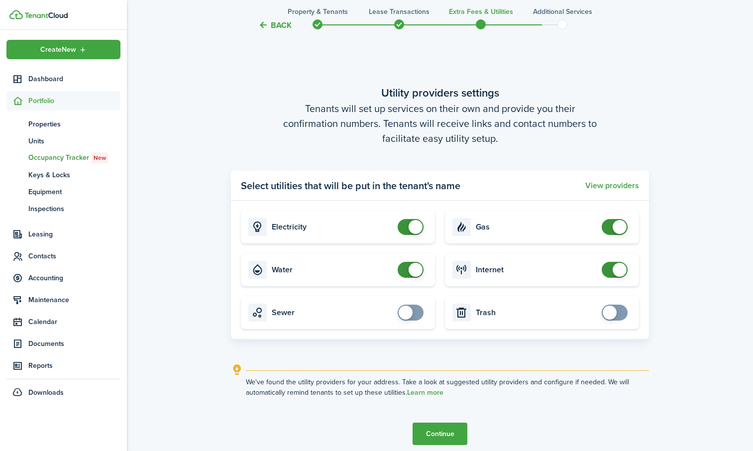
click at [272, 26] on button "Back" at bounding box center [274, 25] width 33 height 10
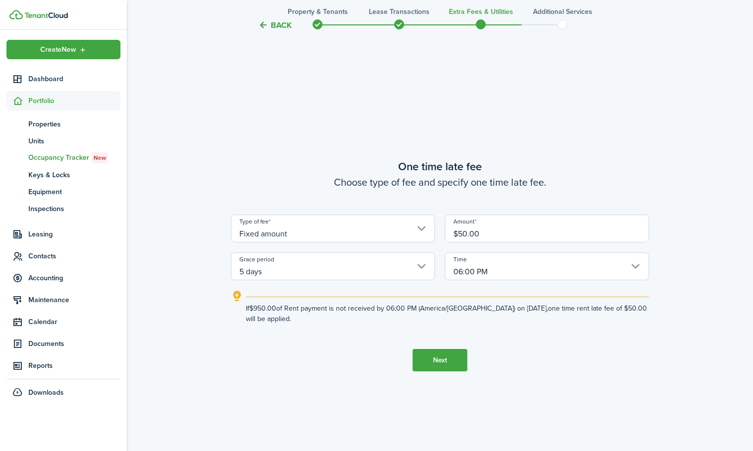
click at [272, 26] on button "Back" at bounding box center [274, 25] width 33 height 10
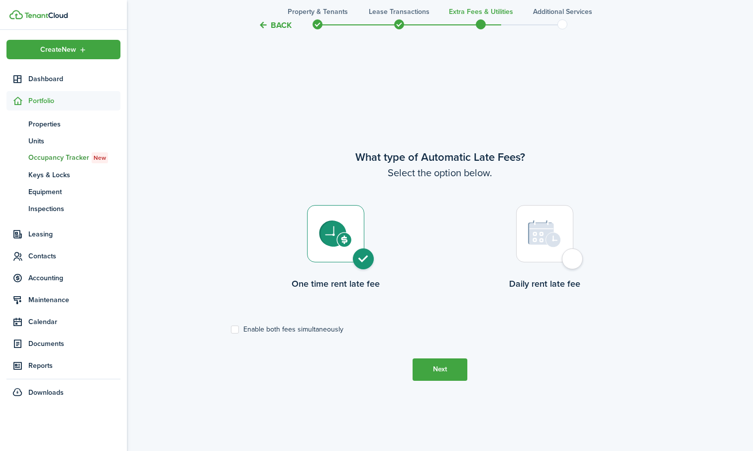
click at [272, 26] on button "Back" at bounding box center [274, 25] width 33 height 10
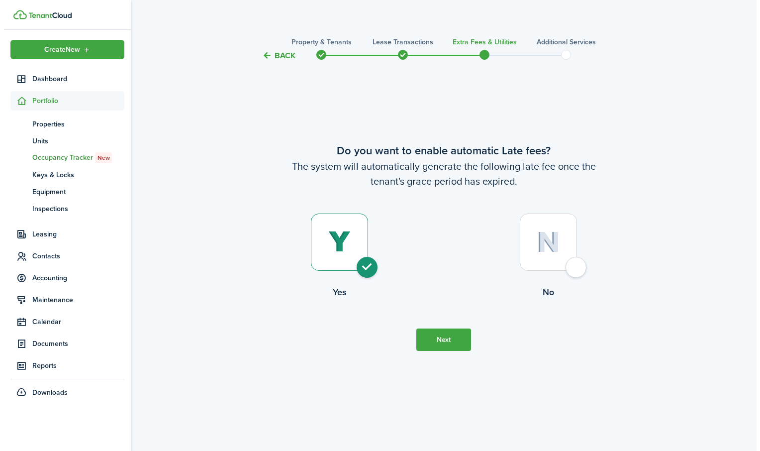
scroll to position [0, 0]
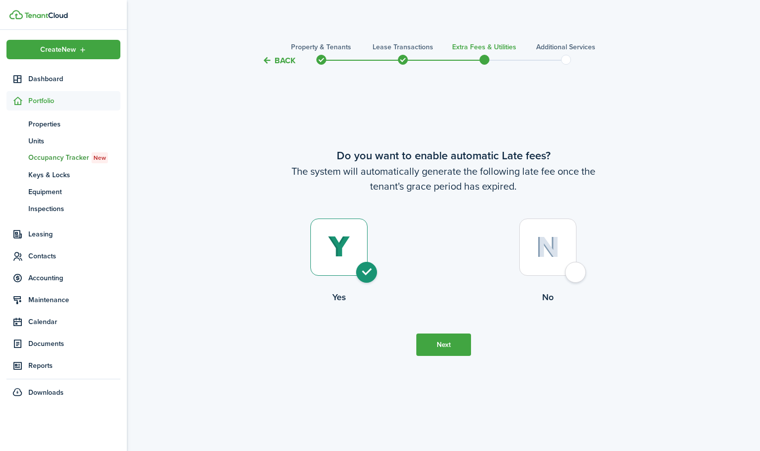
click at [272, 26] on dashboard-content "Back Property & Tenants Lease Transactions Extra fees & Utilities Additional Se…" at bounding box center [443, 225] width 633 height 451
click at [286, 57] on button "Back" at bounding box center [278, 60] width 33 height 10
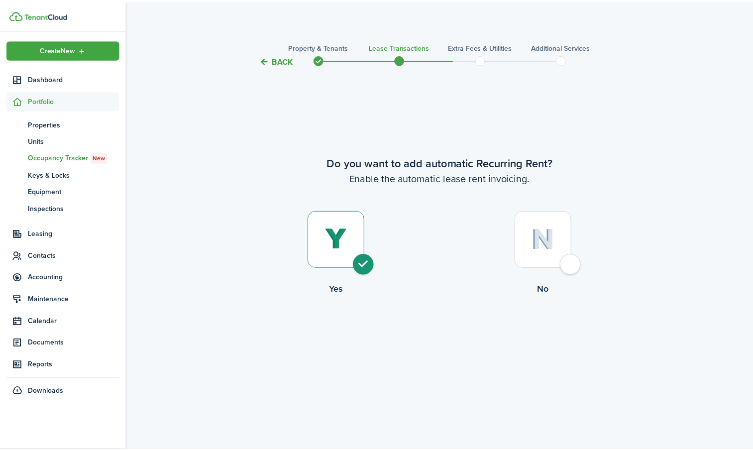
scroll to position [835, 0]
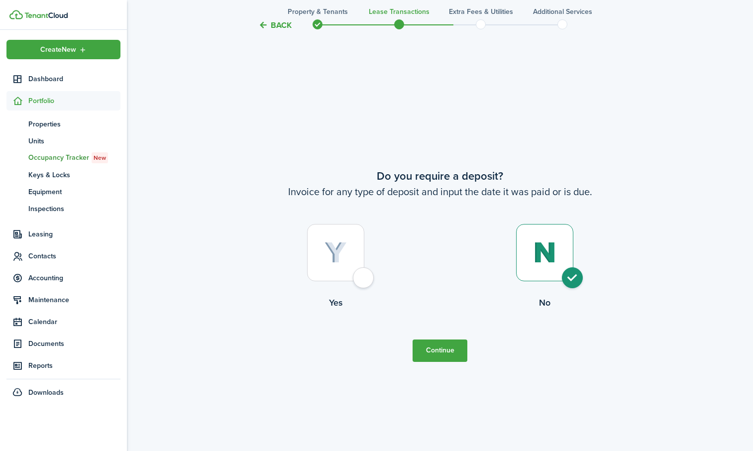
click at [287, 25] on button "Back" at bounding box center [274, 25] width 33 height 10
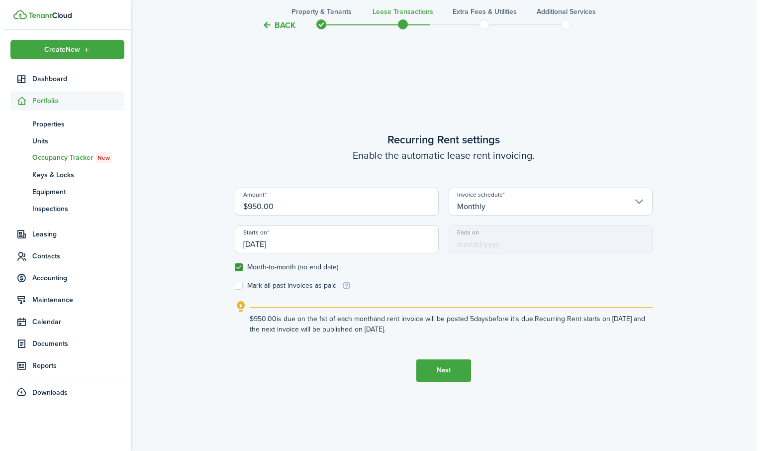
scroll to position [384, 0]
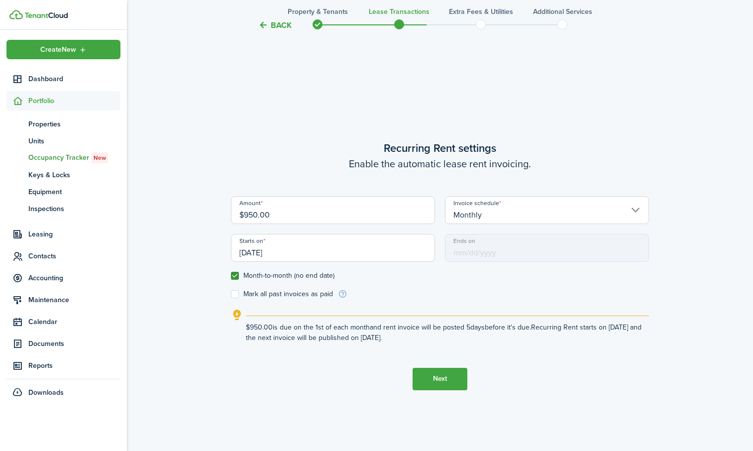
click at [56, 103] on span "Portfolio" at bounding box center [74, 101] width 92 height 10
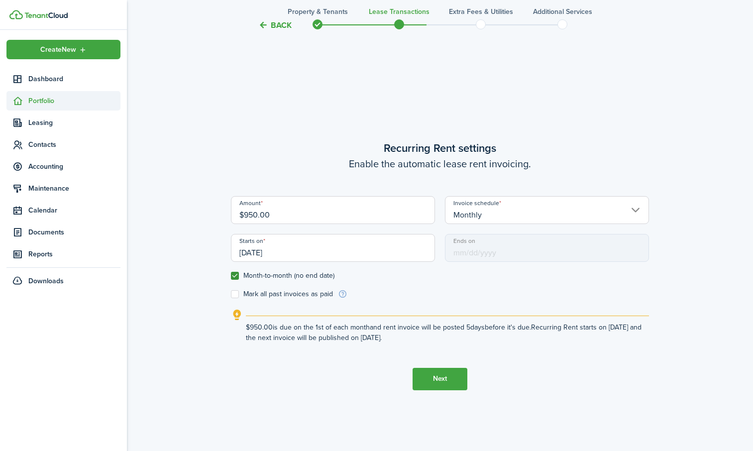
click at [50, 99] on span "Portfolio" at bounding box center [74, 101] width 92 height 10
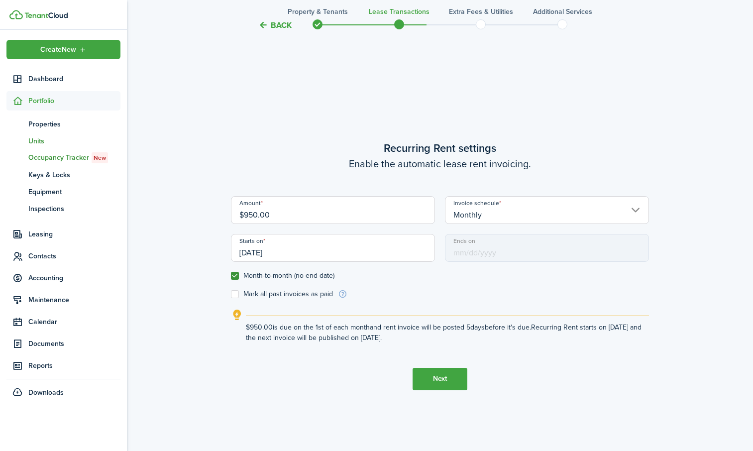
click at [33, 140] on span "Units" at bounding box center [74, 141] width 92 height 10
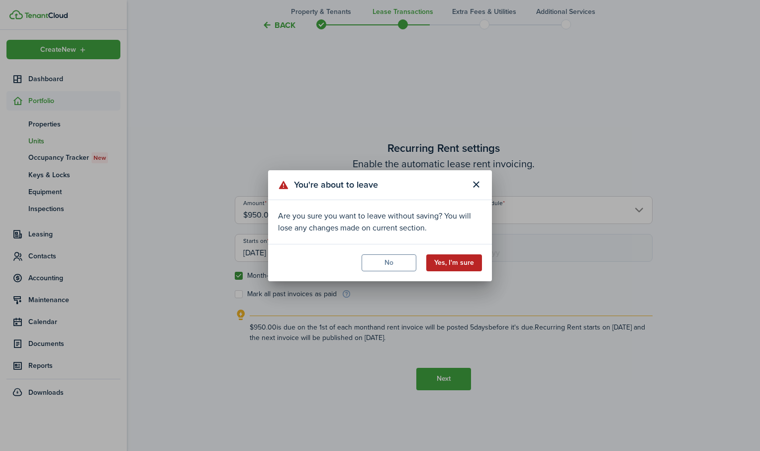
click at [449, 263] on button "Yes, I'm sure" at bounding box center [454, 262] width 56 height 17
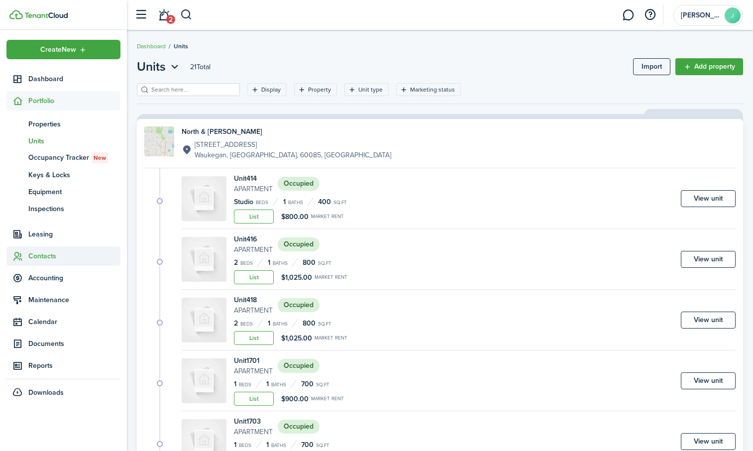
click at [40, 254] on span "Contacts" at bounding box center [74, 256] width 92 height 10
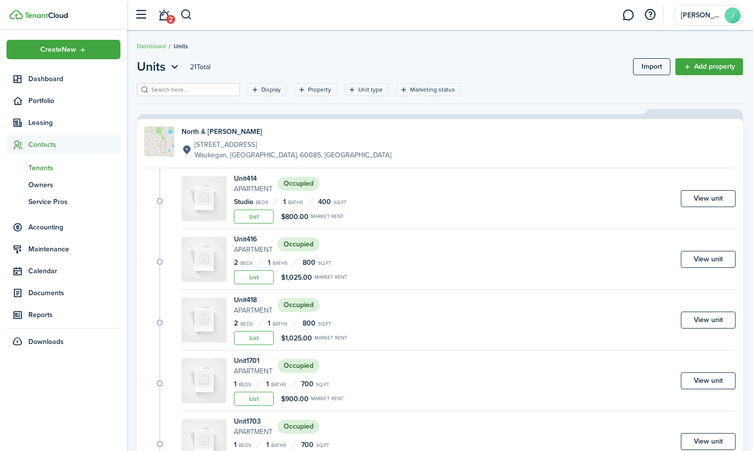
click at [61, 169] on span "Tenants" at bounding box center [74, 168] width 92 height 10
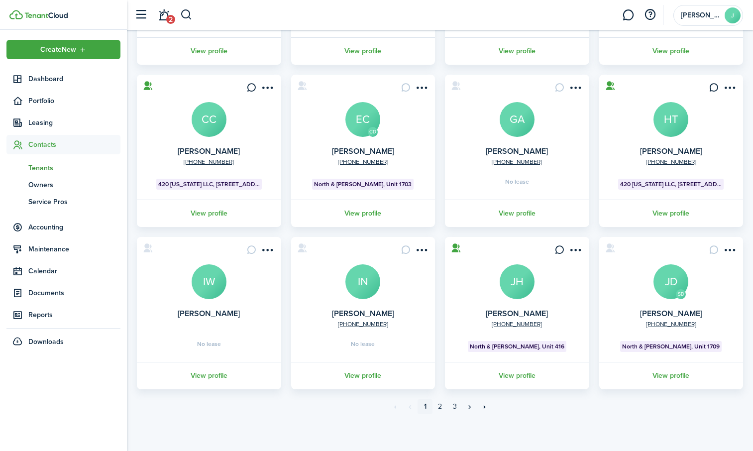
scroll to position [200, 0]
click at [525, 214] on link "View profile" at bounding box center [516, 212] width 147 height 27
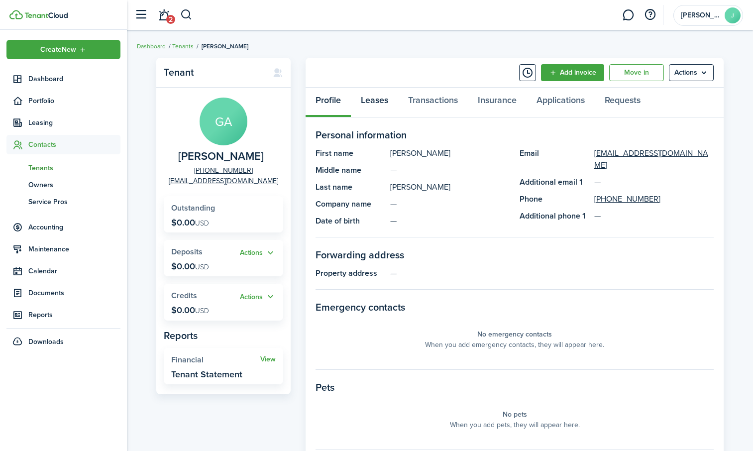
click at [375, 99] on link "Leases" at bounding box center [374, 103] width 47 height 30
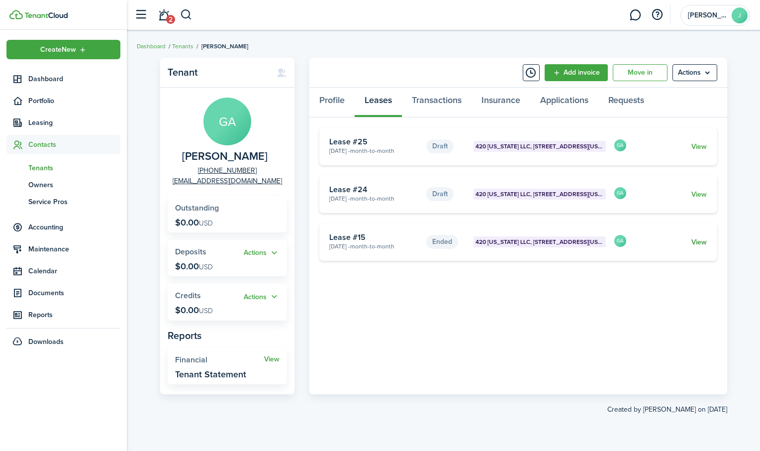
click at [702, 243] on link "View" at bounding box center [699, 242] width 15 height 10
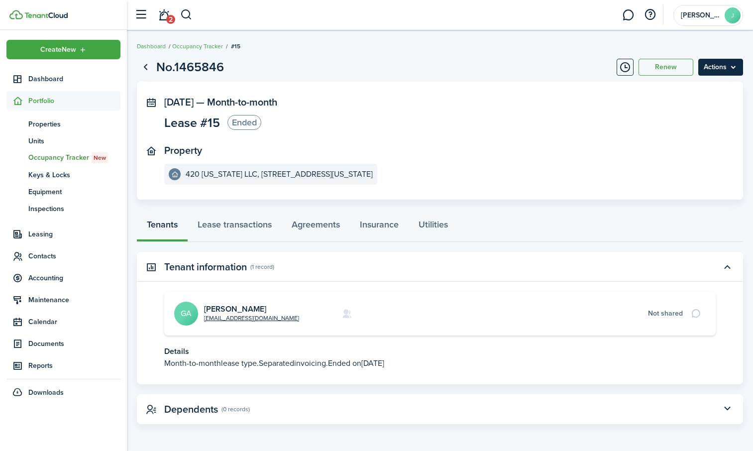
click at [737, 69] on menu-btn "Actions" at bounding box center [720, 67] width 45 height 17
click at [678, 89] on button "Delete" at bounding box center [699, 89] width 87 height 17
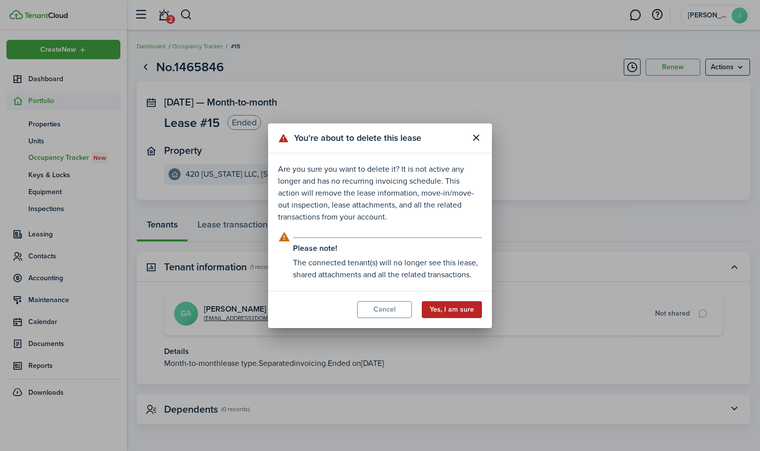
click at [457, 310] on button "Yes, I am sure" at bounding box center [452, 309] width 60 height 17
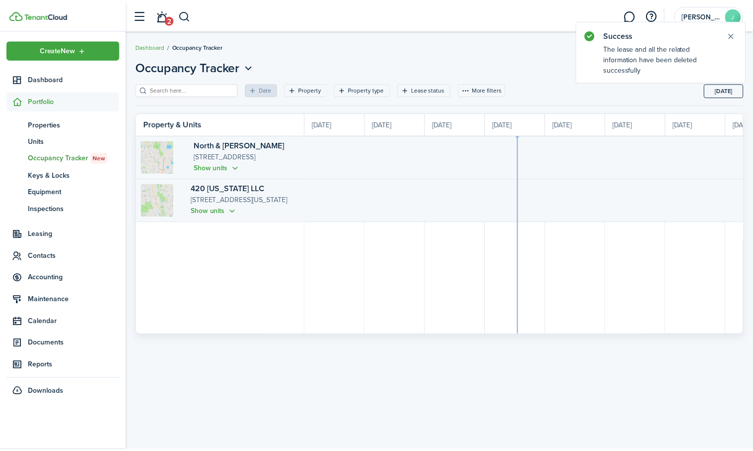
scroll to position [0, 182]
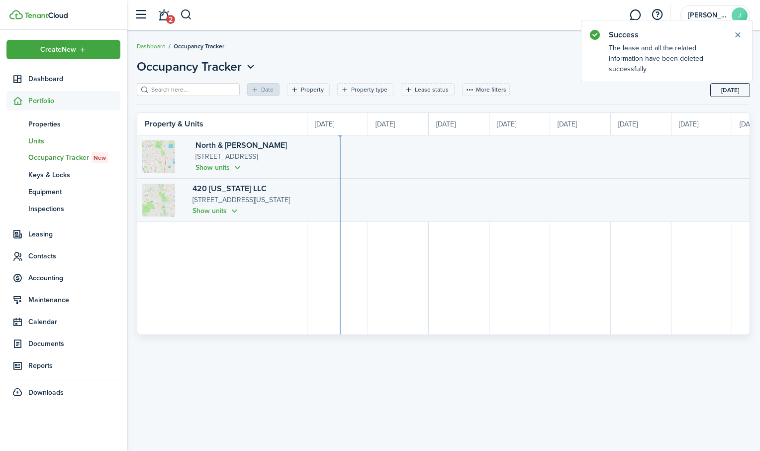
click at [32, 143] on span "Units" at bounding box center [74, 141] width 92 height 10
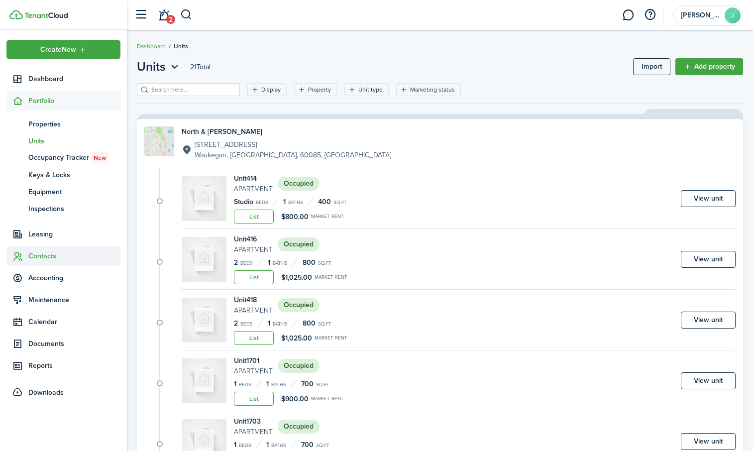
click at [31, 252] on span "Contacts" at bounding box center [74, 256] width 92 height 10
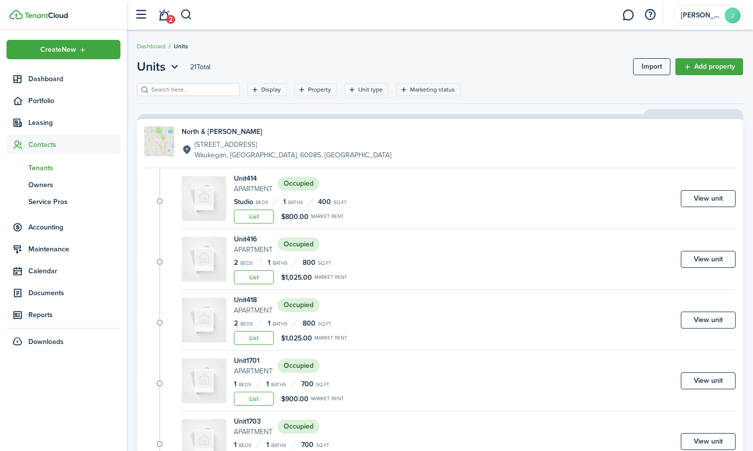
click at [47, 166] on span "Tenants" at bounding box center [74, 168] width 92 height 10
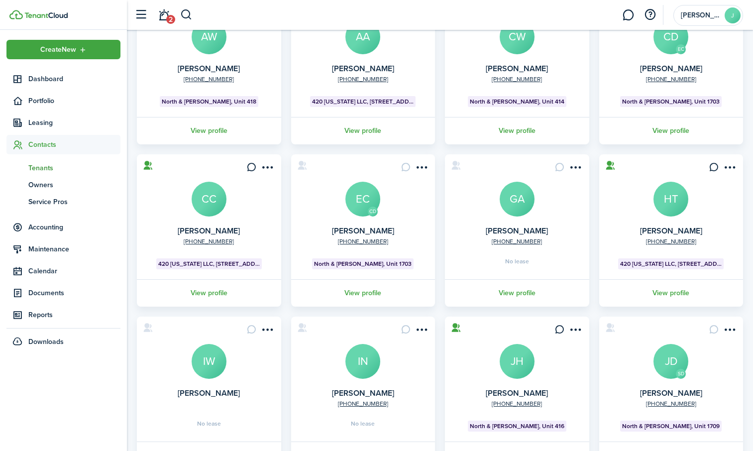
scroll to position [199, 0]
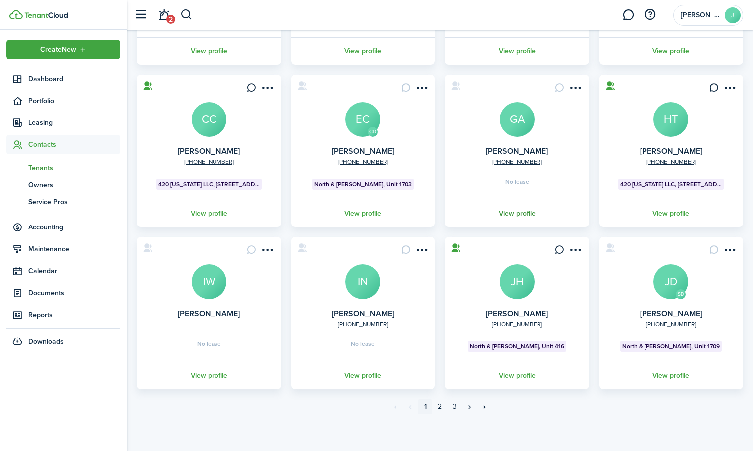
click at [523, 213] on link "View profile" at bounding box center [516, 213] width 147 height 27
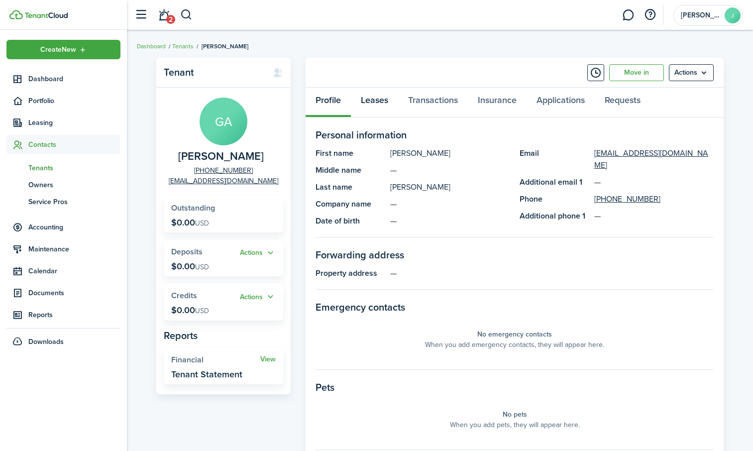
click at [382, 100] on link "Leases" at bounding box center [374, 103] width 47 height 30
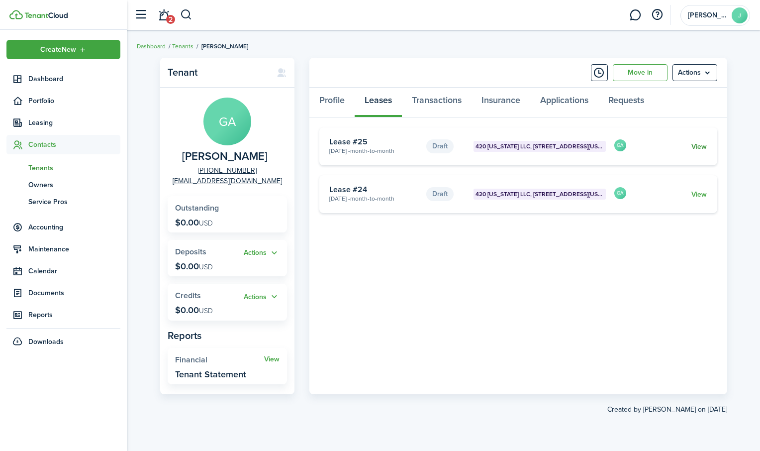
click at [699, 148] on link "View" at bounding box center [699, 146] width 15 height 10
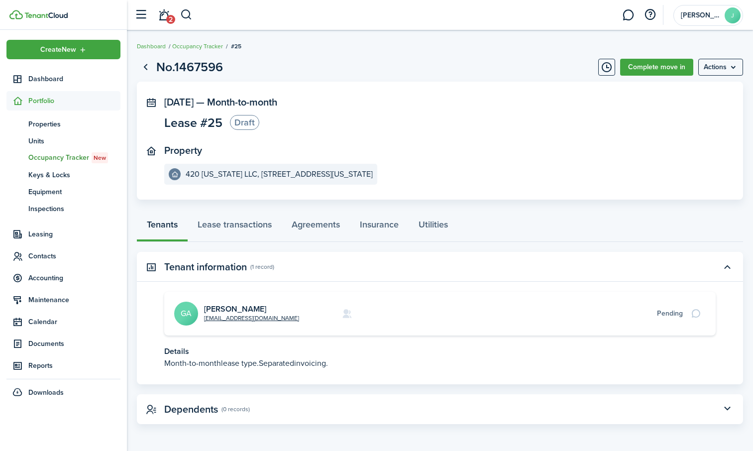
scroll to position [0, 0]
click at [665, 69] on link "Complete move in" at bounding box center [656, 66] width 73 height 17
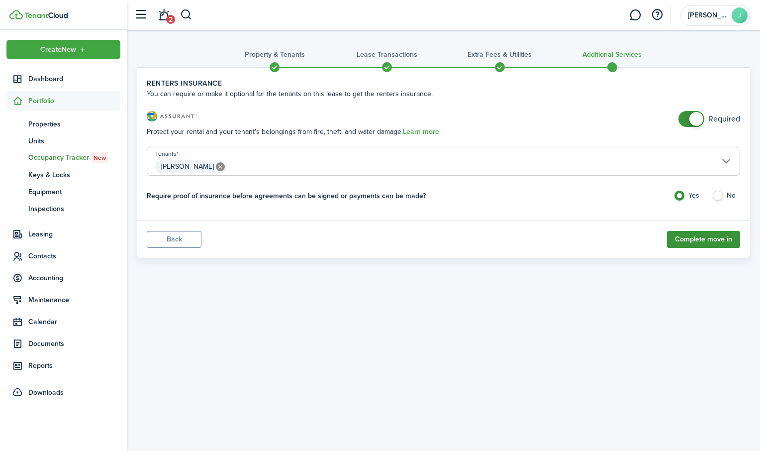
click at [696, 231] on button "Complete move in" at bounding box center [703, 239] width 73 height 17
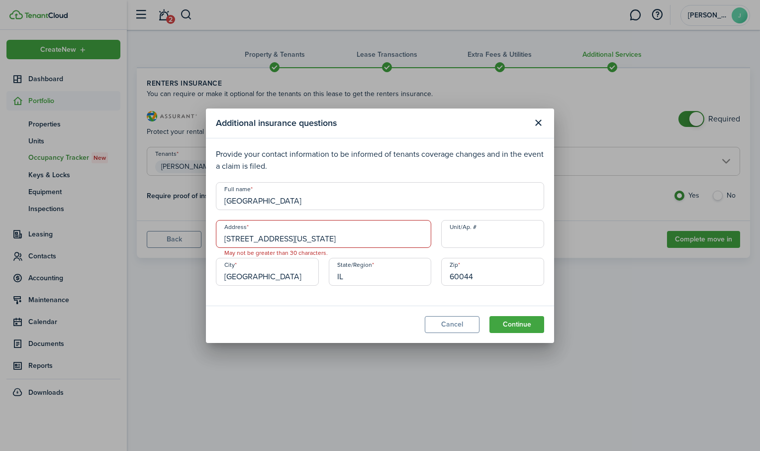
drag, startPoint x: 366, startPoint y: 235, endPoint x: 217, endPoint y: 222, distance: 148.9
click at [217, 222] on input "[STREET_ADDRESS][US_STATE]" at bounding box center [323, 234] width 215 height 28
click at [283, 239] on input "14" at bounding box center [323, 234] width 215 height 28
type input "14300 Towncenter Drive"
click at [281, 276] on input "[GEOGRAPHIC_DATA]" at bounding box center [267, 272] width 103 height 28
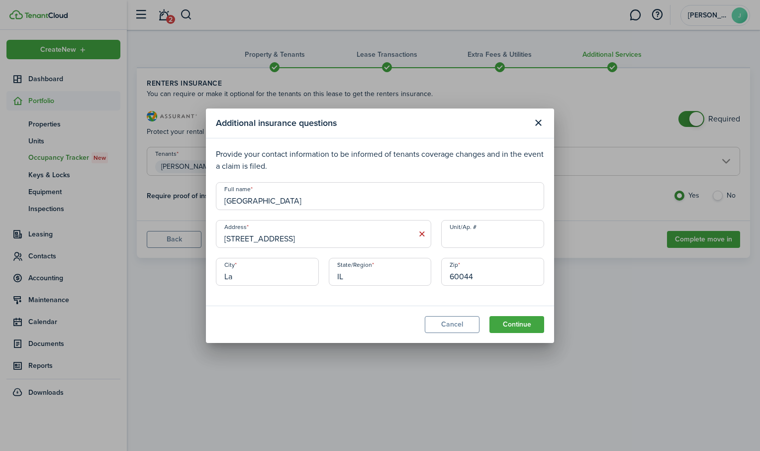
type input "L"
type input "Ho"
click at [480, 277] on input "60044" at bounding box center [492, 272] width 103 height 28
click at [473, 276] on input "6004460491" at bounding box center [492, 272] width 103 height 28
type input "60491"
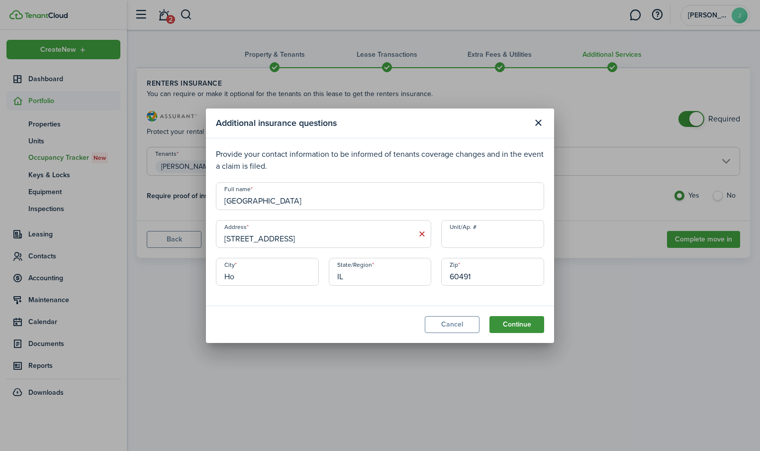
click at [510, 326] on button "Continue" at bounding box center [517, 324] width 55 height 17
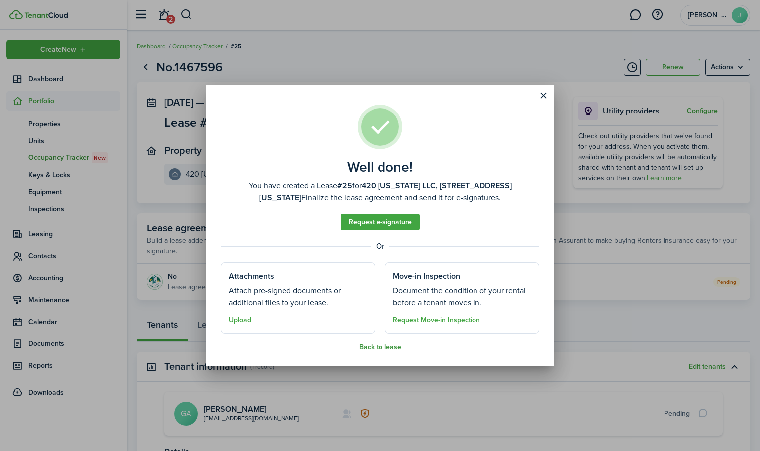
click at [380, 346] on button "Back to lease" at bounding box center [380, 347] width 42 height 8
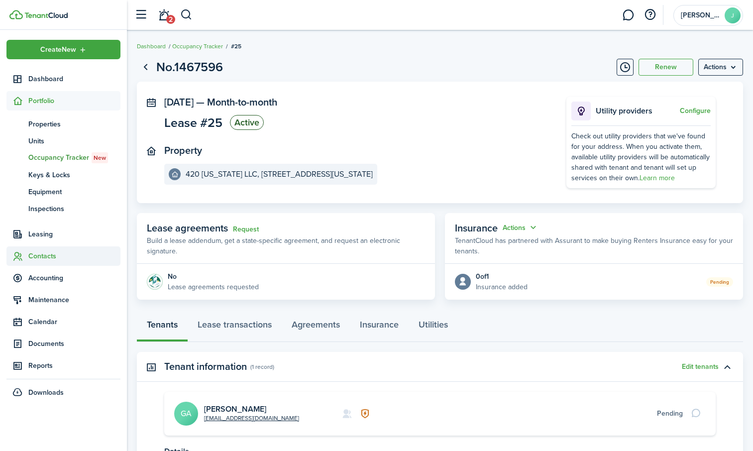
click at [29, 255] on span "Contacts" at bounding box center [74, 256] width 92 height 10
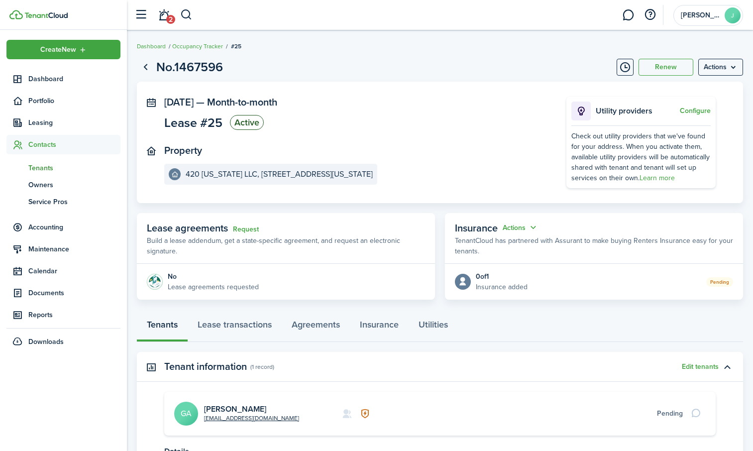
click at [39, 168] on span "Tenants" at bounding box center [74, 168] width 92 height 10
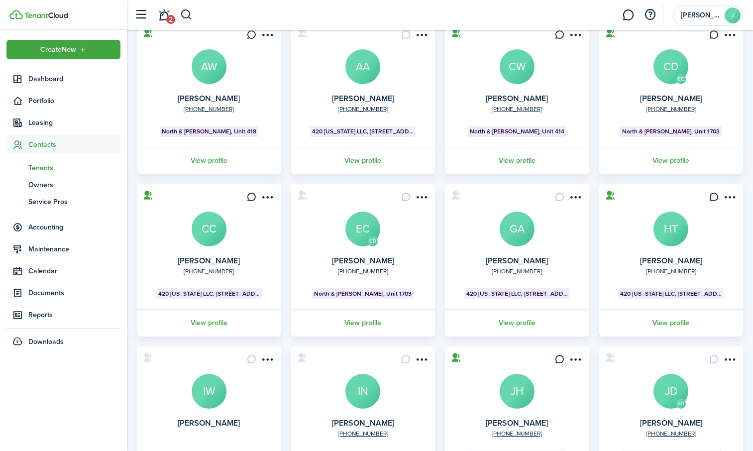
scroll to position [100, 0]
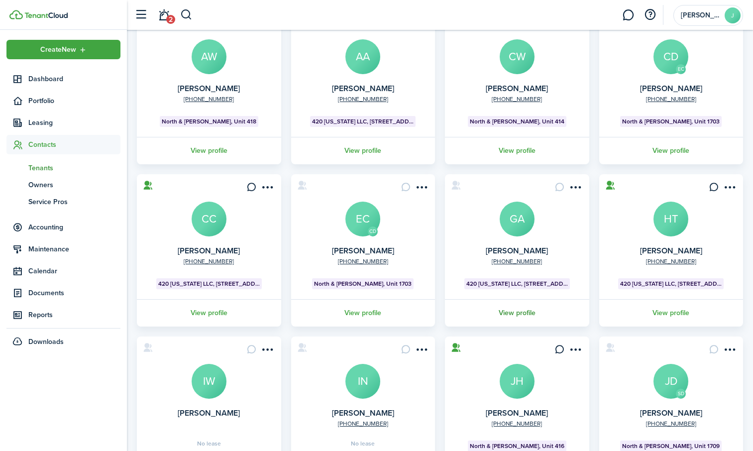
click at [515, 315] on link "View profile" at bounding box center [516, 312] width 147 height 27
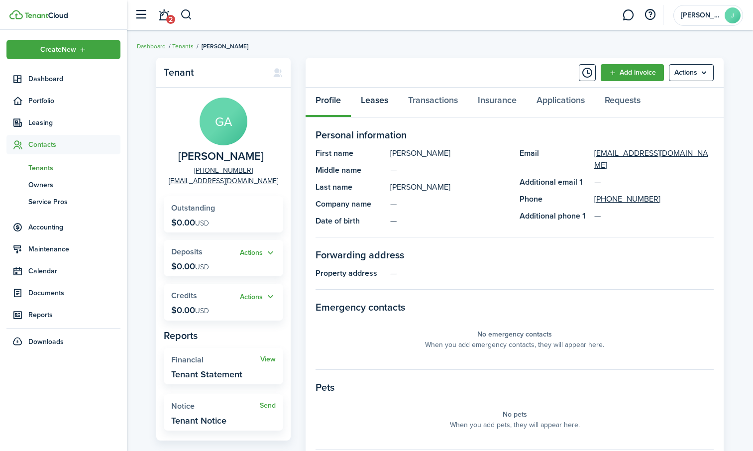
click at [370, 99] on link "Leases" at bounding box center [374, 103] width 47 height 30
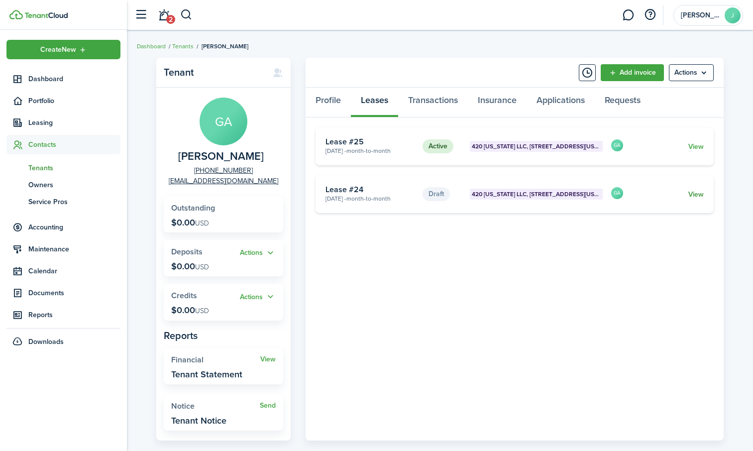
click at [696, 195] on link "View" at bounding box center [695, 194] width 15 height 10
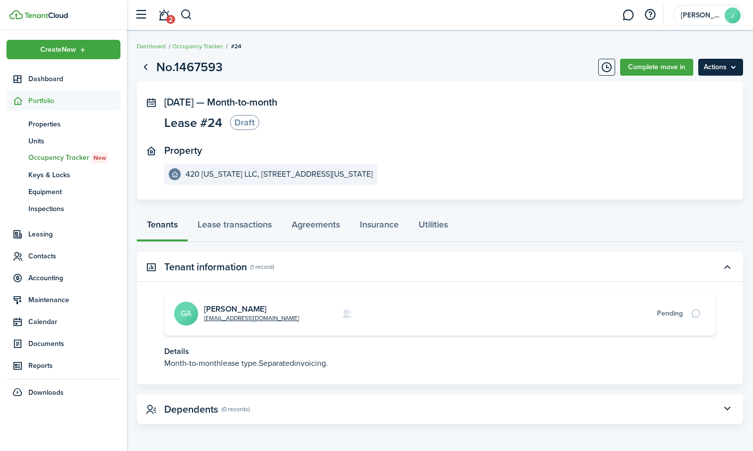
click at [728, 70] on menu-btn "Actions" at bounding box center [720, 67] width 45 height 17
click at [688, 85] on button "Delete" at bounding box center [699, 89] width 87 height 17
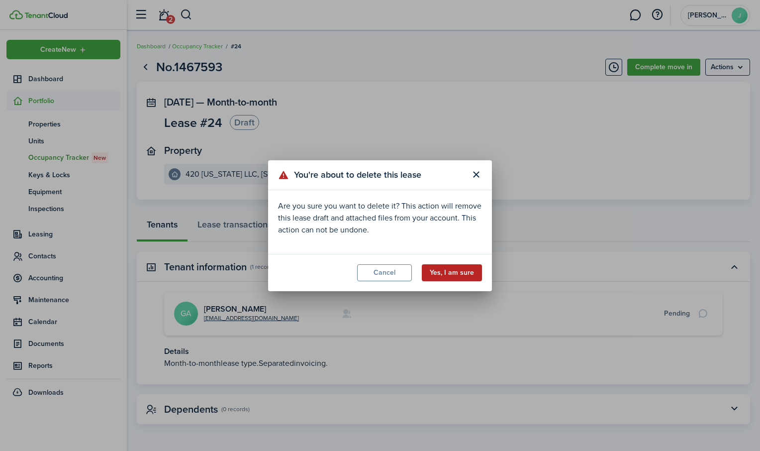
click at [454, 274] on button "Yes, I am sure" at bounding box center [452, 272] width 60 height 17
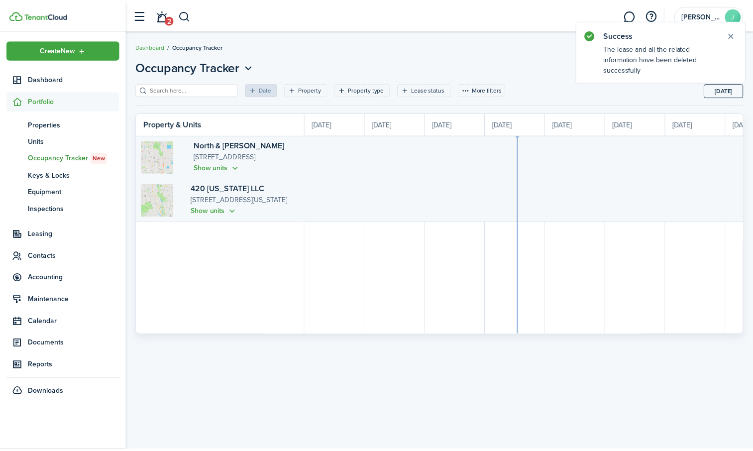
scroll to position [0, 182]
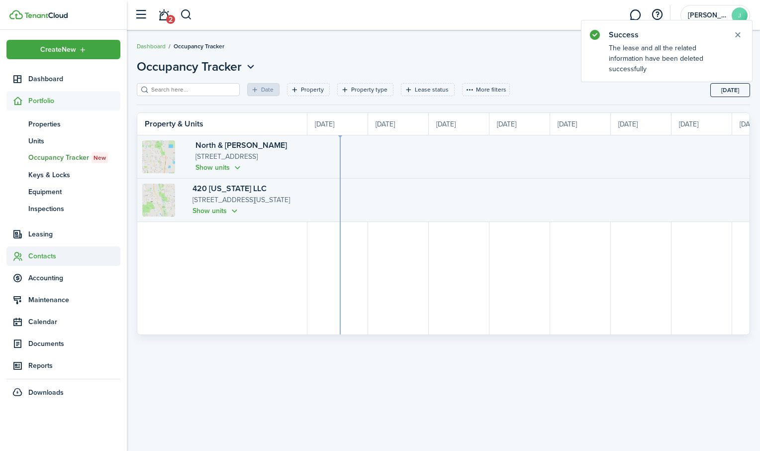
click at [43, 257] on span "Contacts" at bounding box center [74, 256] width 92 height 10
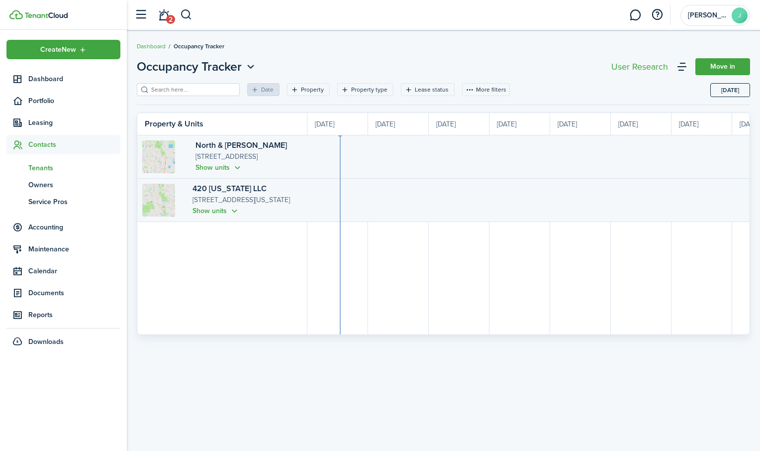
click at [37, 163] on span "Tenants" at bounding box center [74, 168] width 92 height 10
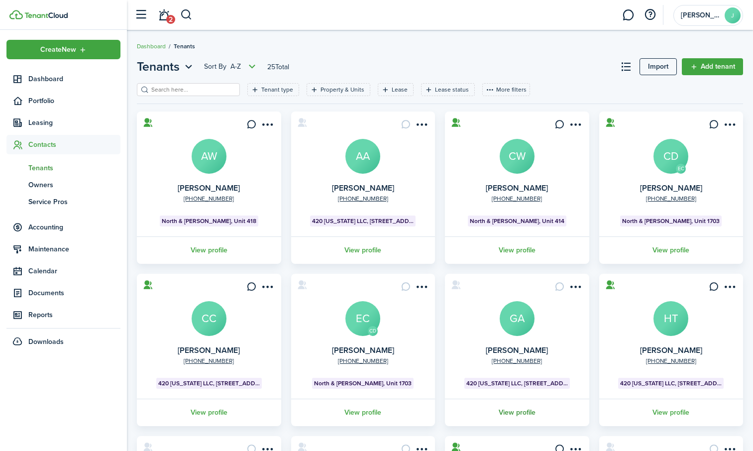
click at [511, 415] on link "View profile" at bounding box center [516, 412] width 147 height 27
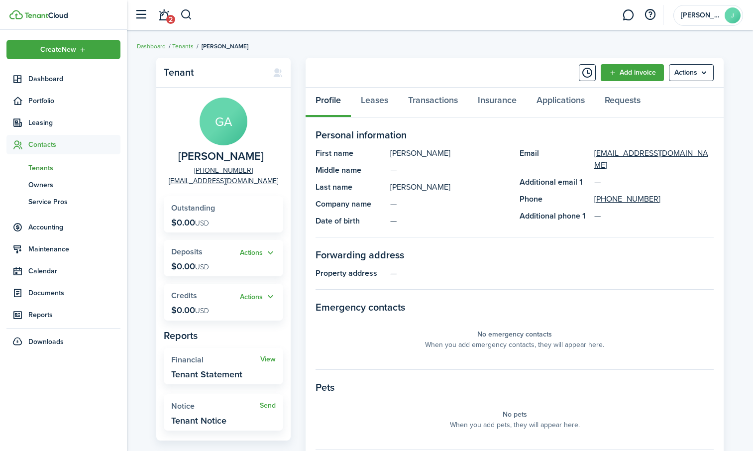
click at [46, 164] on span "Tenants" at bounding box center [74, 168] width 92 height 10
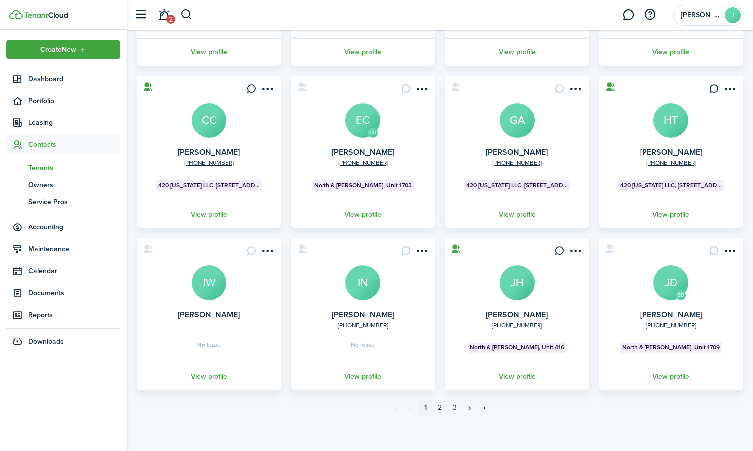
scroll to position [200, 0]
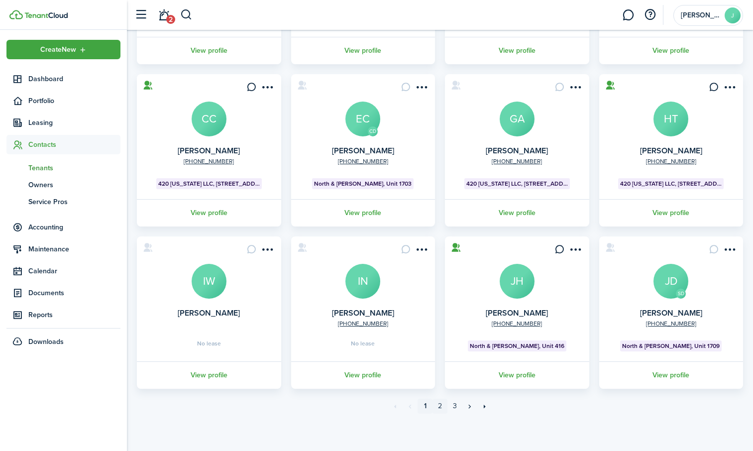
click at [443, 409] on link "2" at bounding box center [439, 406] width 15 height 15
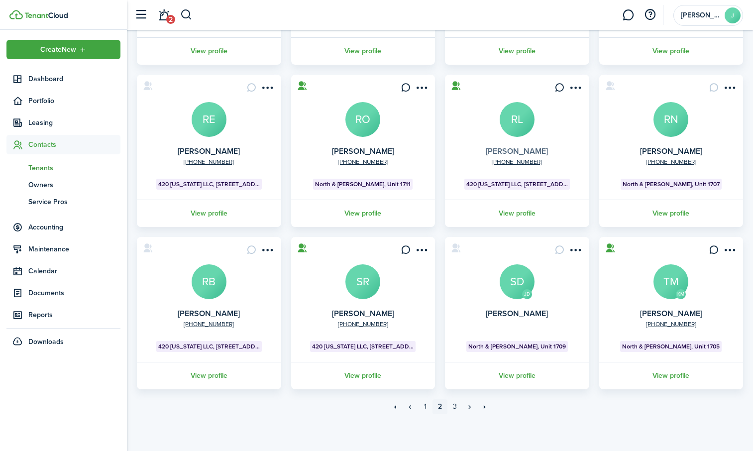
scroll to position [200, 0]
click at [454, 406] on link "3" at bounding box center [454, 406] width 15 height 15
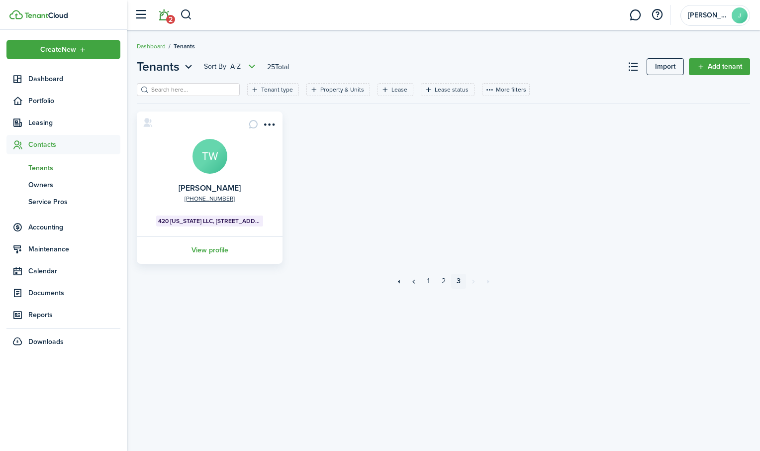
click at [168, 14] on link "2" at bounding box center [163, 14] width 19 height 25
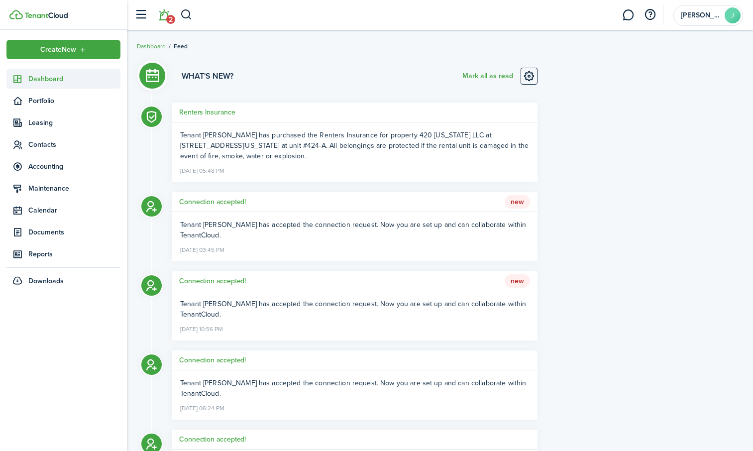
click at [45, 76] on span "Dashboard" at bounding box center [74, 79] width 92 height 10
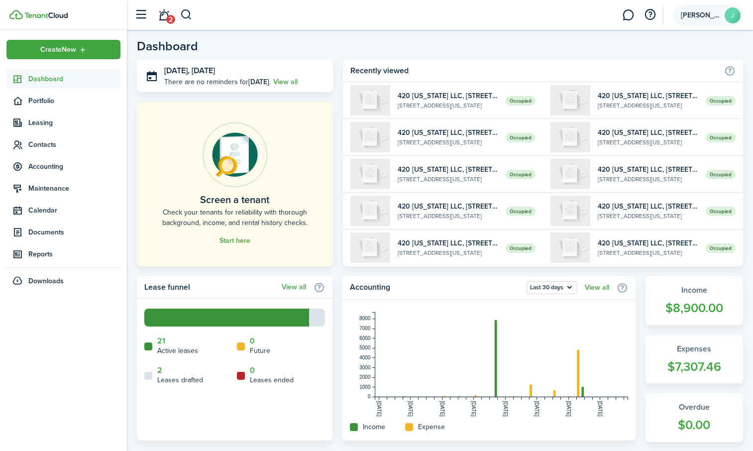
click at [698, 15] on span "[PERSON_NAME]" at bounding box center [701, 15] width 40 height 7
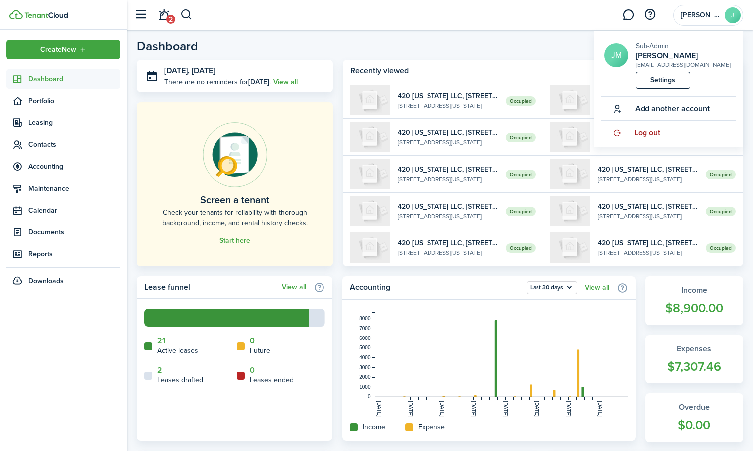
click at [643, 135] on span "Log out" at bounding box center [647, 132] width 26 height 9
